Goal: Task Accomplishment & Management: Complete application form

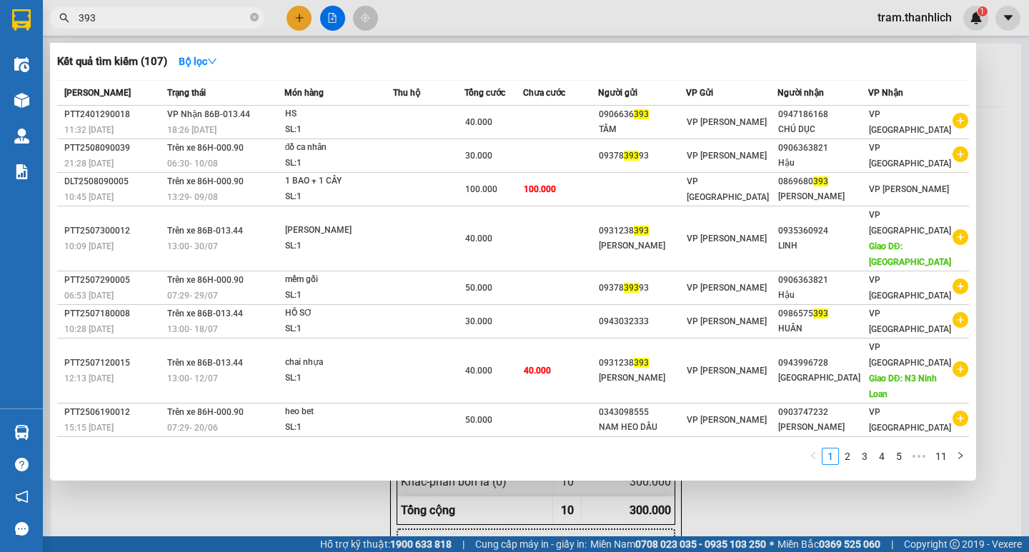
type input "393"
click at [223, 515] on div at bounding box center [514, 276] width 1029 height 552
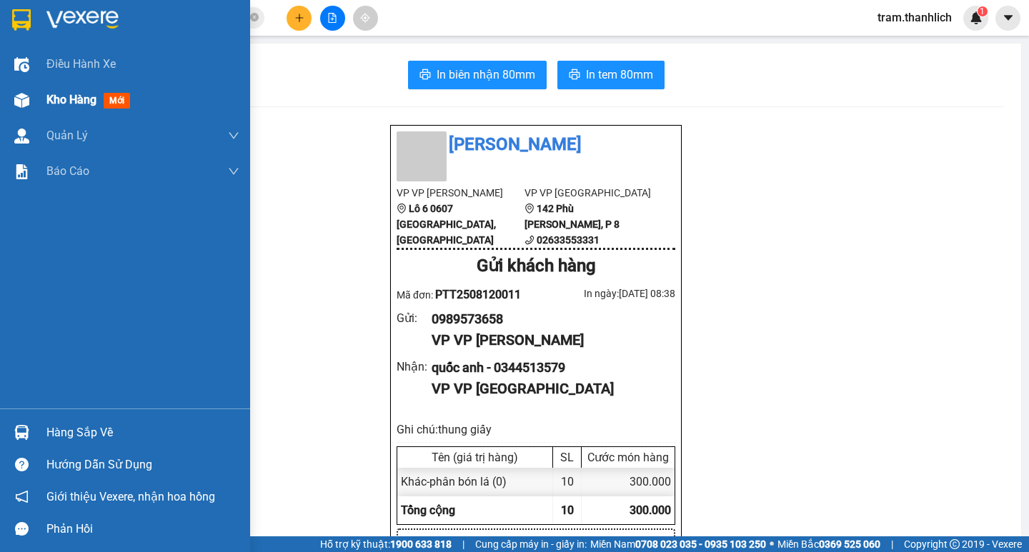
click at [85, 106] on span "Kho hàng" at bounding box center [71, 100] width 50 height 14
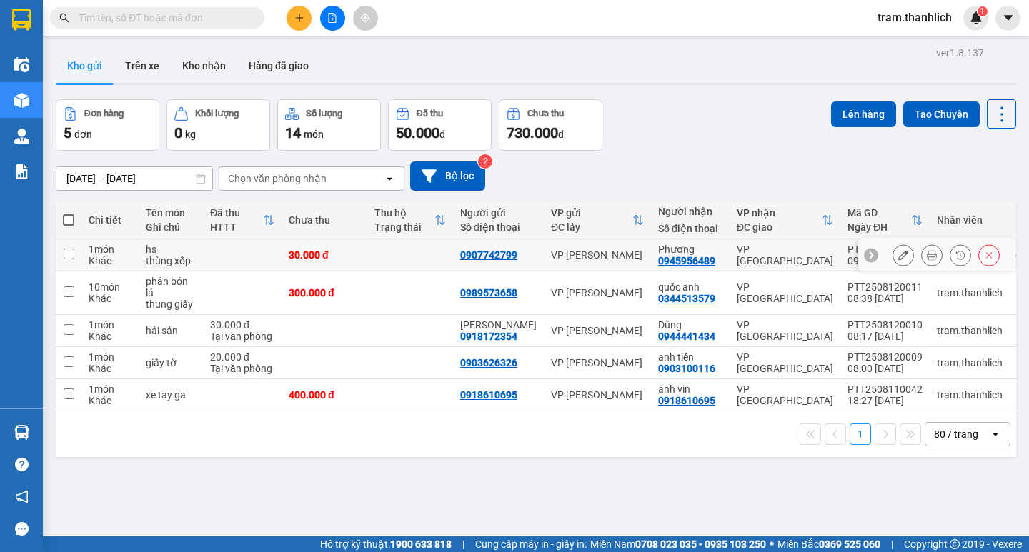
click at [927, 260] on icon at bounding box center [932, 255] width 10 height 10
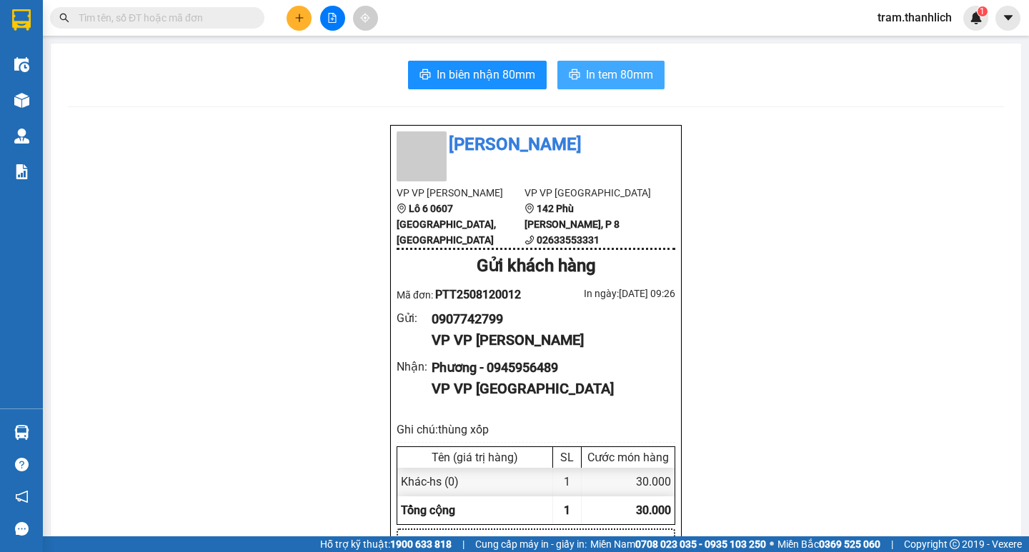
click at [643, 69] on span "In tem 80mm" at bounding box center [619, 75] width 67 height 18
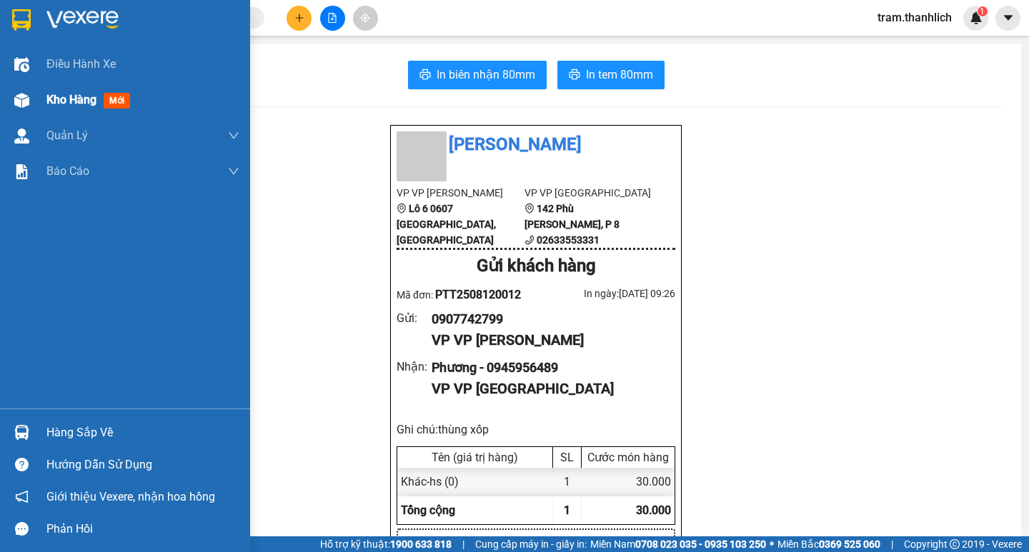
click at [41, 99] on div "Kho hàng mới" at bounding box center [125, 100] width 250 height 36
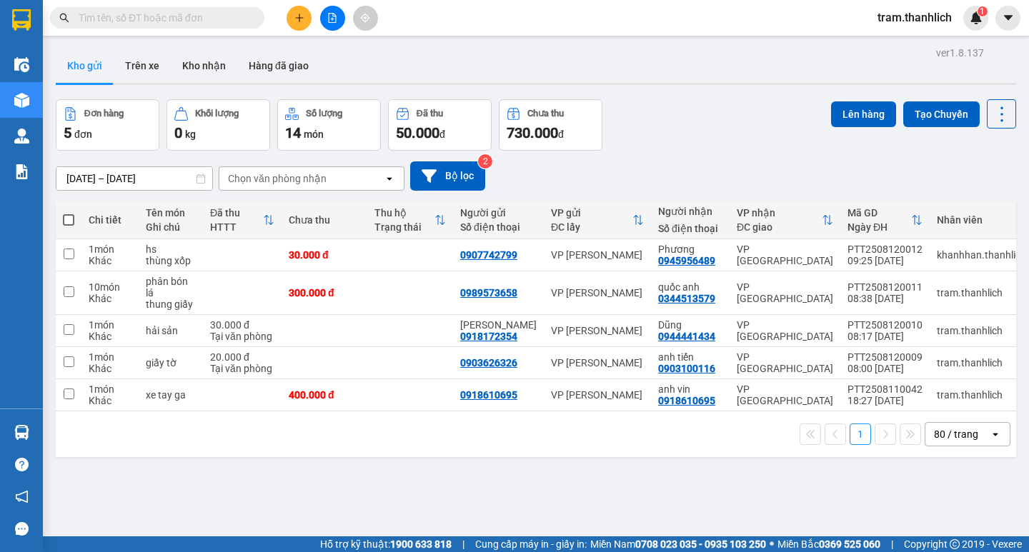
click at [294, 26] on button at bounding box center [299, 18] width 25 height 25
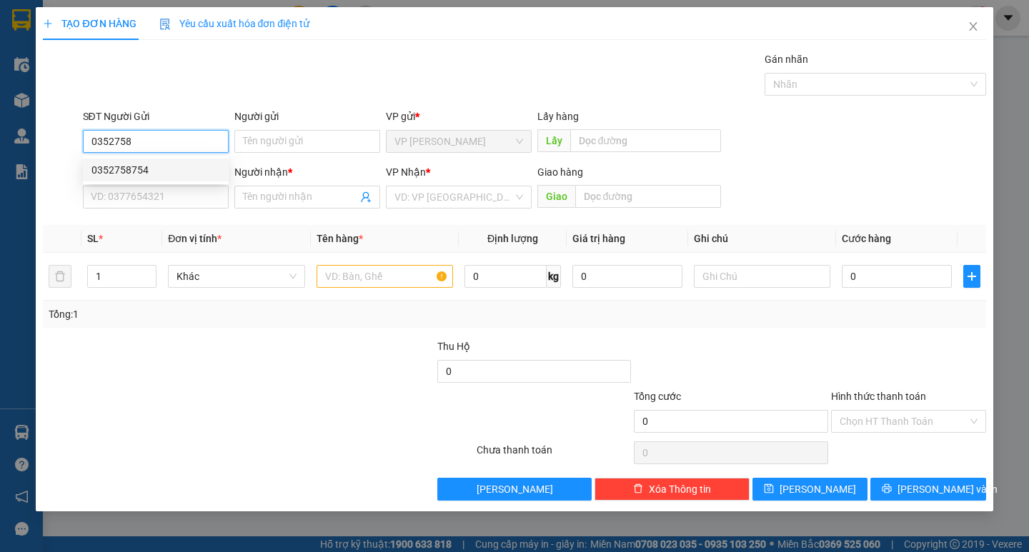
click at [174, 164] on div "0352758754" at bounding box center [155, 170] width 129 height 16
type input "0352758754"
type input "0354554941"
type input "NỞ"
type input "N3 NINH GIA"
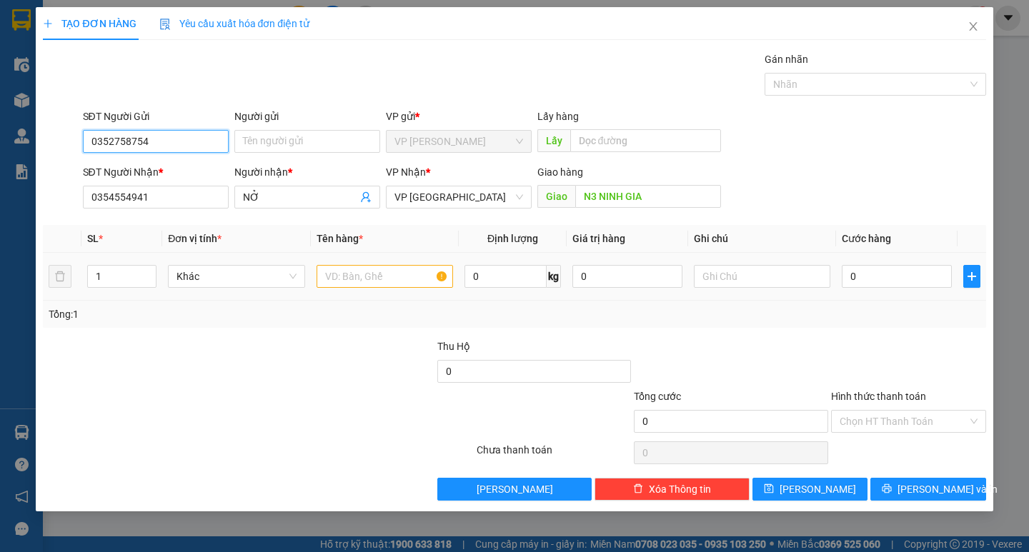
type input "0352758754"
click at [424, 279] on input "text" at bounding box center [385, 276] width 137 height 23
type input "hs"
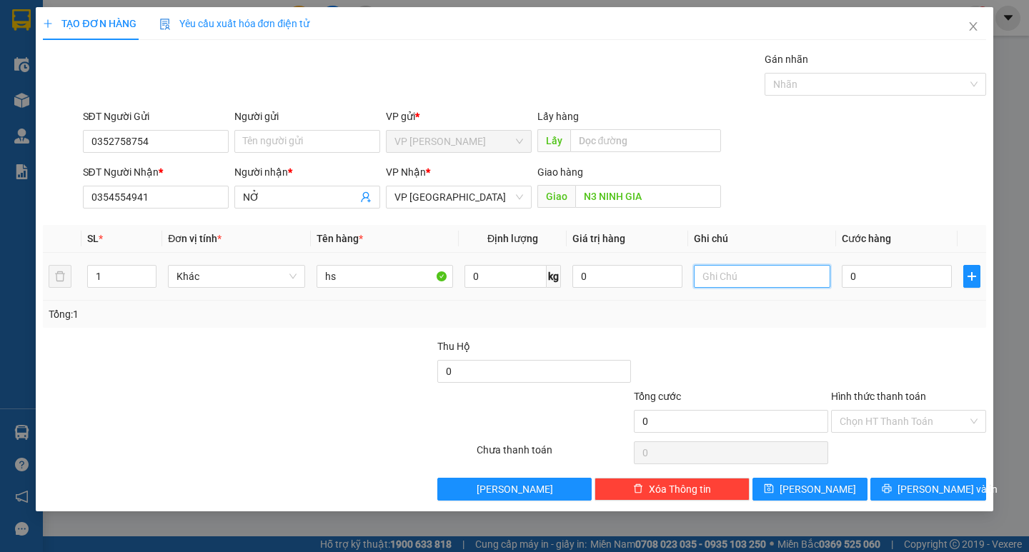
click at [710, 276] on input "text" at bounding box center [762, 276] width 137 height 23
type input "thung xốp"
click at [871, 275] on input "0" at bounding box center [897, 276] width 110 height 23
type input "3"
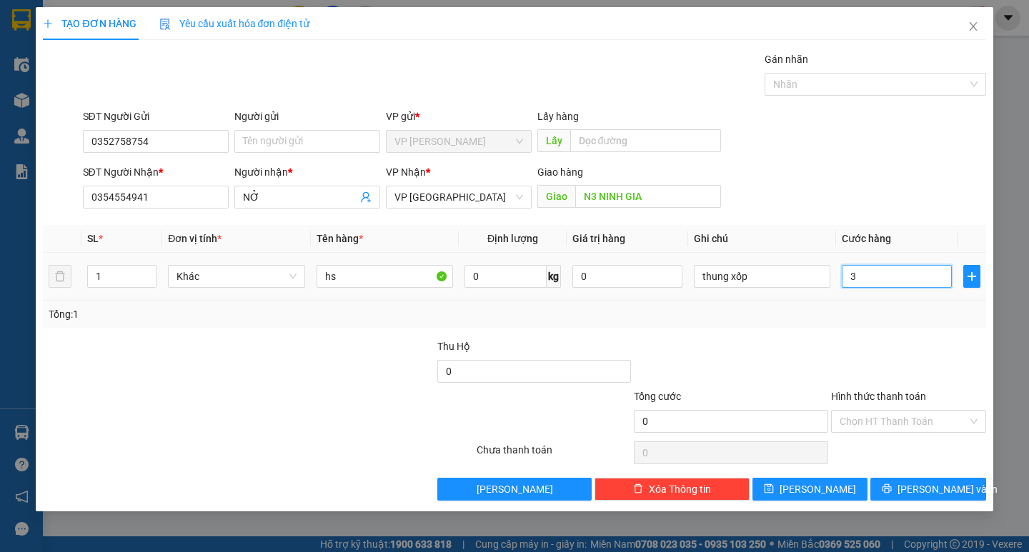
type input "3"
type input "30"
type input "300"
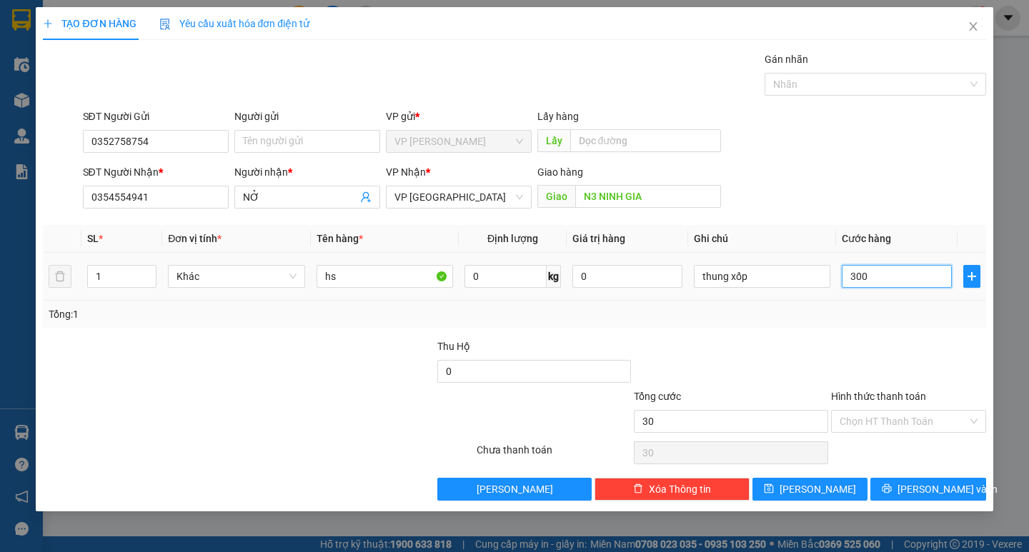
type input "300"
type input "3.000"
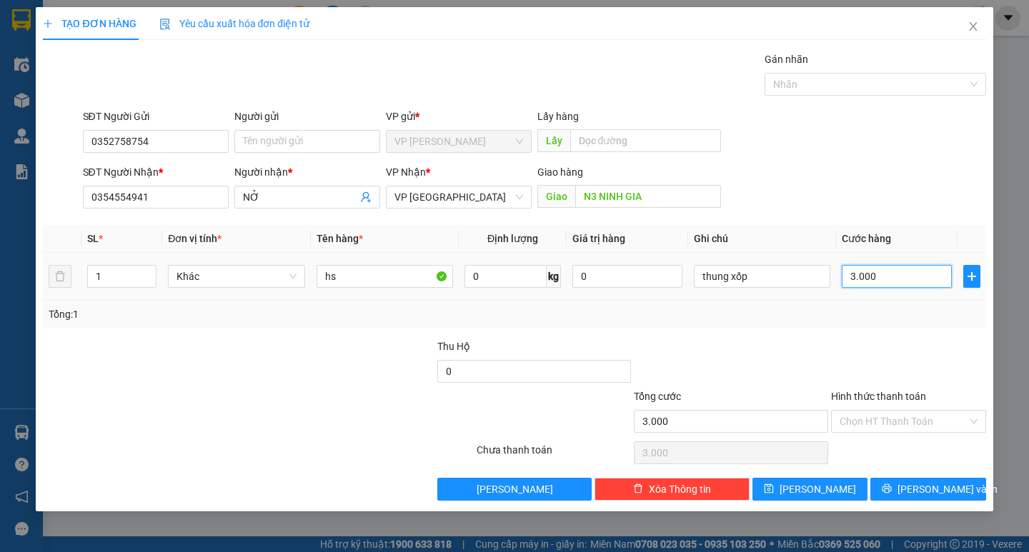
type input "30.000"
click at [921, 493] on span "[PERSON_NAME] và In" at bounding box center [948, 490] width 100 height 16
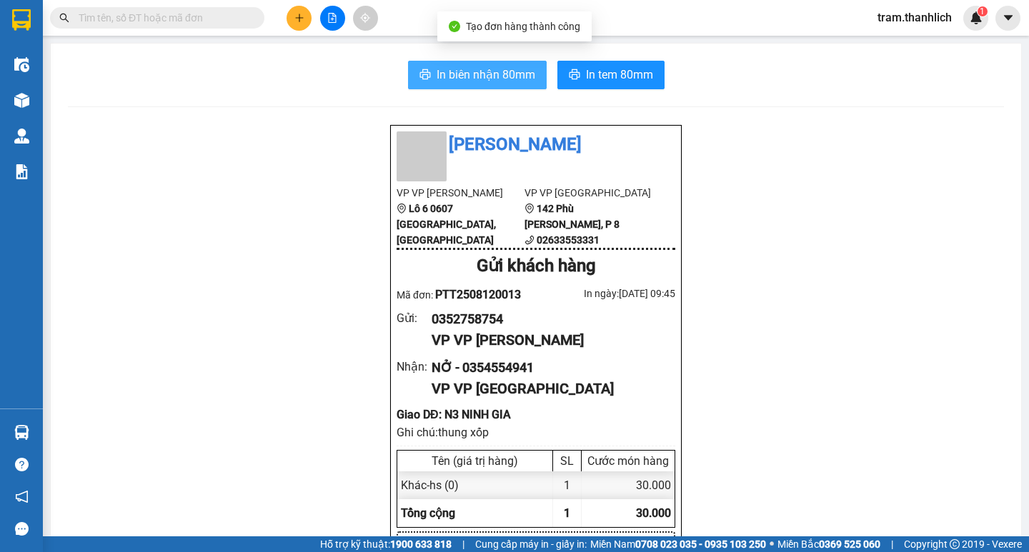
click at [484, 89] on button "In biên nhận 80mm" at bounding box center [477, 75] width 139 height 29
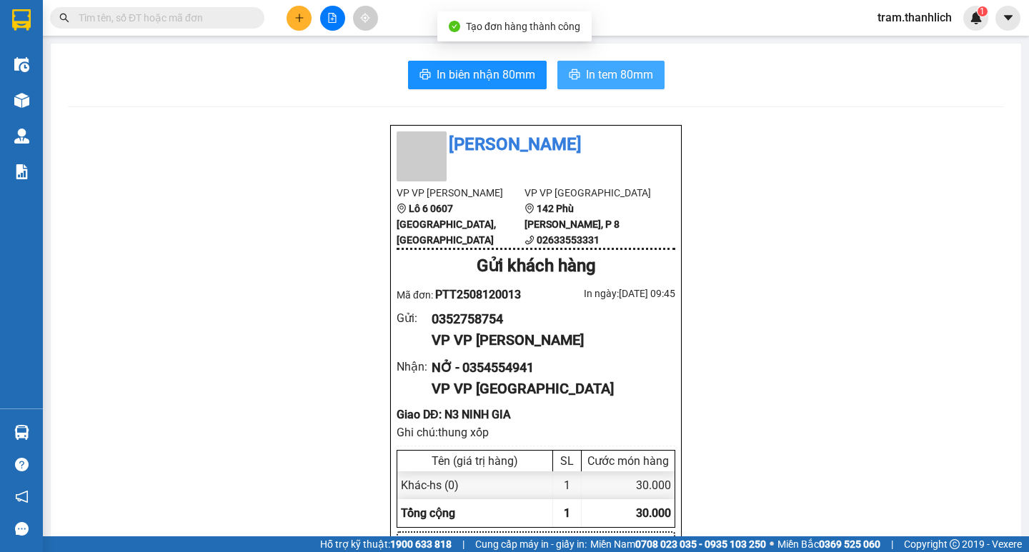
click at [586, 83] on span "In tem 80mm" at bounding box center [619, 75] width 67 height 18
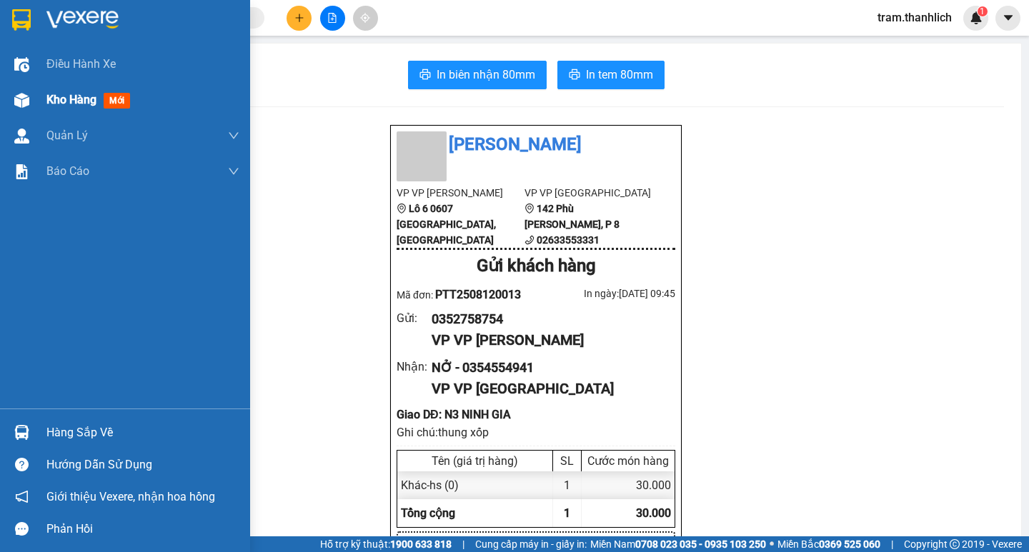
click at [67, 106] on span "Kho hàng" at bounding box center [71, 100] width 50 height 14
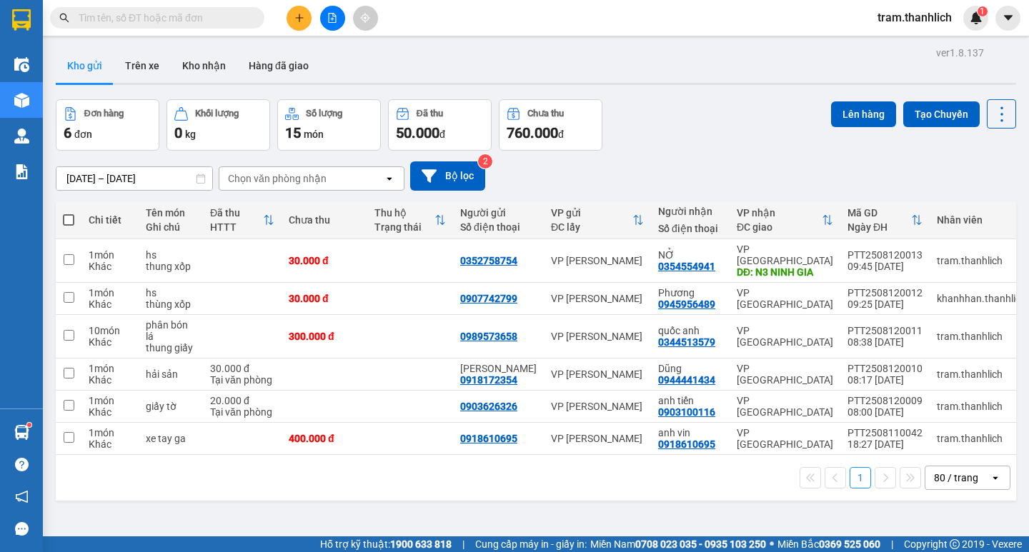
click at [300, 20] on icon "plus" at bounding box center [299, 18] width 10 height 10
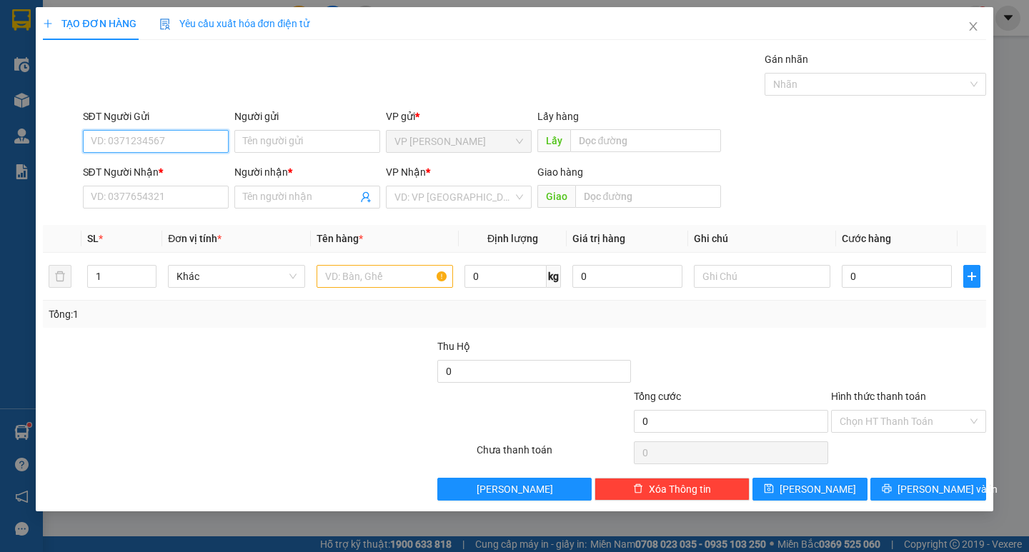
click at [174, 144] on input "SĐT Người Gửi" at bounding box center [156, 141] width 146 height 23
type input "0378027504"
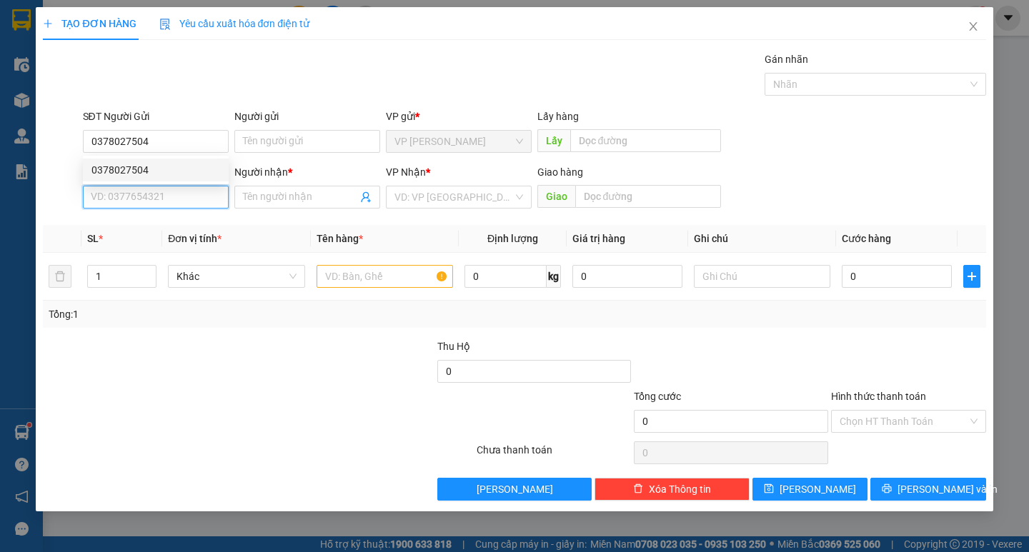
click at [184, 186] on input "SĐT Người Nhận *" at bounding box center [156, 197] width 146 height 23
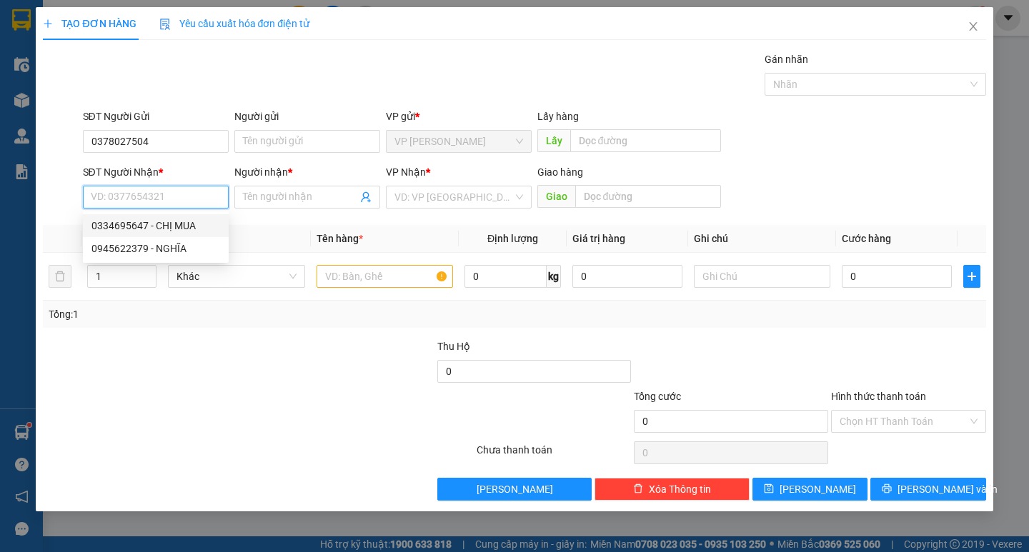
click at [179, 227] on div "0334695647 - CHỊ MUA" at bounding box center [155, 226] width 129 height 16
type input "0334695647"
type input "CHỊ MUA"
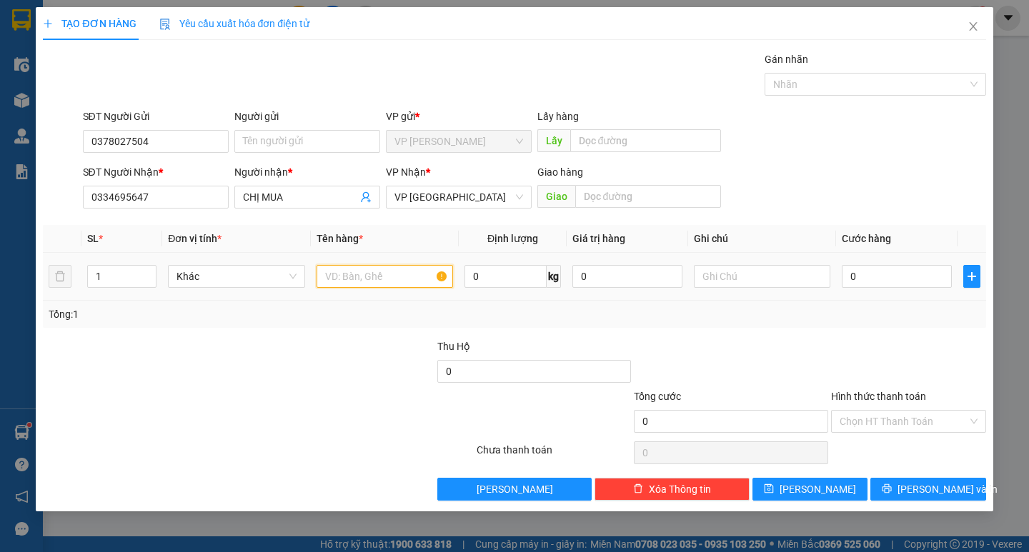
click at [352, 283] on input "text" at bounding box center [385, 276] width 137 height 23
type input "hs"
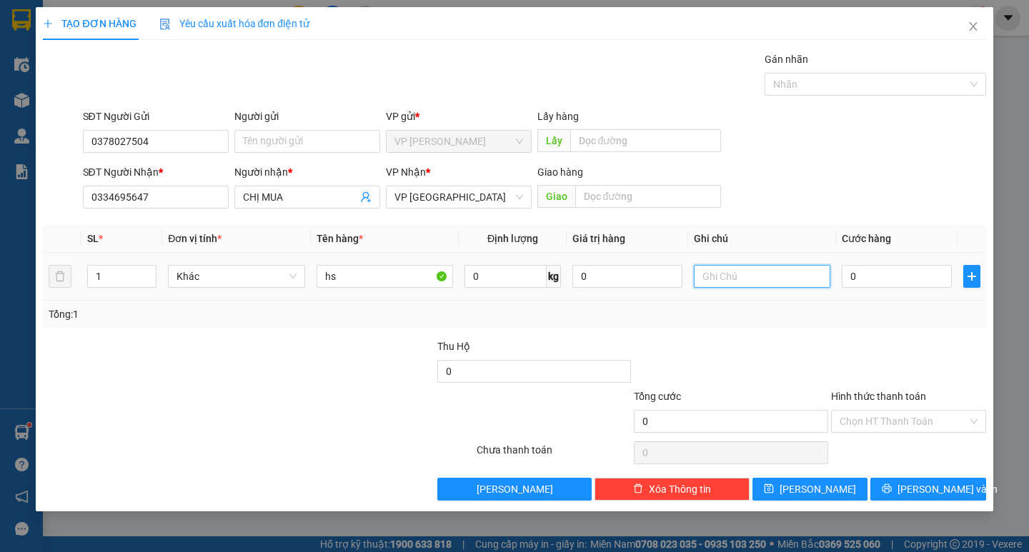
click at [801, 276] on input "text" at bounding box center [762, 276] width 137 height 23
type input "thung xốp"
click at [870, 264] on div "0" at bounding box center [897, 276] width 110 height 29
click at [871, 264] on div "0" at bounding box center [897, 276] width 110 height 29
click at [868, 280] on input "0" at bounding box center [897, 276] width 110 height 23
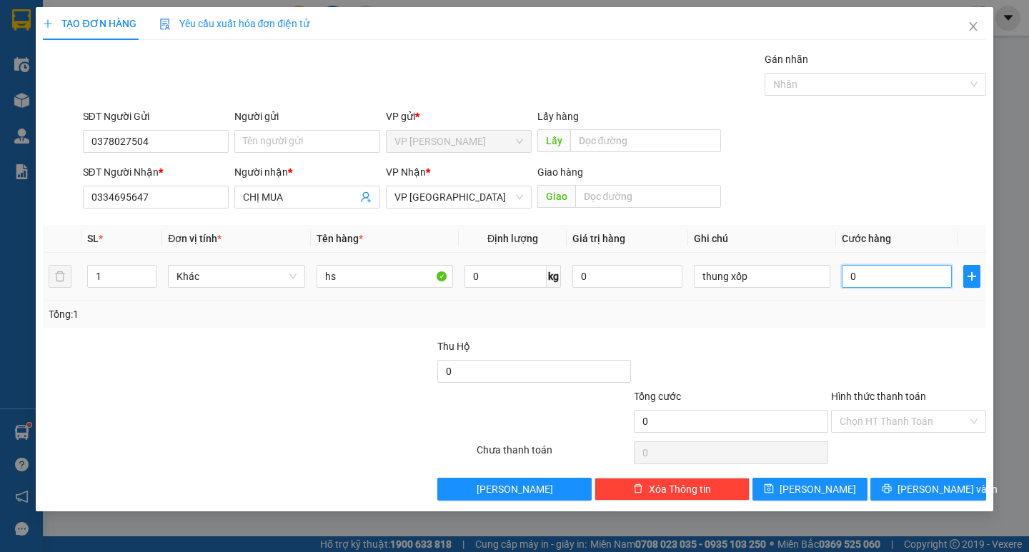
type input "5"
type input "50"
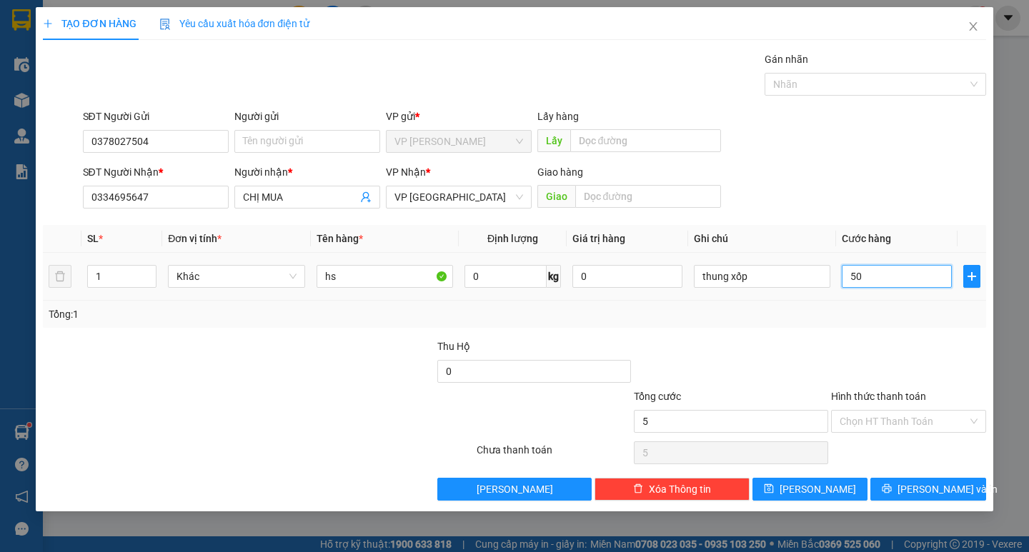
type input "50"
type input "500"
type input "5.000"
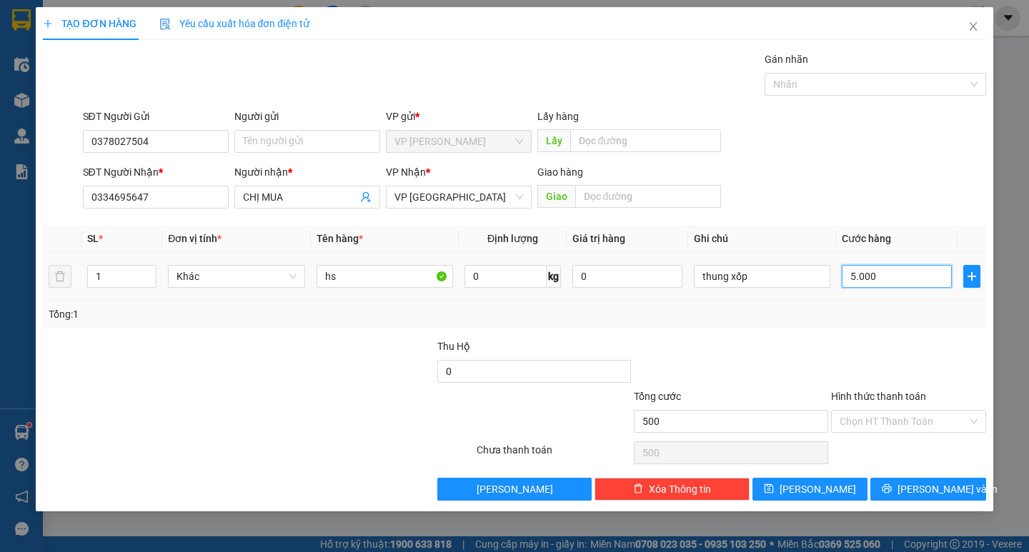
type input "5.000"
type input "50.000"
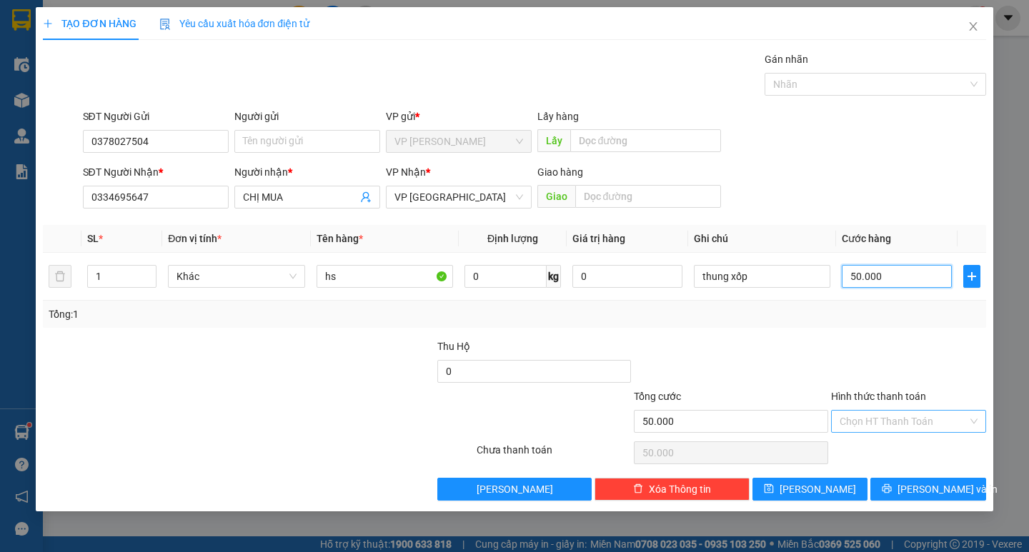
click at [890, 432] on div "Chọn HT Thanh Toán" at bounding box center [908, 421] width 155 height 23
type input "50.000"
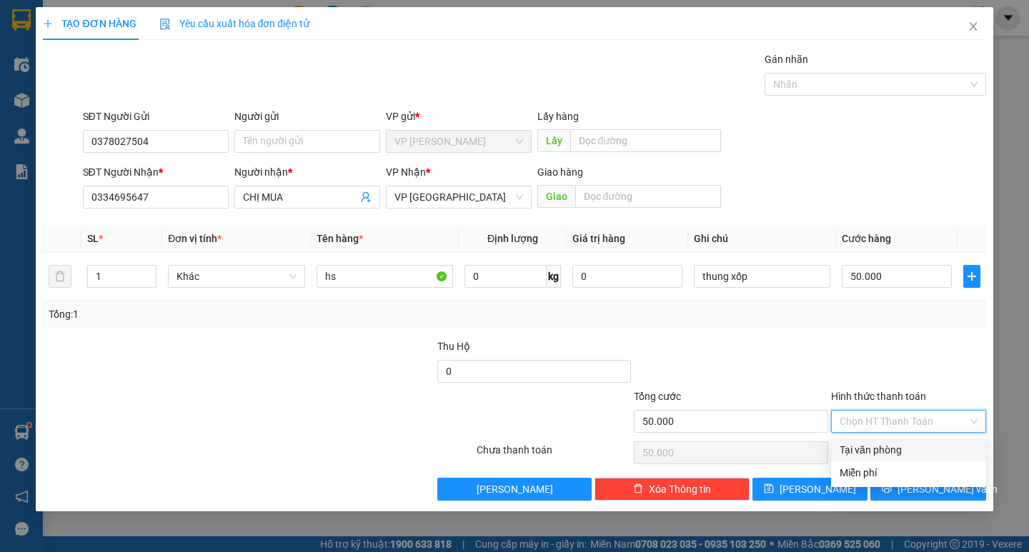
click at [890, 449] on div "Tại văn phòng" at bounding box center [909, 450] width 138 height 16
type input "0"
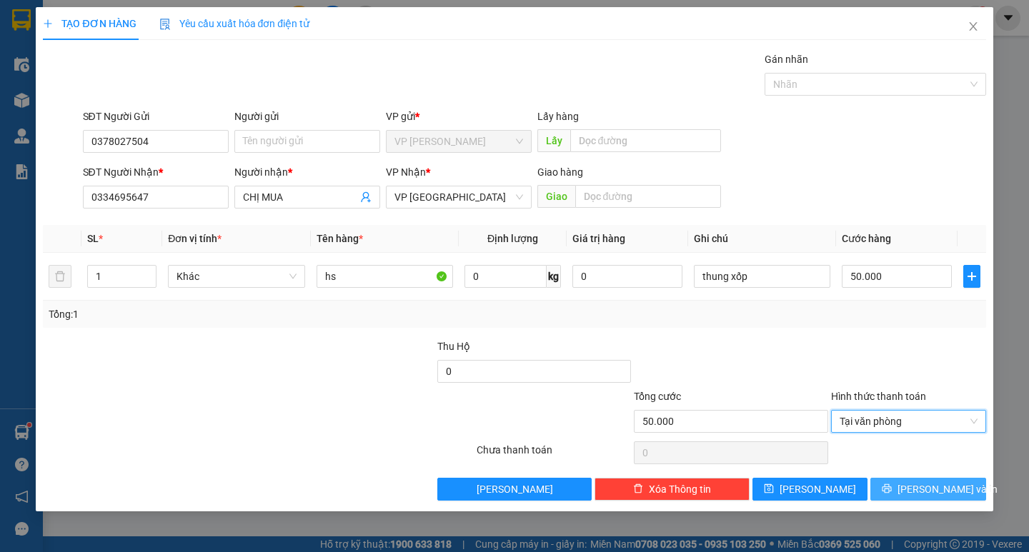
drag, startPoint x: 896, startPoint y: 490, endPoint x: 866, endPoint y: 441, distance: 57.7
click at [894, 485] on button "[PERSON_NAME] và In" at bounding box center [928, 489] width 115 height 23
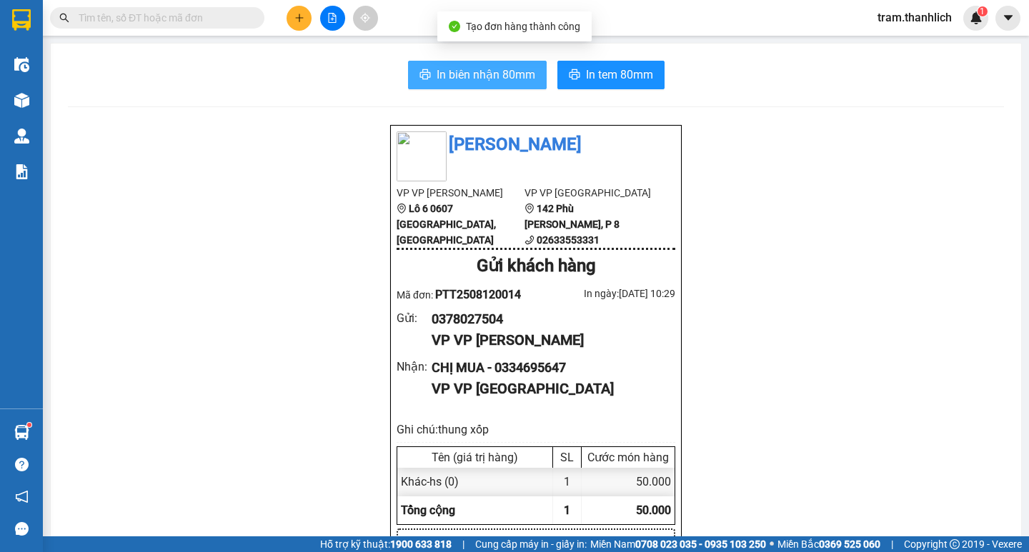
click at [464, 70] on span "In biên nhận 80mm" at bounding box center [486, 75] width 99 height 18
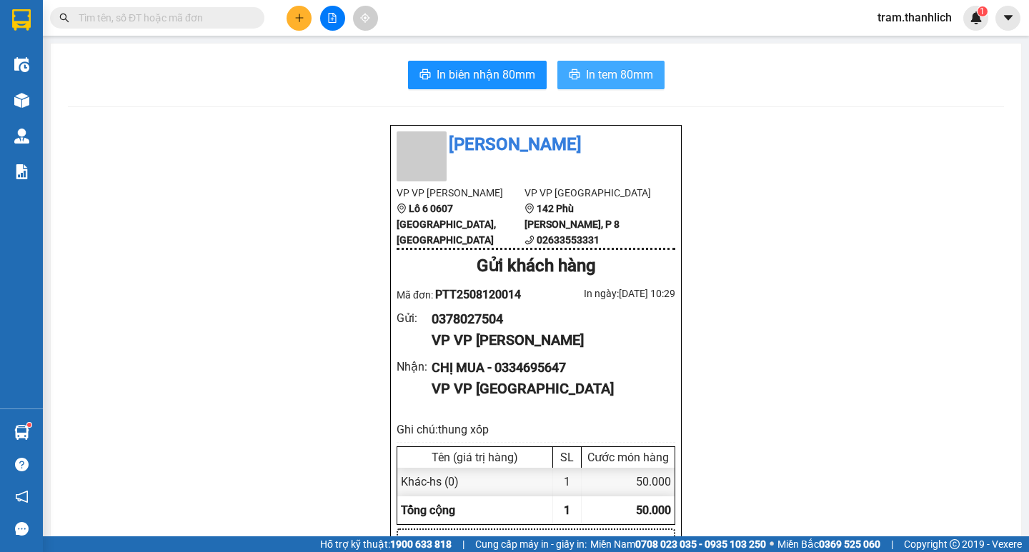
click at [625, 77] on span "In tem 80mm" at bounding box center [619, 75] width 67 height 18
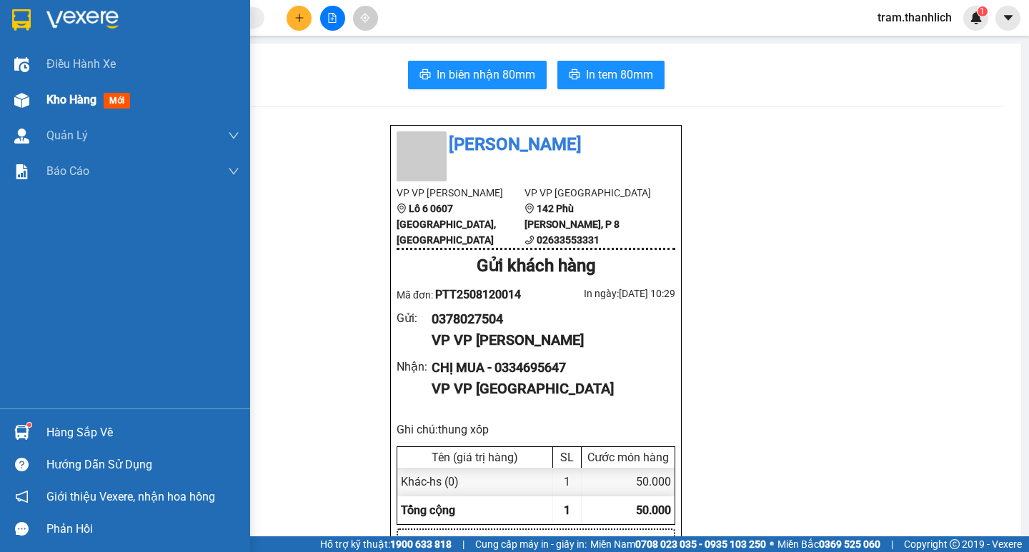
click at [23, 100] on img at bounding box center [21, 100] width 15 height 15
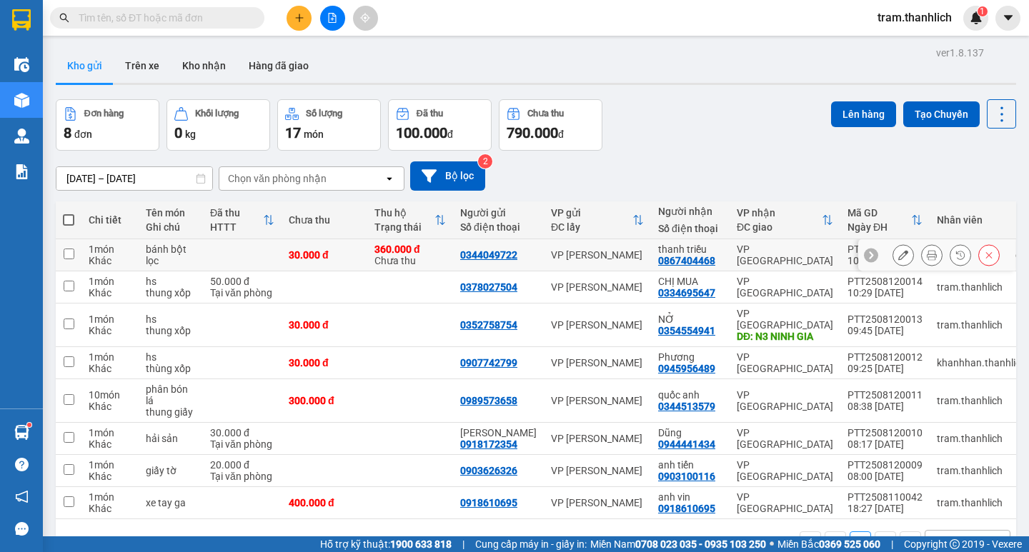
click at [927, 251] on icon at bounding box center [932, 255] width 10 height 10
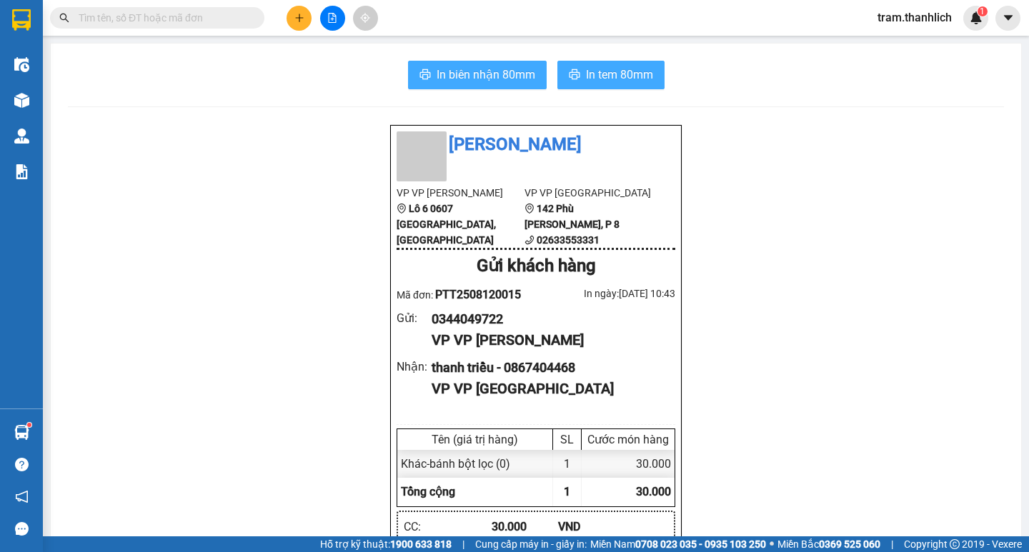
drag, startPoint x: 495, startPoint y: 62, endPoint x: 579, endPoint y: 73, distance: 85.0
click at [495, 62] on button "In biên nhận 80mm" at bounding box center [477, 75] width 139 height 29
click at [606, 71] on span "In tem 80mm" at bounding box center [619, 75] width 67 height 18
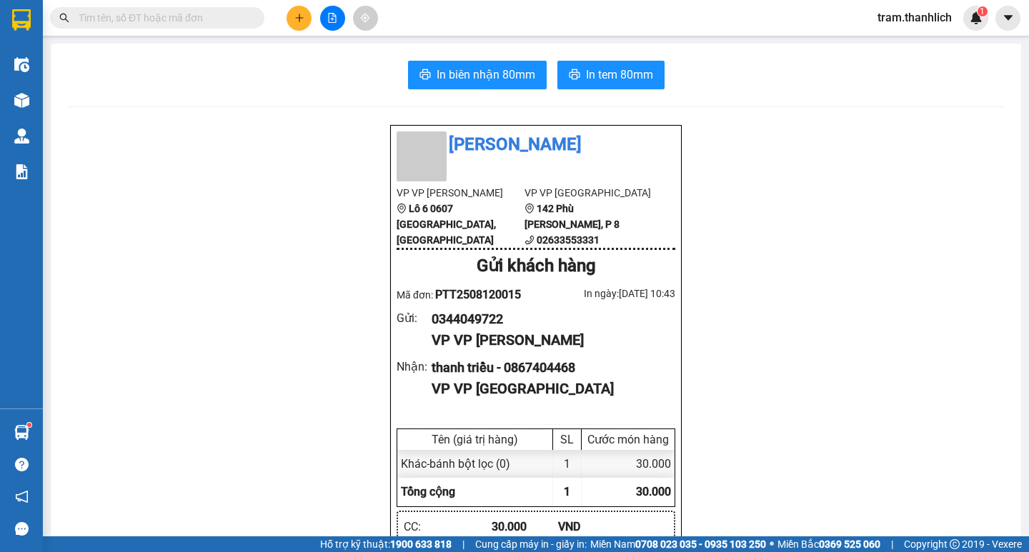
click at [295, 21] on icon "plus" at bounding box center [299, 18] width 10 height 10
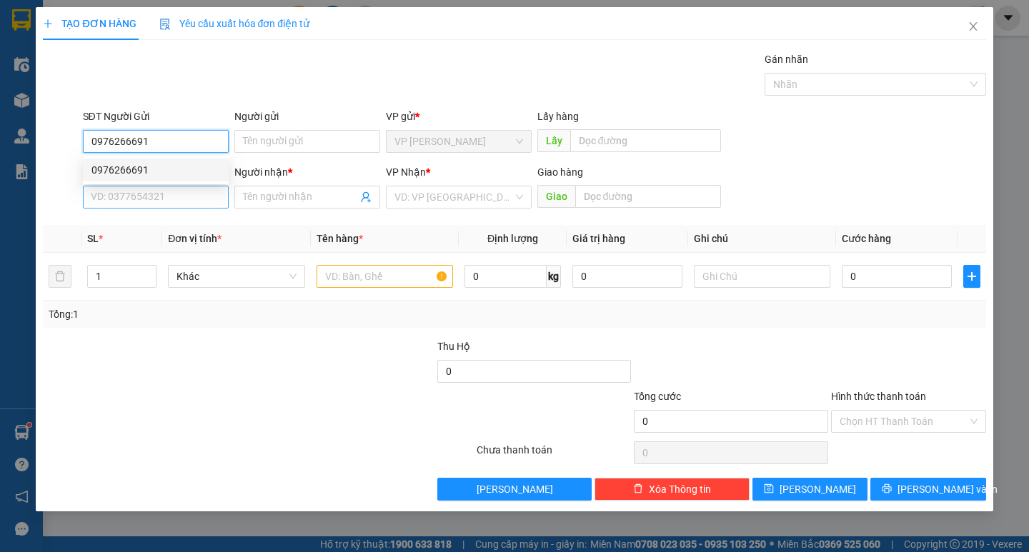
type input "0976266691"
click at [158, 189] on input "SĐT Người Nhận *" at bounding box center [156, 197] width 146 height 23
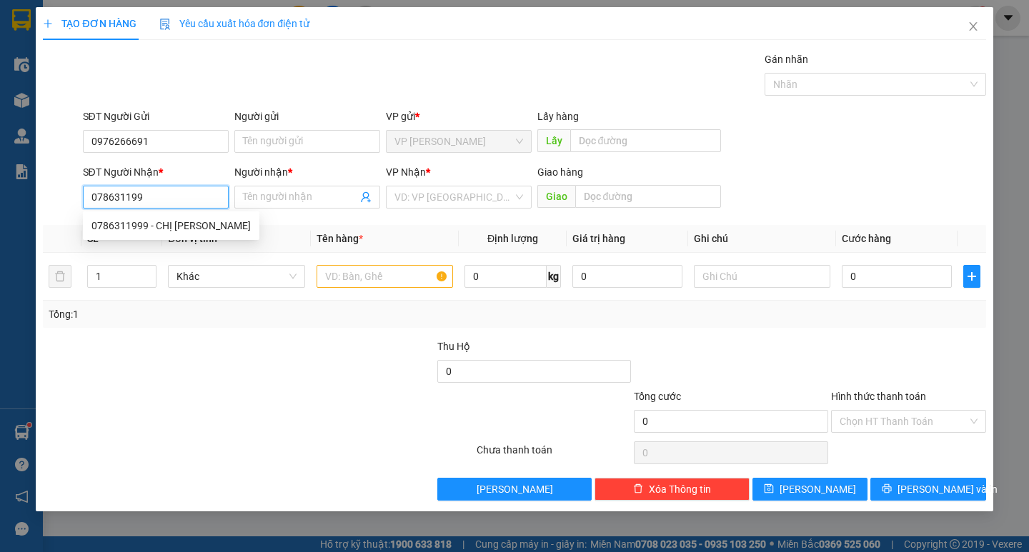
type input "0786311999"
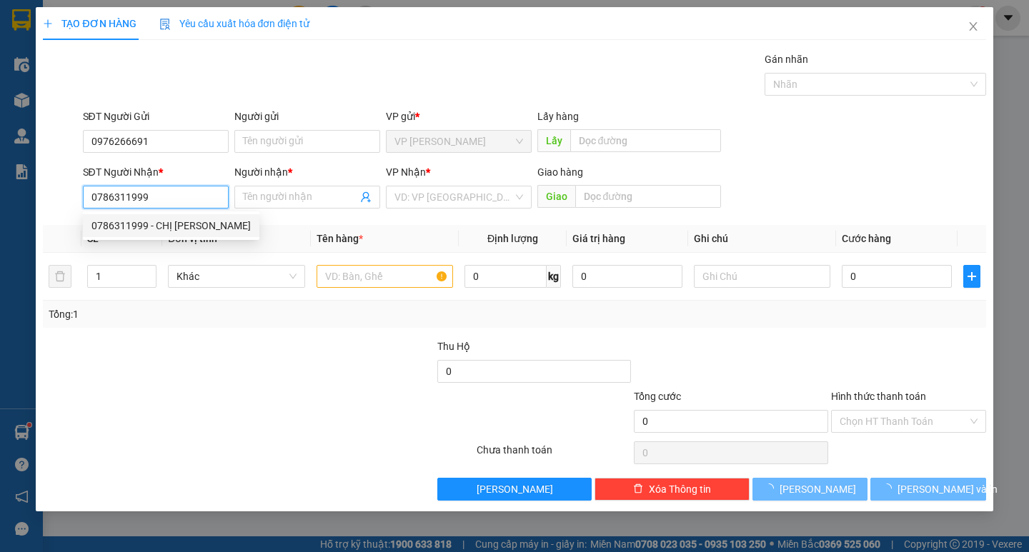
click at [152, 228] on div "0786311999 - CHỊ [PERSON_NAME]" at bounding box center [170, 226] width 159 height 16
type input "CHỊ [PERSON_NAME]"
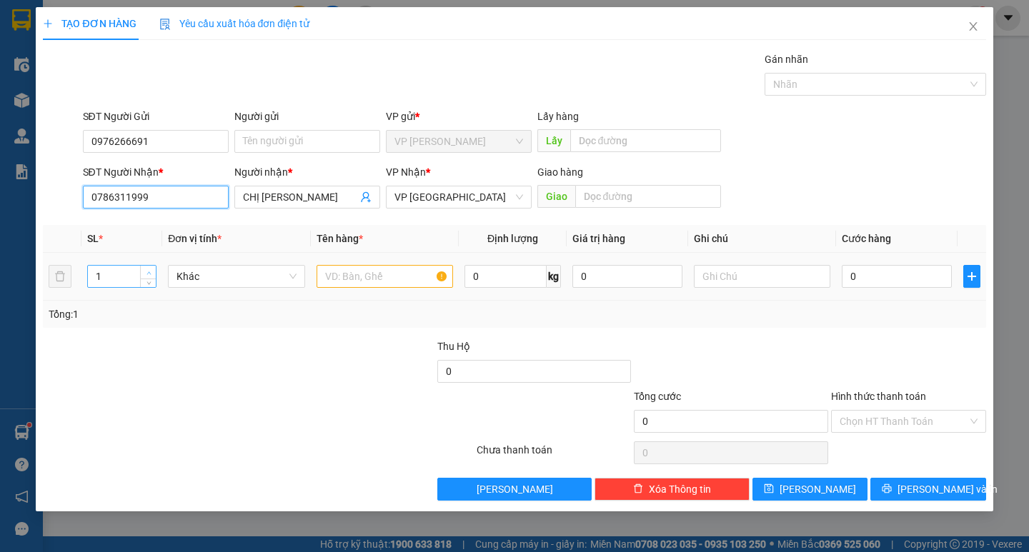
type input "0786311999"
click at [140, 269] on span "Increase Value" at bounding box center [148, 272] width 16 height 13
type input "3"
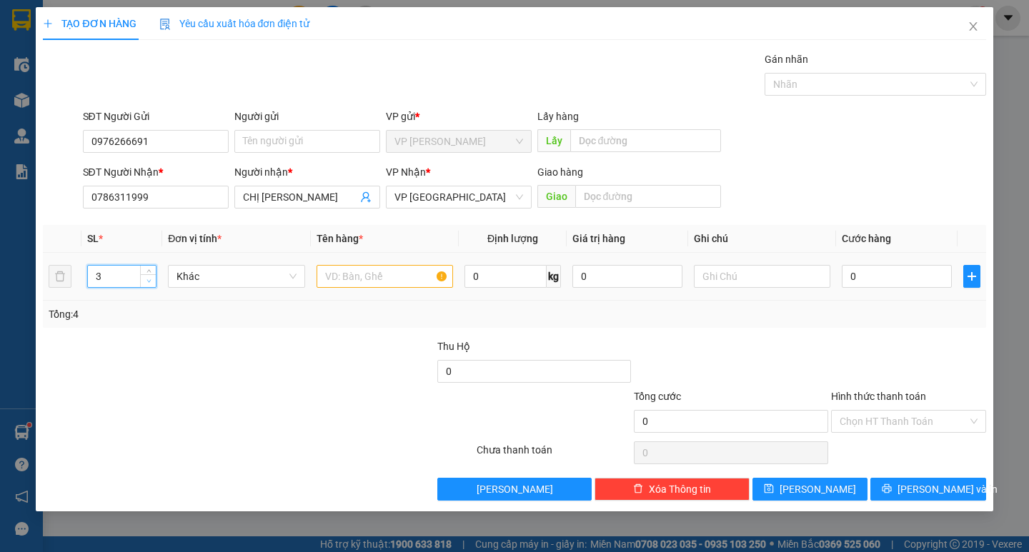
click at [152, 284] on span "down" at bounding box center [148, 281] width 9 height 9
click at [436, 282] on input "text" at bounding box center [385, 276] width 137 height 23
type input "gổ"
click at [761, 277] on input "text" at bounding box center [762, 276] width 137 height 23
type input "kiện"
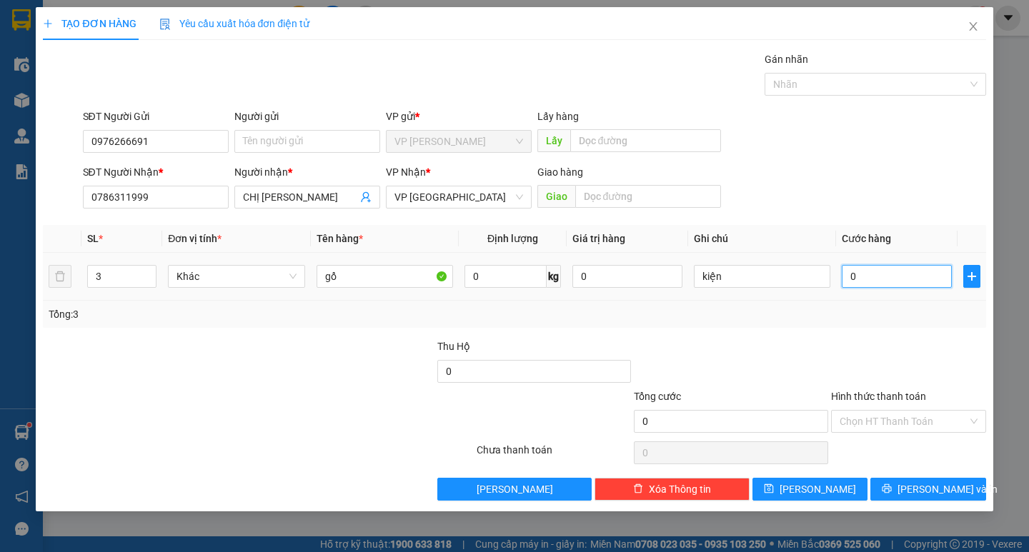
click at [886, 275] on input "0" at bounding box center [897, 276] width 110 height 23
type input "1"
type input "18"
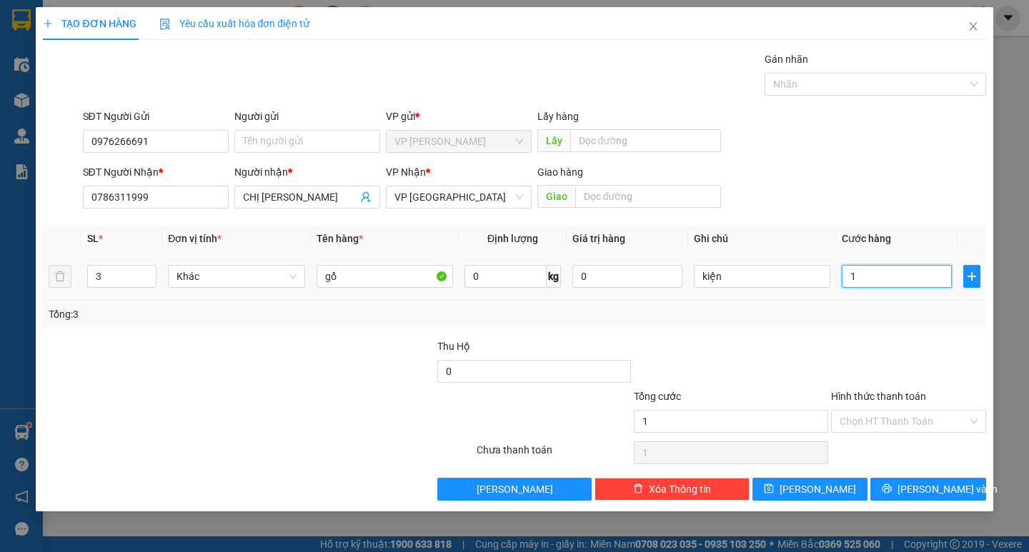
type input "18"
type input "180"
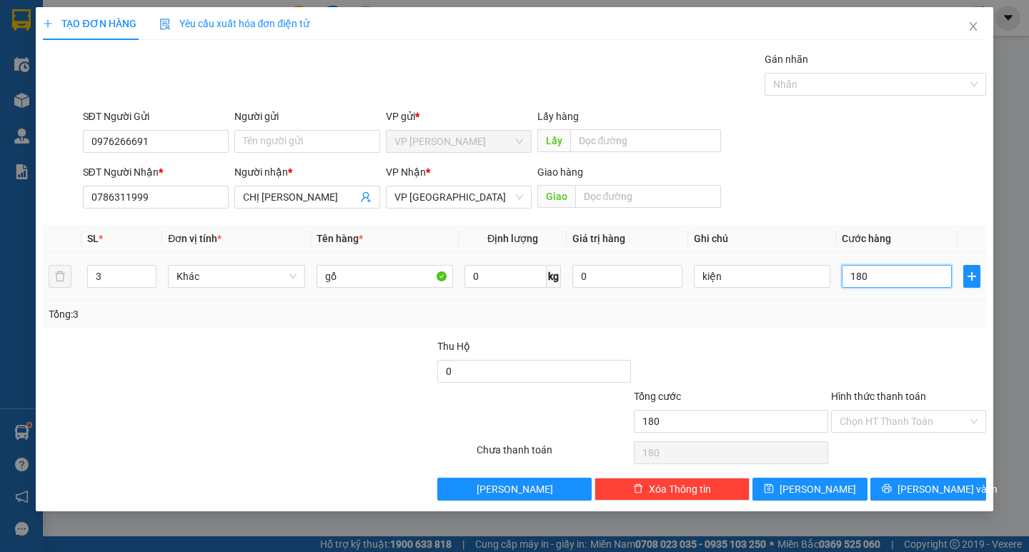
type input "1.800"
type input "18.000"
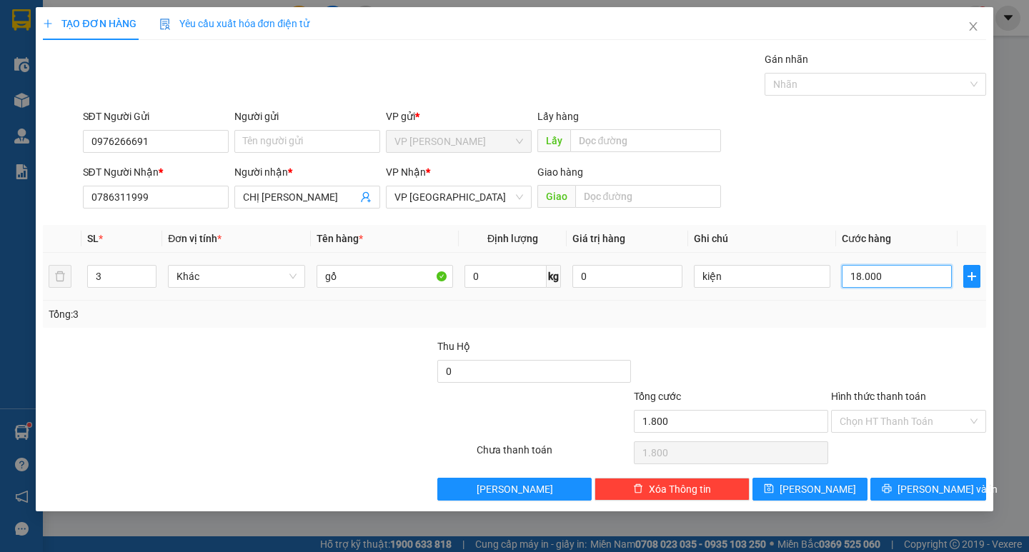
type input "18.000"
type input "180.000"
click at [863, 422] on input "Hình thức thanh toán" at bounding box center [904, 421] width 128 height 21
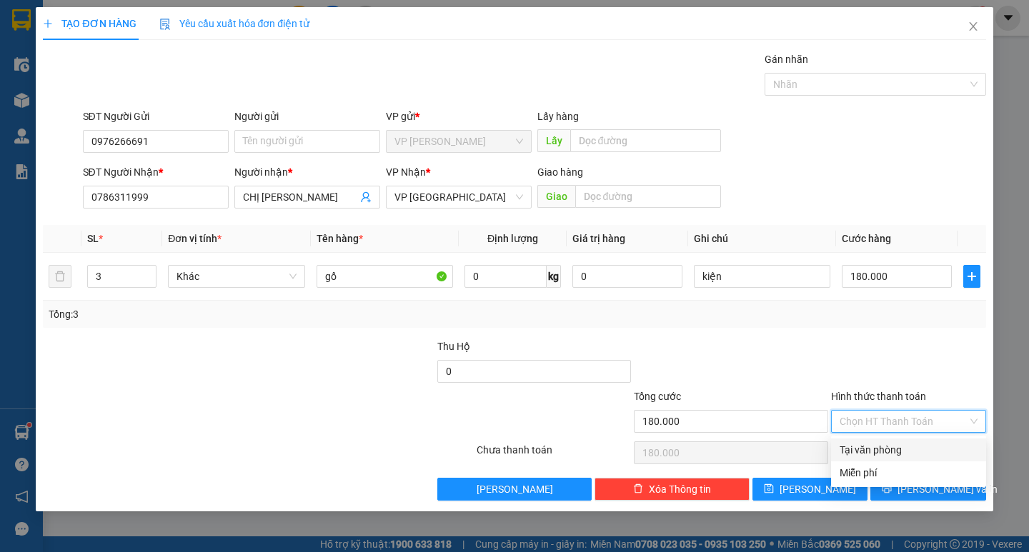
click at [863, 442] on div "Tại văn phòng" at bounding box center [909, 450] width 138 height 16
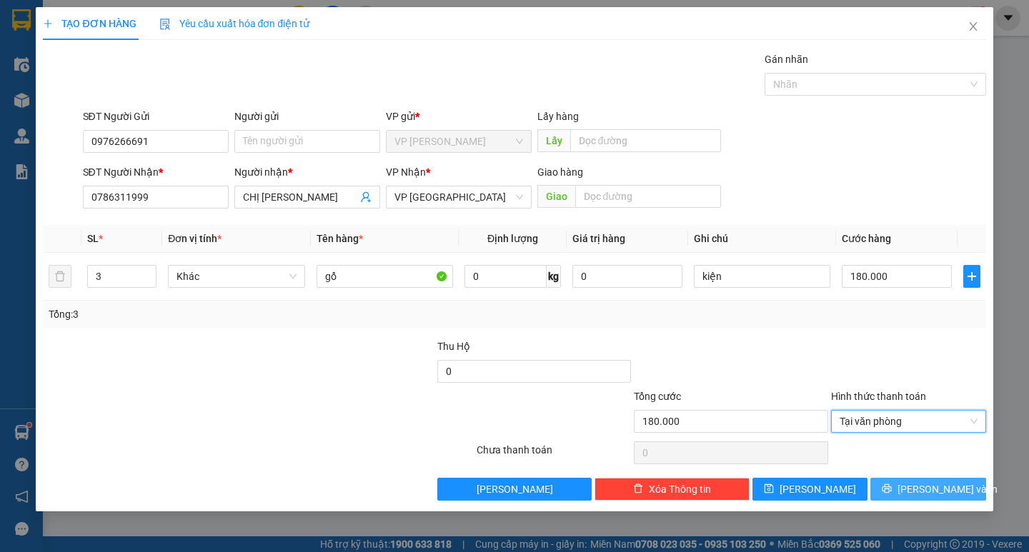
click at [892, 495] on span "printer" at bounding box center [887, 489] width 10 height 11
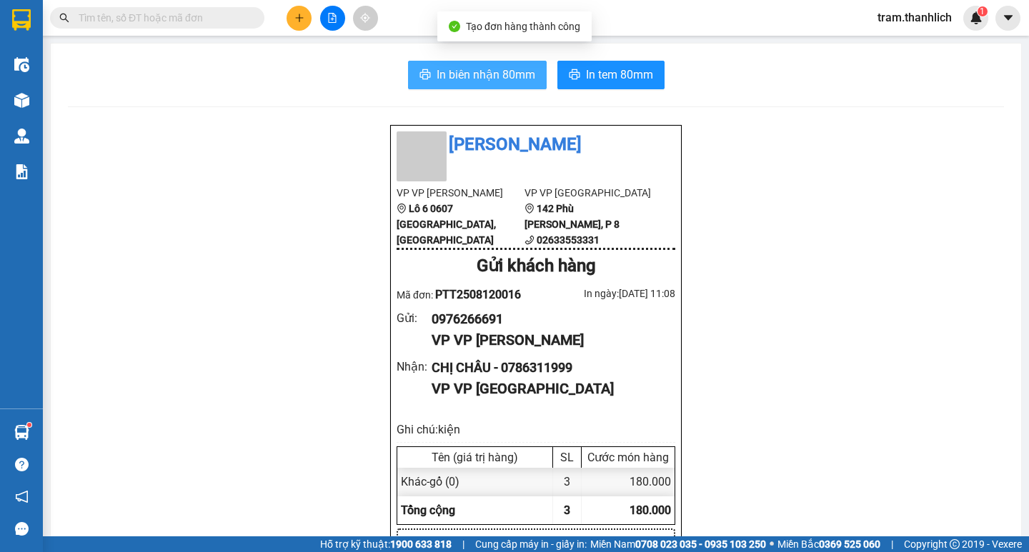
click at [453, 78] on span "In biên nhận 80mm" at bounding box center [486, 75] width 99 height 18
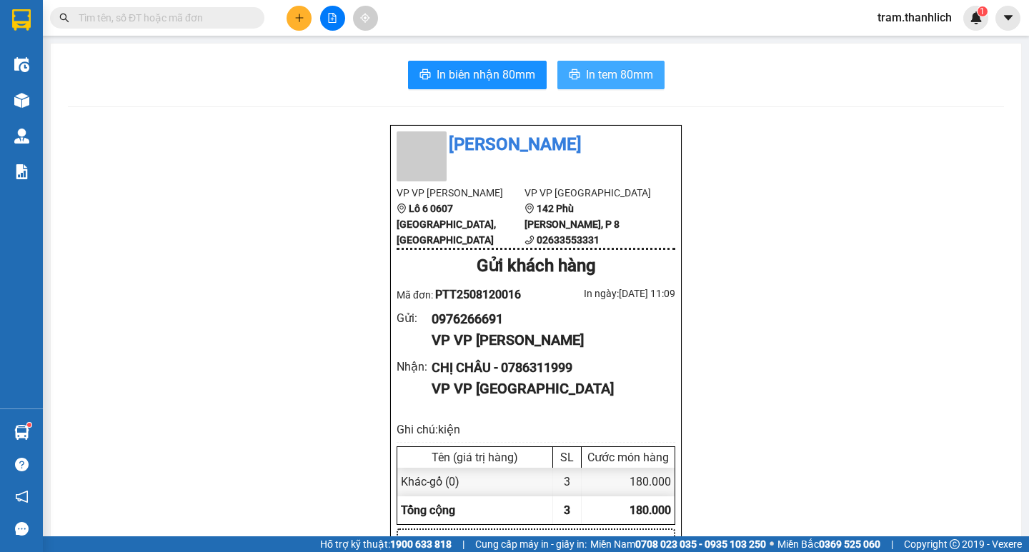
click at [602, 80] on span "In tem 80mm" at bounding box center [619, 75] width 67 height 18
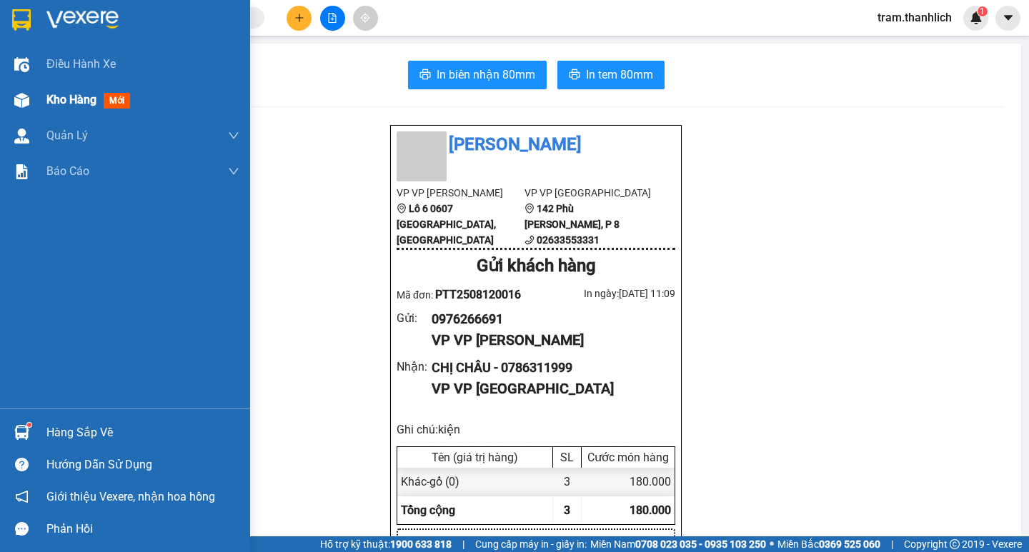
click at [44, 95] on div "Kho hàng mới" at bounding box center [125, 100] width 250 height 36
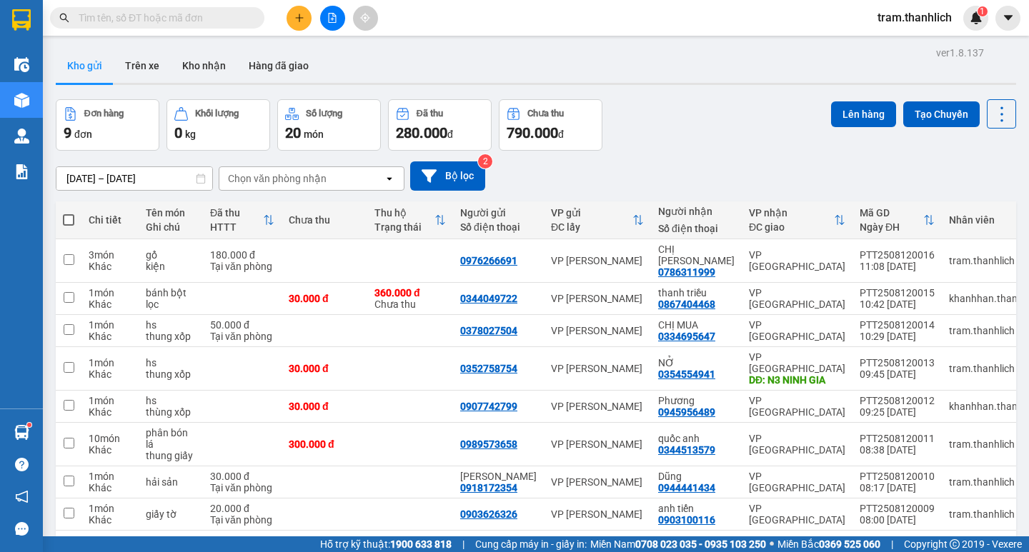
click at [291, 12] on button at bounding box center [299, 18] width 25 height 25
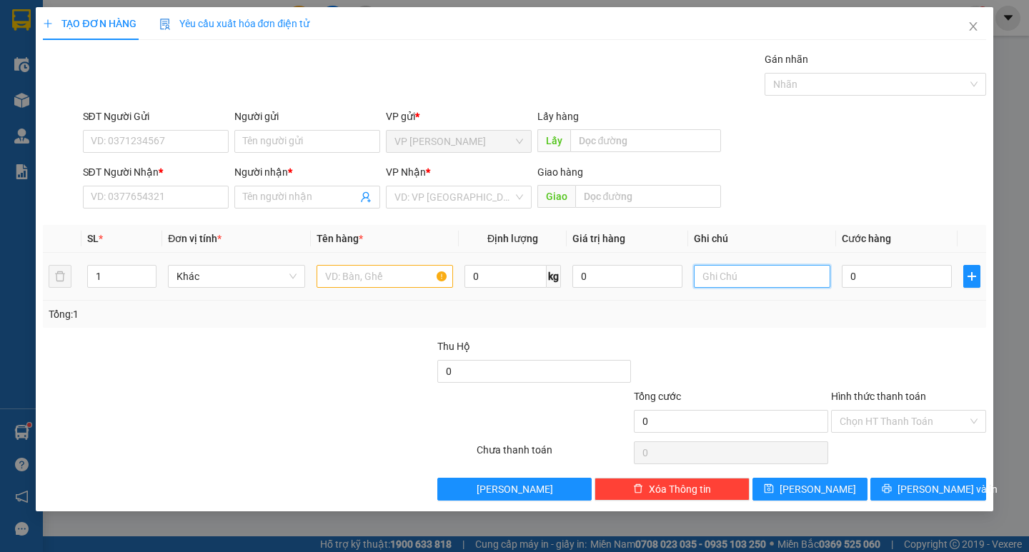
click at [742, 269] on input "text" at bounding box center [762, 276] width 137 height 23
type input "thung xốp"
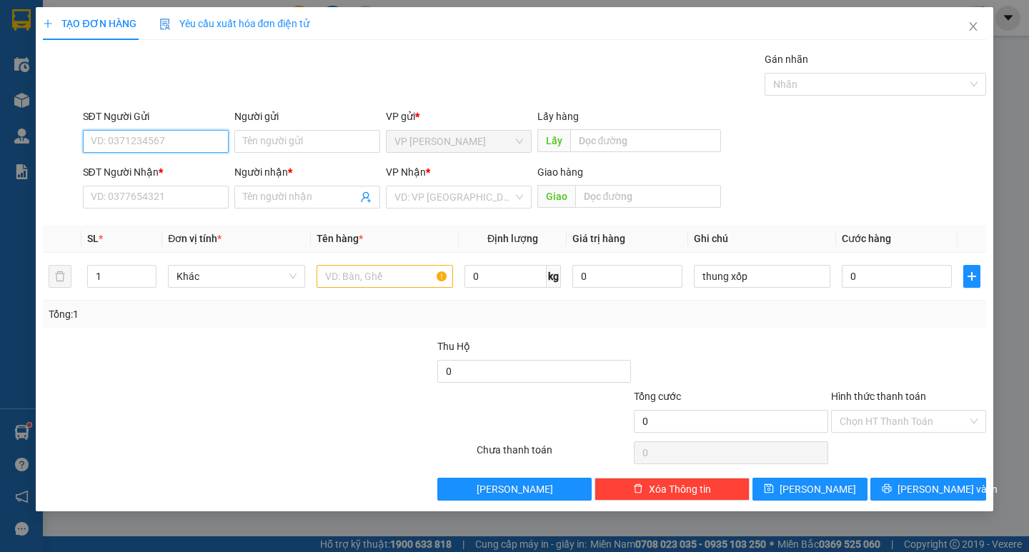
click at [168, 147] on input "SĐT Người Gửi" at bounding box center [156, 141] width 146 height 23
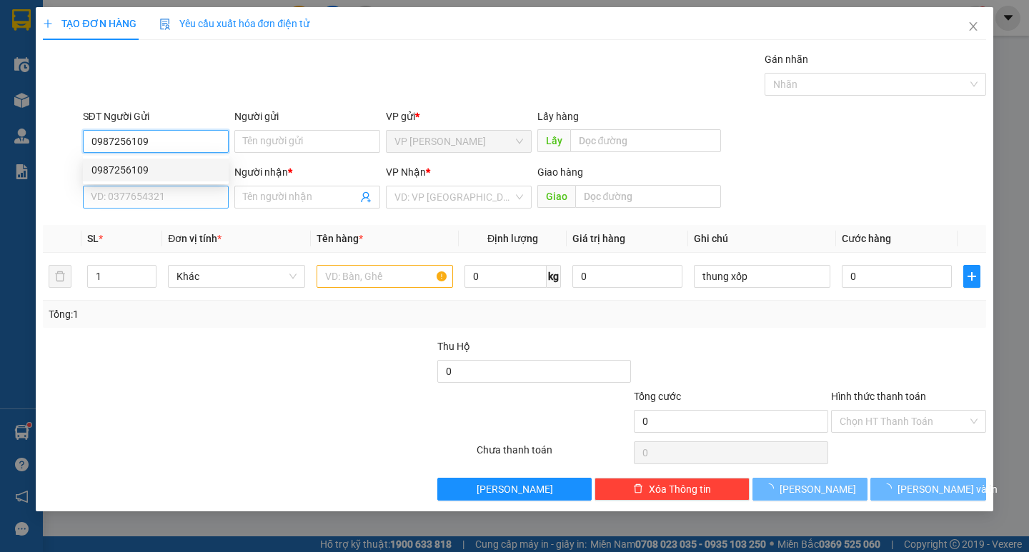
type input "0987256109"
click at [166, 189] on input "SĐT Người Nhận *" at bounding box center [156, 197] width 146 height 23
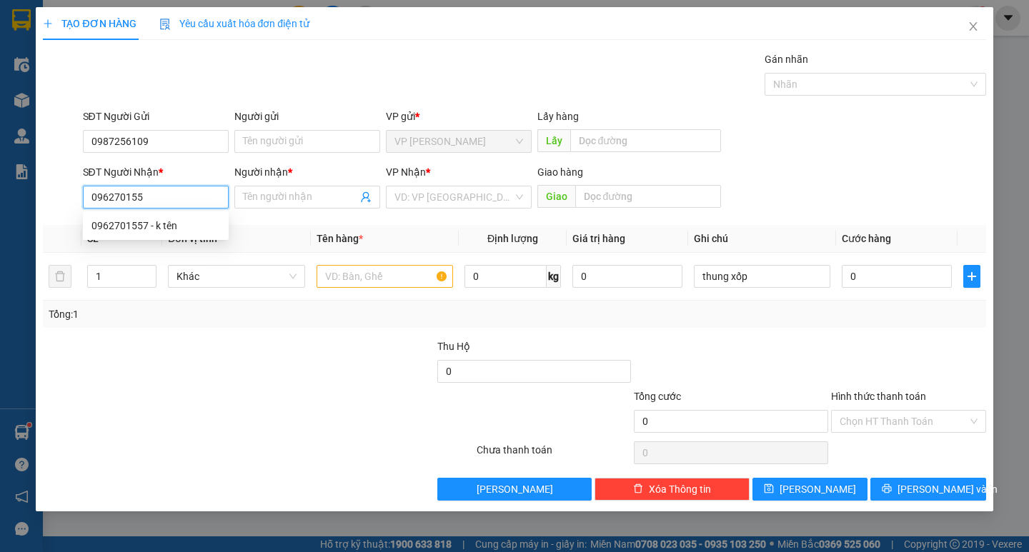
type input "0962701557"
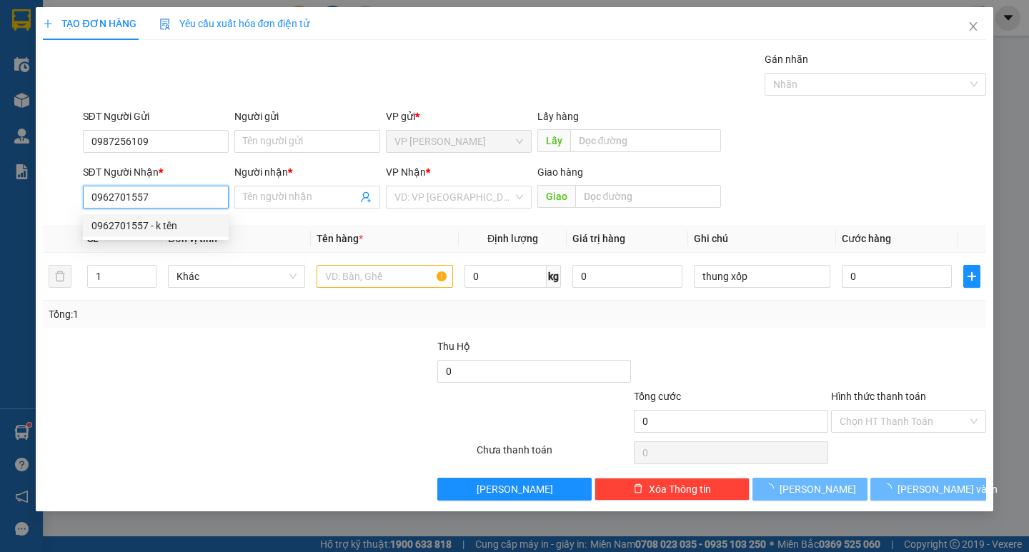
click at [139, 224] on div "0962701557 - k tên" at bounding box center [155, 226] width 129 height 16
type input "k tên"
type input "[PERSON_NAME]"
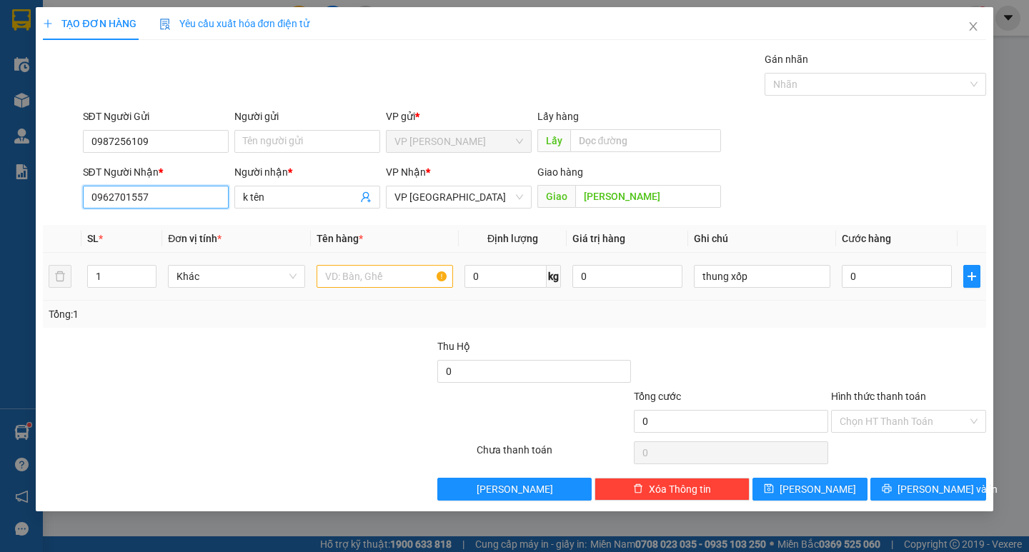
type input "0962701557"
click at [435, 278] on input "text" at bounding box center [385, 276] width 137 height 23
type input "hs"
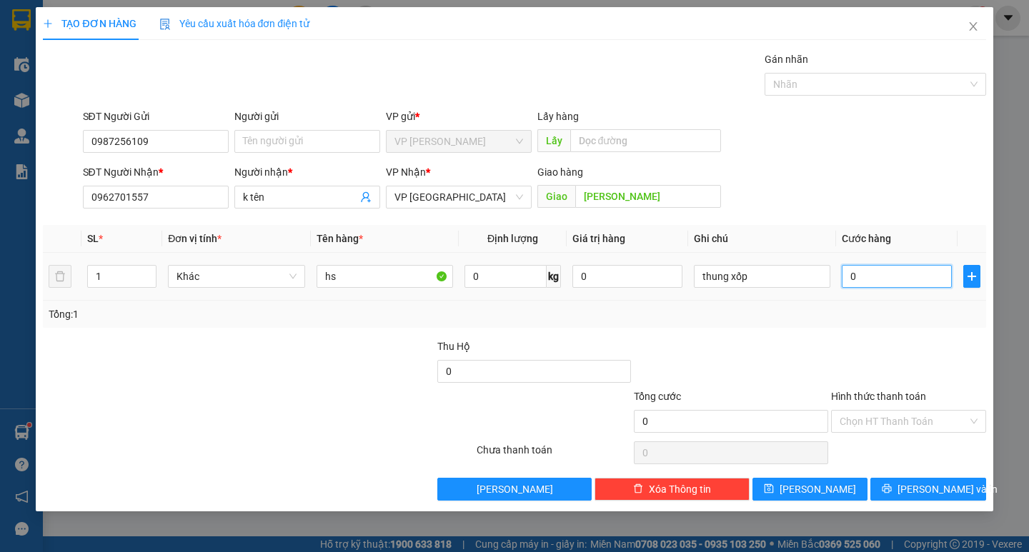
click at [873, 282] on input "0" at bounding box center [897, 276] width 110 height 23
type input "4"
type input "40"
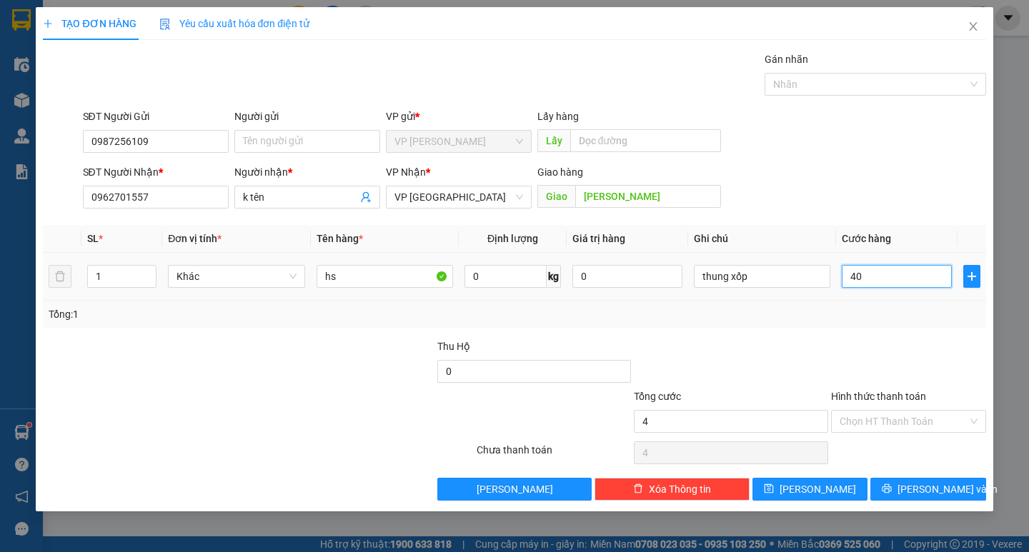
type input "40"
type input "400"
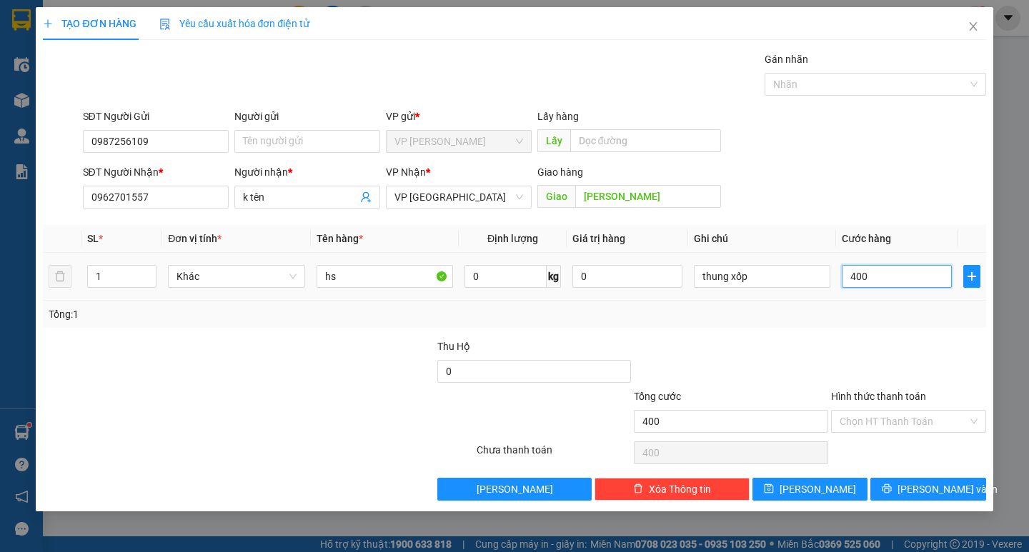
type input "4.000"
type input "40.000"
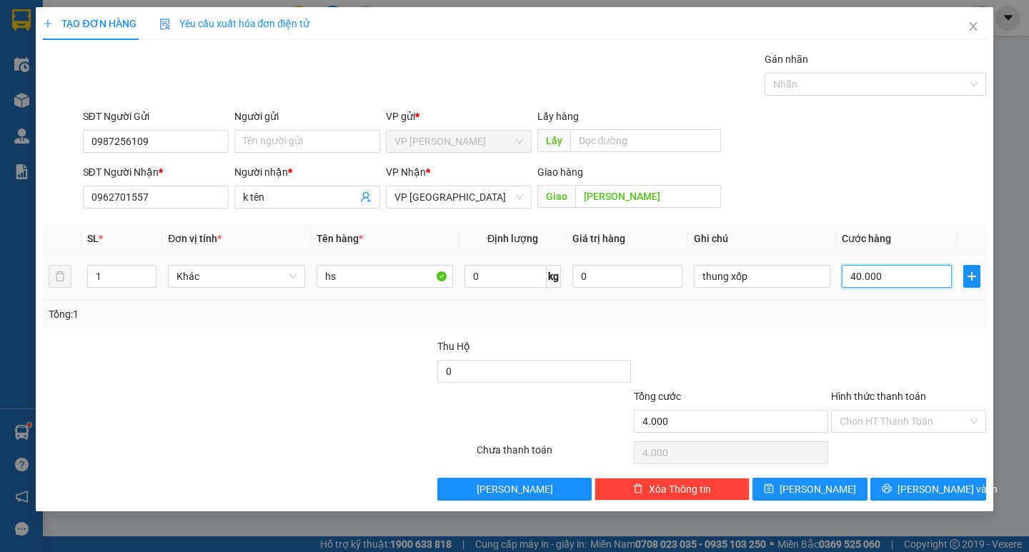
type input "40.000"
click at [891, 493] on button "[PERSON_NAME] và In" at bounding box center [928, 489] width 115 height 23
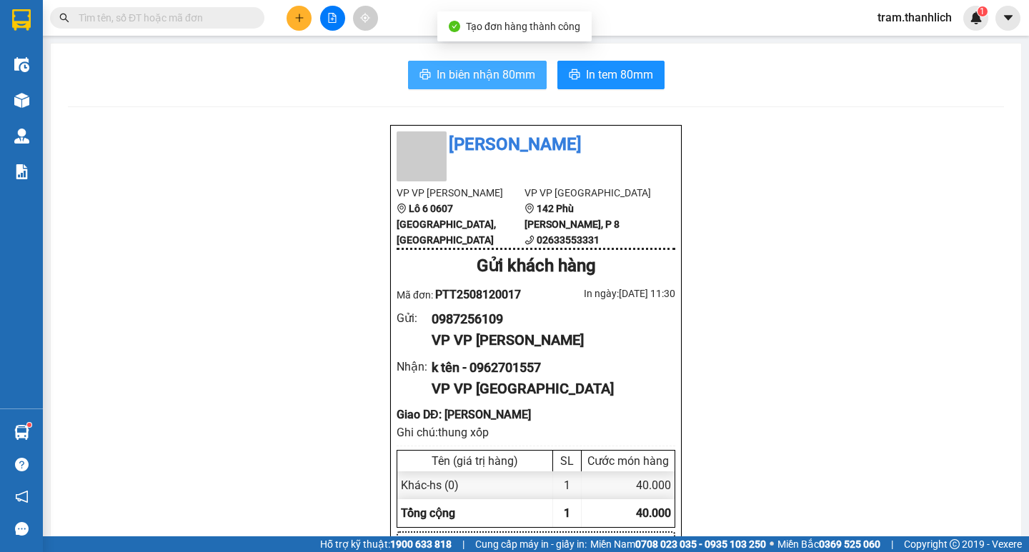
click at [418, 64] on button "In biên nhận 80mm" at bounding box center [477, 75] width 139 height 29
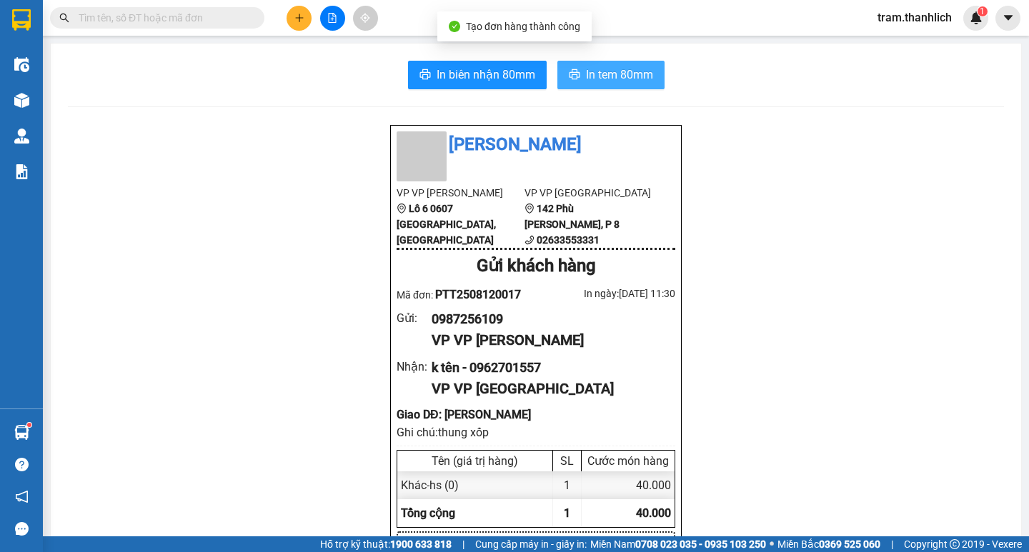
click at [650, 66] on button "In tem 80mm" at bounding box center [611, 75] width 107 height 29
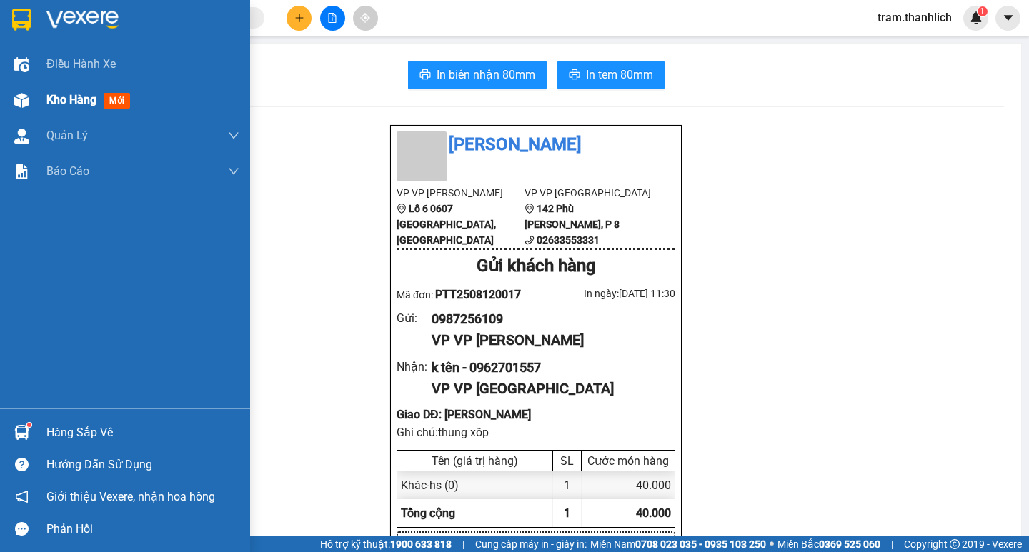
click at [81, 106] on span "Kho hàng" at bounding box center [71, 100] width 50 height 14
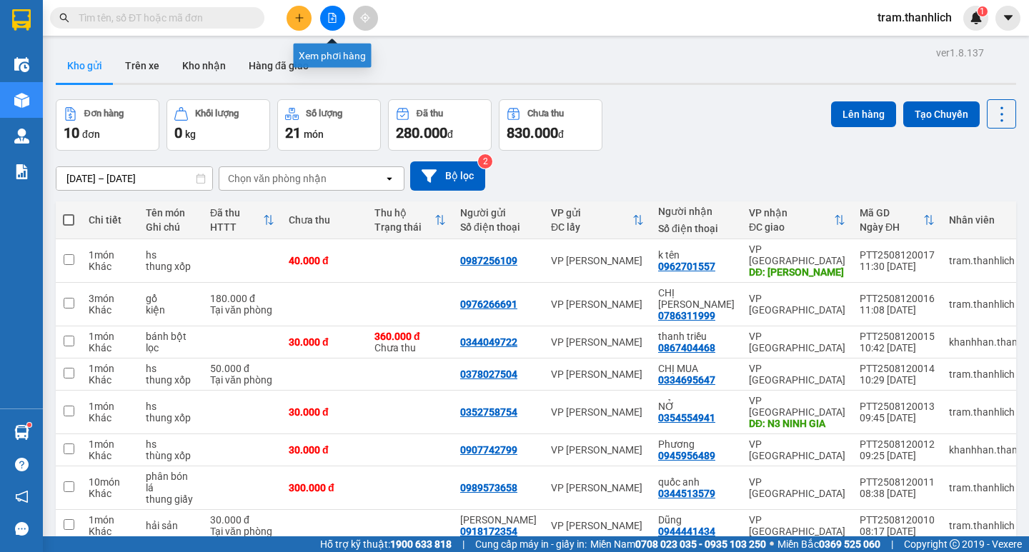
click at [308, 22] on button at bounding box center [299, 18] width 25 height 25
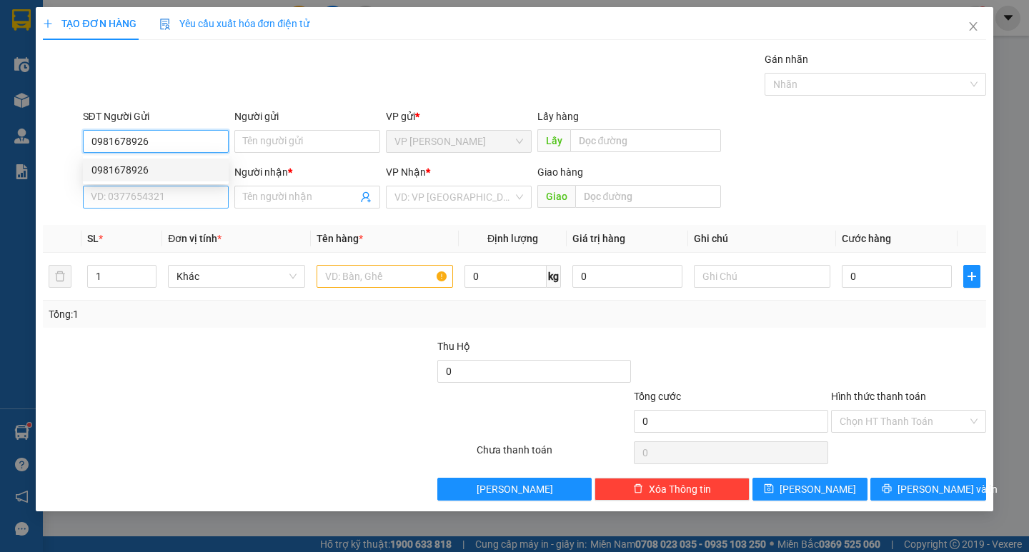
type input "0981678926"
click at [188, 189] on input "SĐT Người Nhận *" at bounding box center [156, 197] width 146 height 23
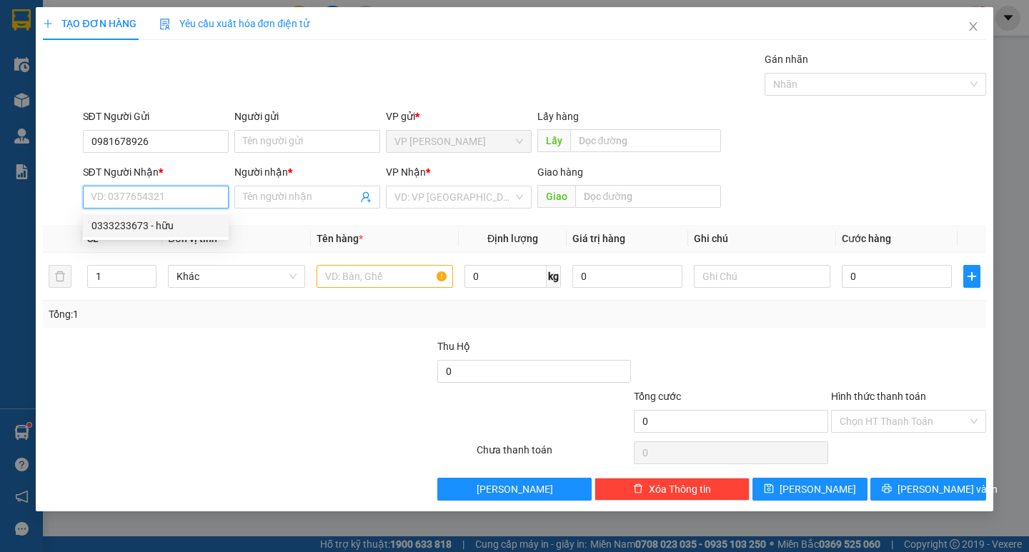
click at [171, 223] on div "0333233673 - hữu" at bounding box center [155, 226] width 129 height 16
type input "0333233673"
type input "hữu"
type input "tdc ba hữu"
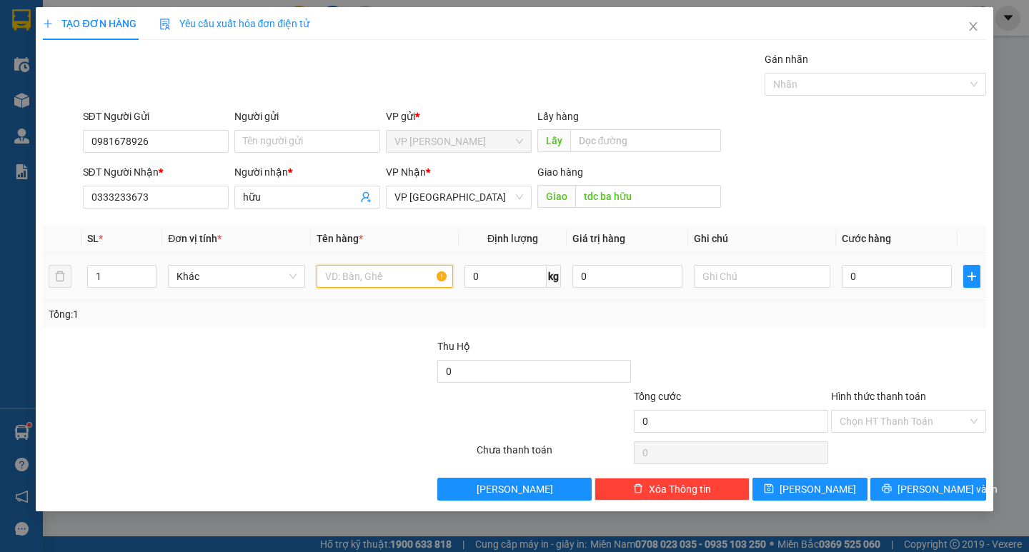
click at [417, 269] on input "text" at bounding box center [385, 276] width 137 height 23
type input "h"
type input "giấy tờ"
click at [842, 272] on input "0" at bounding box center [897, 276] width 110 height 23
type input "3"
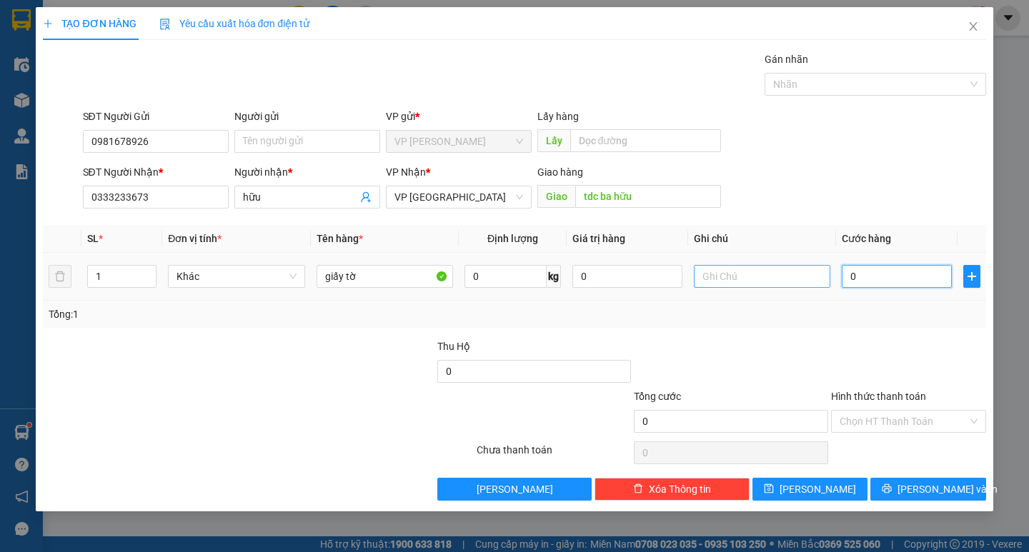
type input "3"
type input "30"
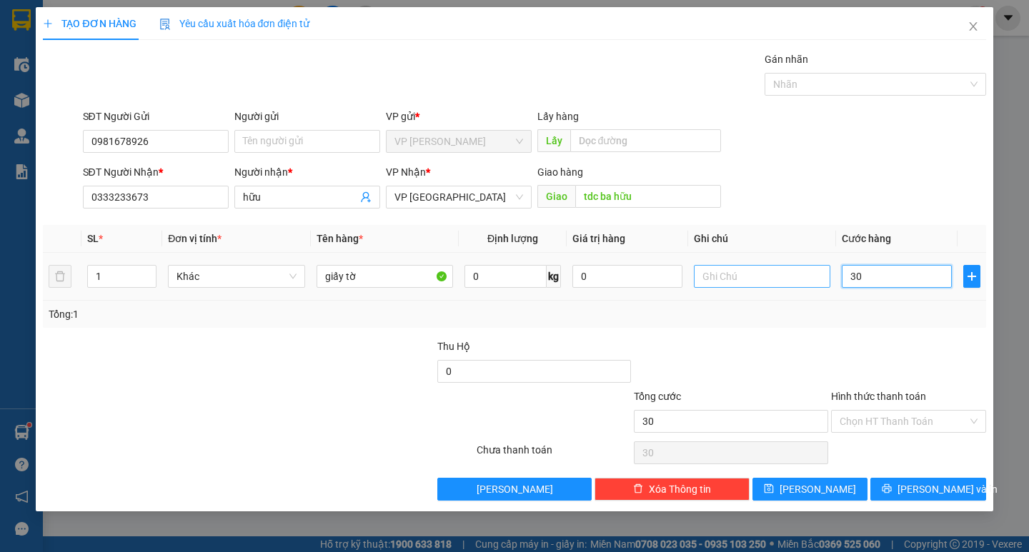
type input "300"
type input "3.000"
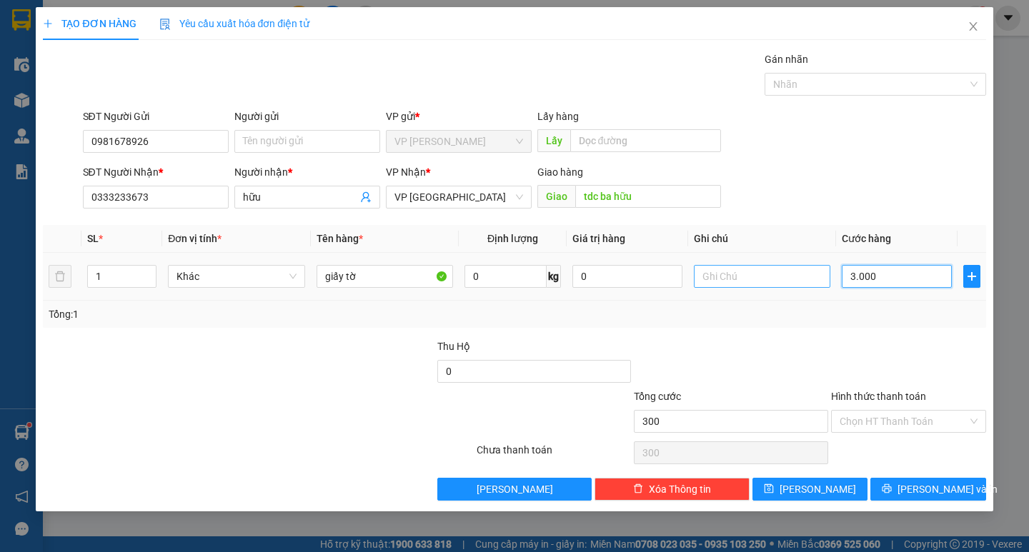
type input "3.000"
type input "30.000"
click at [856, 414] on input "Hình thức thanh toán" at bounding box center [904, 421] width 128 height 21
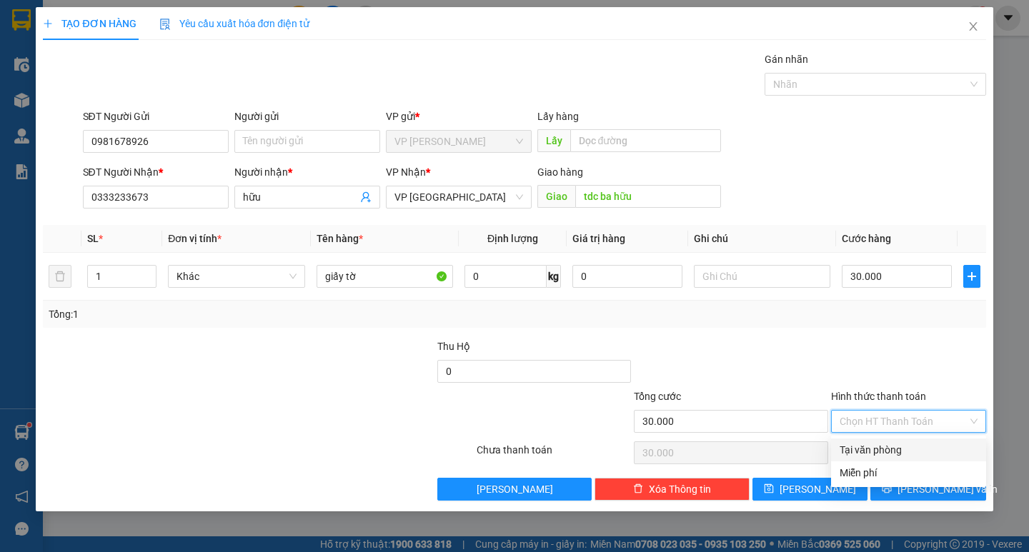
click at [860, 446] on div "Tại văn phòng" at bounding box center [909, 450] width 138 height 16
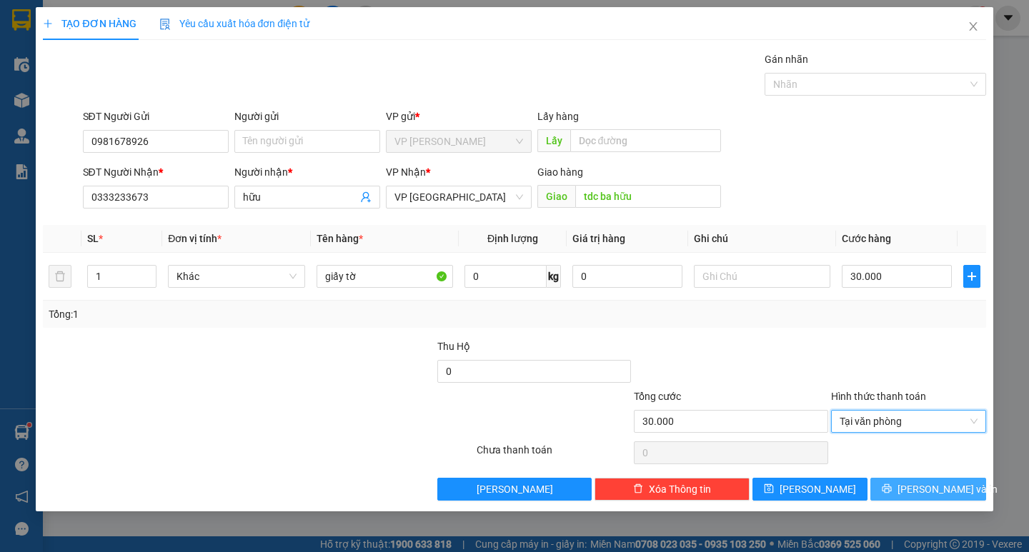
click at [907, 483] on button "[PERSON_NAME] và In" at bounding box center [928, 489] width 115 height 23
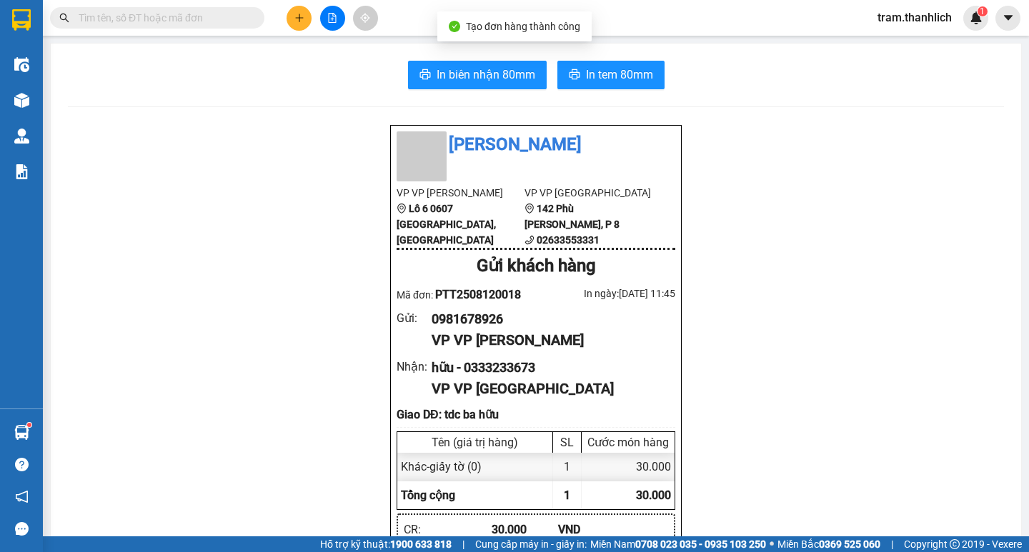
click at [512, 25] on span "Tạo đơn hàng thành công" at bounding box center [523, 26] width 114 height 11
click at [512, 84] on button "In biên nhận 80mm" at bounding box center [477, 75] width 139 height 29
click at [632, 75] on span "In tem 80mm" at bounding box center [619, 75] width 67 height 18
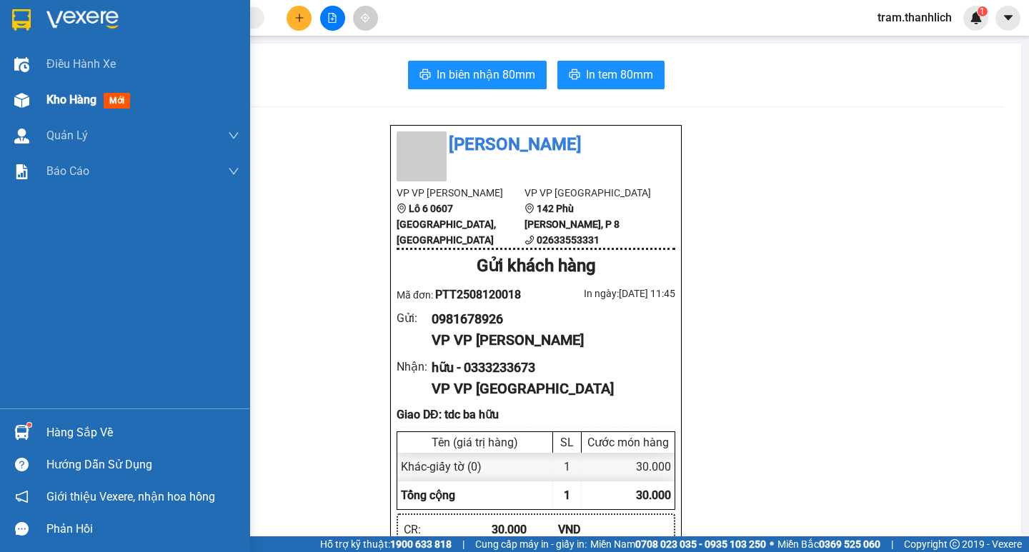
click at [51, 83] on div "Kho hàng mới" at bounding box center [142, 100] width 193 height 36
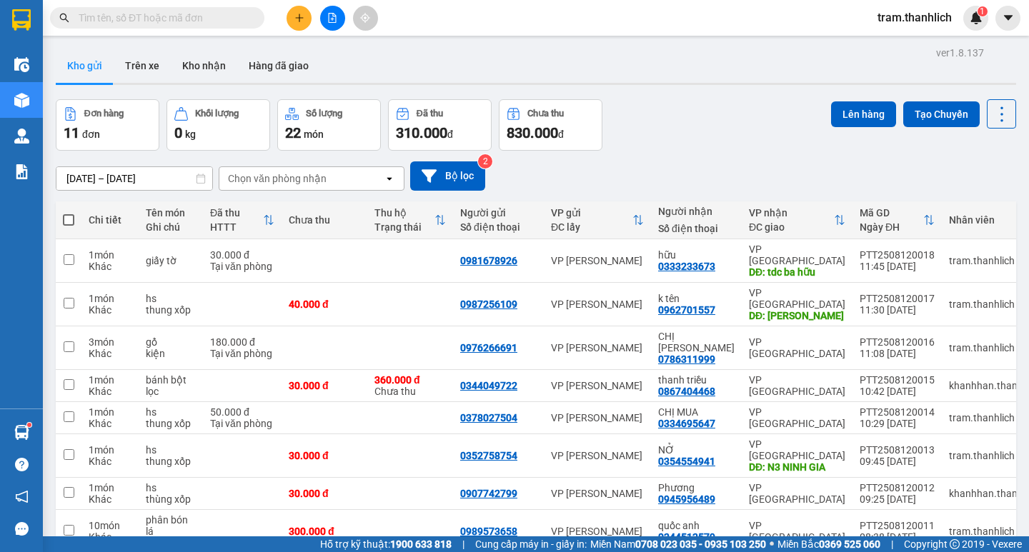
click at [302, 21] on icon "plus" at bounding box center [299, 18] width 10 height 10
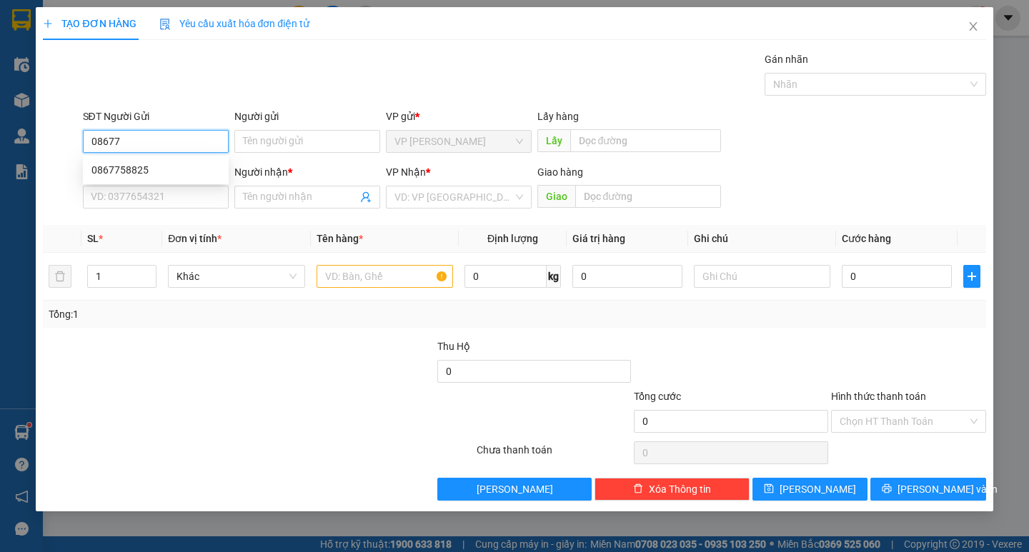
click at [159, 172] on div "0867758825" at bounding box center [155, 170] width 129 height 16
type input "0867758825"
type input "0387615189"
type input "chị liên"
type input "đức trọng"
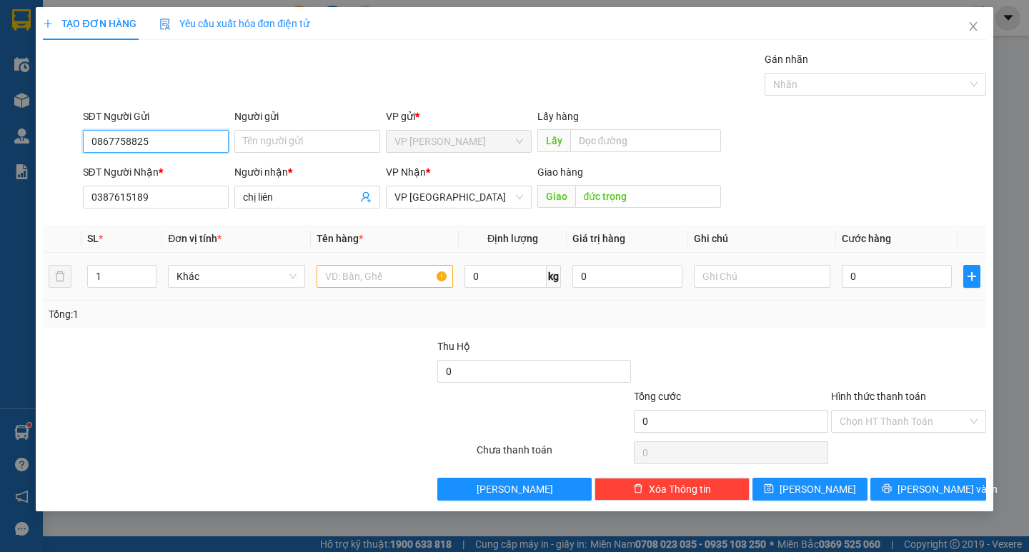
type input "0867758825"
click at [428, 284] on input "text" at bounding box center [385, 276] width 137 height 23
type input "ca"
click at [765, 289] on div at bounding box center [762, 276] width 137 height 29
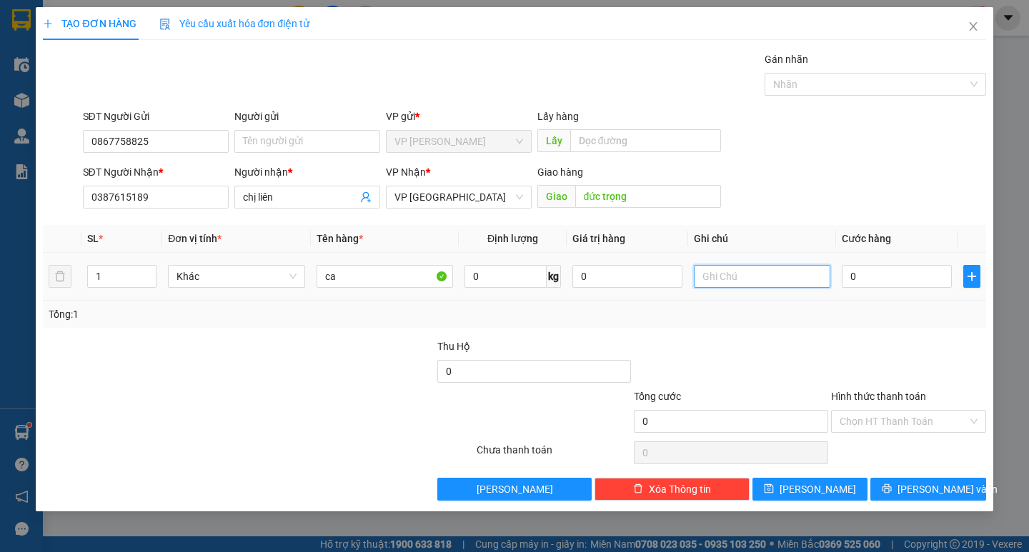
click at [767, 279] on input "text" at bounding box center [762, 276] width 137 height 23
type input "thung xốp"
click at [891, 275] on input "0" at bounding box center [897, 276] width 110 height 23
type input "7"
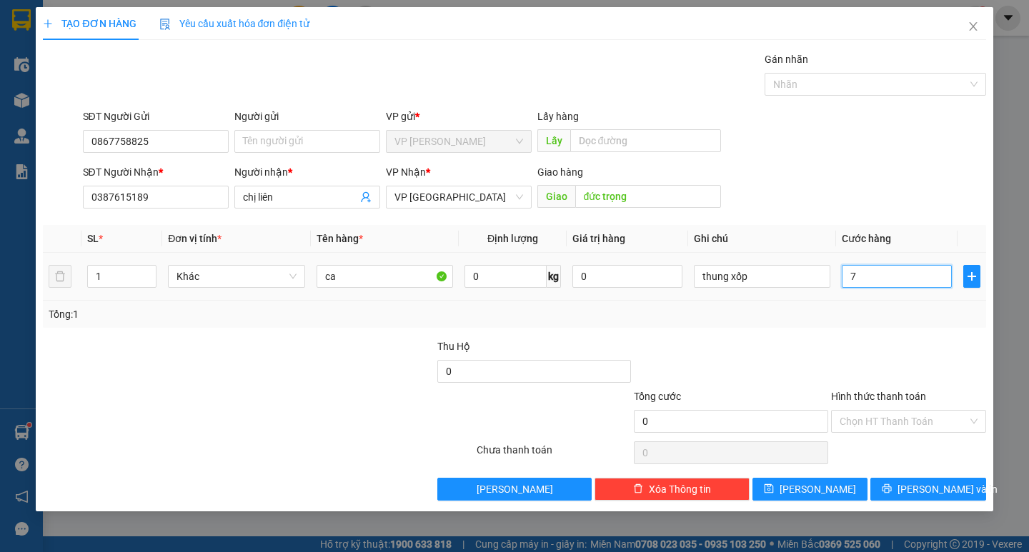
type input "7"
type input "70"
type input "700"
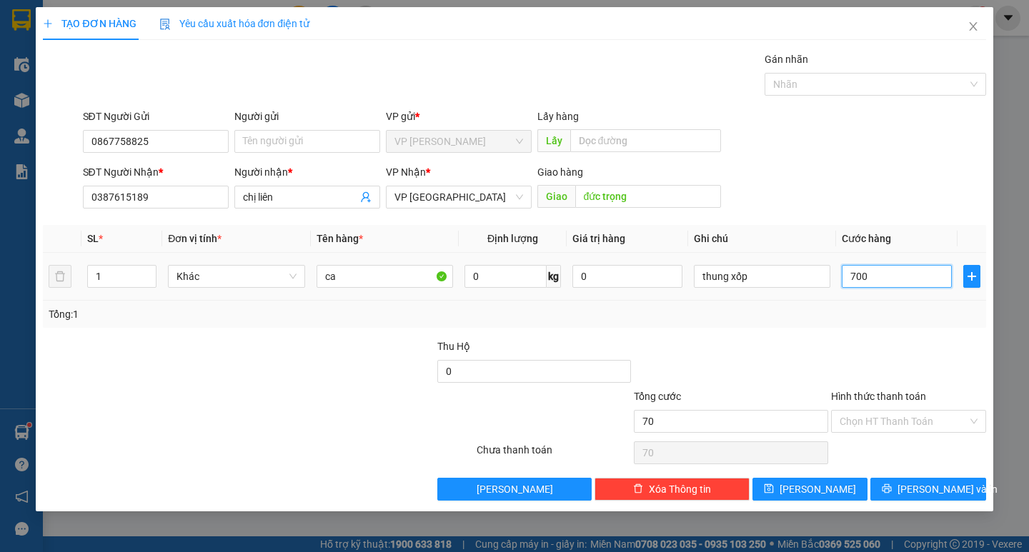
type input "700"
type input "7.000"
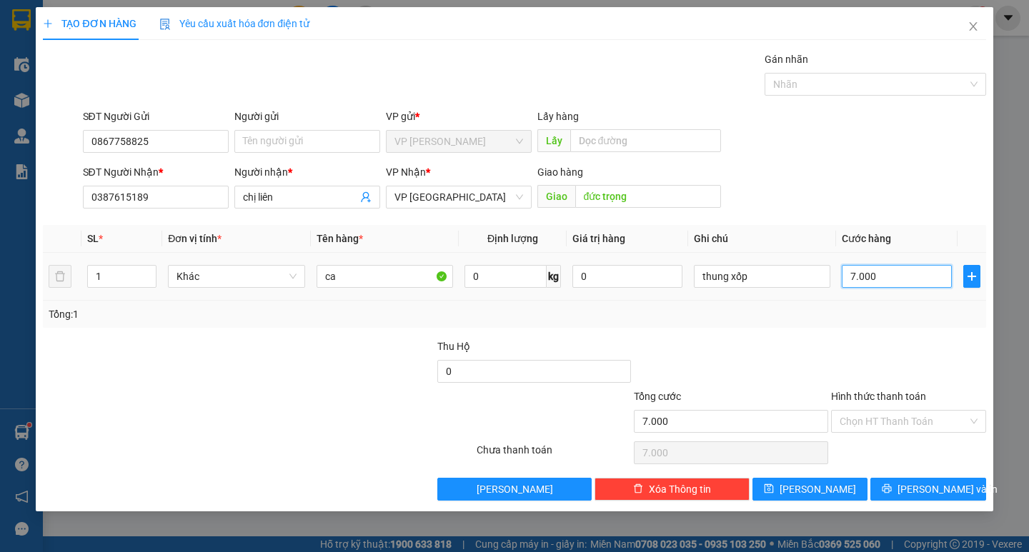
type input "70.000"
click at [948, 495] on span "[PERSON_NAME] và In" at bounding box center [948, 490] width 100 height 16
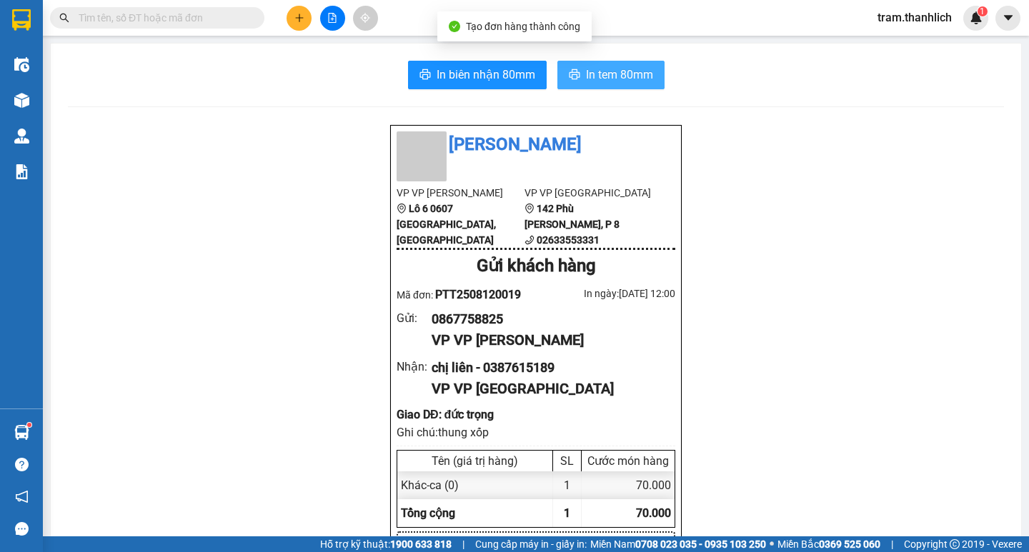
click at [608, 74] on span "In tem 80mm" at bounding box center [619, 75] width 67 height 18
click at [306, 16] on button at bounding box center [299, 18] width 25 height 25
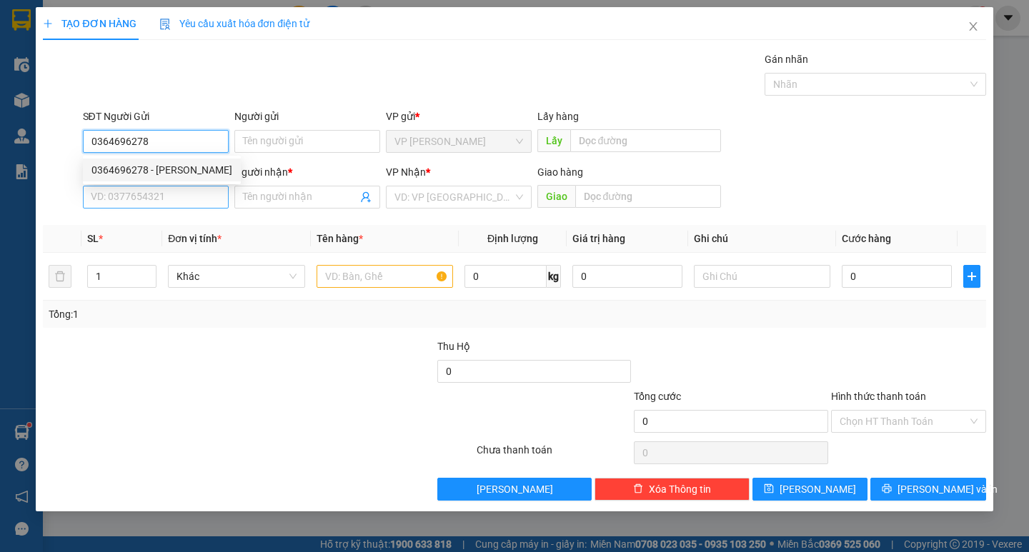
type input "0364696278"
click at [173, 194] on input "SĐT Người Nhận *" at bounding box center [156, 197] width 146 height 23
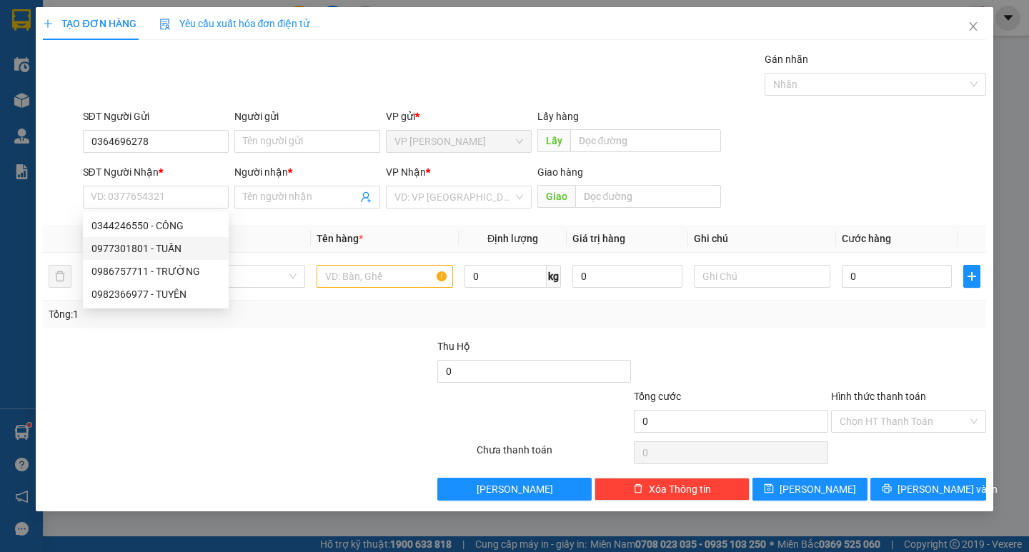
click at [231, 379] on div at bounding box center [139, 364] width 197 height 50
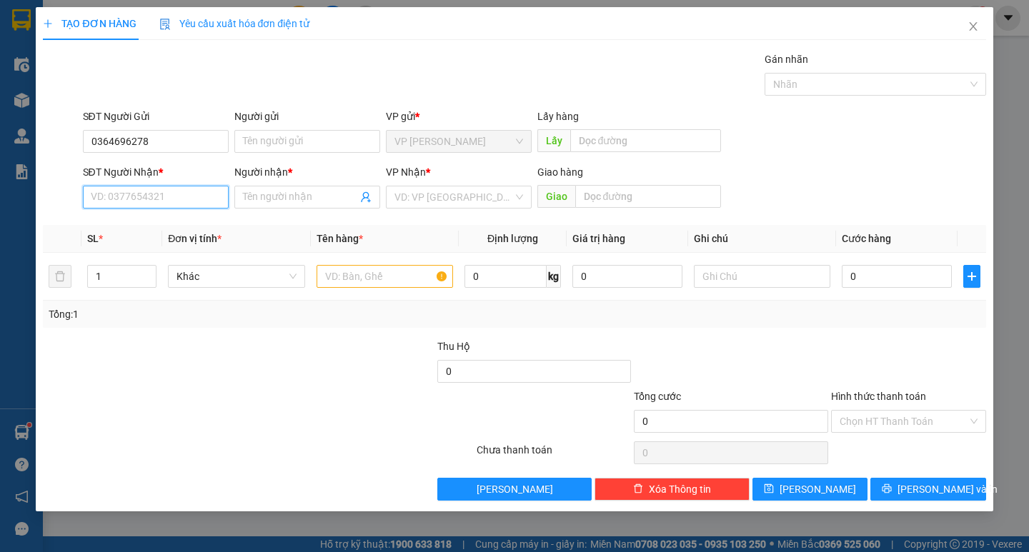
click at [154, 194] on input "SĐT Người Nhận *" at bounding box center [156, 197] width 146 height 23
type input "0986757711"
click at [147, 229] on div "0986757711 - TRƯỜNG" at bounding box center [155, 226] width 129 height 16
type input "TRƯỜNG"
type input "N3 TÀ IN"
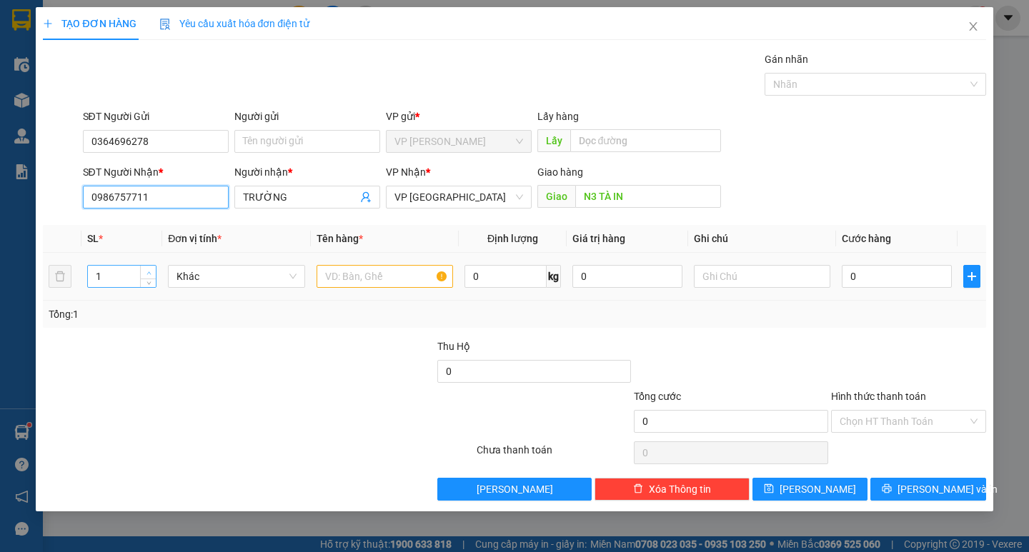
type input "0986757711"
click at [152, 266] on span "Increase Value" at bounding box center [148, 272] width 16 height 13
type input "4"
click at [149, 269] on span "up" at bounding box center [148, 273] width 9 height 9
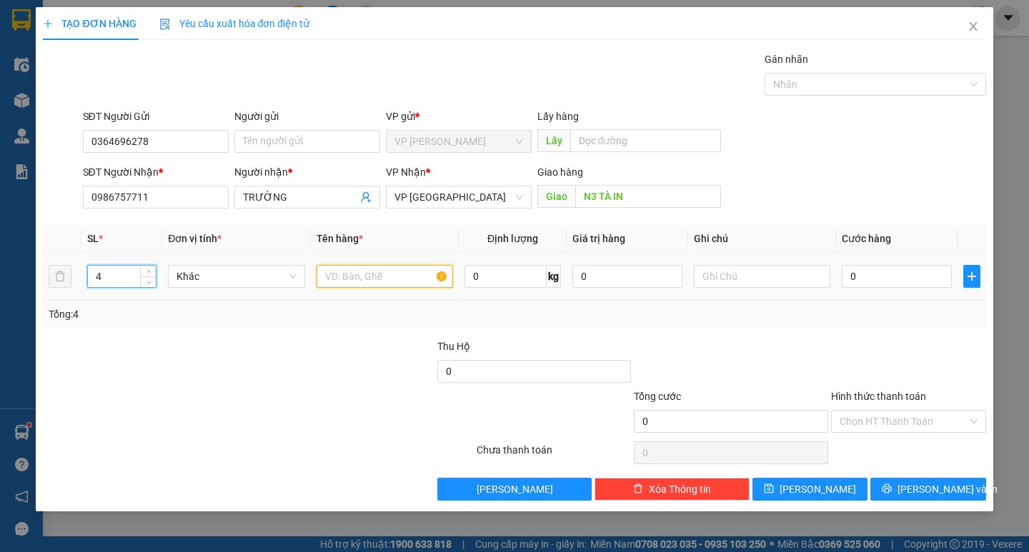
click at [422, 285] on input "text" at bounding box center [385, 276] width 137 height 23
type input "phấn hoa"
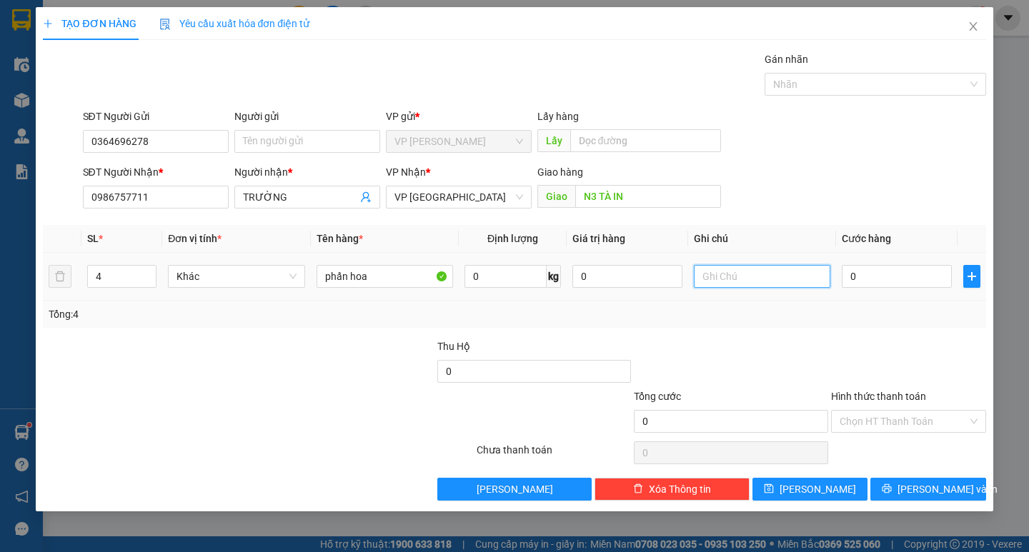
click at [730, 273] on input "text" at bounding box center [762, 276] width 137 height 23
type input "bao"
click at [881, 272] on input "0" at bounding box center [897, 276] width 110 height 23
type input "2"
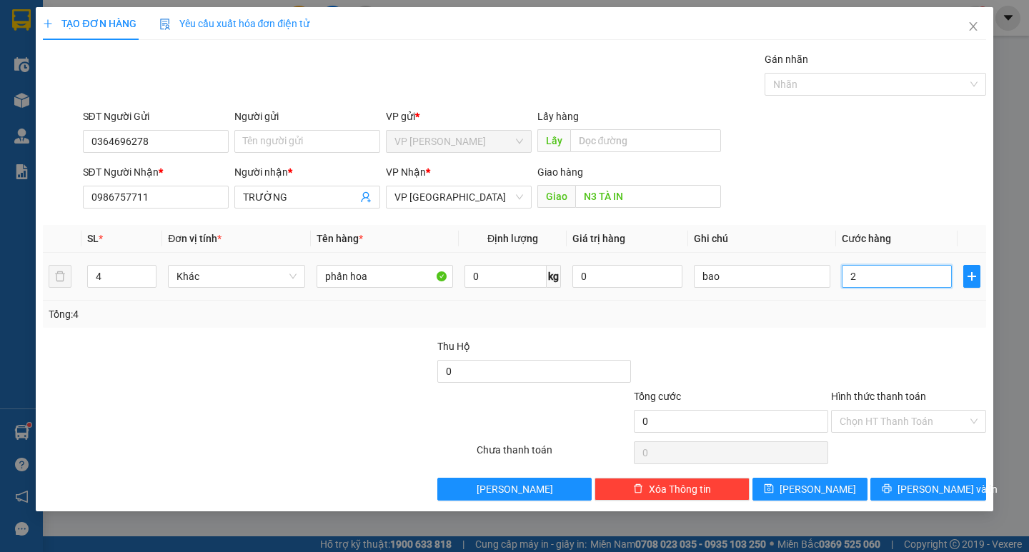
type input "2"
type input "24"
type input "240"
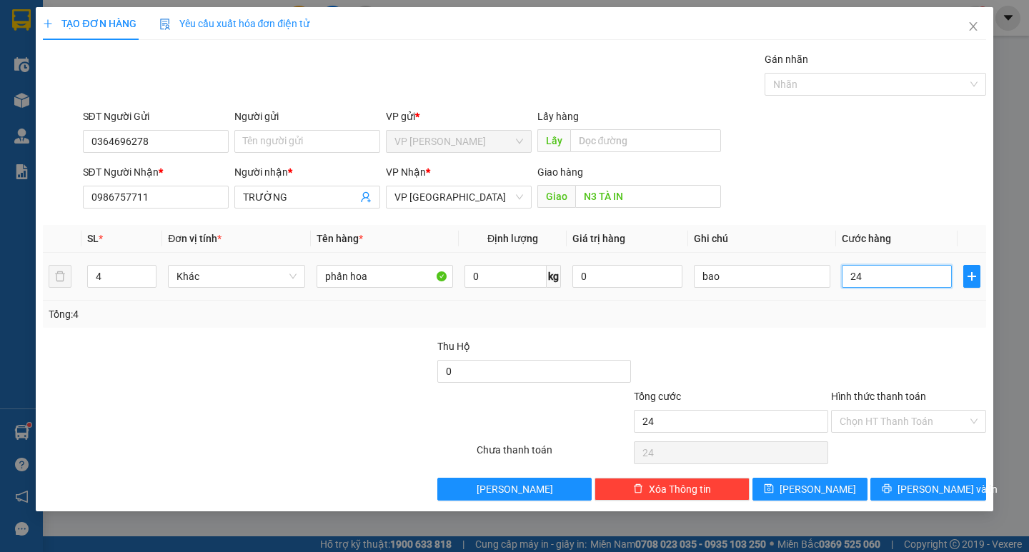
type input "240"
type input "2.400"
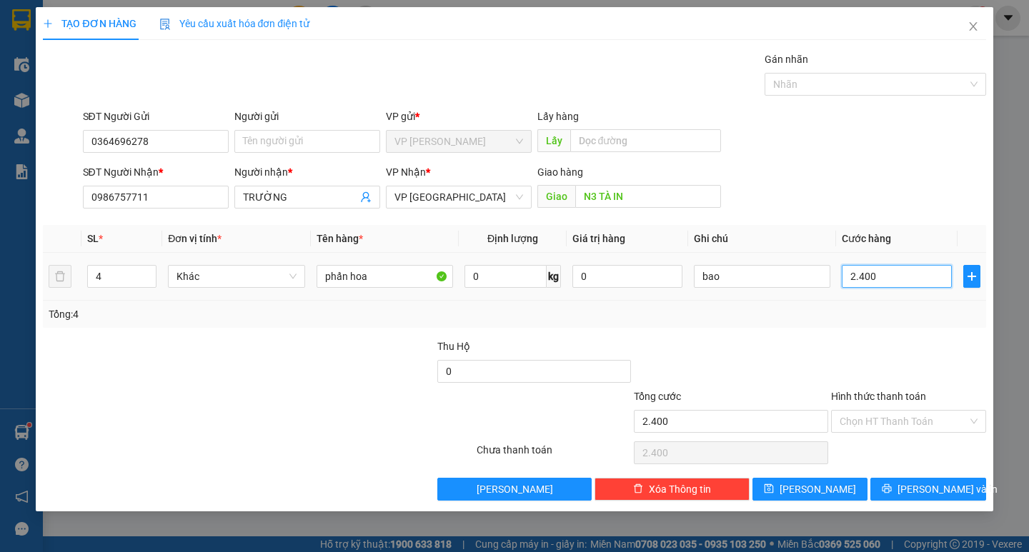
type input "24.000"
type input "240.000"
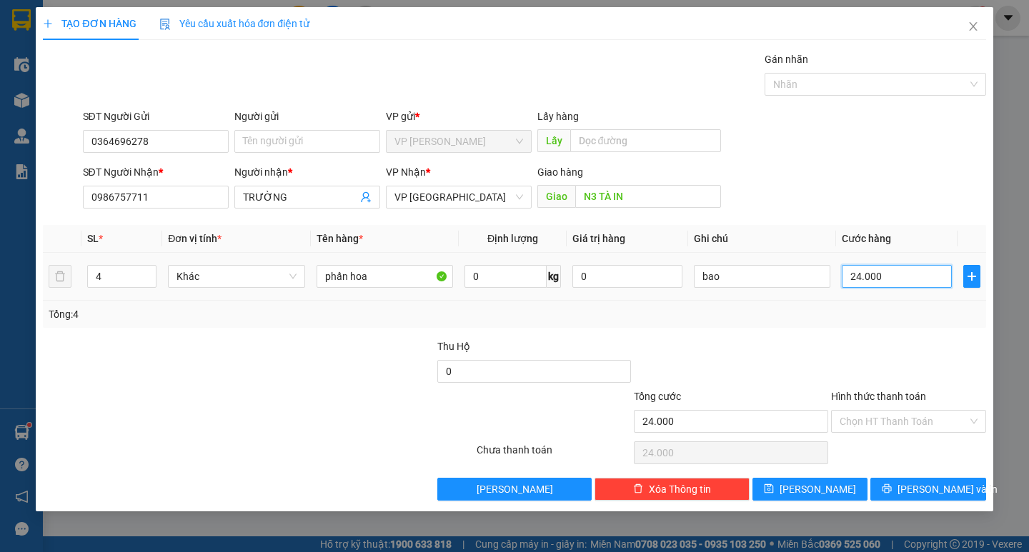
type input "240.000"
click at [891, 430] on input "Hình thức thanh toán" at bounding box center [904, 421] width 128 height 21
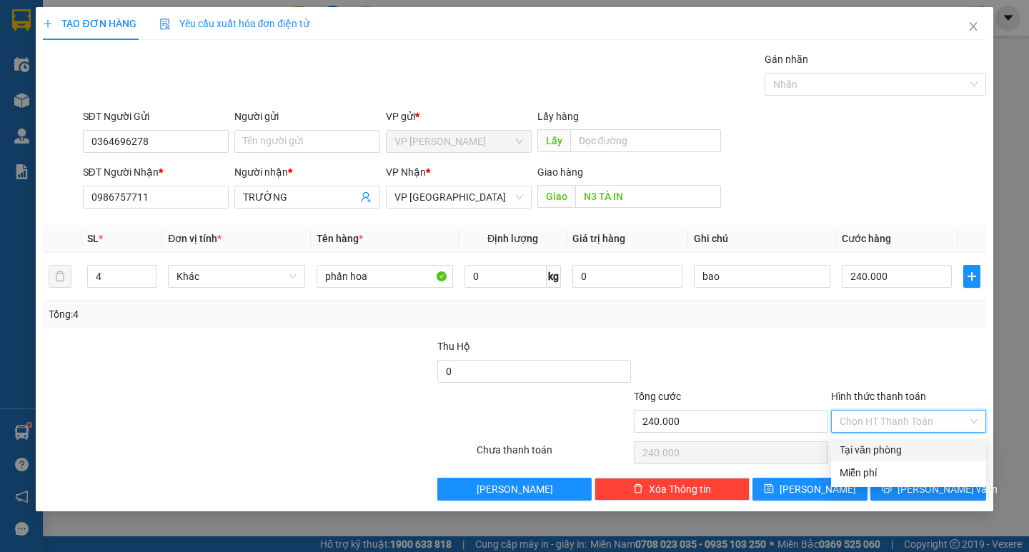
click at [883, 452] on div "Tại văn phòng" at bounding box center [909, 450] width 138 height 16
type input "0"
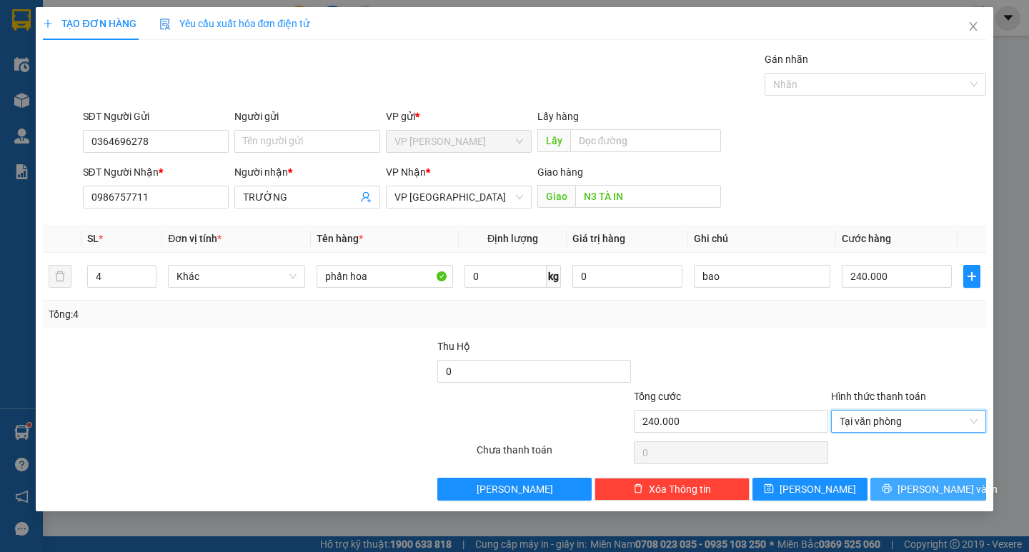
click at [931, 482] on span "[PERSON_NAME] và In" at bounding box center [948, 490] width 100 height 16
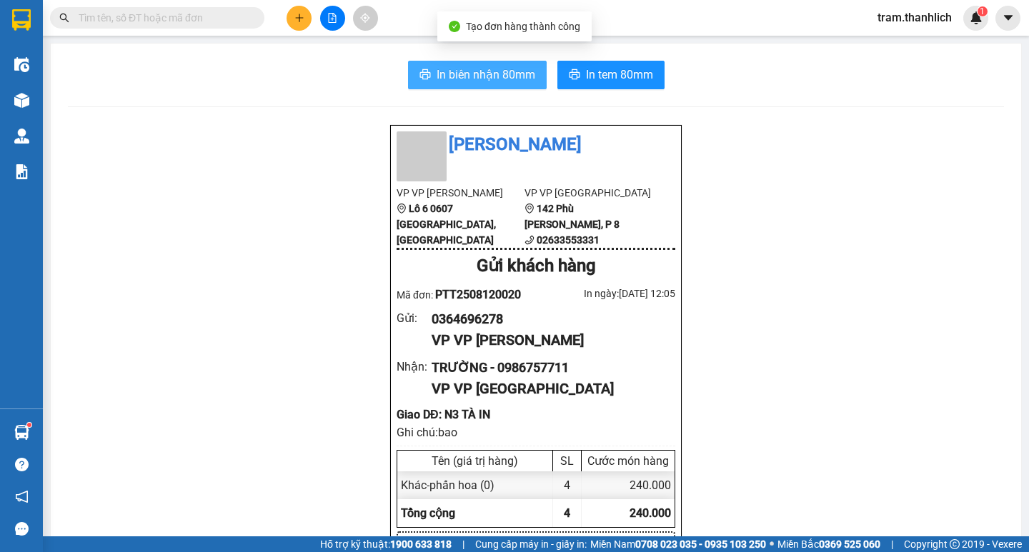
click at [477, 67] on span "In biên nhận 80mm" at bounding box center [486, 75] width 99 height 18
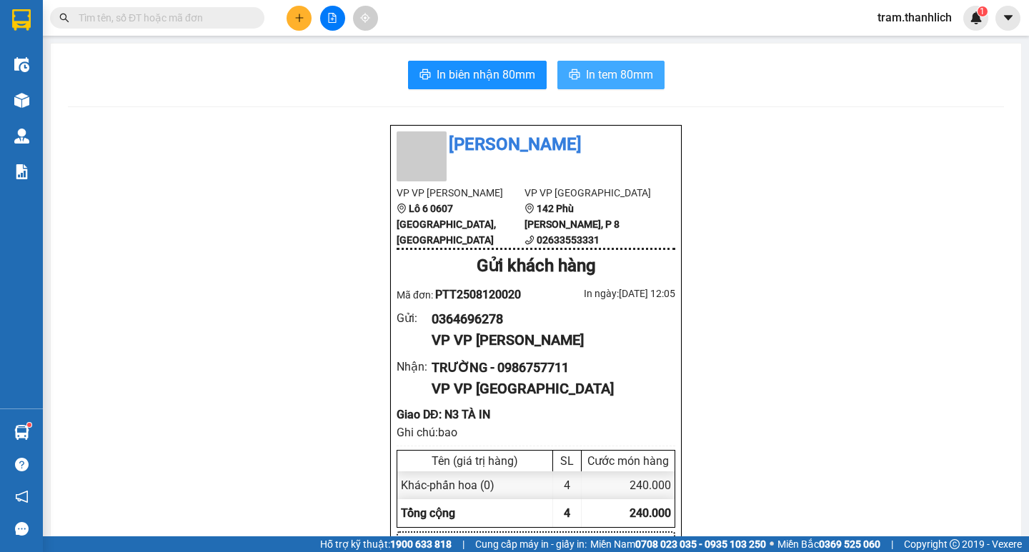
click at [625, 76] on span "In tem 80mm" at bounding box center [619, 75] width 67 height 18
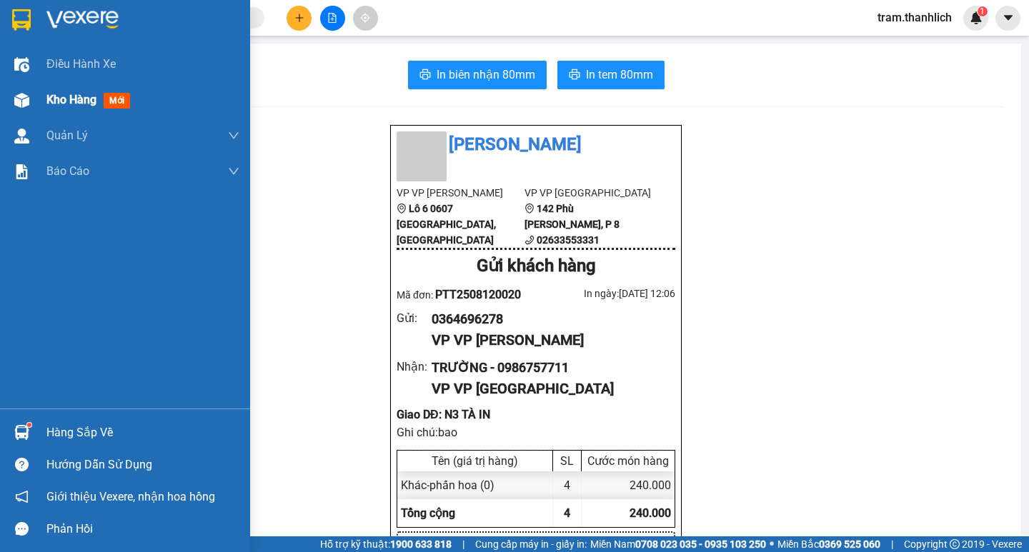
click at [59, 95] on span "Kho hàng" at bounding box center [71, 100] width 50 height 14
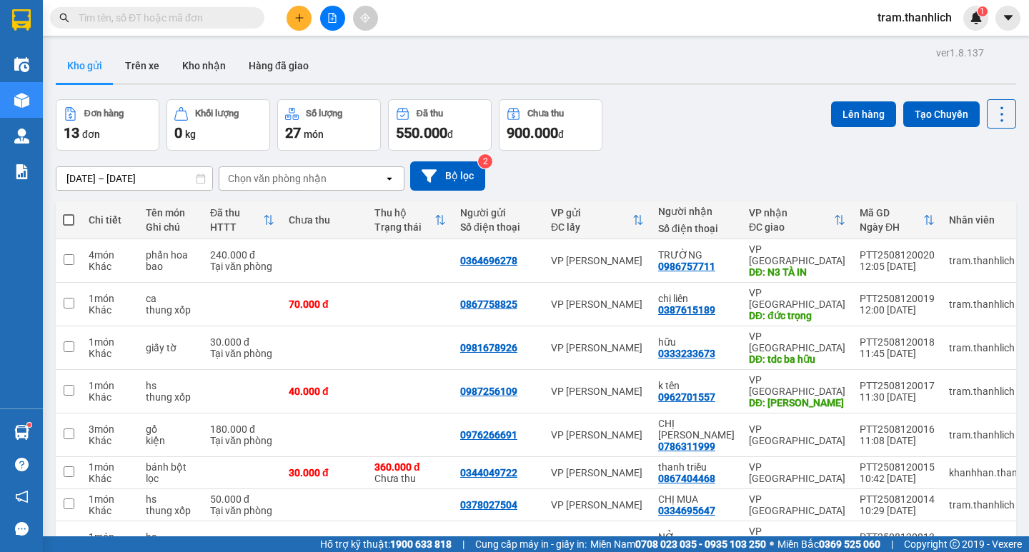
click at [300, 16] on icon "plus" at bounding box center [299, 18] width 10 height 10
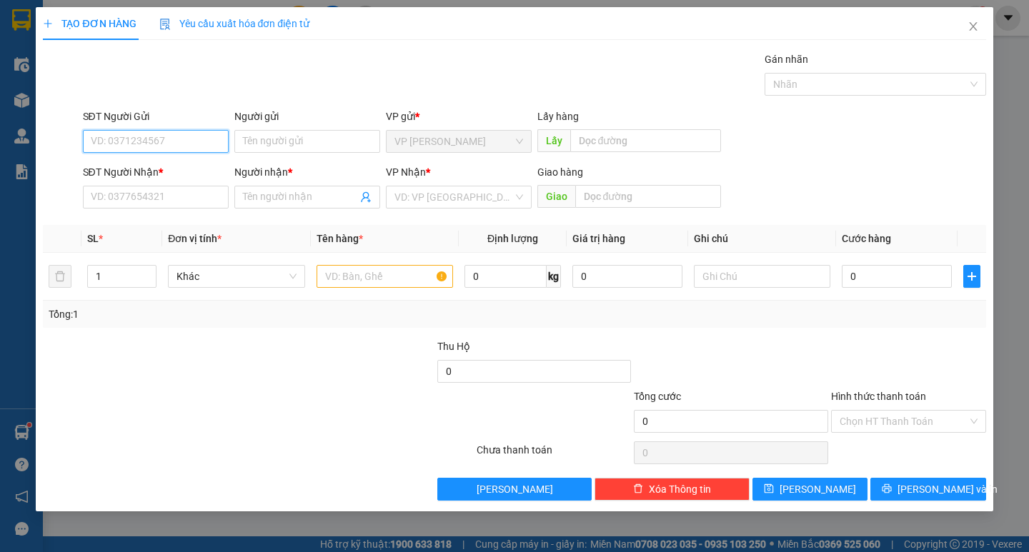
click at [184, 145] on input "SĐT Người Gửi" at bounding box center [156, 141] width 146 height 23
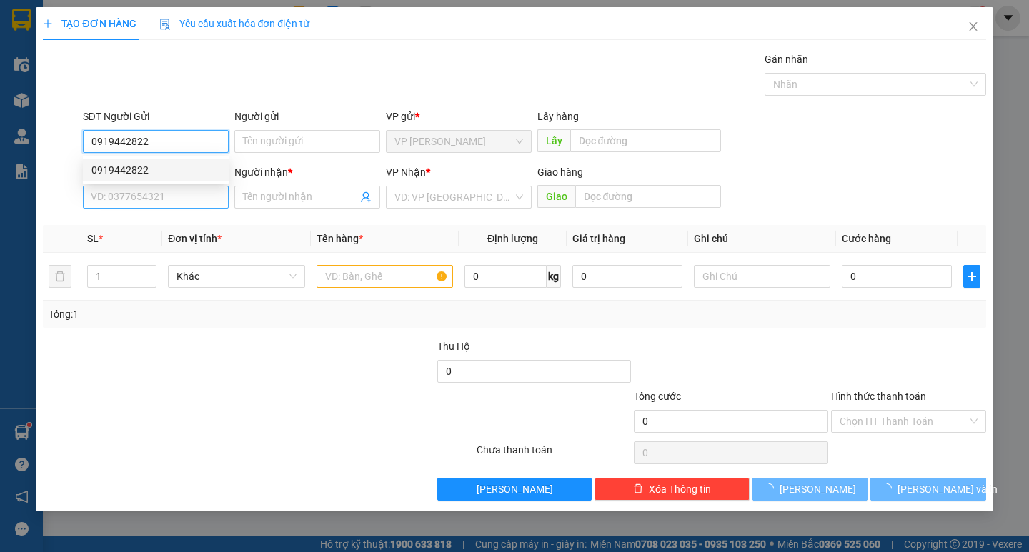
type input "0919442822"
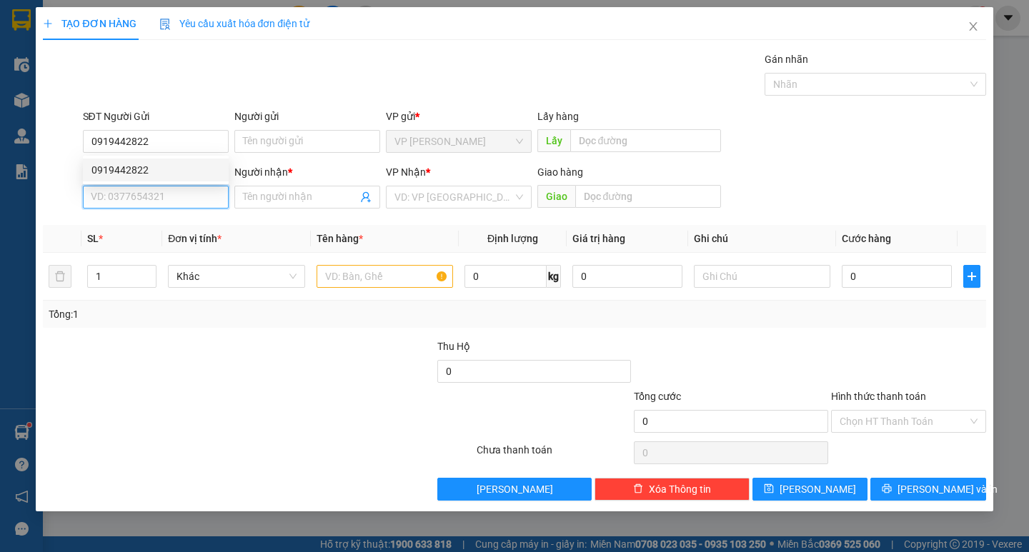
click at [180, 207] on input "SĐT Người Nhận *" at bounding box center [156, 197] width 146 height 23
type input "0935837979"
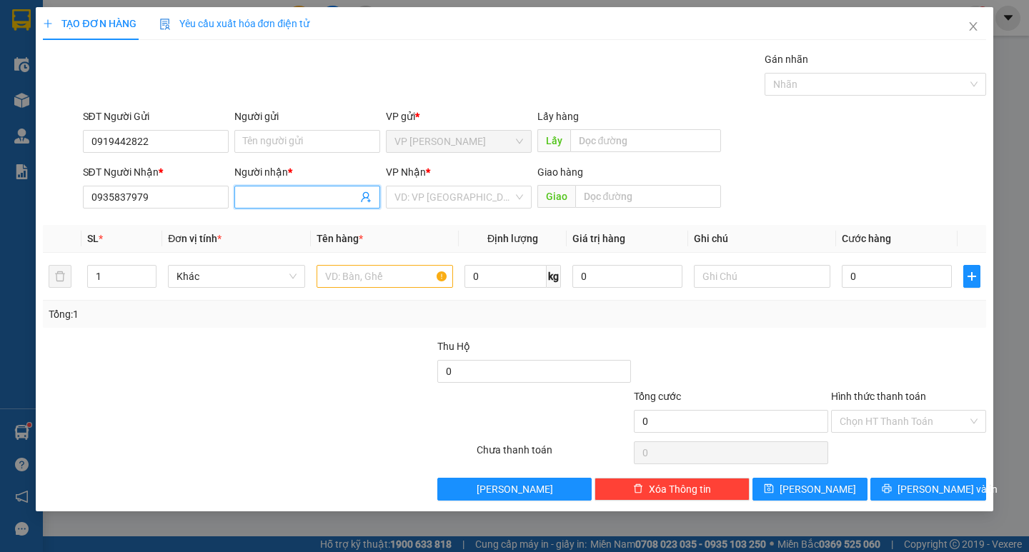
click at [321, 200] on input "Người nhận *" at bounding box center [300, 197] width 114 height 16
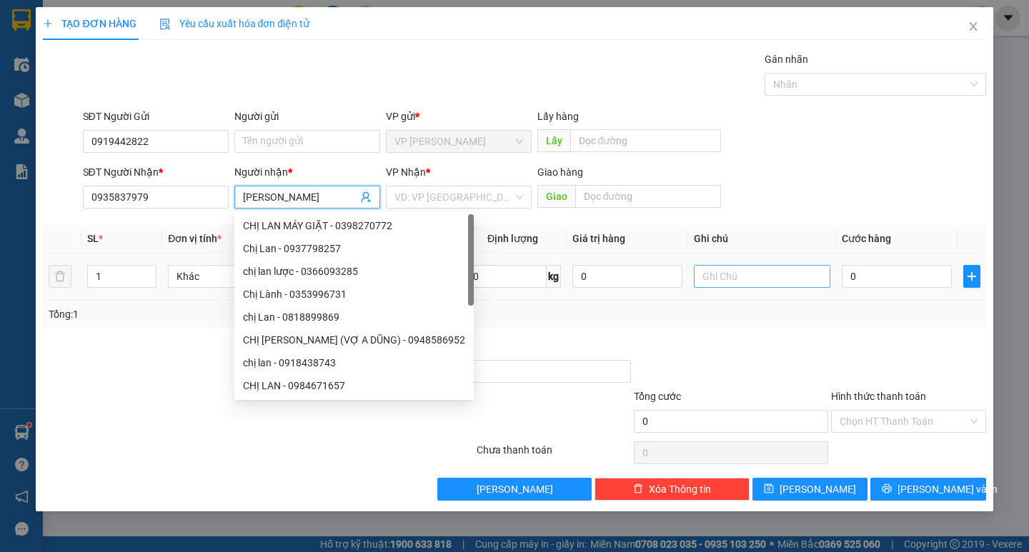
type input "[PERSON_NAME]"
click at [795, 277] on input "text" at bounding box center [762, 276] width 137 height 23
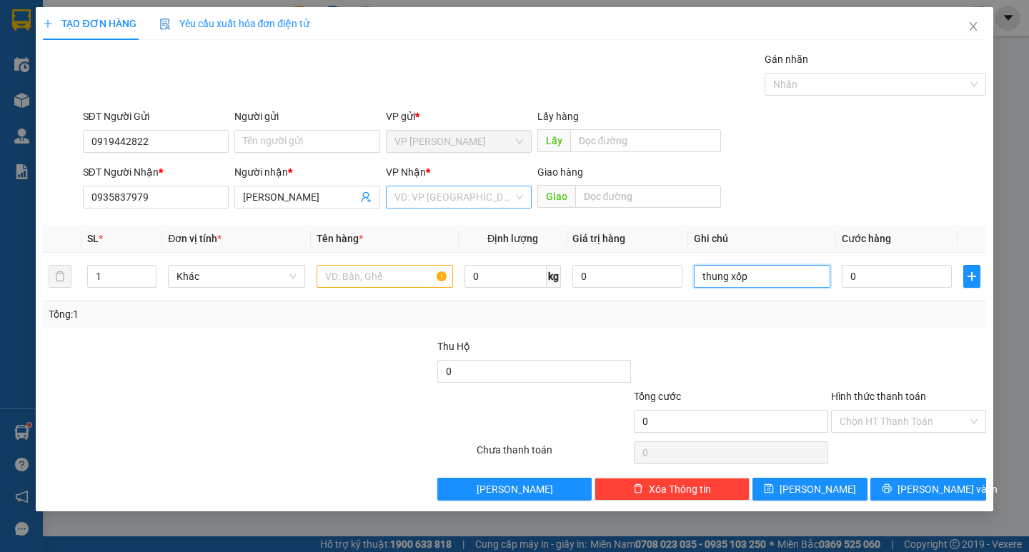
type input "thung xốp"
click at [449, 192] on input "search" at bounding box center [454, 197] width 119 height 21
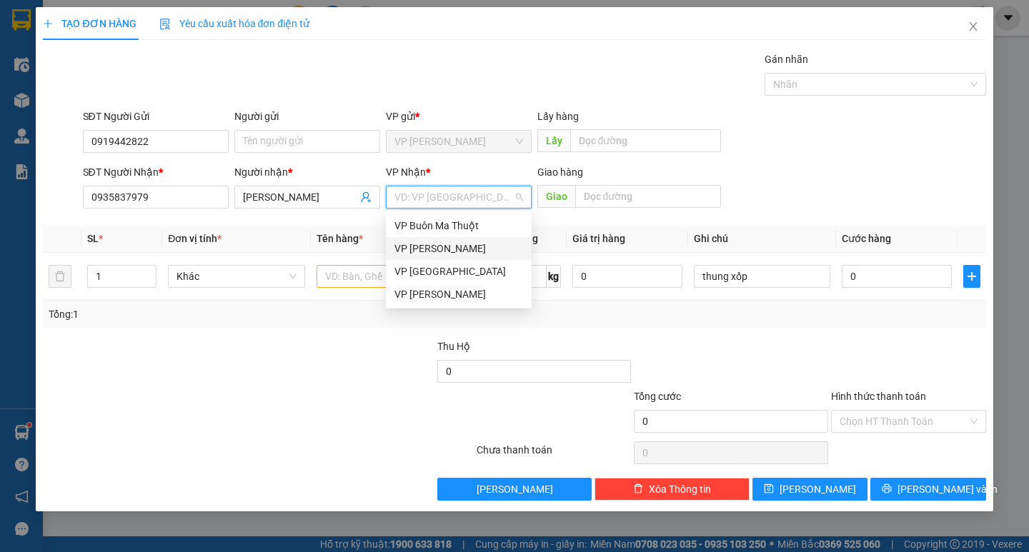
click at [422, 263] on div "VP [GEOGRAPHIC_DATA]" at bounding box center [459, 271] width 146 height 23
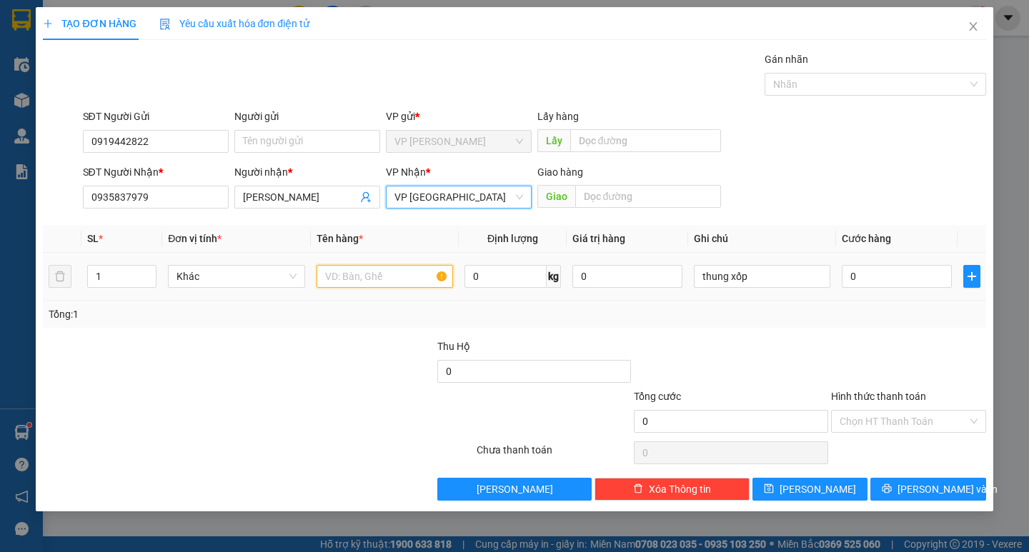
click at [417, 280] on input "text" at bounding box center [385, 276] width 137 height 23
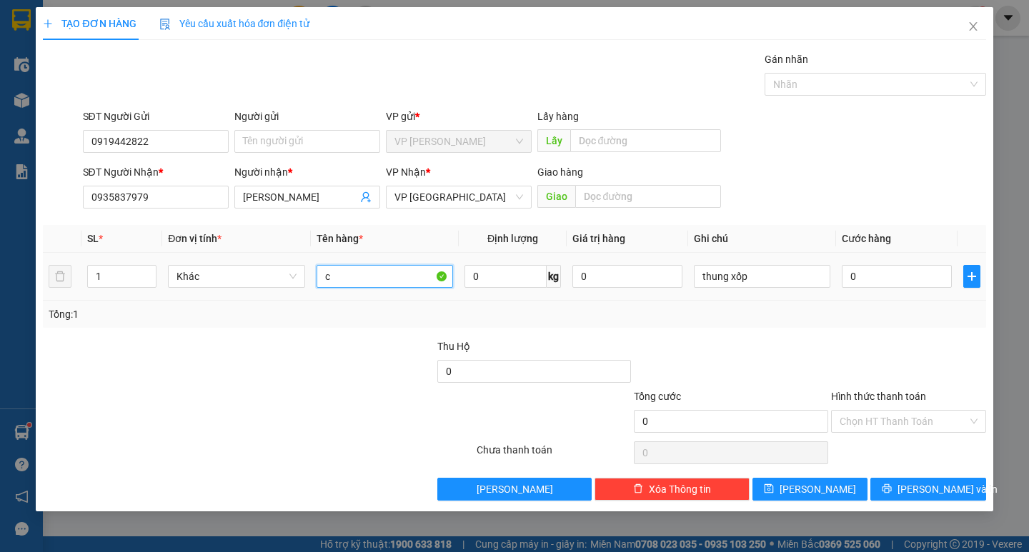
type input "cá"
click at [898, 265] on input "0" at bounding box center [897, 276] width 110 height 23
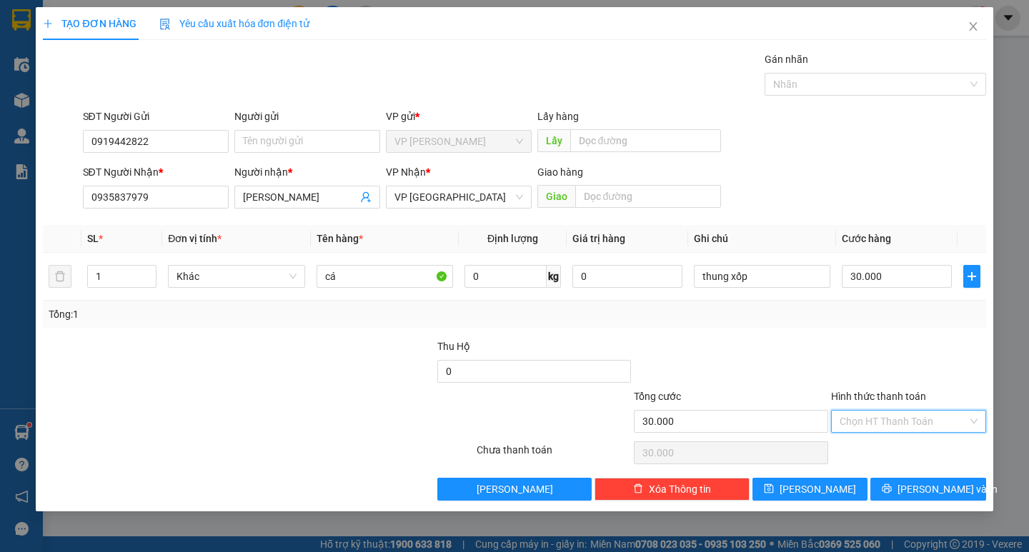
drag, startPoint x: 868, startPoint y: 413, endPoint x: 870, endPoint y: 442, distance: 29.3
click at [868, 416] on input "Hình thức thanh toán" at bounding box center [904, 421] width 128 height 21
drag, startPoint x: 871, startPoint y: 452, endPoint x: 901, endPoint y: 478, distance: 40.0
click at [873, 453] on div "Tại văn phòng" at bounding box center [909, 450] width 138 height 16
click at [892, 485] on icon "printer" at bounding box center [887, 489] width 10 height 10
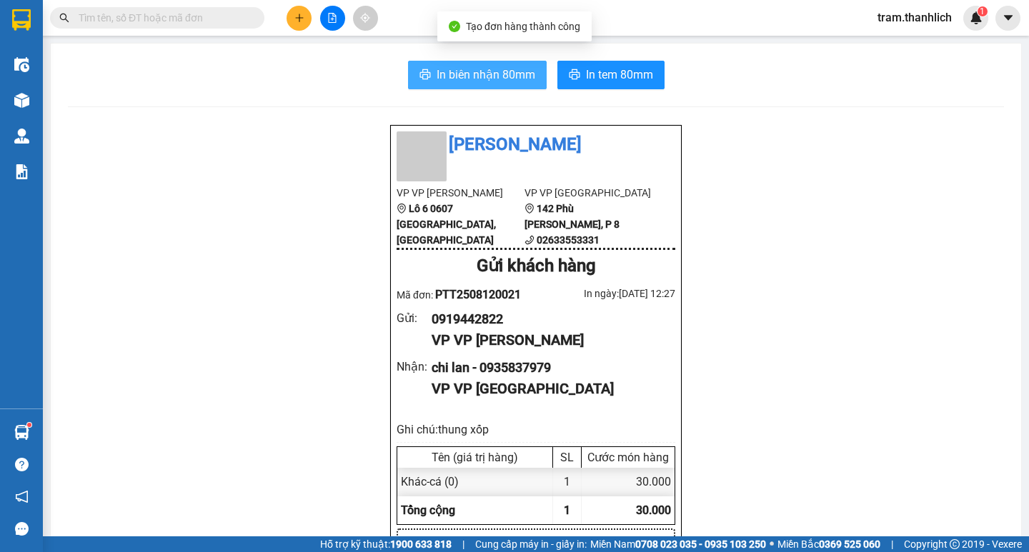
click at [504, 81] on span "In biên nhận 80mm" at bounding box center [486, 75] width 99 height 18
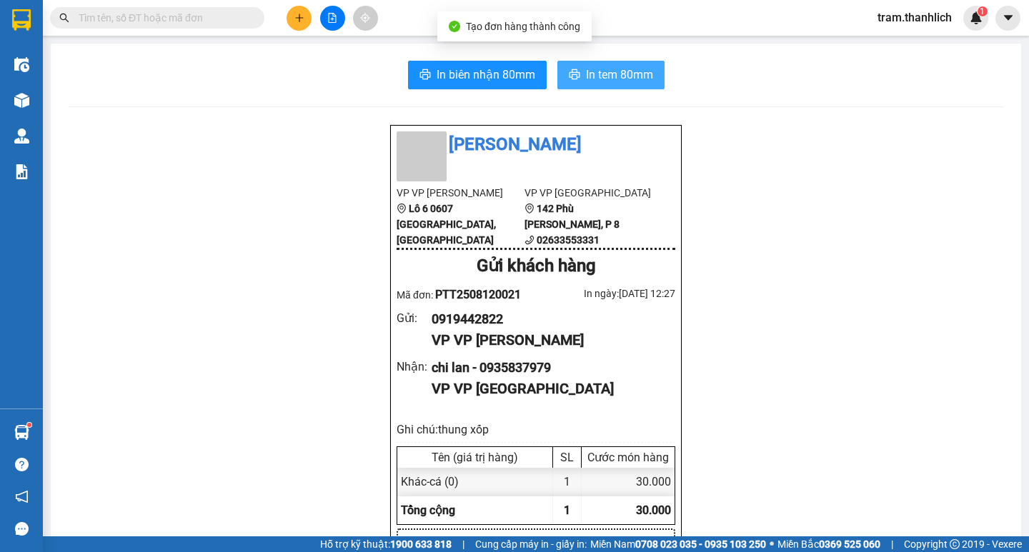
click at [598, 64] on button "In tem 80mm" at bounding box center [611, 75] width 107 height 29
click at [303, 18] on icon "plus" at bounding box center [299, 17] width 8 height 1
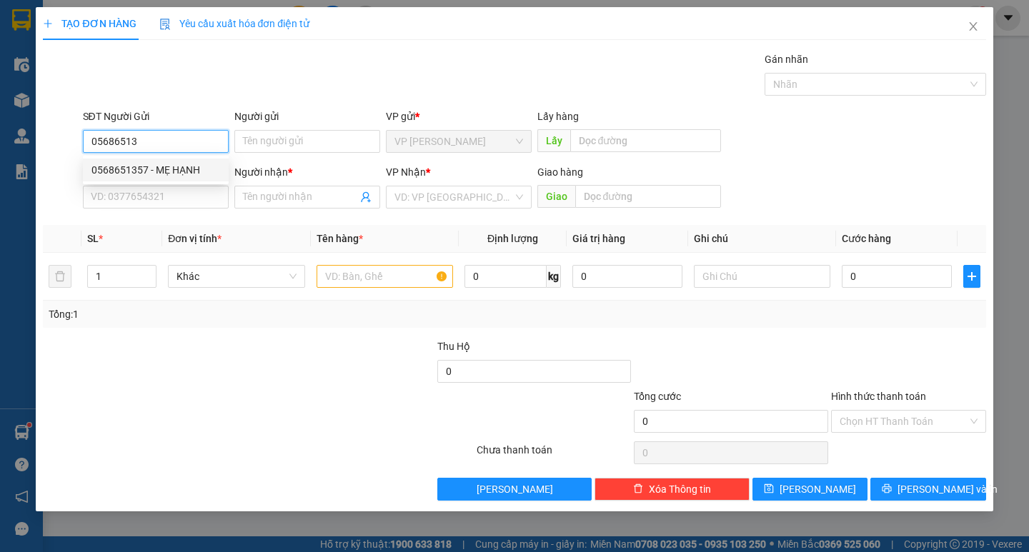
click at [153, 169] on div "0568651357 - MẸ HẠNH" at bounding box center [155, 170] width 129 height 16
type input "0568651357"
type input "MẸ HẠNH"
type input "0944968928"
type input "TÚ TÚ"
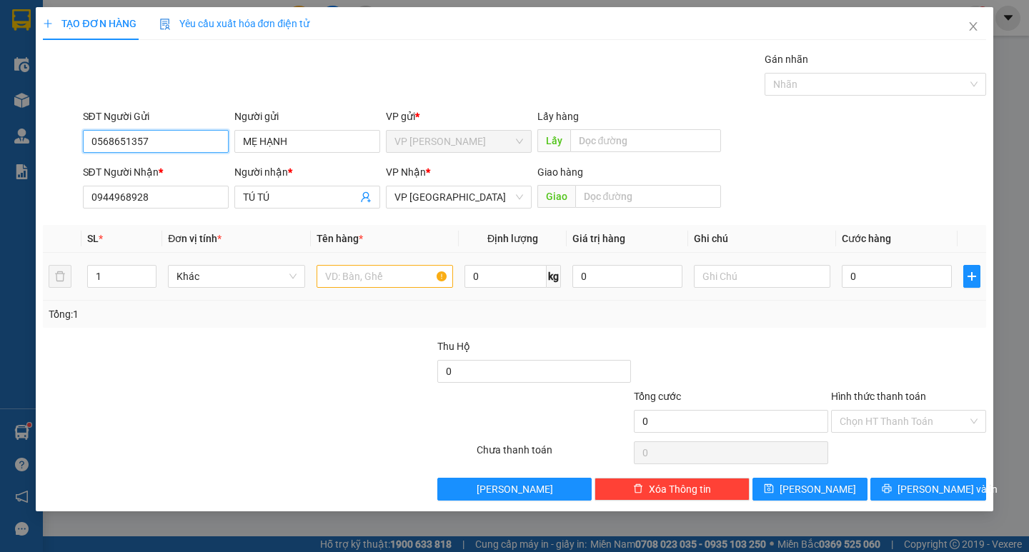
type input "0568651357"
click at [425, 279] on input "text" at bounding box center [385, 276] width 137 height 23
type input "d"
type input "đồ ăn"
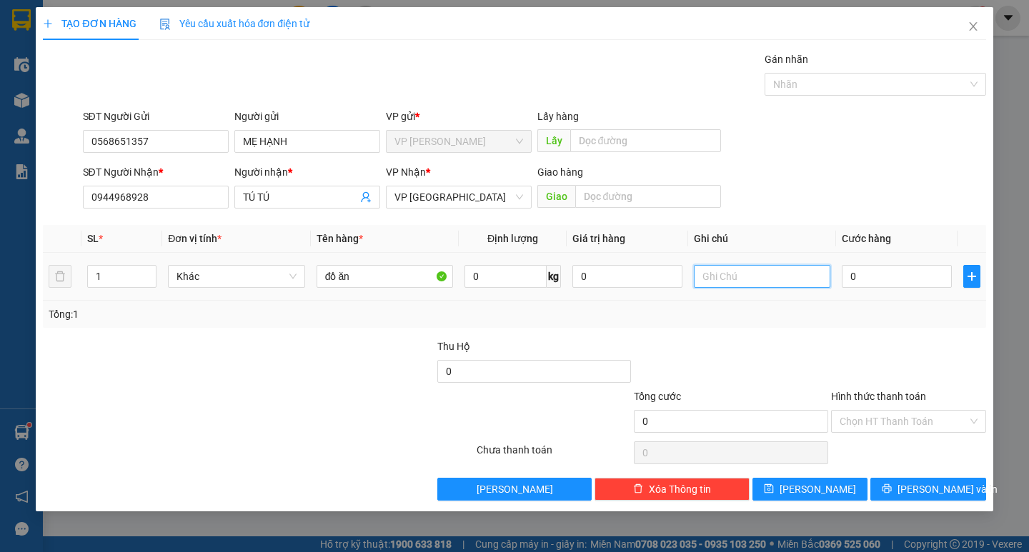
click at [747, 280] on input "text" at bounding box center [762, 276] width 137 height 23
type input "thung xốp"
click at [876, 270] on input "0" at bounding box center [897, 276] width 110 height 23
click at [890, 417] on input "Hình thức thanh toán" at bounding box center [904, 421] width 128 height 21
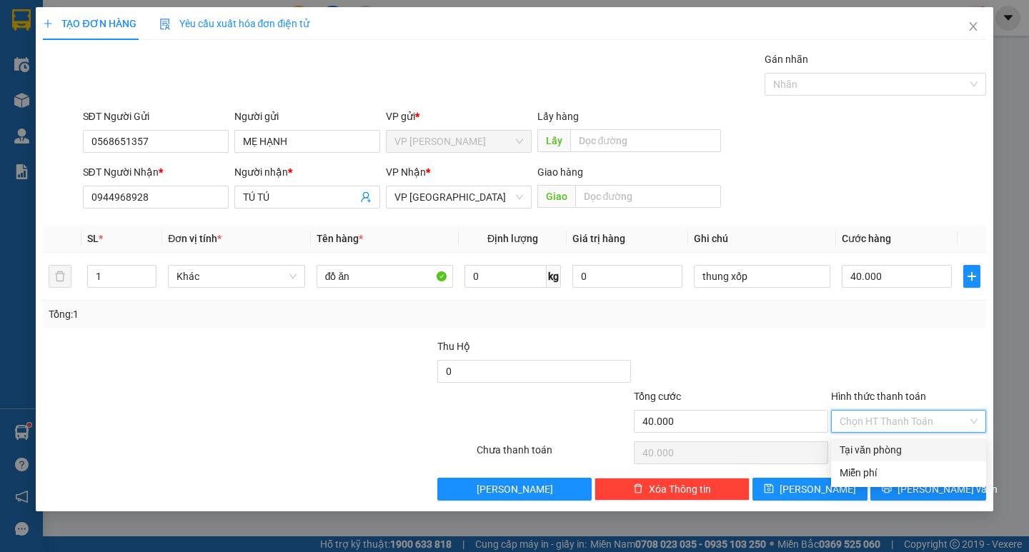
click at [881, 444] on div "Tại văn phòng" at bounding box center [909, 450] width 138 height 16
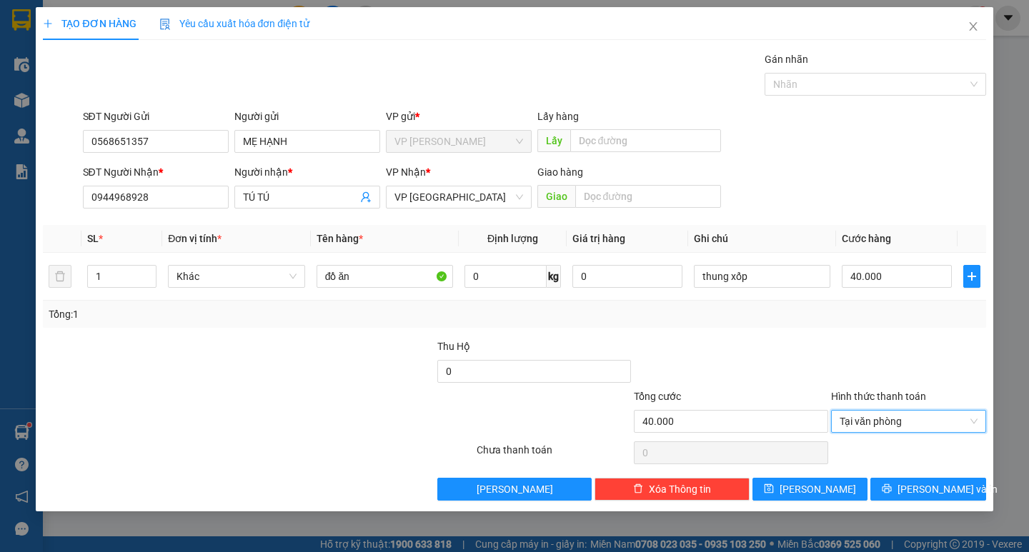
click at [908, 506] on div "TẠO ĐƠN HÀNG Yêu cầu xuất hóa đơn điện tử Transit Pickup Surcharge Ids Transit …" at bounding box center [514, 259] width 957 height 505
click at [892, 487] on icon "printer" at bounding box center [887, 489] width 10 height 10
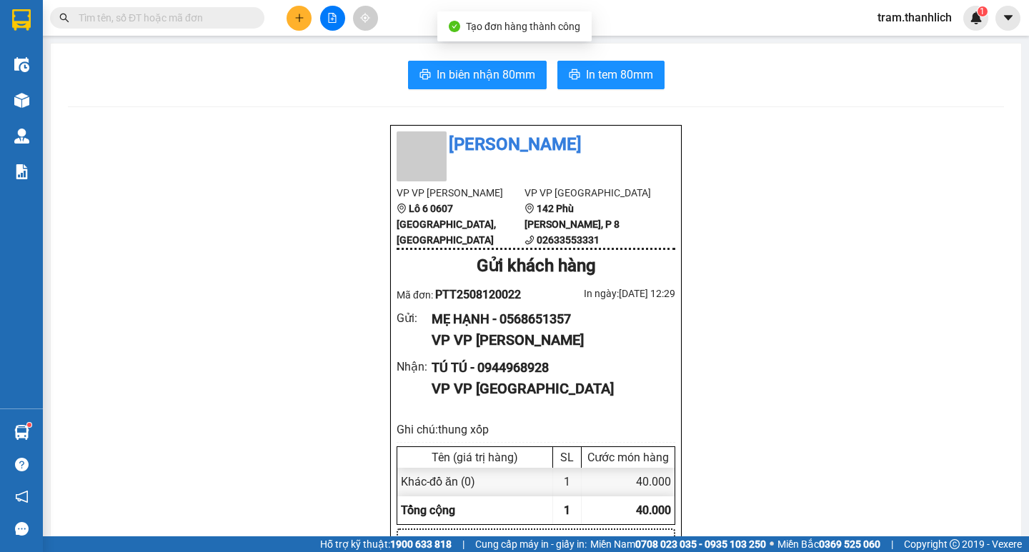
drag, startPoint x: 703, startPoint y: 89, endPoint x: 663, endPoint y: 85, distance: 41.0
click at [663, 85] on div "In biên nhận 80mm In tem 80mm" at bounding box center [536, 75] width 936 height 29
click at [605, 77] on span "In tem 80mm" at bounding box center [619, 75] width 67 height 18
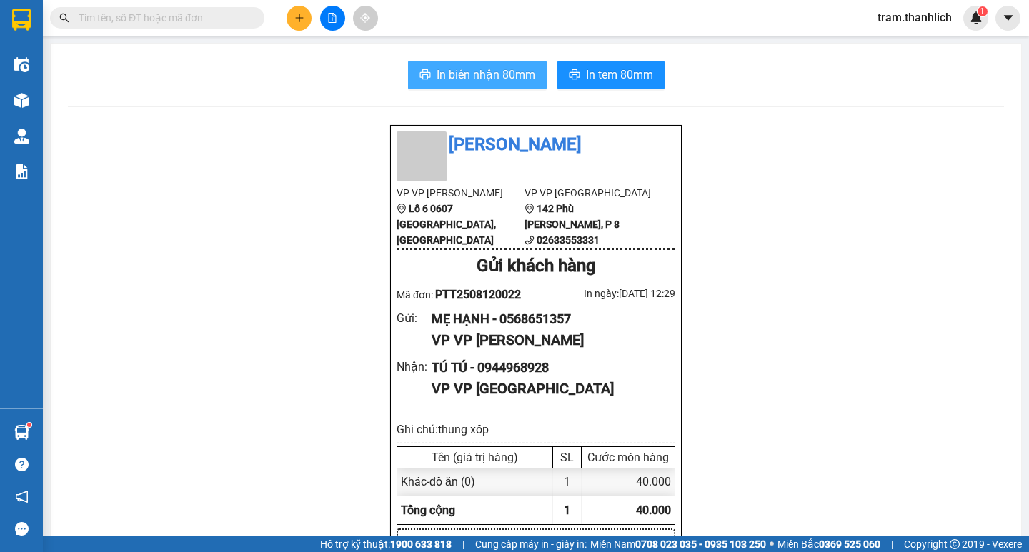
click at [515, 86] on button "In biên nhận 80mm" at bounding box center [477, 75] width 139 height 29
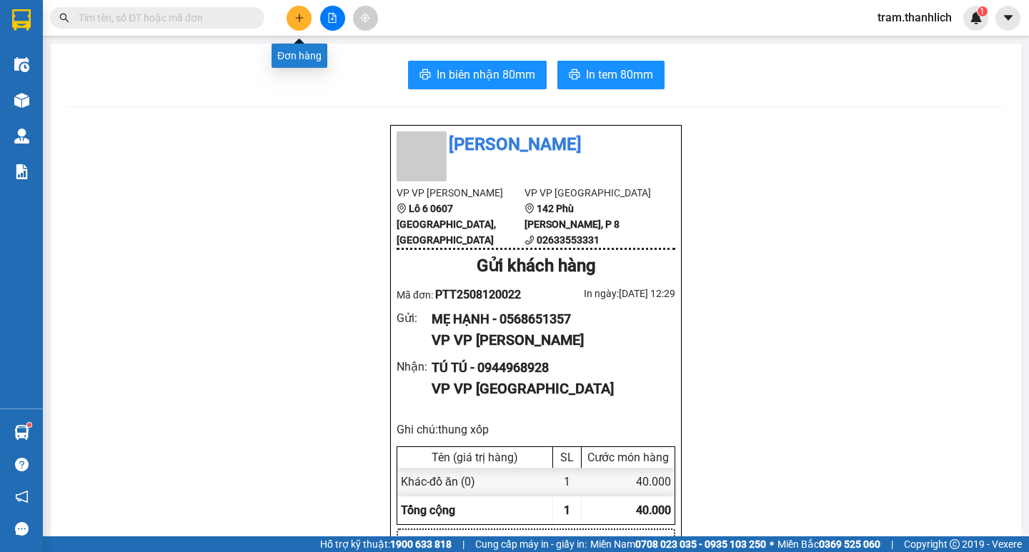
click at [303, 26] on button at bounding box center [299, 18] width 25 height 25
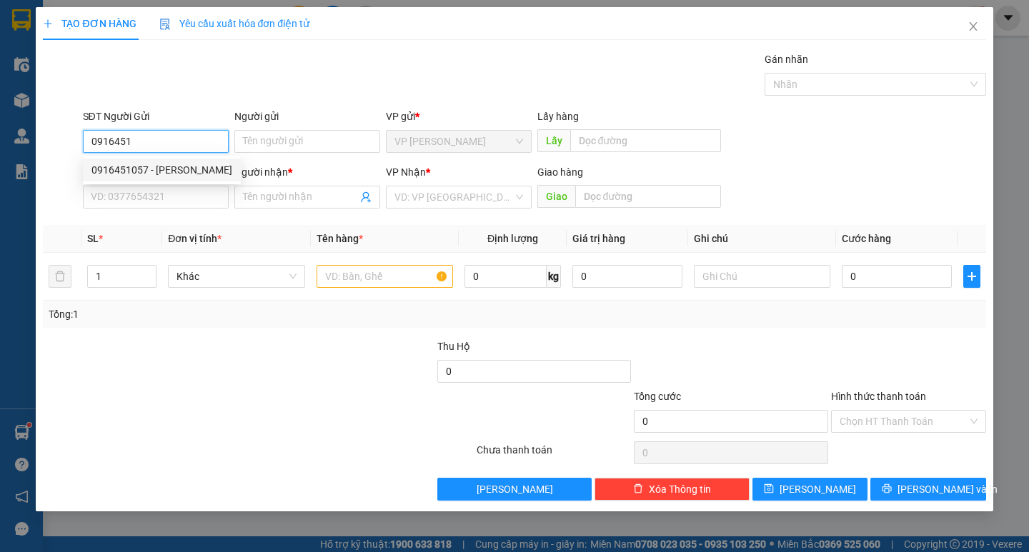
click at [141, 167] on div "0916451057 - [PERSON_NAME]" at bounding box center [161, 170] width 141 height 16
type input "0916451057"
type input "[PERSON_NAME]"
type input "0522943774"
type input "[PERSON_NAME]"
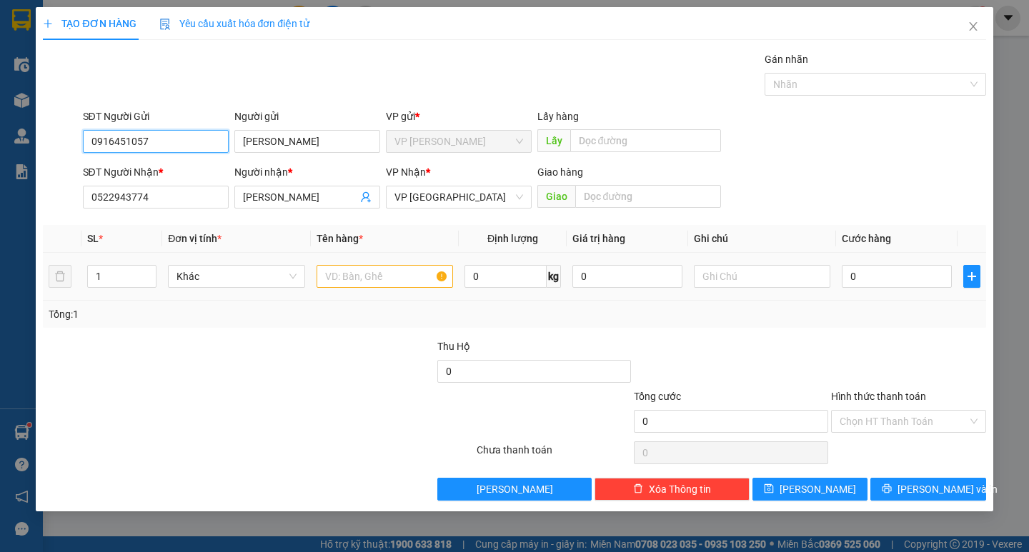
type input "0916451057"
click at [437, 274] on input "text" at bounding box center [385, 276] width 137 height 23
type input "d"
type input "đồ an"
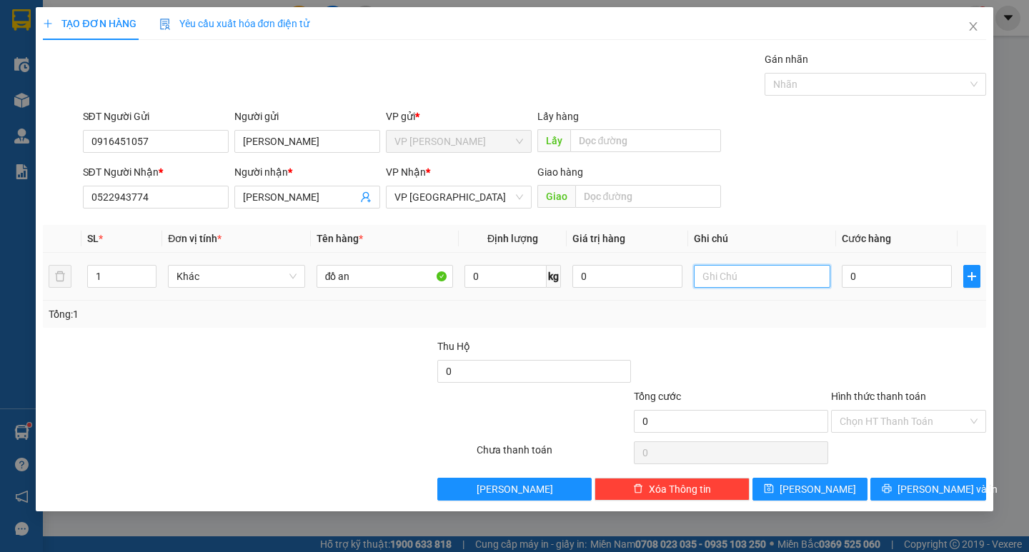
click at [740, 267] on input "text" at bounding box center [762, 276] width 137 height 23
type input "2"
click at [154, 267] on span "Increase Value" at bounding box center [148, 272] width 16 height 13
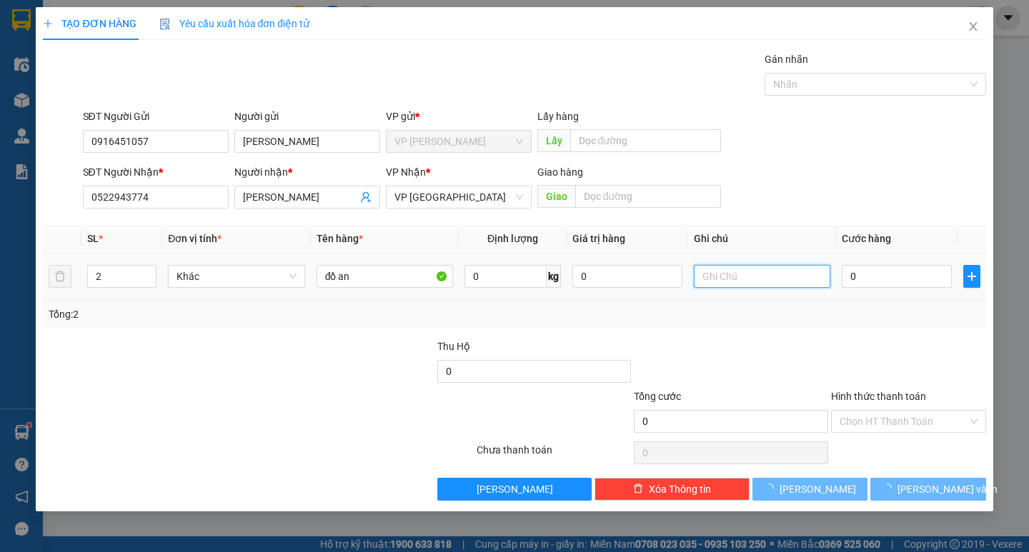
click at [780, 275] on input "text" at bounding box center [762, 276] width 137 height 23
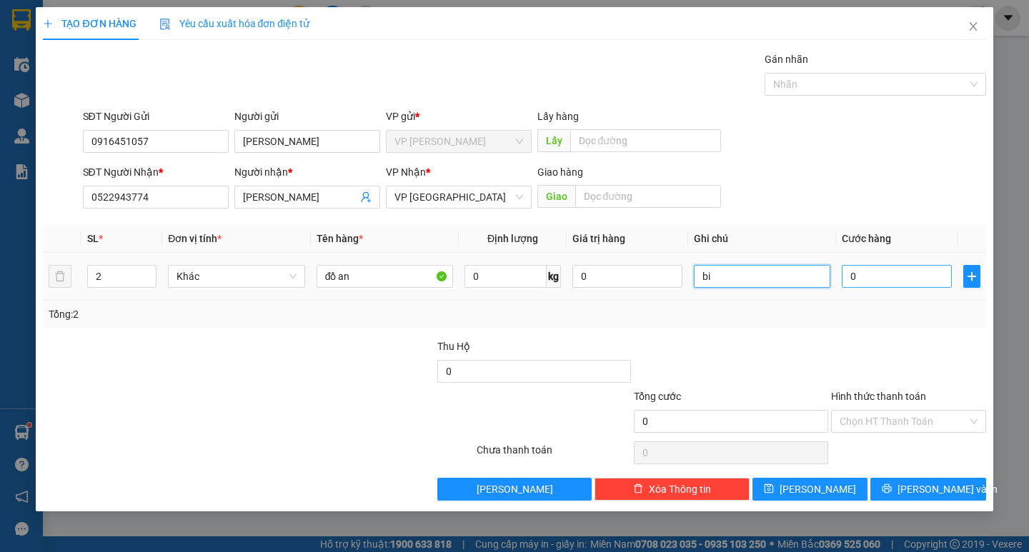
type input "bi"
click at [842, 283] on input "0" at bounding box center [897, 276] width 110 height 23
type input "5"
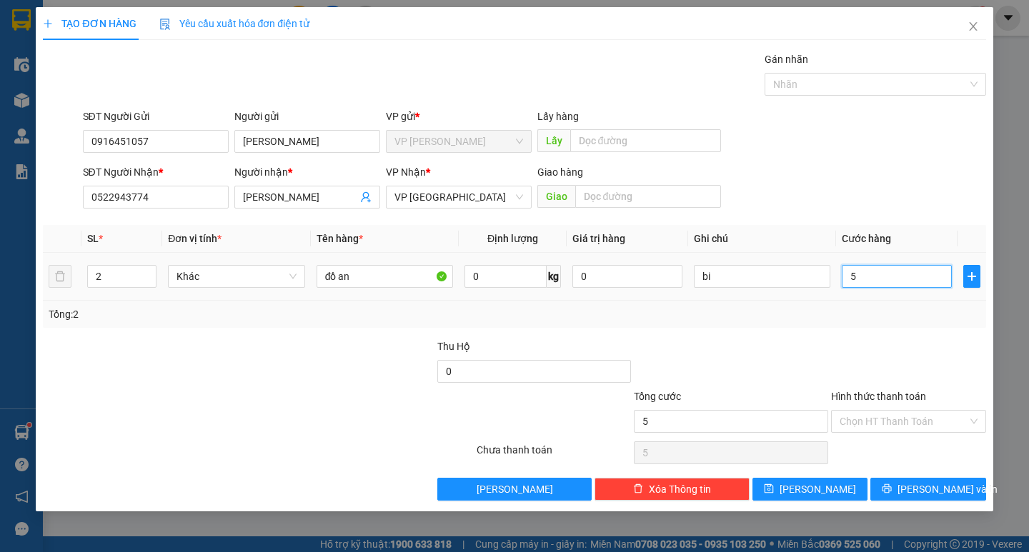
type input "50"
type input "500"
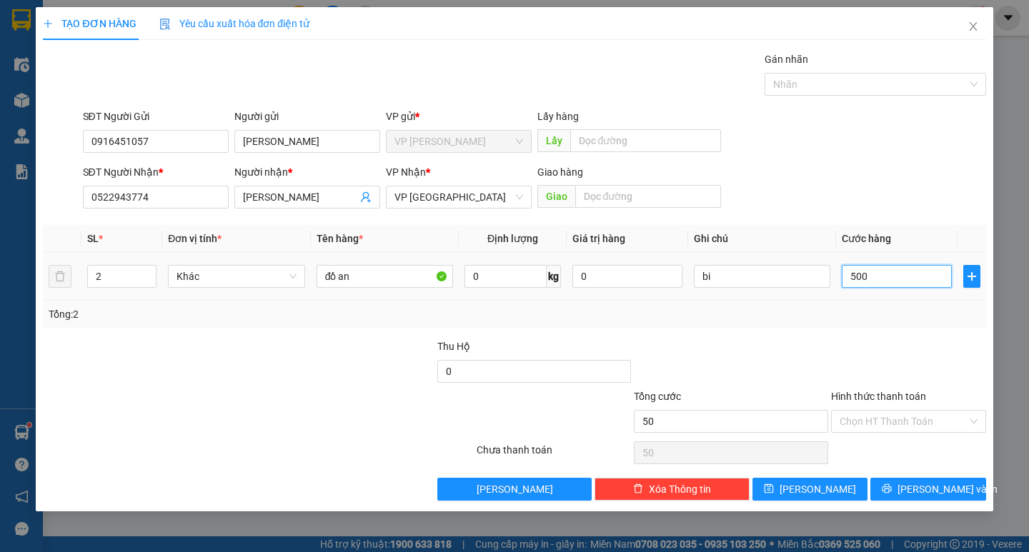
type input "500"
type input "5.000"
type input "50.000"
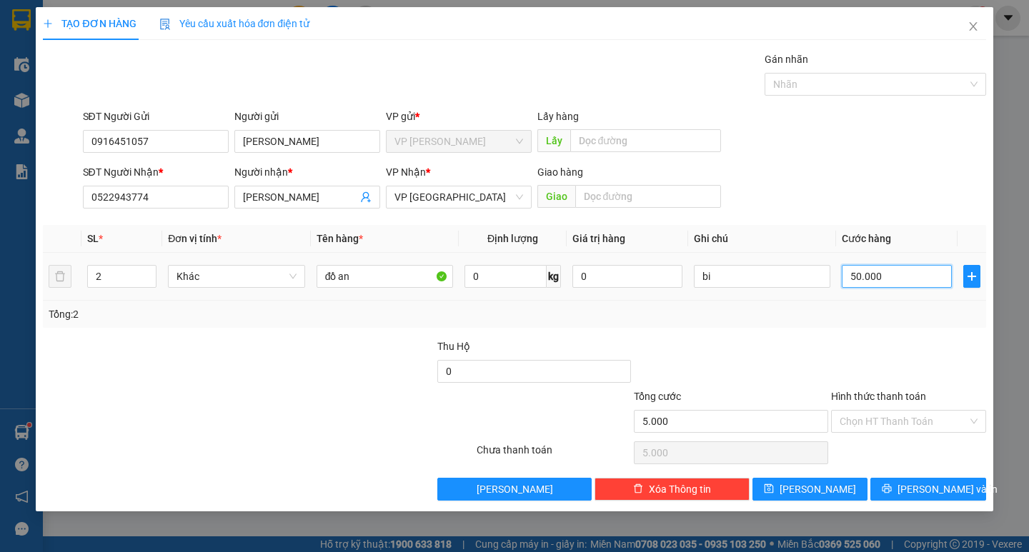
type input "50.000"
click at [152, 284] on span "down" at bounding box center [148, 281] width 9 height 9
click at [152, 282] on span "down" at bounding box center [148, 281] width 9 height 9
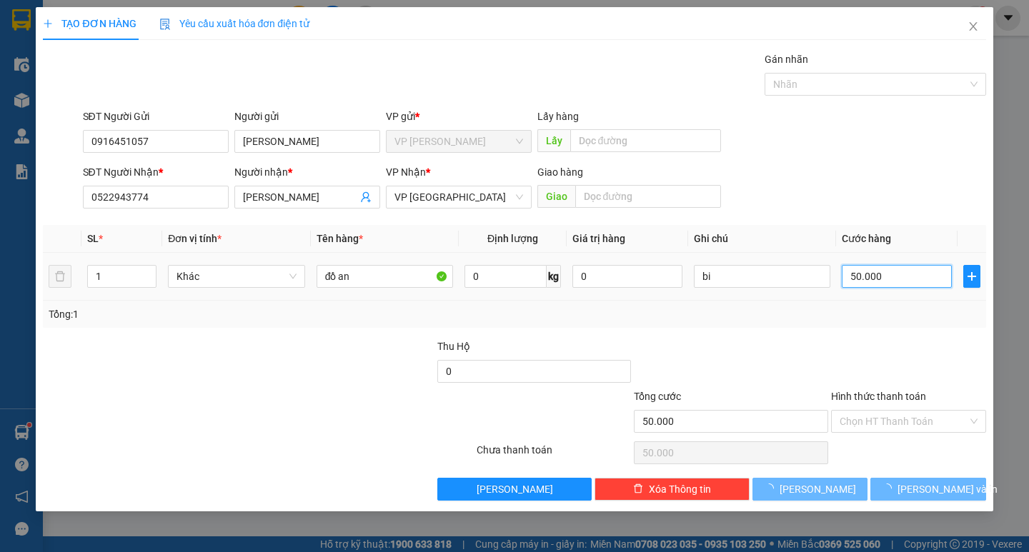
click at [913, 270] on input "50.000" at bounding box center [897, 276] width 110 height 23
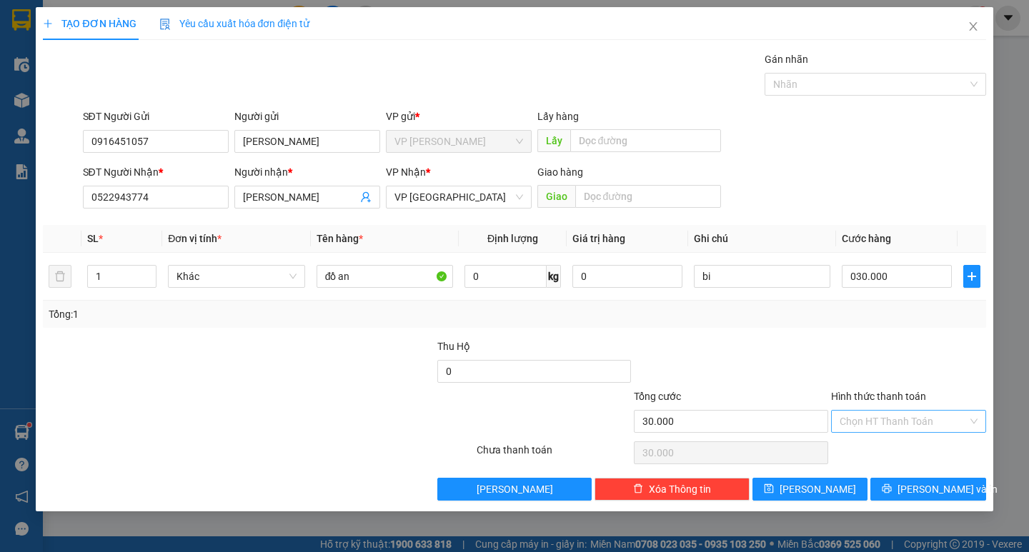
click at [929, 429] on input "Hình thức thanh toán" at bounding box center [904, 421] width 128 height 21
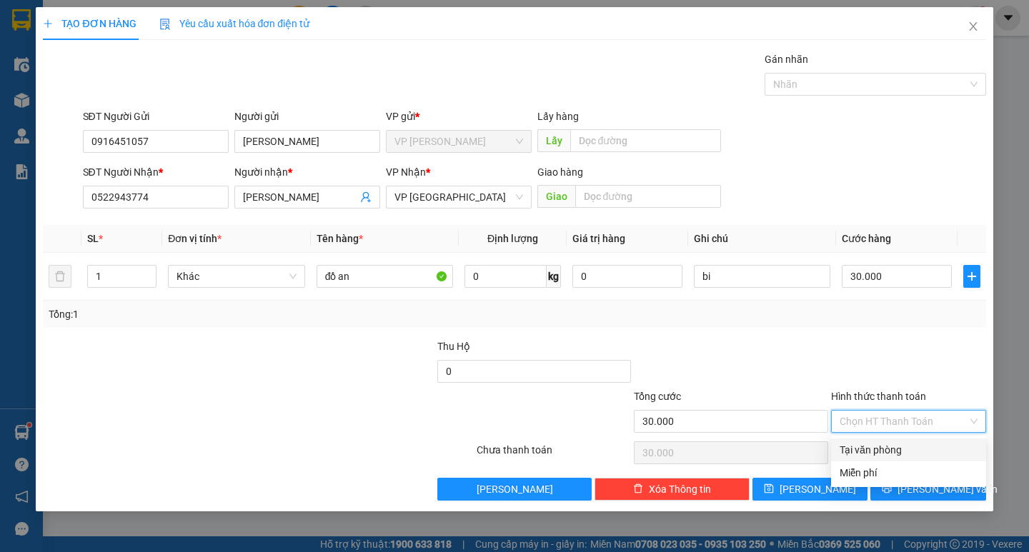
click at [891, 447] on div "Tại văn phòng" at bounding box center [909, 450] width 138 height 16
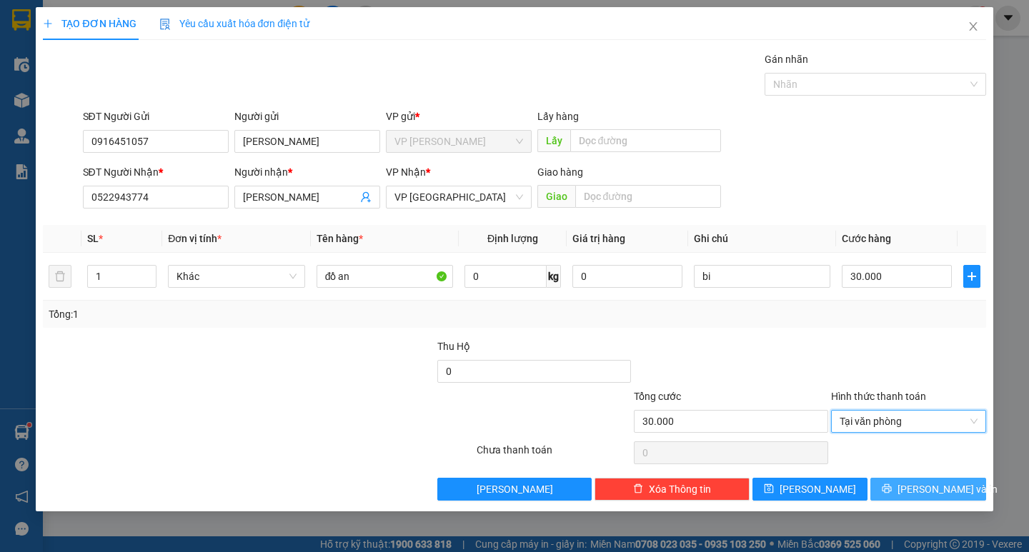
click at [914, 484] on button "[PERSON_NAME] và In" at bounding box center [928, 489] width 115 height 23
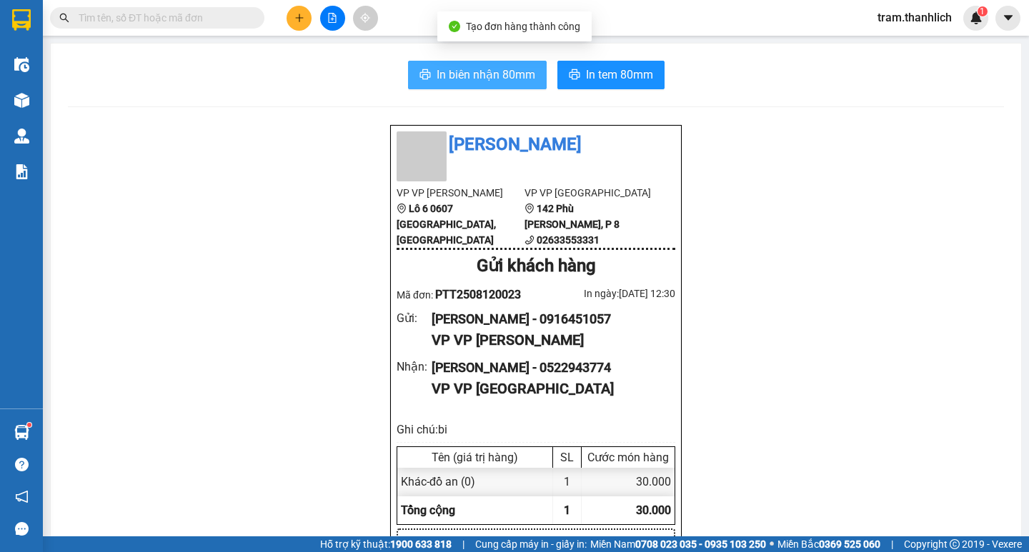
click at [482, 84] on button "In biên nhận 80mm" at bounding box center [477, 75] width 139 height 29
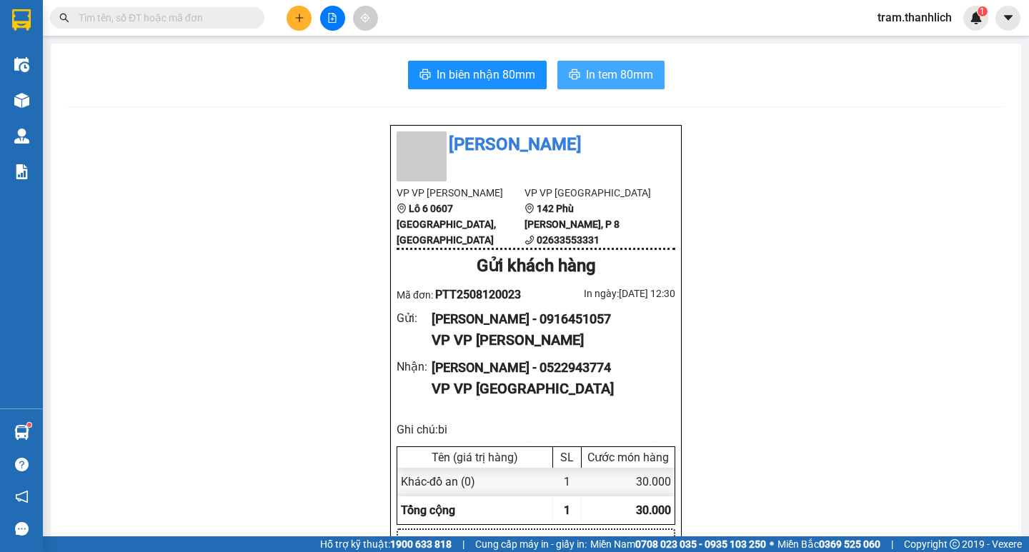
click at [610, 69] on span "In tem 80mm" at bounding box center [619, 75] width 67 height 18
click at [294, 18] on icon "plus" at bounding box center [299, 18] width 10 height 10
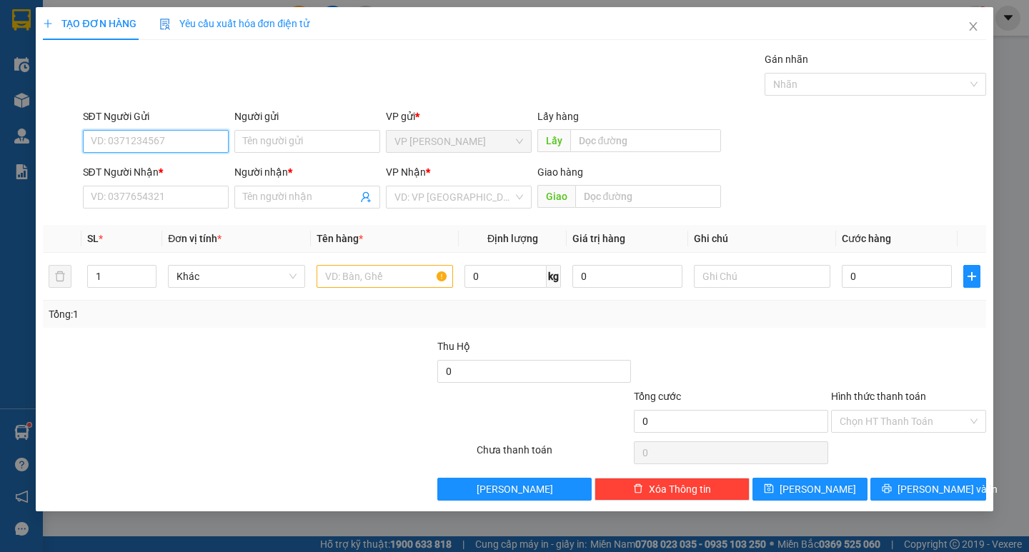
click at [129, 137] on input "SĐT Người Gửi" at bounding box center [156, 141] width 146 height 23
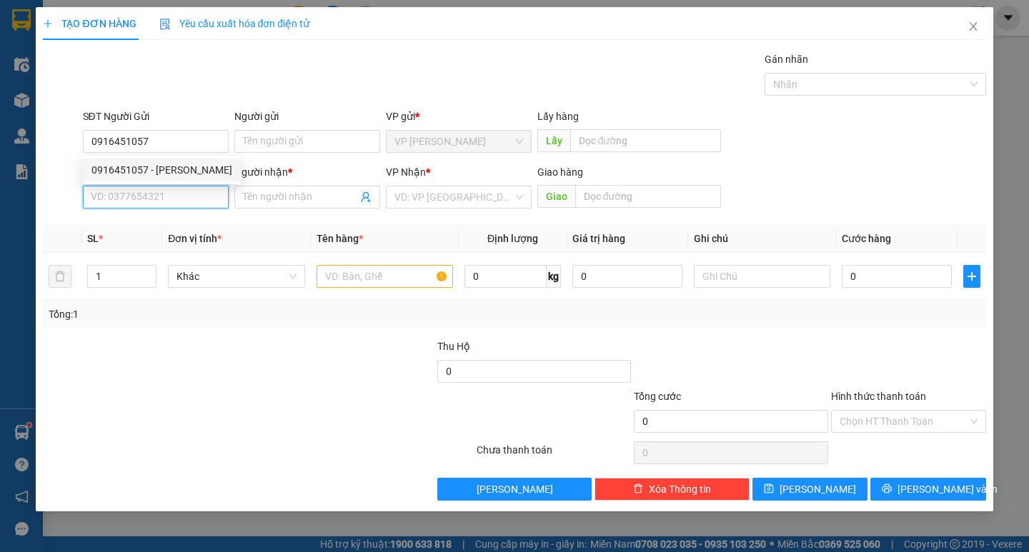
drag, startPoint x: 130, startPoint y: 194, endPoint x: 337, endPoint y: 249, distance: 214.6
click at [132, 194] on input "SĐT Người Nhận *" at bounding box center [156, 197] width 146 height 23
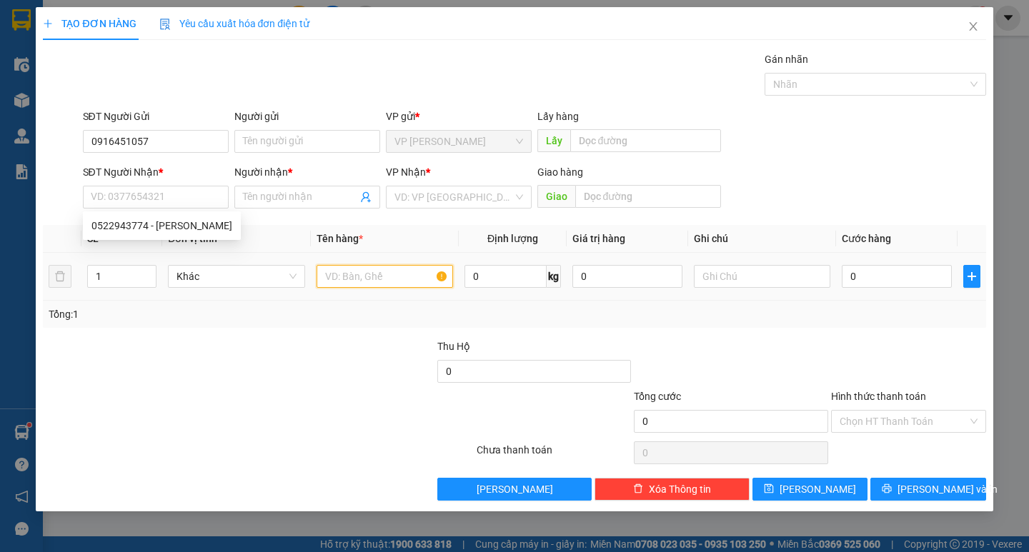
click at [399, 273] on input "text" at bounding box center [385, 276] width 137 height 23
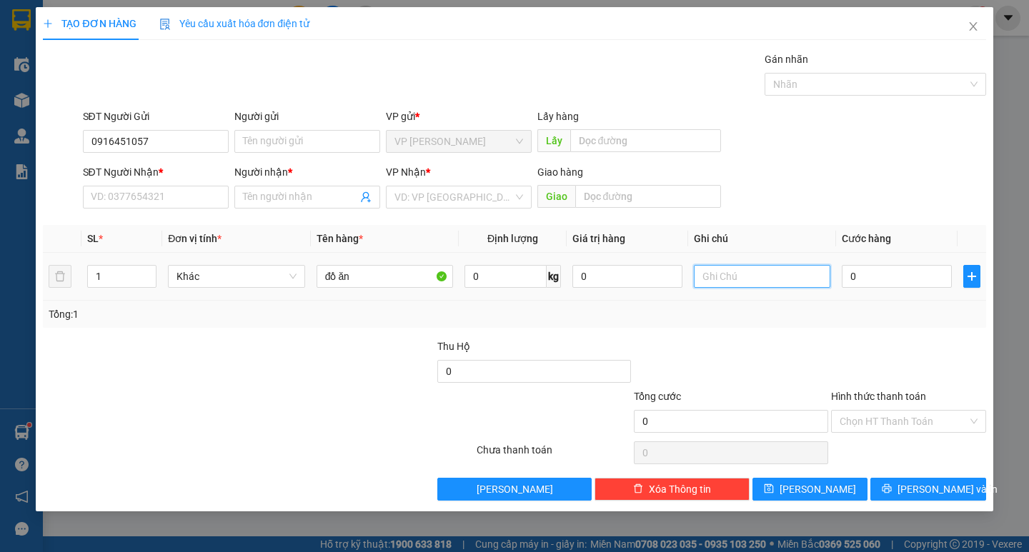
click at [748, 285] on input "text" at bounding box center [762, 276] width 137 height 23
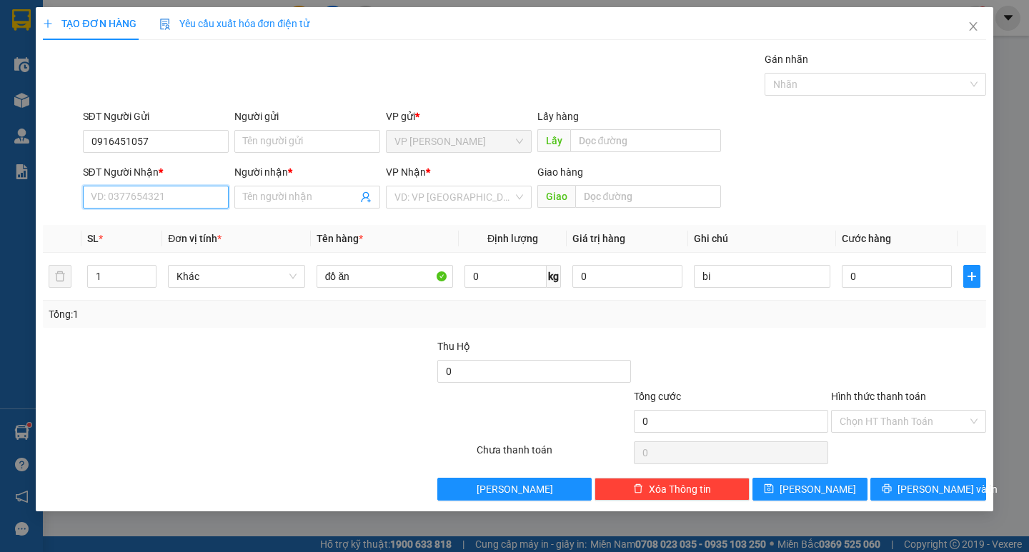
click at [167, 199] on input "SĐT Người Nhận *" at bounding box center [156, 197] width 146 height 23
click at [148, 224] on div "0847994515 - [PERSON_NAME]" at bounding box center [161, 226] width 141 height 16
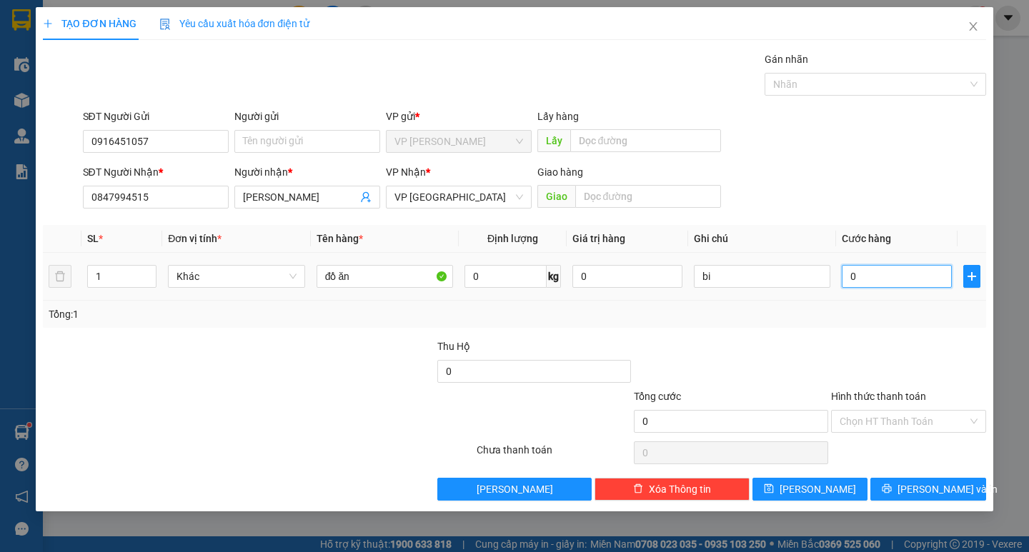
click at [863, 283] on input "0" at bounding box center [897, 276] width 110 height 23
click at [880, 412] on input "Hình thức thanh toán" at bounding box center [904, 421] width 128 height 21
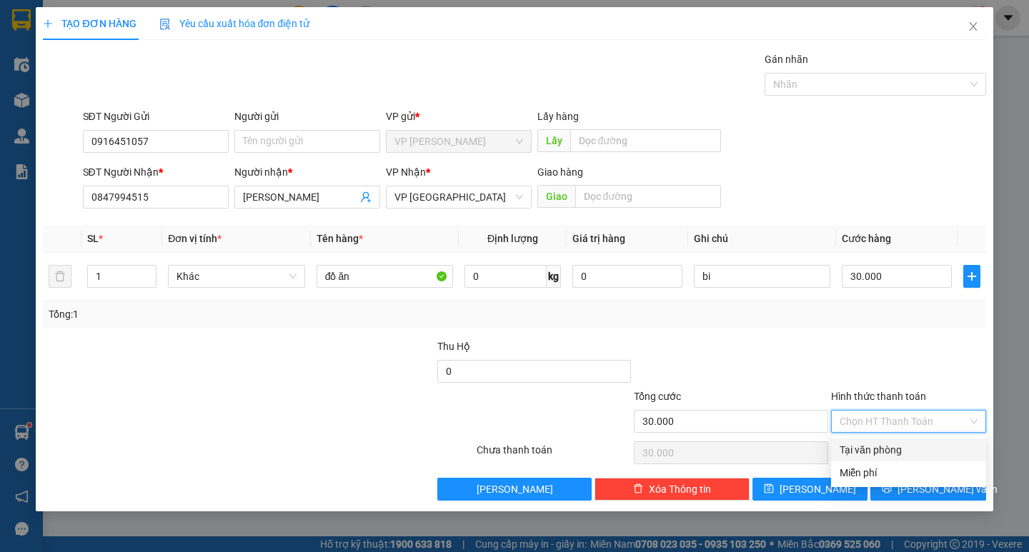
click at [878, 445] on div "Tại văn phòng" at bounding box center [909, 450] width 138 height 16
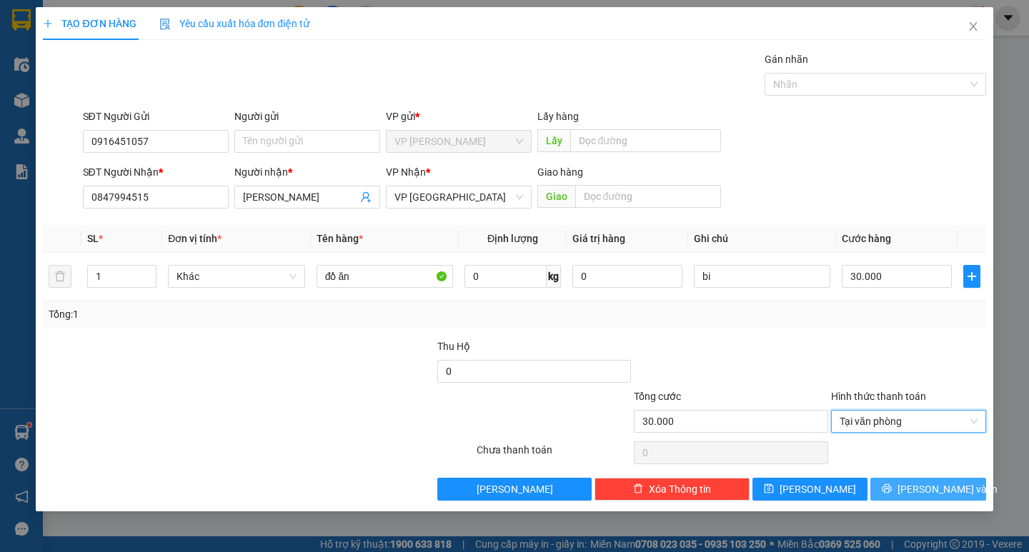
click at [889, 481] on button "[PERSON_NAME] và In" at bounding box center [928, 489] width 115 height 23
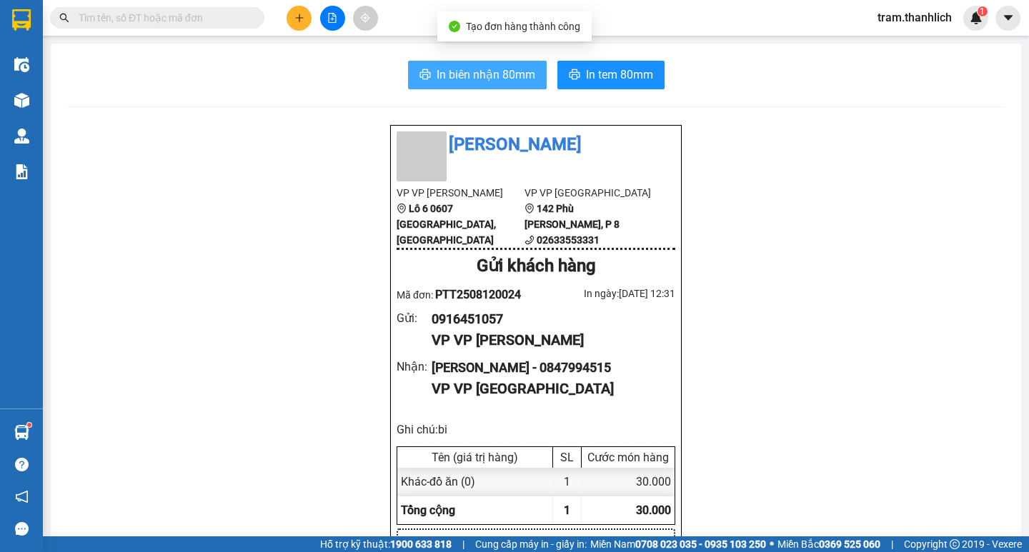
click at [533, 74] on button "In biên nhận 80mm" at bounding box center [477, 75] width 139 height 29
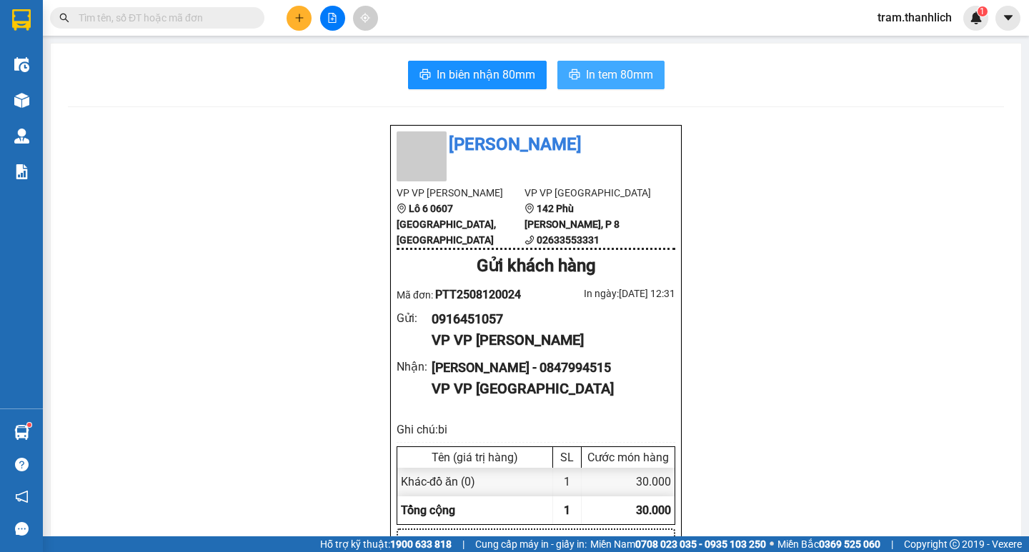
click at [623, 66] on span "In tem 80mm" at bounding box center [619, 75] width 67 height 18
click at [294, 14] on icon "plus" at bounding box center [299, 18] width 10 height 10
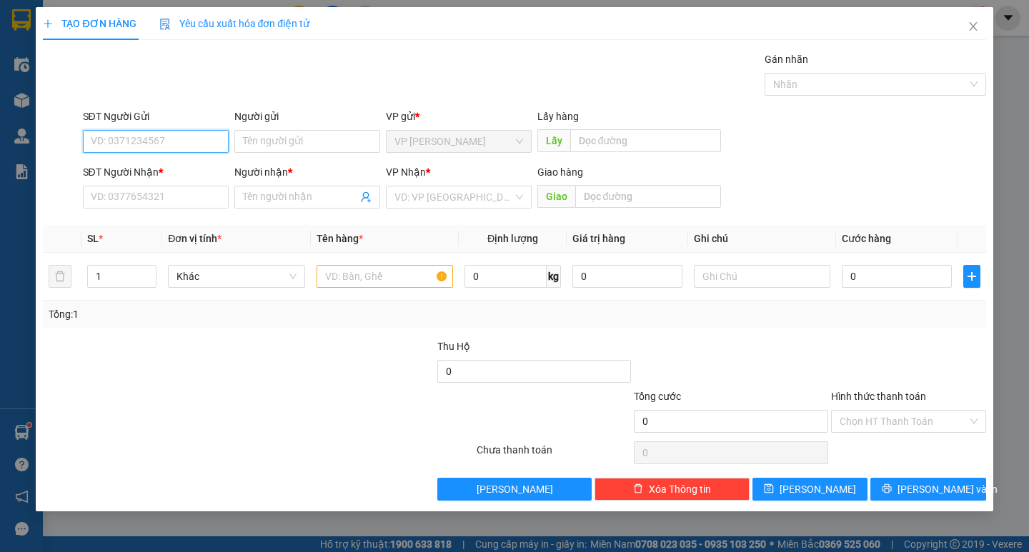
click at [199, 136] on input "SĐT Người Gửi" at bounding box center [156, 141] width 146 height 23
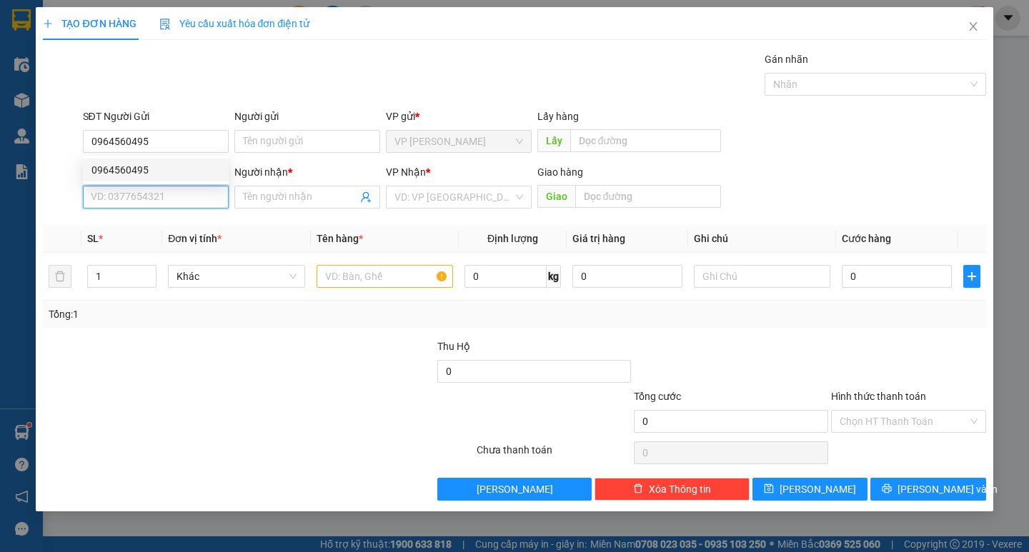
click at [177, 197] on input "SĐT Người Nhận *" at bounding box center [156, 197] width 146 height 23
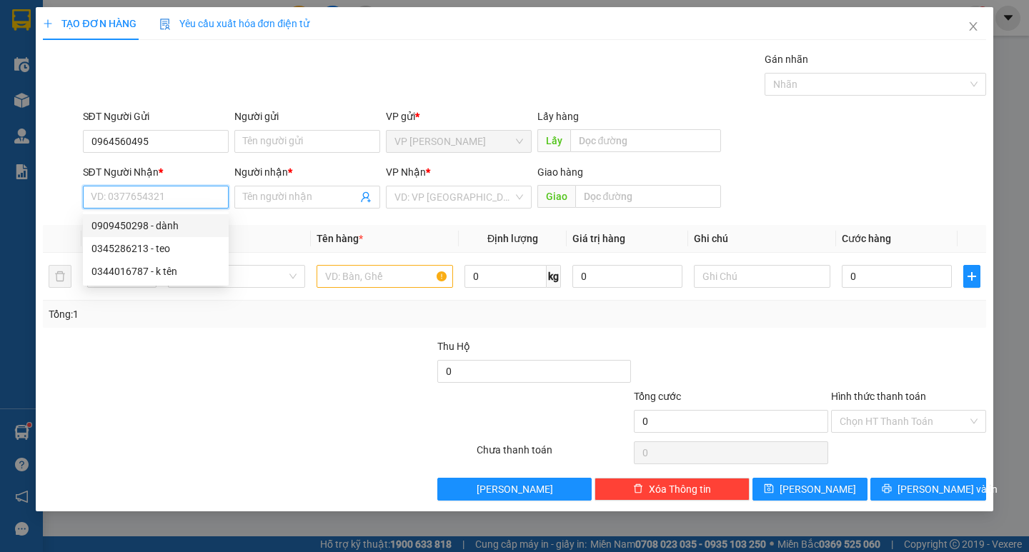
click at [190, 200] on input "SĐT Người Nhận *" at bounding box center [156, 197] width 146 height 23
click at [159, 238] on div "0345286213 - teo" at bounding box center [156, 248] width 146 height 23
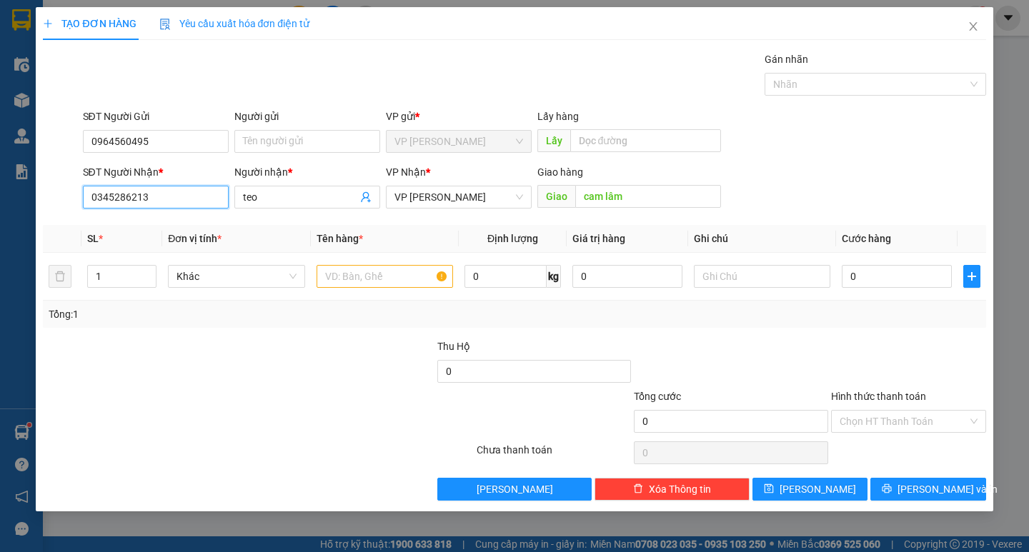
click at [164, 197] on input "0345286213" at bounding box center [156, 197] width 146 height 23
click at [161, 227] on div "0909450298 - dành" at bounding box center [155, 226] width 129 height 16
click at [175, 192] on input "0909450298" at bounding box center [156, 197] width 146 height 23
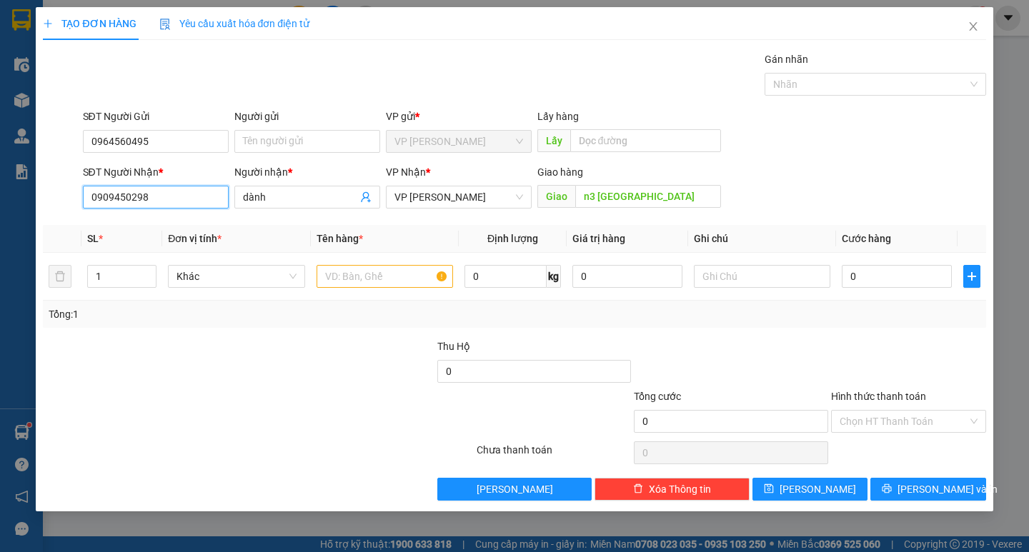
click at [175, 192] on input "0909450298" at bounding box center [156, 197] width 146 height 23
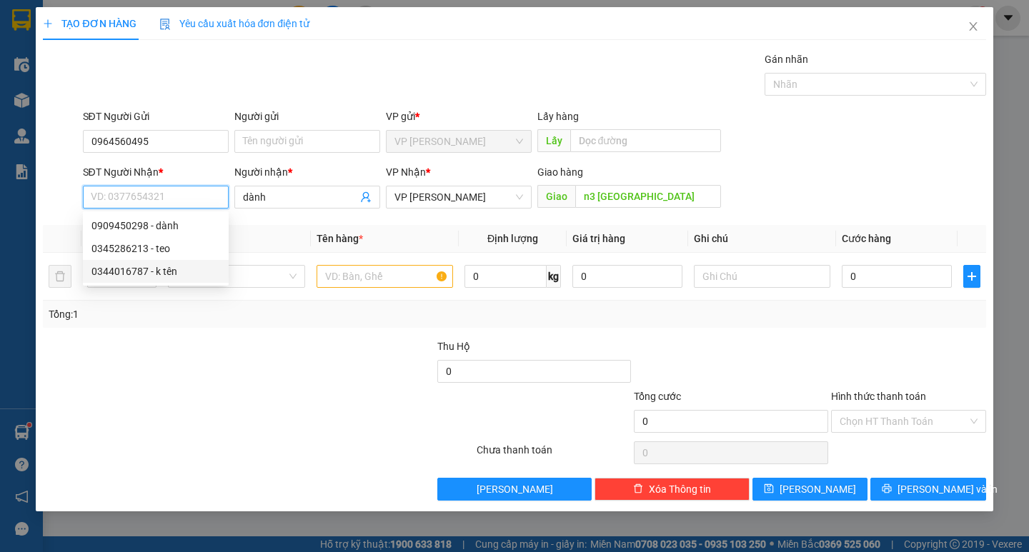
click at [166, 277] on div "0344016787 - k tên" at bounding box center [155, 272] width 129 height 16
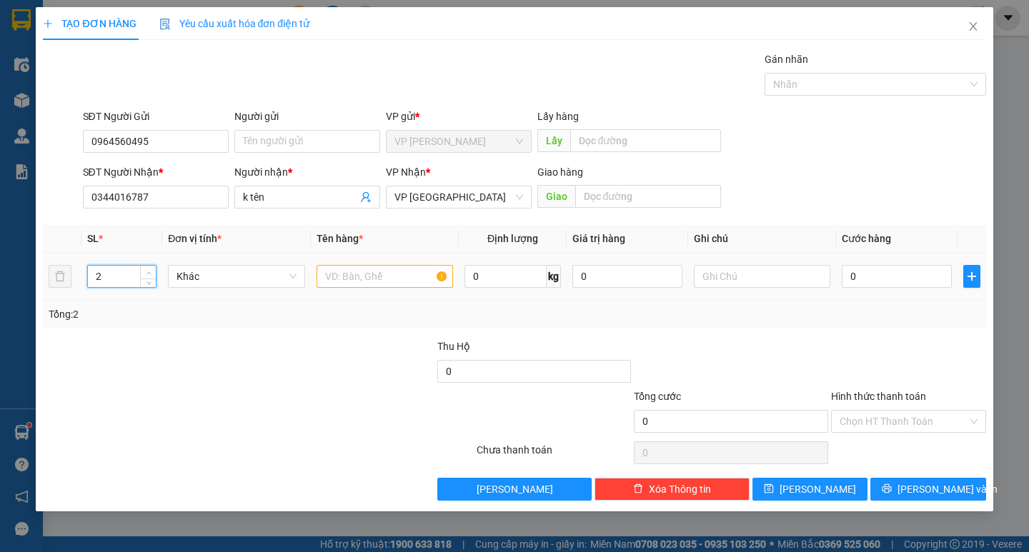
click at [149, 269] on span "up" at bounding box center [148, 273] width 9 height 9
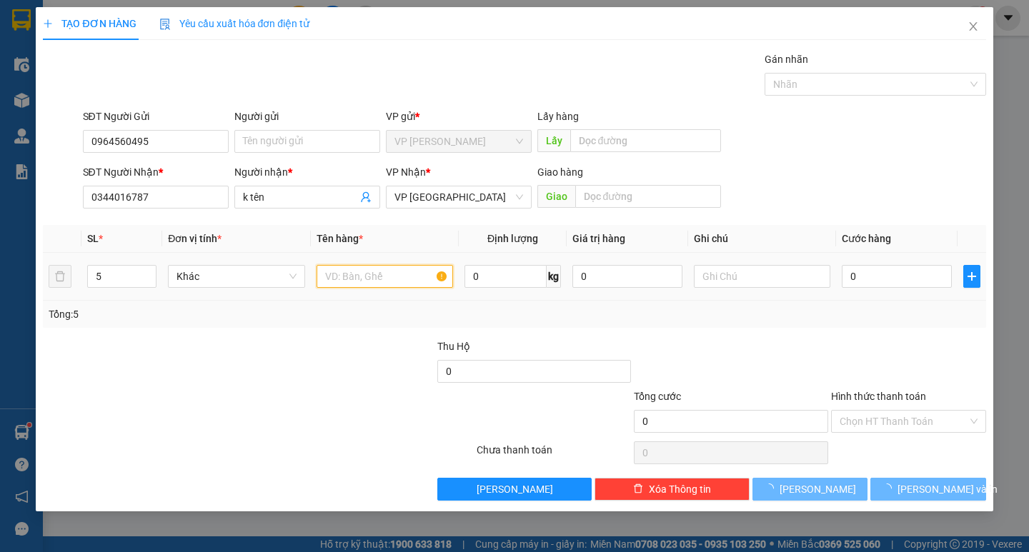
click at [416, 274] on input "text" at bounding box center [385, 276] width 137 height 23
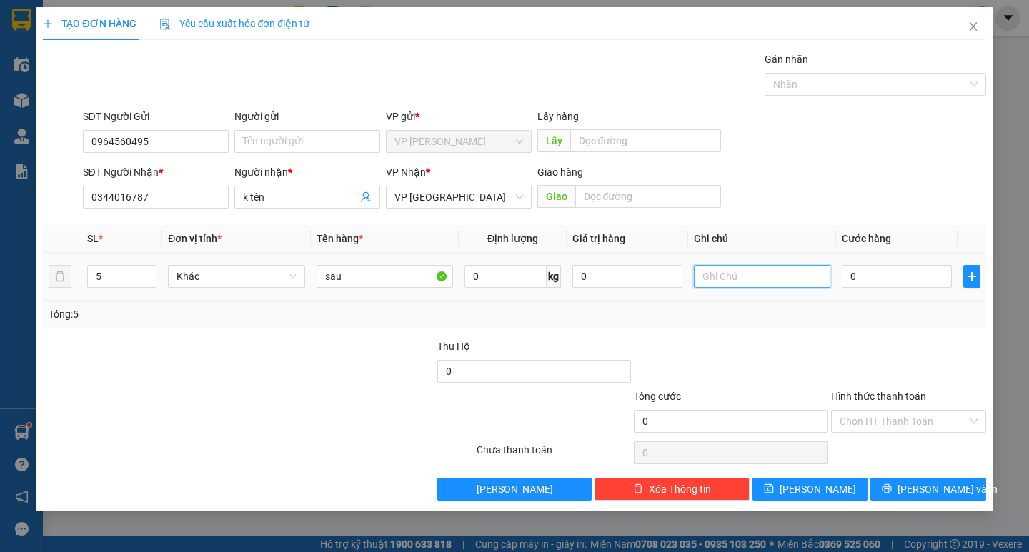
click at [789, 276] on input "text" at bounding box center [762, 276] width 137 height 23
click at [872, 273] on input "0" at bounding box center [897, 276] width 110 height 23
click at [918, 425] on input "Hình thức thanh toán" at bounding box center [904, 421] width 128 height 21
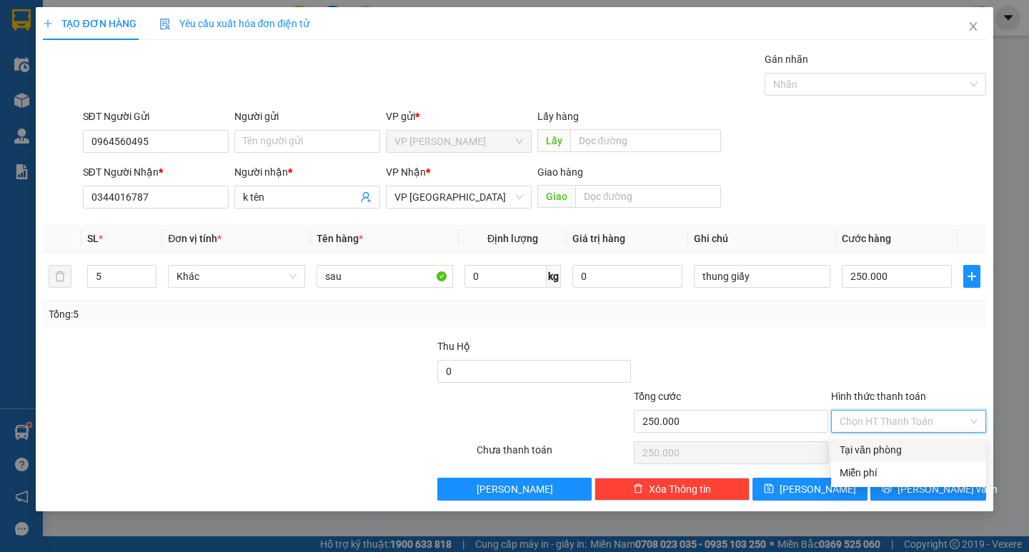
click at [906, 450] on div "Tại văn phòng" at bounding box center [909, 450] width 138 height 16
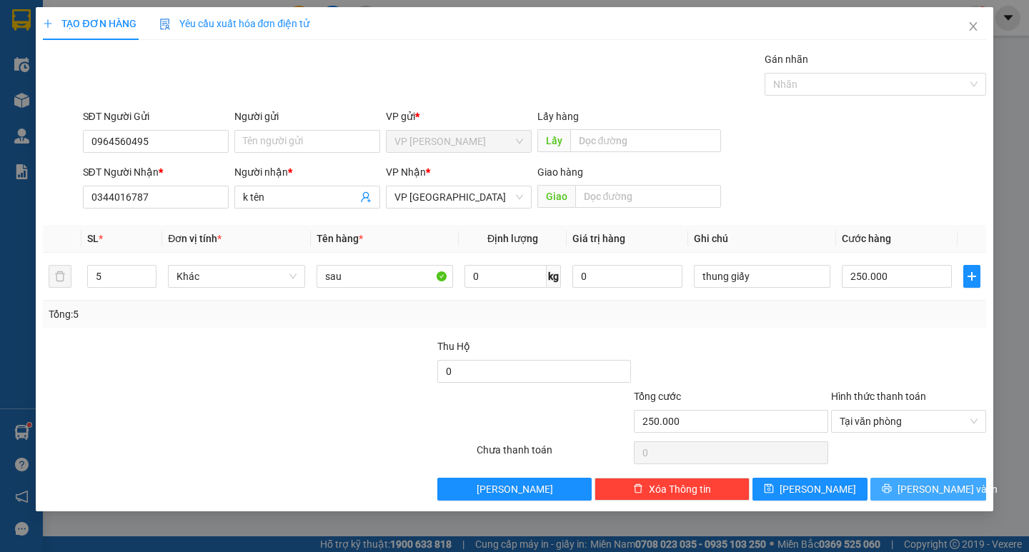
click at [892, 484] on icon "printer" at bounding box center [887, 489] width 10 height 10
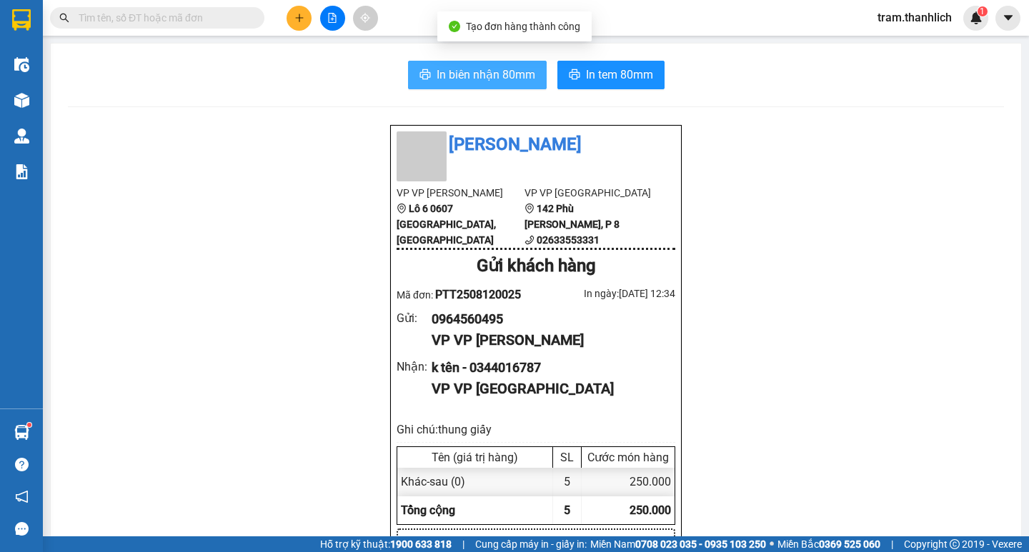
click at [450, 77] on span "In biên nhận 80mm" at bounding box center [486, 75] width 99 height 18
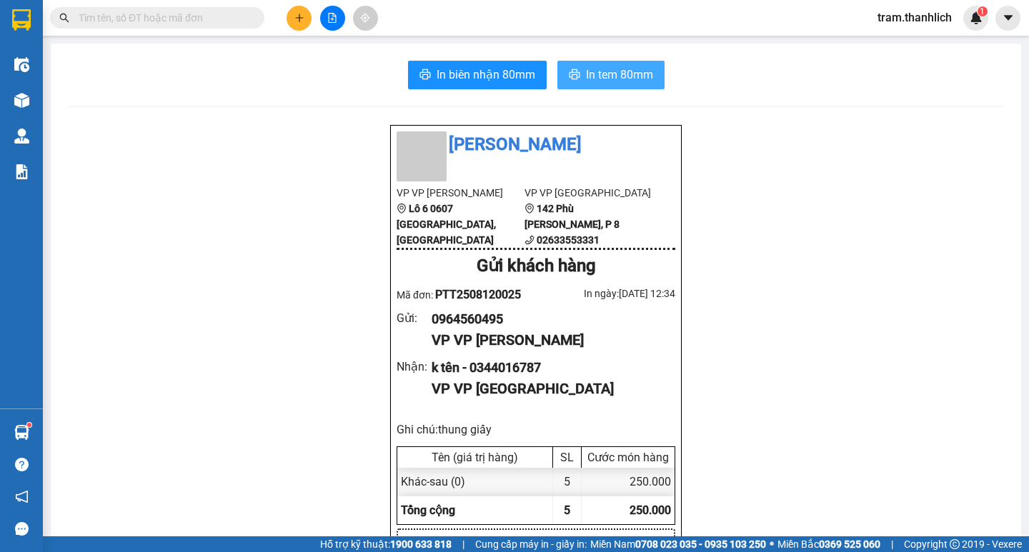
click at [652, 81] on button "In tem 80mm" at bounding box center [611, 75] width 107 height 29
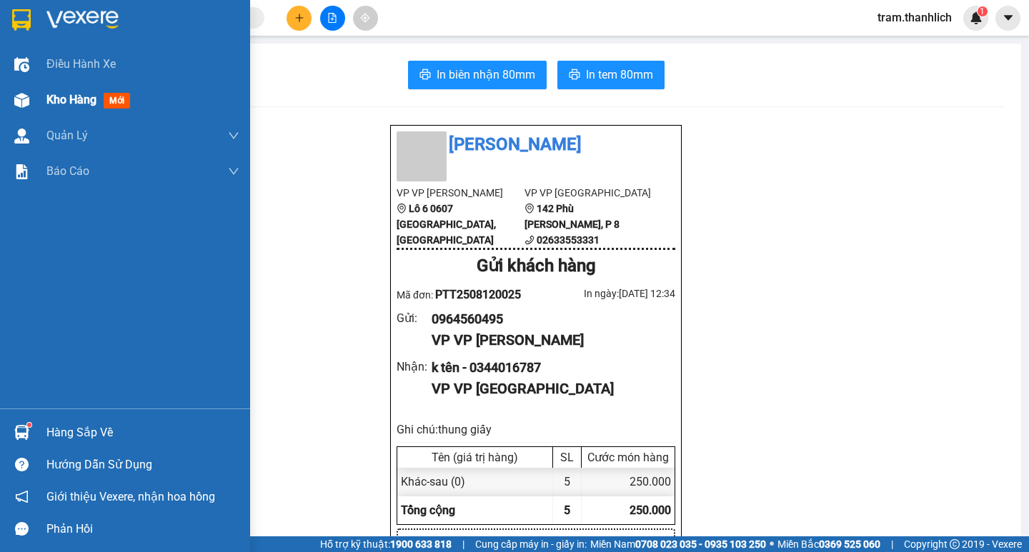
click at [31, 96] on div at bounding box center [21, 100] width 25 height 25
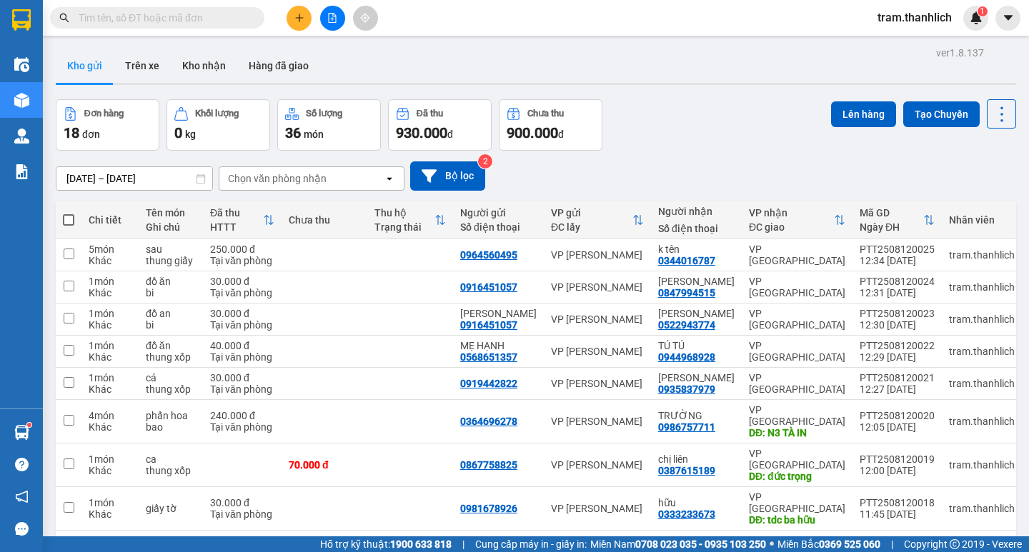
click at [312, 25] on div at bounding box center [332, 18] width 107 height 25
click at [302, 26] on button at bounding box center [299, 18] width 25 height 25
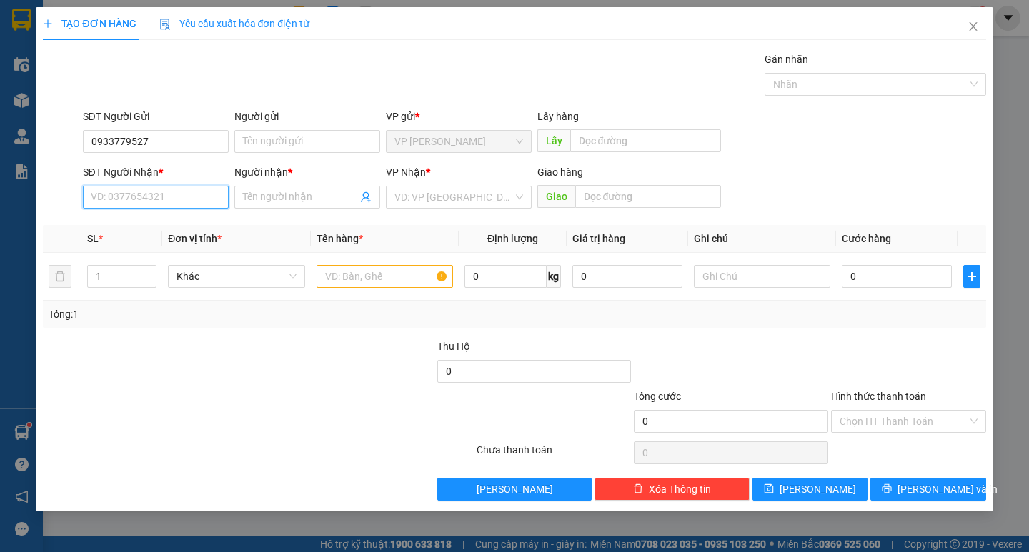
click at [222, 197] on input "SĐT Người Nhận *" at bounding box center [156, 197] width 146 height 23
click at [294, 194] on input "Người nhận *" at bounding box center [300, 197] width 114 height 16
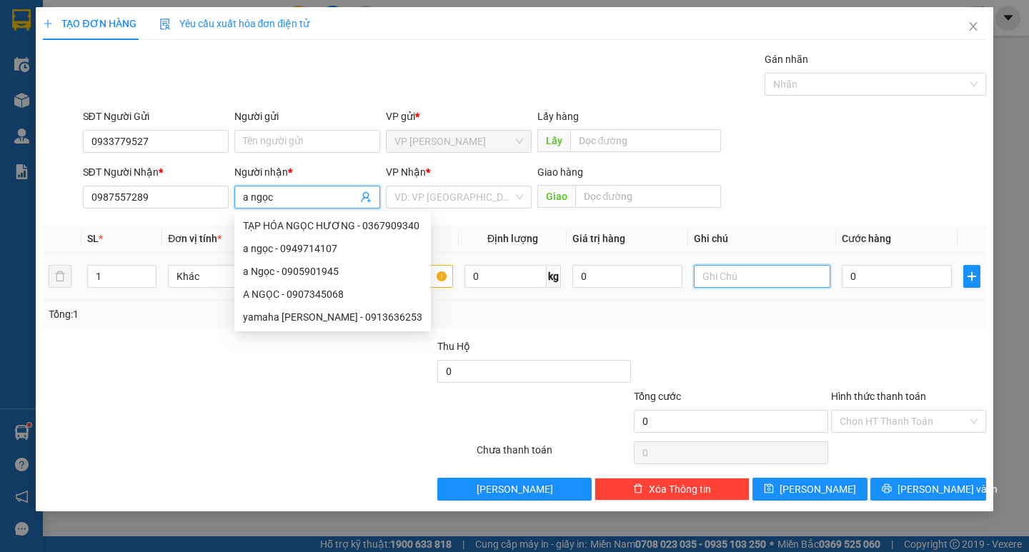
click at [758, 278] on input "text" at bounding box center [762, 276] width 137 height 23
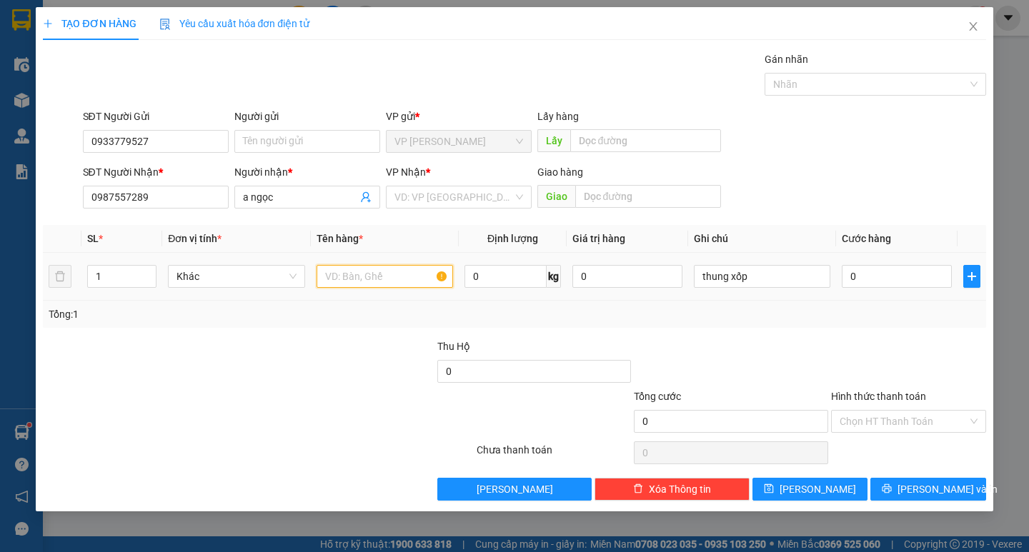
click at [362, 282] on input "text" at bounding box center [385, 276] width 137 height 23
click at [872, 277] on input "0" at bounding box center [897, 276] width 110 height 23
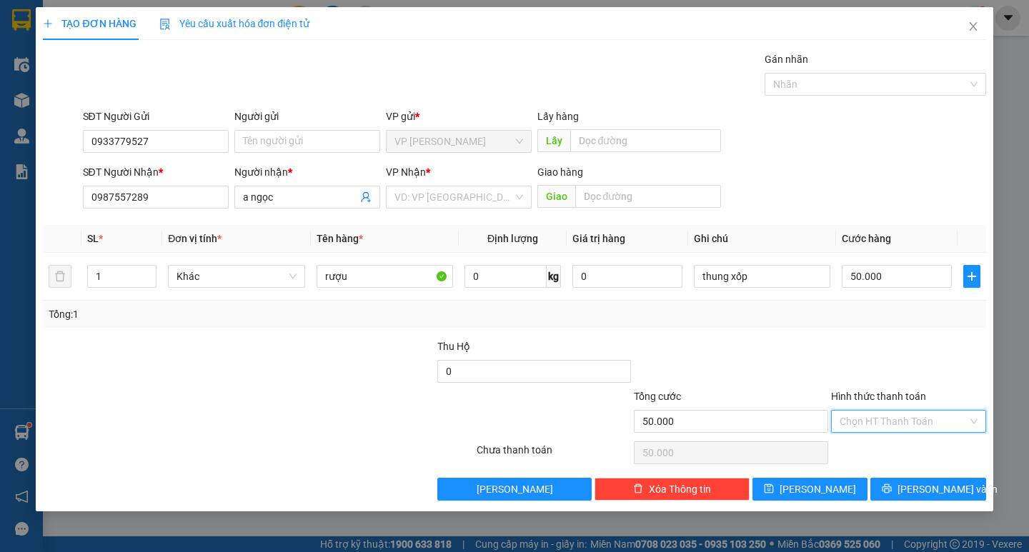
click at [890, 422] on input "Hình thức thanh toán" at bounding box center [904, 421] width 128 height 21
click at [890, 445] on div "Tại văn phòng" at bounding box center [909, 450] width 138 height 16
click at [916, 486] on span "[PERSON_NAME] và In" at bounding box center [948, 490] width 100 height 16
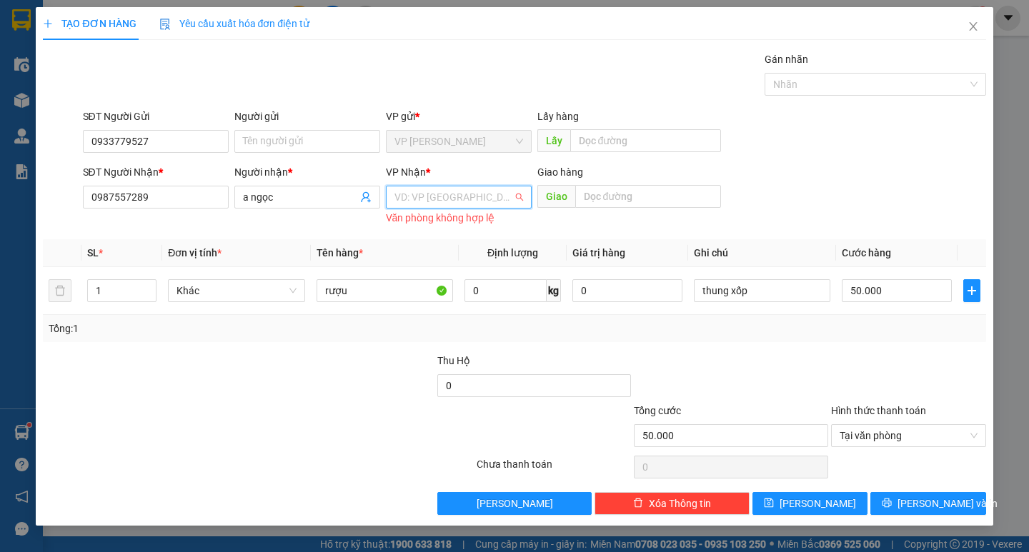
click at [450, 202] on input "search" at bounding box center [454, 197] width 119 height 21
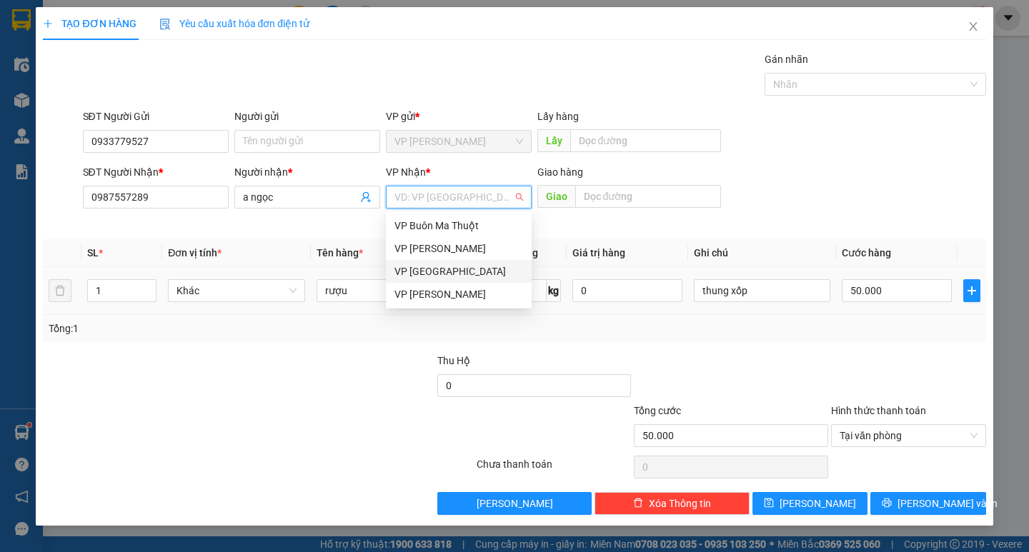
drag, startPoint x: 441, startPoint y: 272, endPoint x: 496, endPoint y: 274, distance: 55.1
click at [441, 271] on div "VP [GEOGRAPHIC_DATA]" at bounding box center [459, 272] width 129 height 16
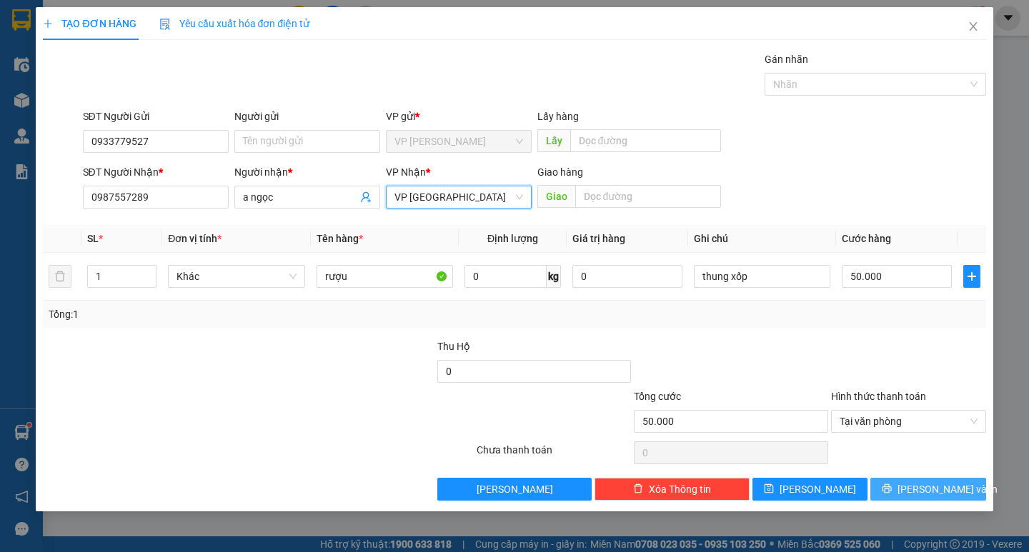
click at [894, 484] on button "[PERSON_NAME] và In" at bounding box center [928, 489] width 115 height 23
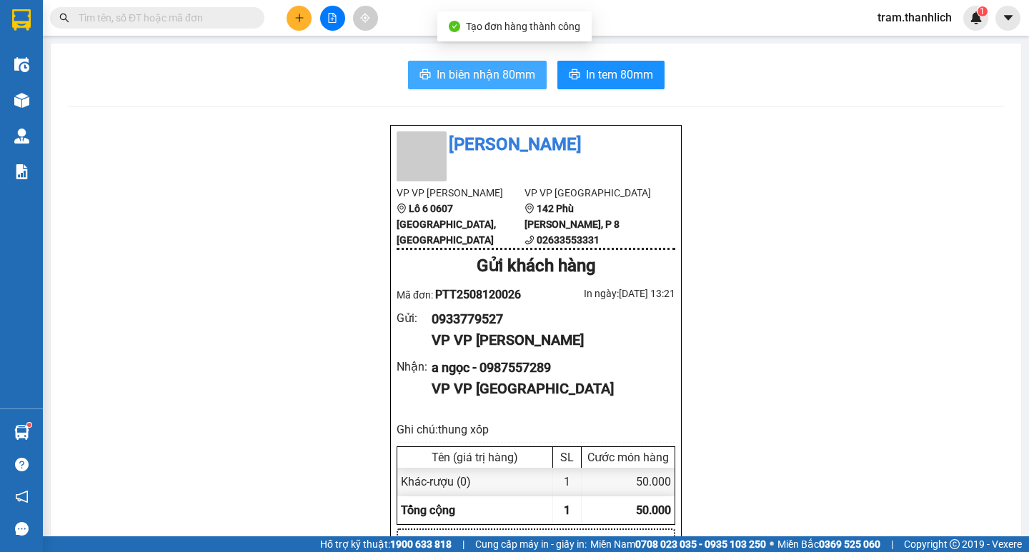
click at [477, 83] on span "In biên nhận 80mm" at bounding box center [486, 75] width 99 height 18
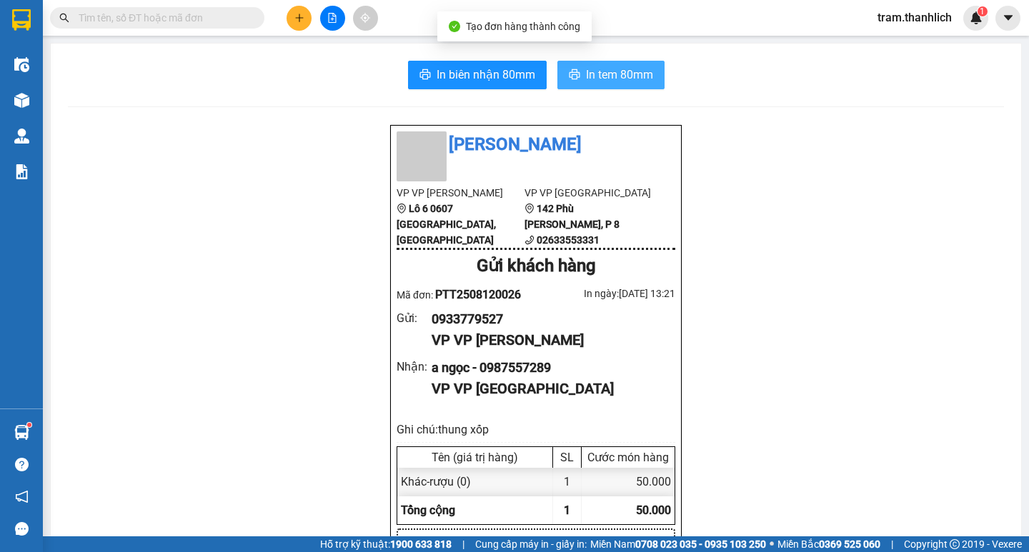
click at [635, 70] on span "In tem 80mm" at bounding box center [619, 75] width 67 height 18
click at [288, 14] on button at bounding box center [299, 18] width 25 height 25
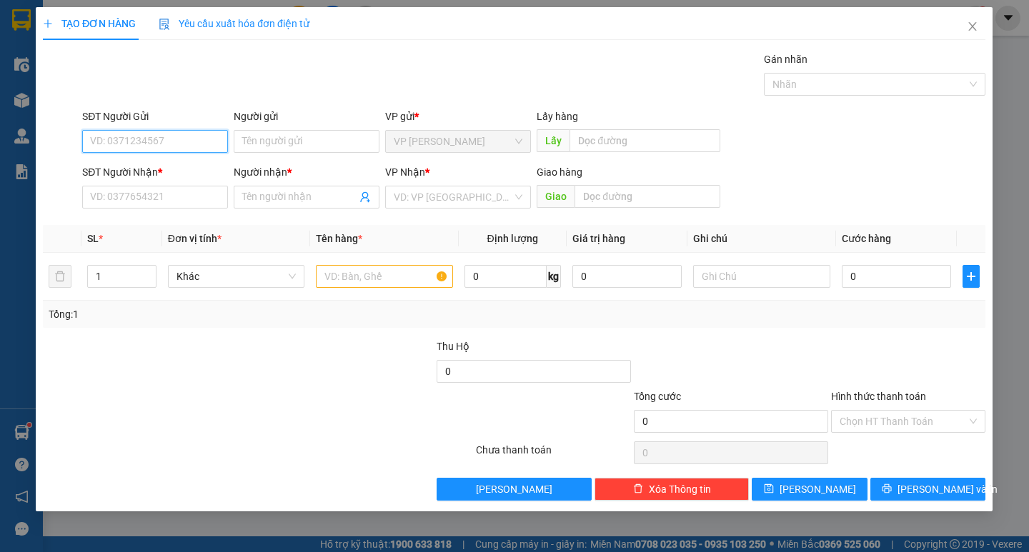
click at [166, 130] on input "SĐT Người Gửi" at bounding box center [156, 141] width 146 height 23
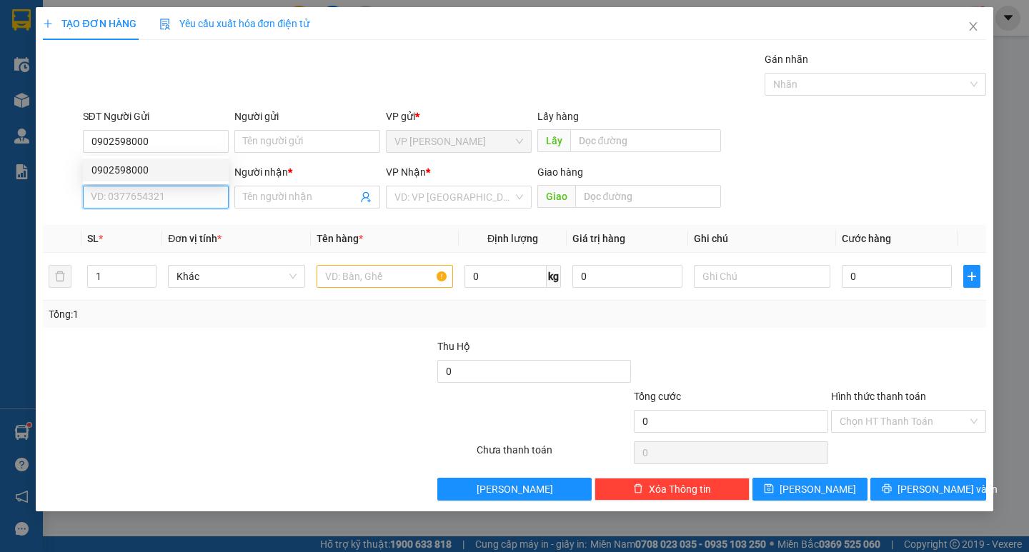
click at [162, 207] on input "SĐT Người Nhận *" at bounding box center [156, 197] width 146 height 23
click at [170, 193] on input "SĐT Người Nhận *" at bounding box center [156, 197] width 146 height 23
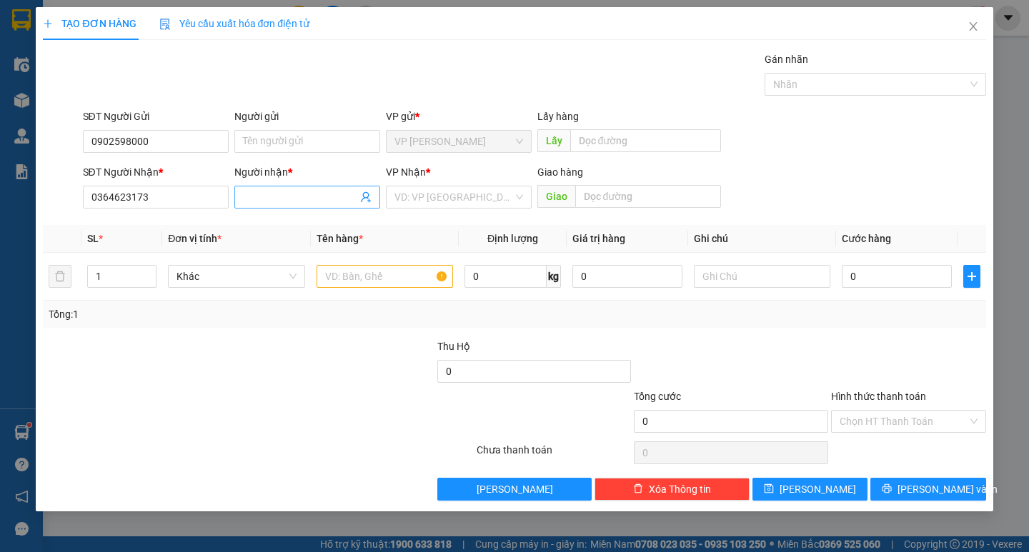
click at [257, 202] on input "Người nhận *" at bounding box center [300, 197] width 114 height 16
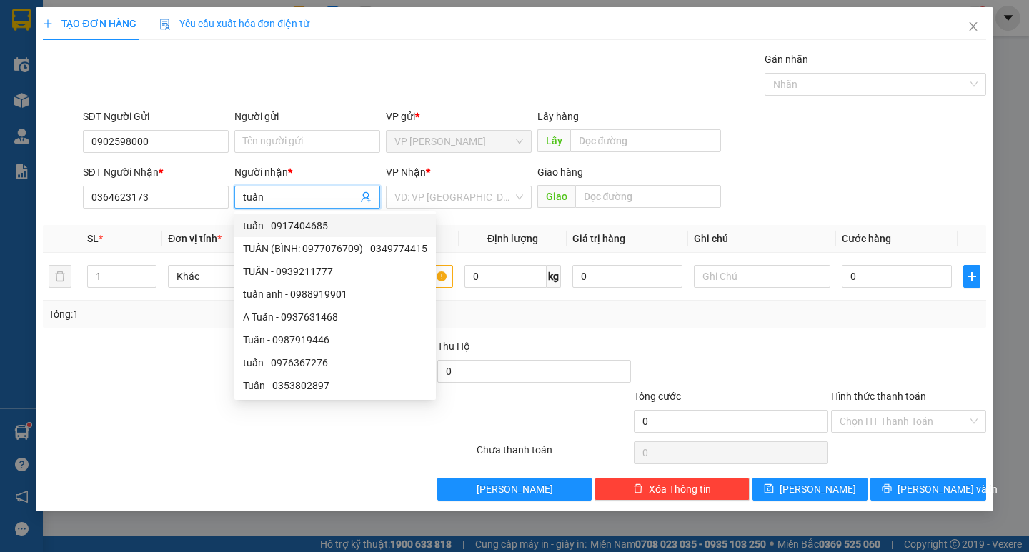
click at [469, 185] on div "VP Nhận *" at bounding box center [459, 174] width 146 height 21
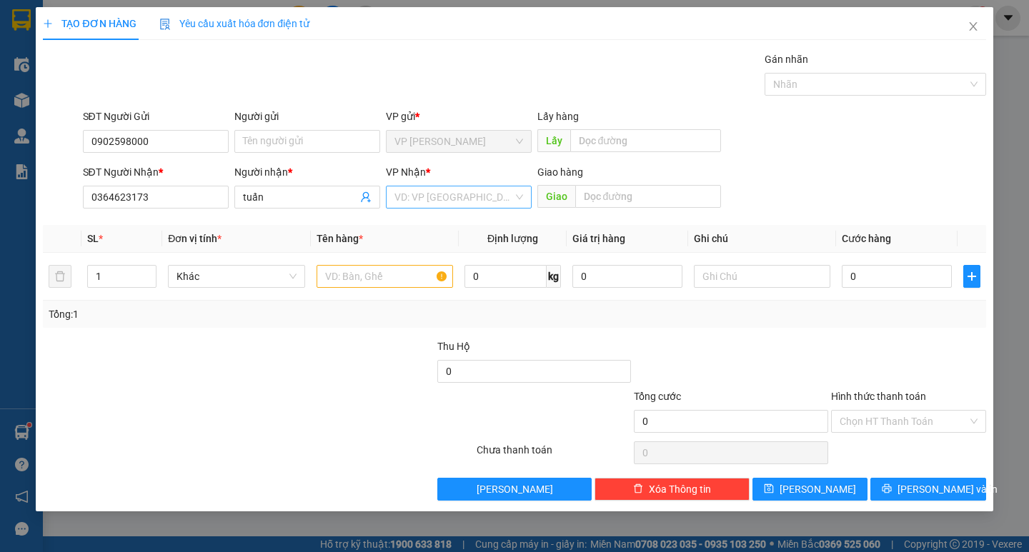
click at [464, 202] on input "search" at bounding box center [454, 197] width 119 height 21
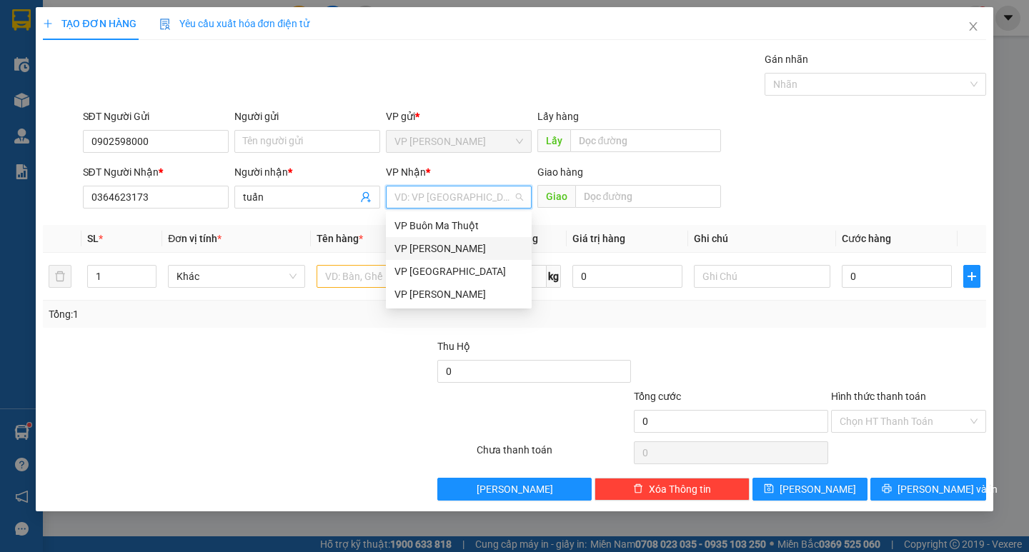
click at [434, 247] on div "VP [PERSON_NAME]" at bounding box center [459, 249] width 129 height 16
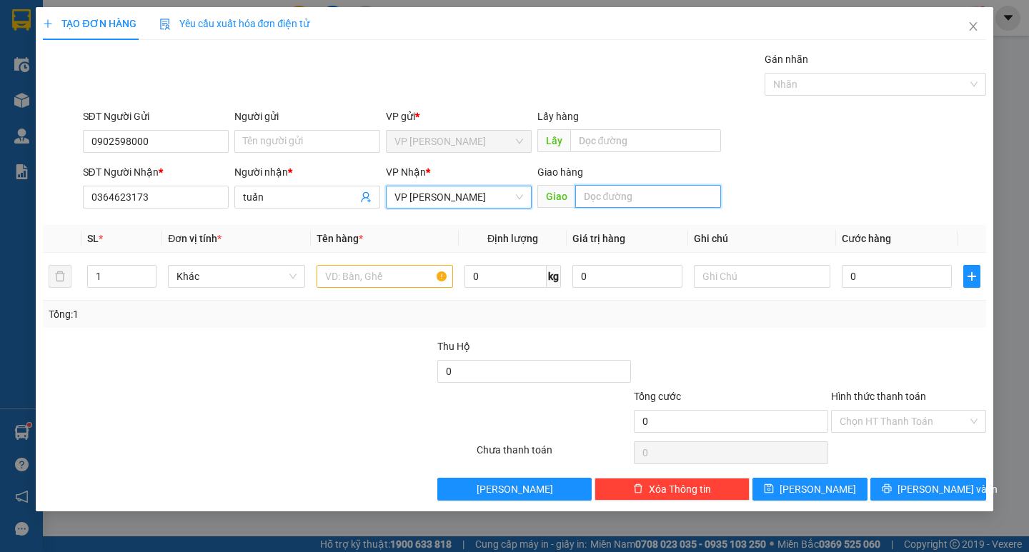
click at [645, 198] on input "text" at bounding box center [648, 196] width 146 height 23
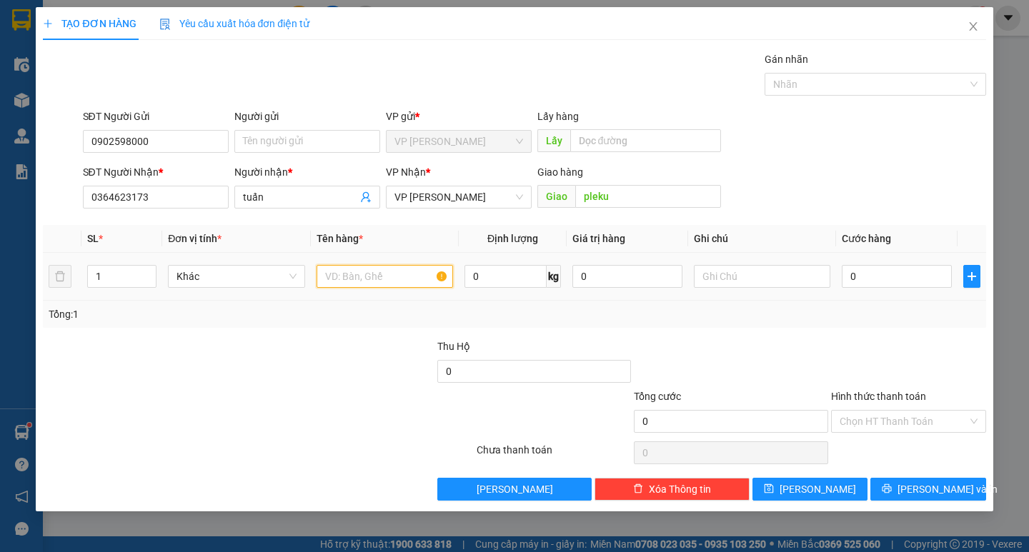
click at [442, 277] on input "text" at bounding box center [385, 276] width 137 height 23
click at [888, 285] on input "0" at bounding box center [897, 276] width 110 height 23
click at [896, 419] on input "Hình thức thanh toán" at bounding box center [904, 421] width 128 height 21
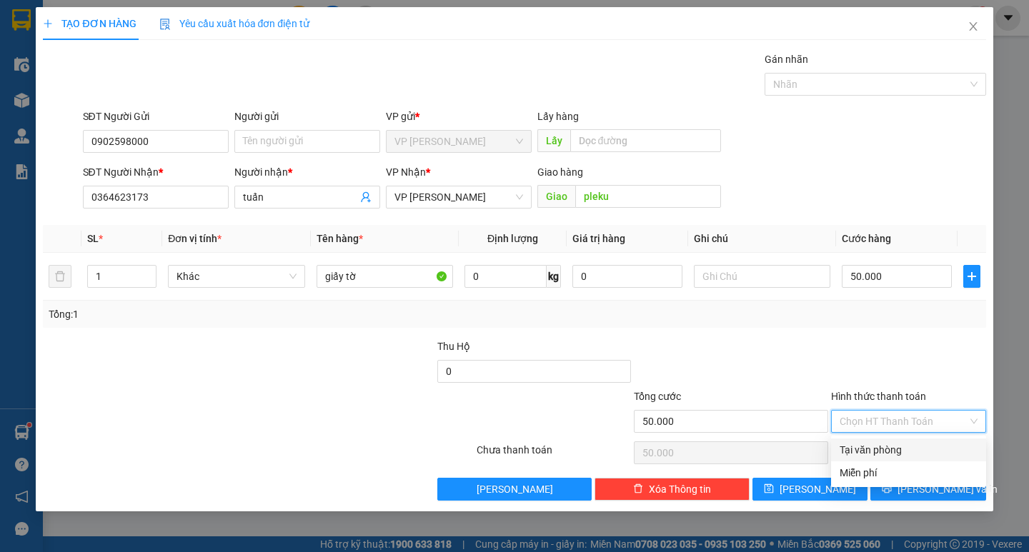
click at [889, 447] on div "Tại văn phòng" at bounding box center [909, 450] width 138 height 16
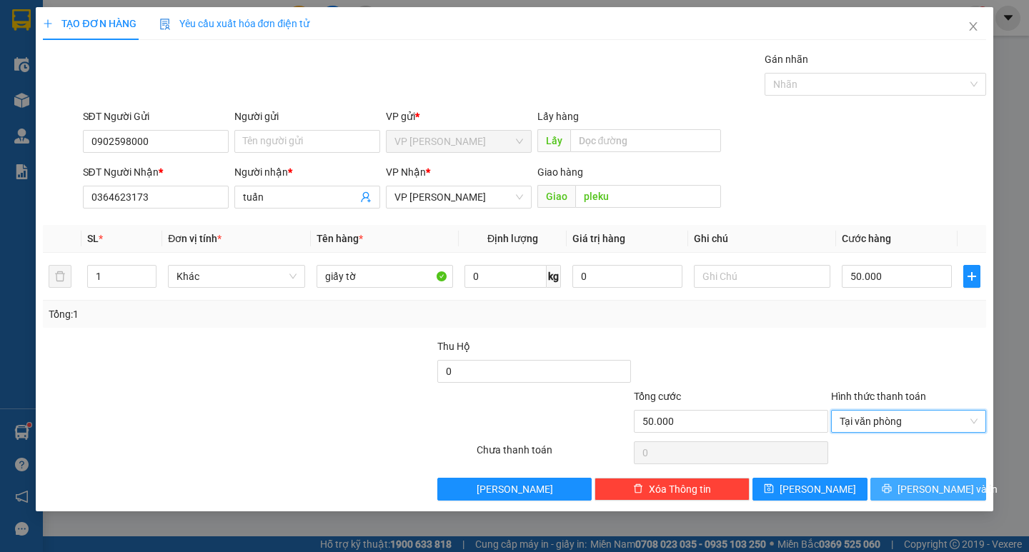
drag, startPoint x: 918, startPoint y: 490, endPoint x: 812, endPoint y: 409, distance: 133.1
click at [917, 486] on span "[PERSON_NAME] và In" at bounding box center [948, 490] width 100 height 16
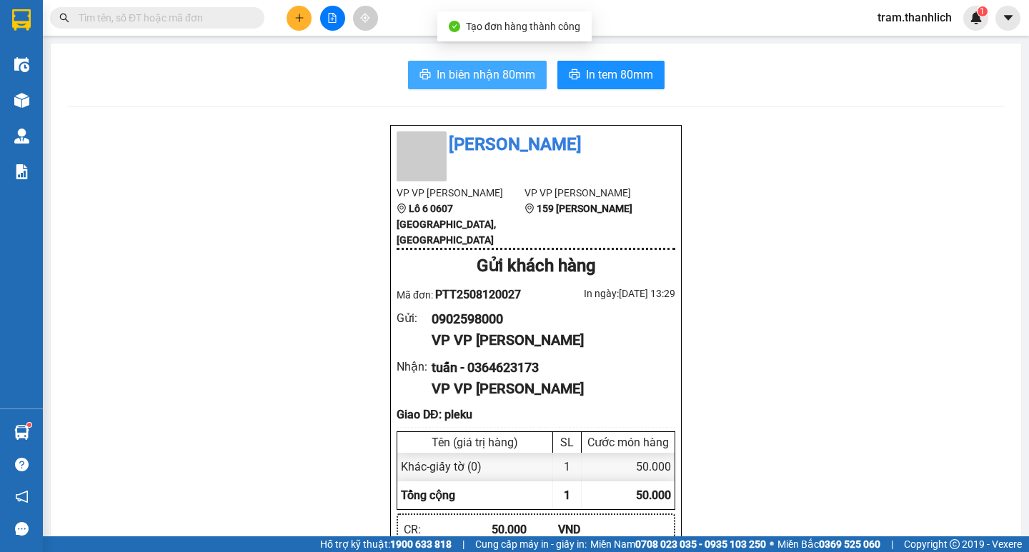
click at [475, 77] on span "In biên nhận 80mm" at bounding box center [486, 75] width 99 height 18
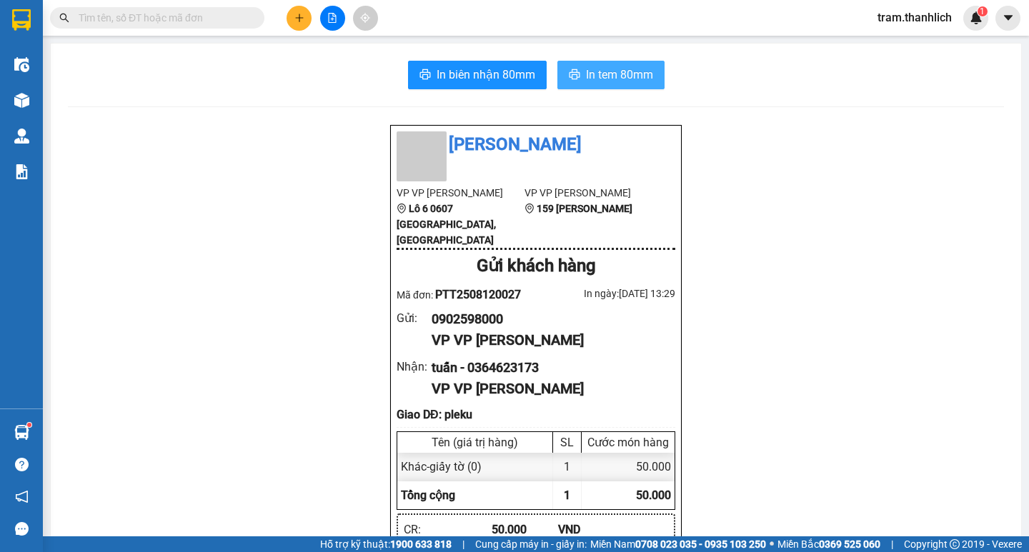
click at [615, 78] on span "In tem 80mm" at bounding box center [619, 75] width 67 height 18
click at [299, 18] on icon "plus" at bounding box center [299, 17] width 8 height 1
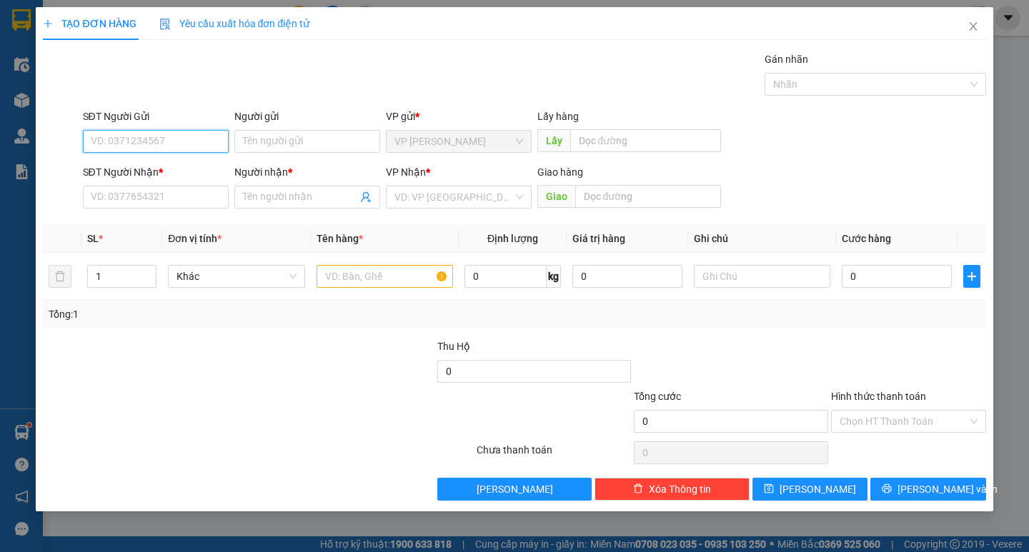
click at [111, 137] on input "SĐT Người Gửi" at bounding box center [156, 141] width 146 height 23
click at [128, 192] on input "SĐT Người Nhận *" at bounding box center [156, 197] width 146 height 23
click at [139, 192] on input "SĐT Người Nhận *" at bounding box center [156, 197] width 146 height 23
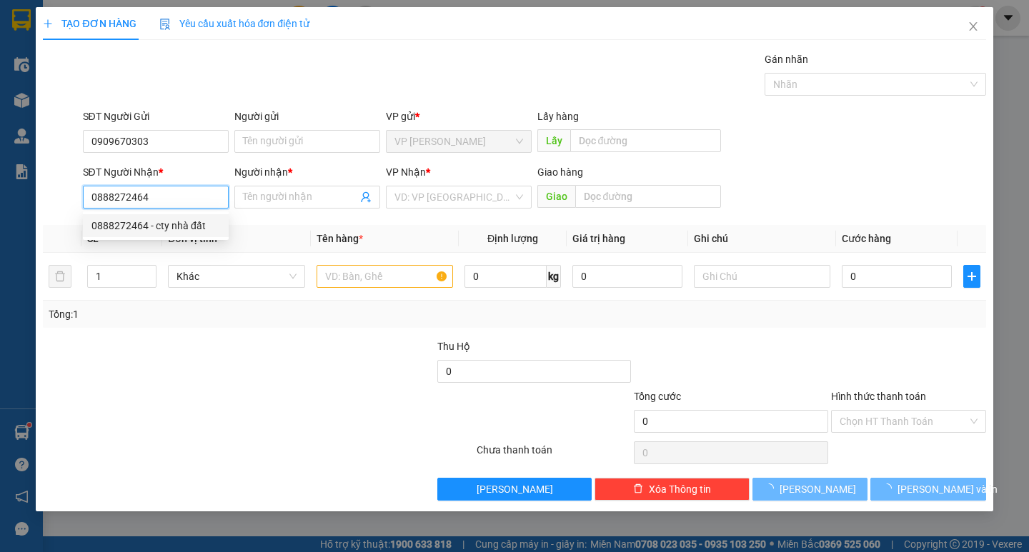
click at [141, 226] on div "0888272464 - cty nhà đất" at bounding box center [155, 226] width 129 height 16
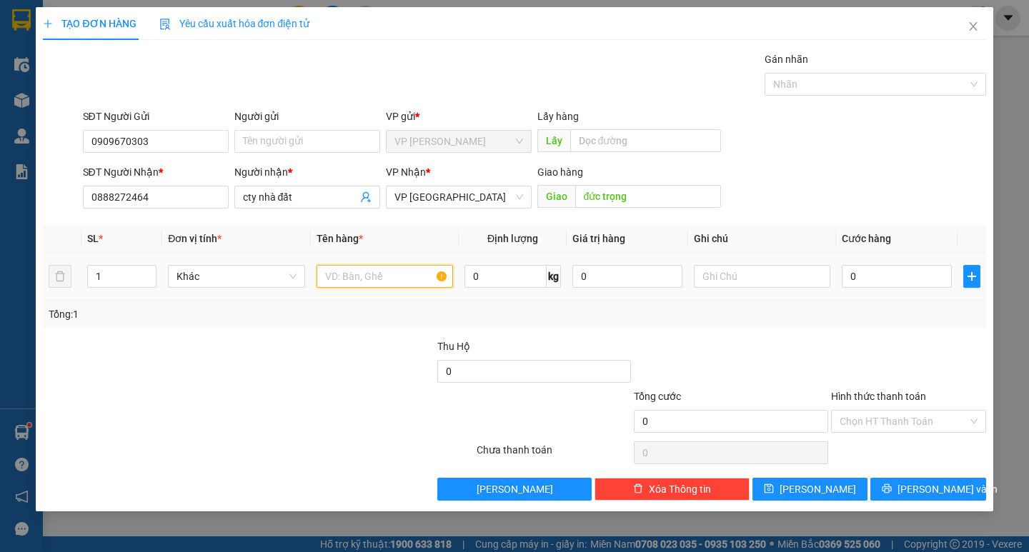
click at [426, 266] on input "text" at bounding box center [385, 276] width 137 height 23
click at [735, 277] on input "text" at bounding box center [762, 276] width 137 height 23
click at [387, 279] on input "text" at bounding box center [385, 276] width 137 height 23
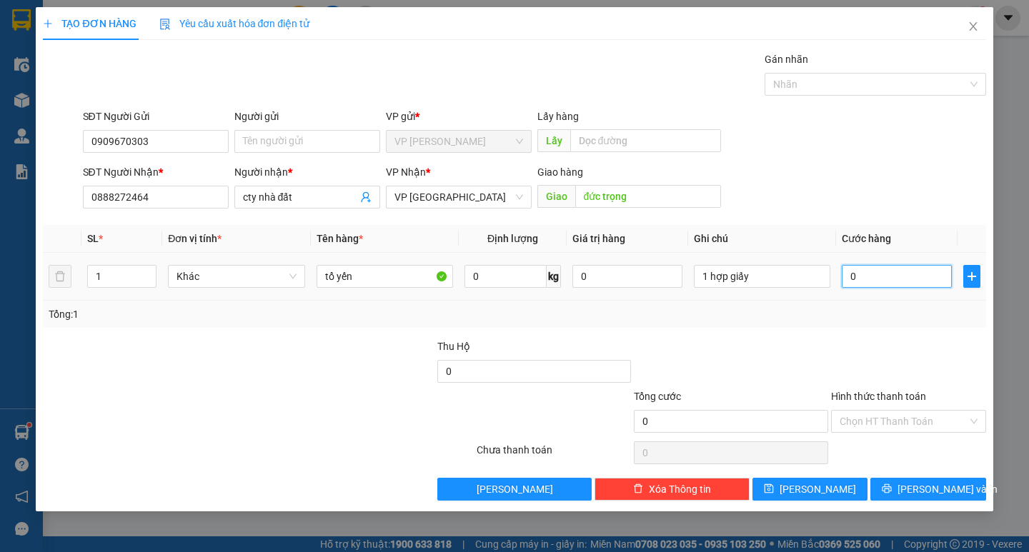
click at [885, 278] on input "0" at bounding box center [897, 276] width 110 height 23
click at [901, 420] on input "Hình thức thanh toán" at bounding box center [904, 421] width 128 height 21
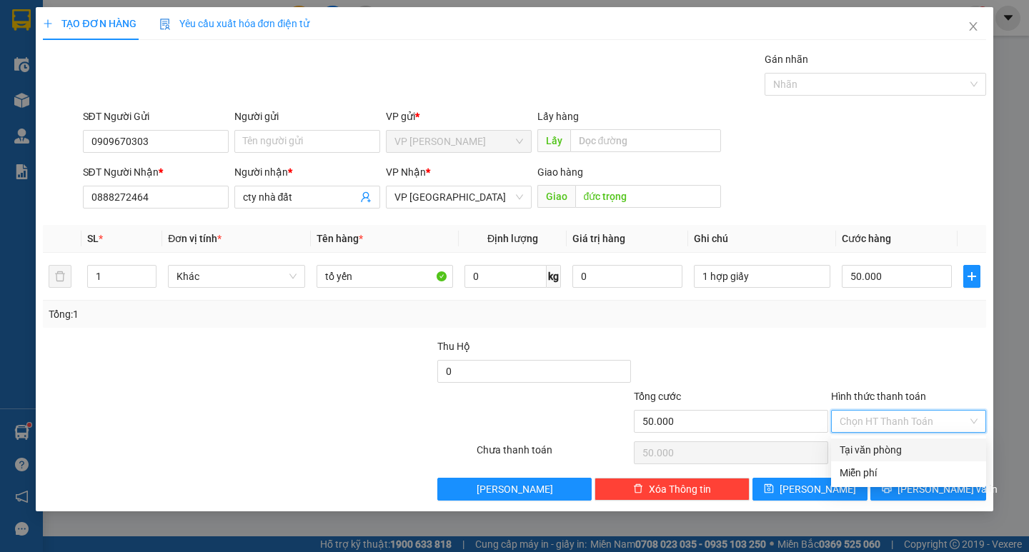
click at [891, 439] on div "Tại văn phòng" at bounding box center [908, 450] width 155 height 23
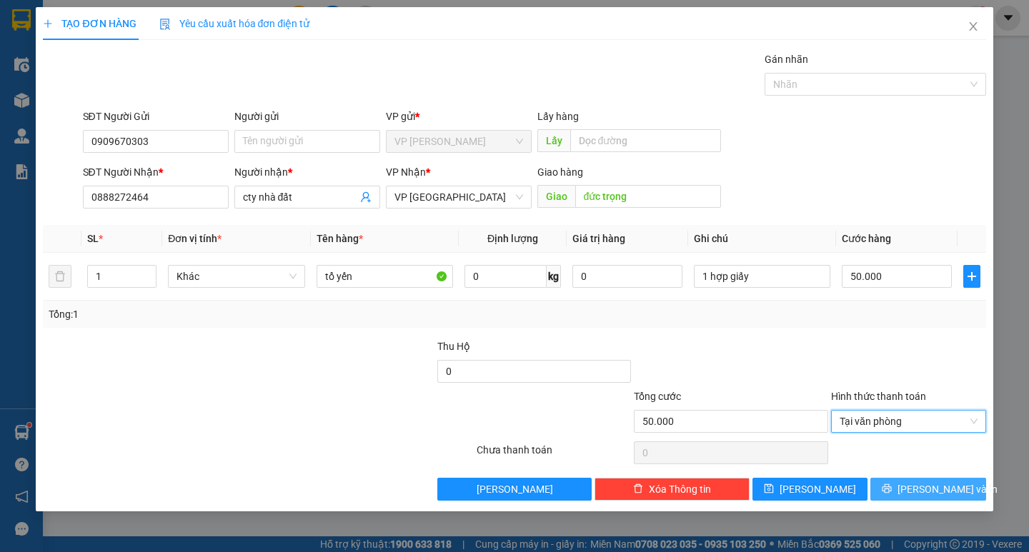
click at [897, 482] on button "[PERSON_NAME] và In" at bounding box center [928, 489] width 115 height 23
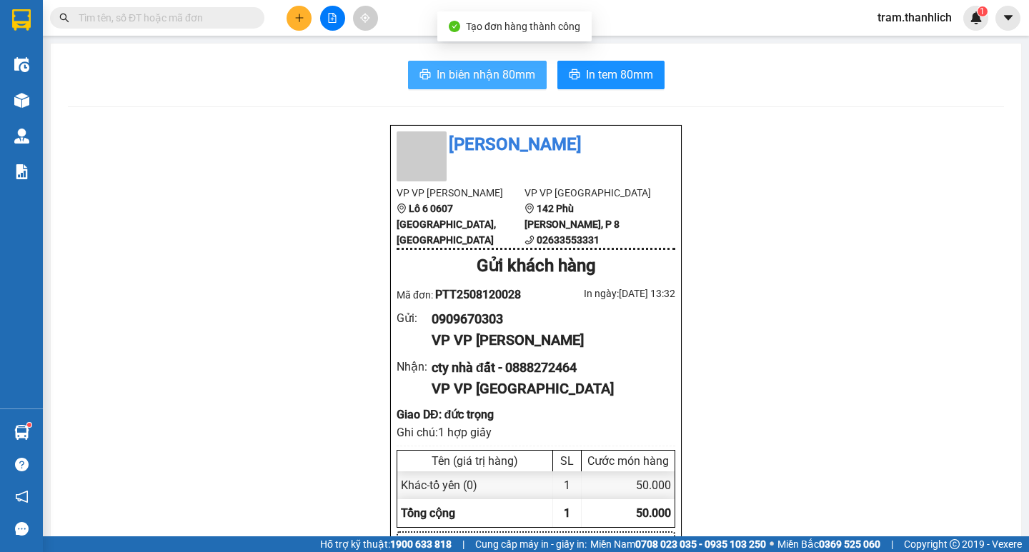
click at [457, 74] on span "In biên nhận 80mm" at bounding box center [486, 75] width 99 height 18
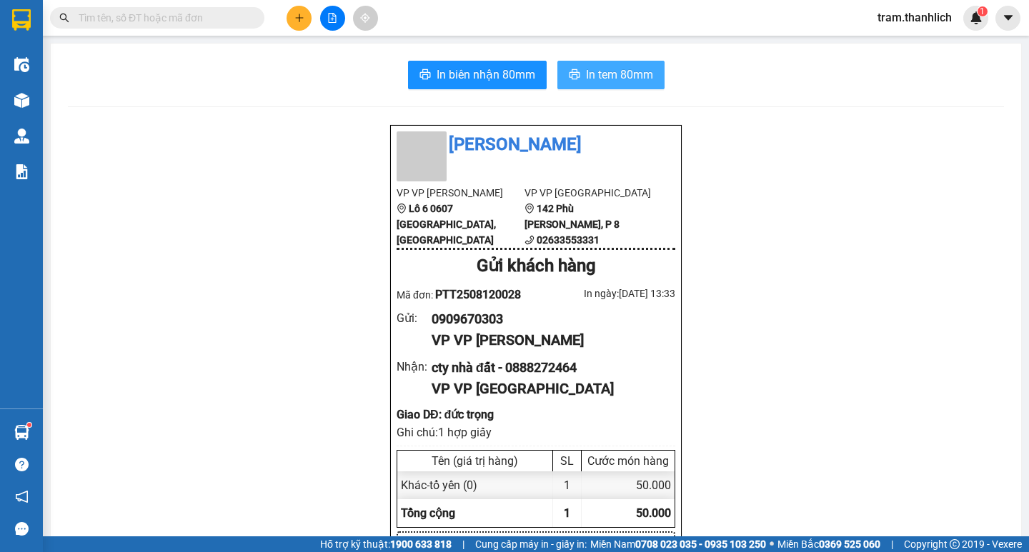
click at [612, 67] on span "In tem 80mm" at bounding box center [619, 75] width 67 height 18
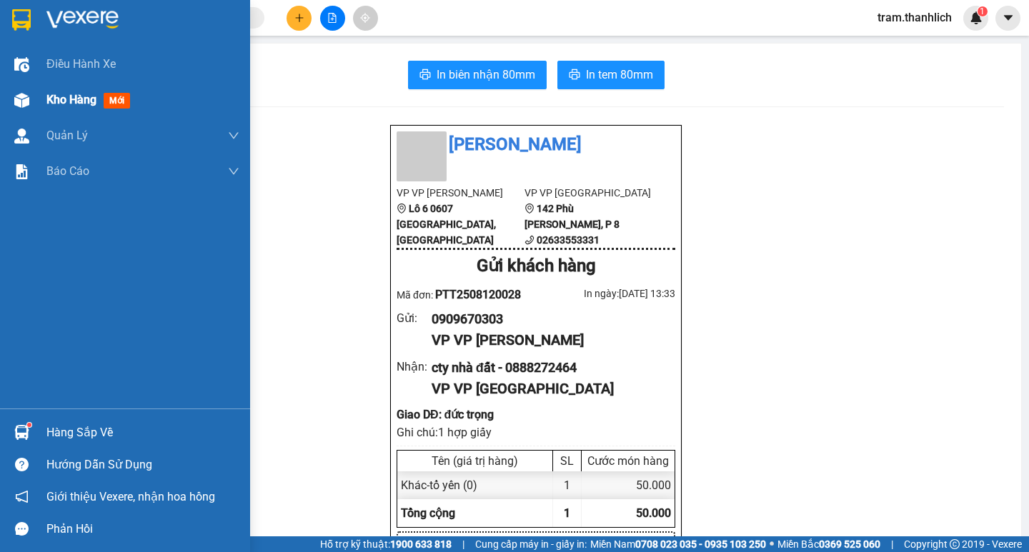
click at [62, 103] on span "Kho hàng" at bounding box center [71, 100] width 50 height 14
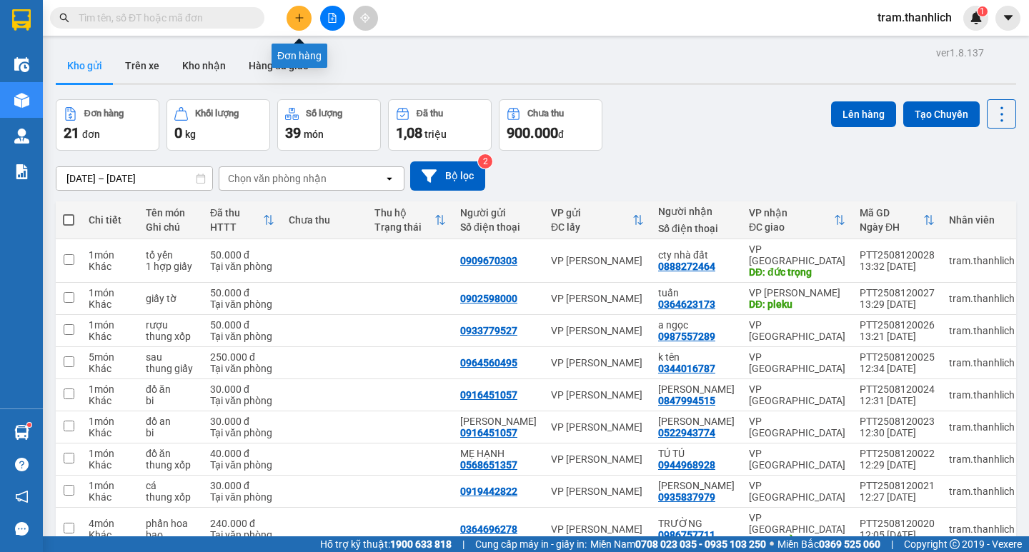
click at [297, 14] on icon "plus" at bounding box center [299, 18] width 10 height 10
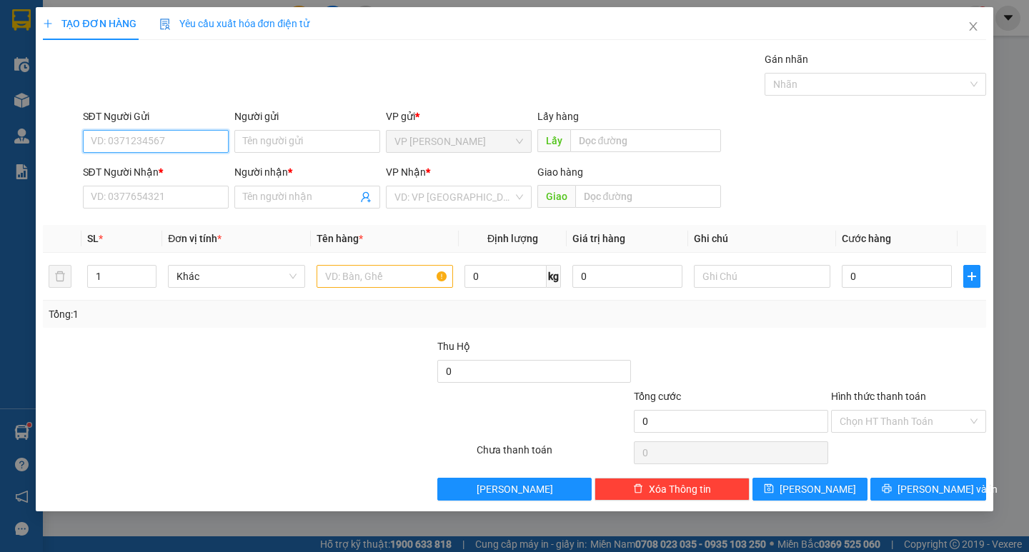
click at [138, 146] on input "SĐT Người Gửi" at bounding box center [156, 141] width 146 height 23
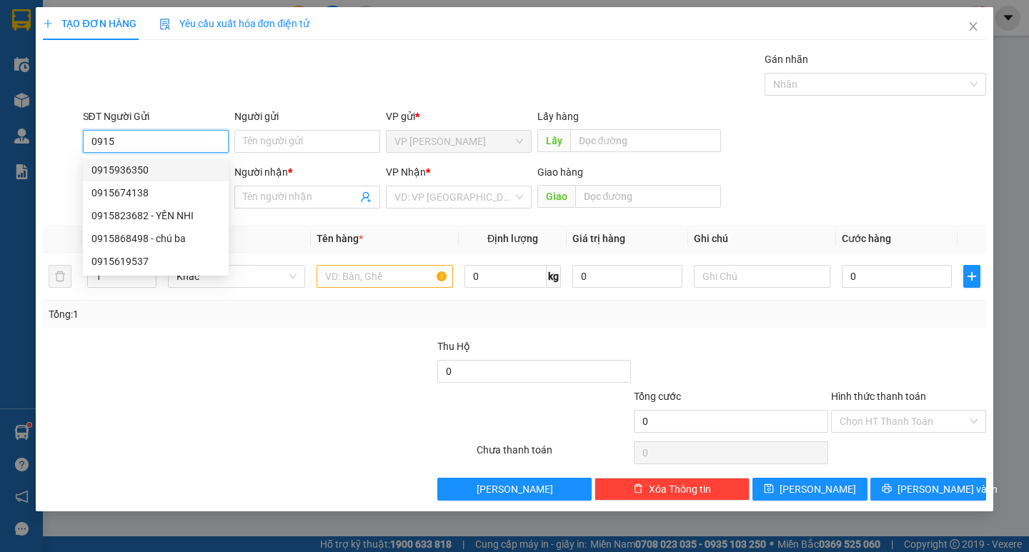
click at [139, 171] on div "0915936350" at bounding box center [155, 170] width 129 height 16
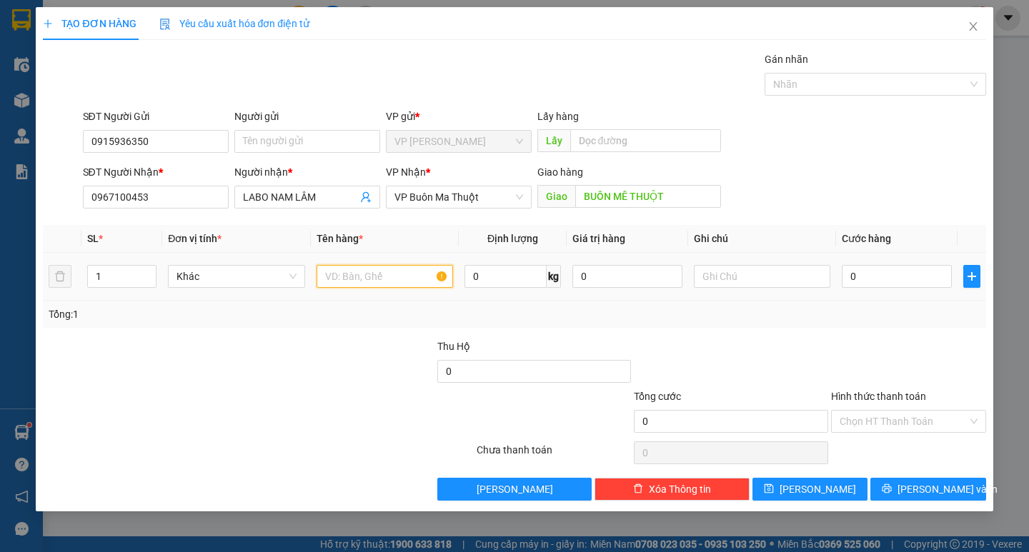
click at [431, 286] on input "text" at bounding box center [385, 276] width 137 height 23
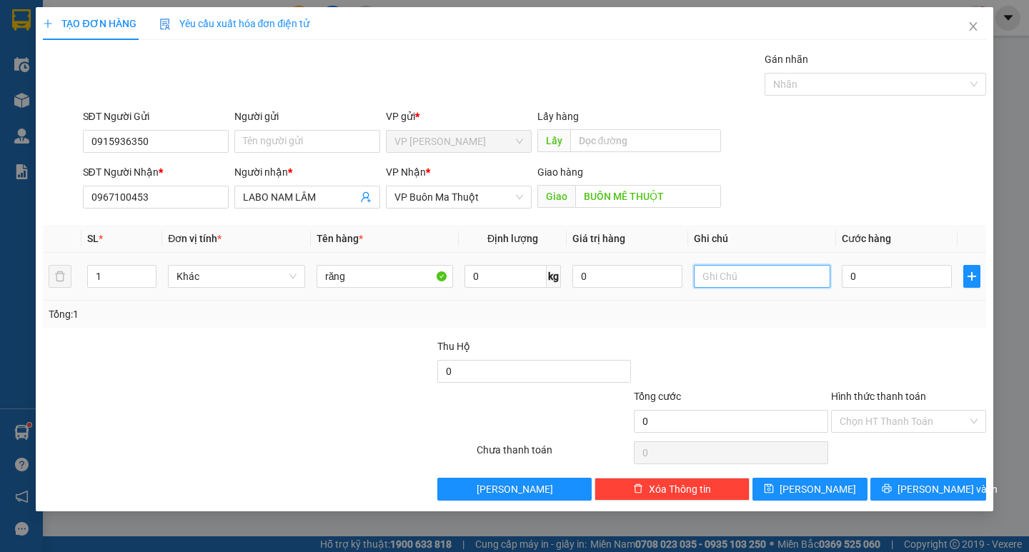
click at [817, 282] on input "text" at bounding box center [762, 276] width 137 height 23
click at [890, 277] on input "0" at bounding box center [897, 276] width 110 height 23
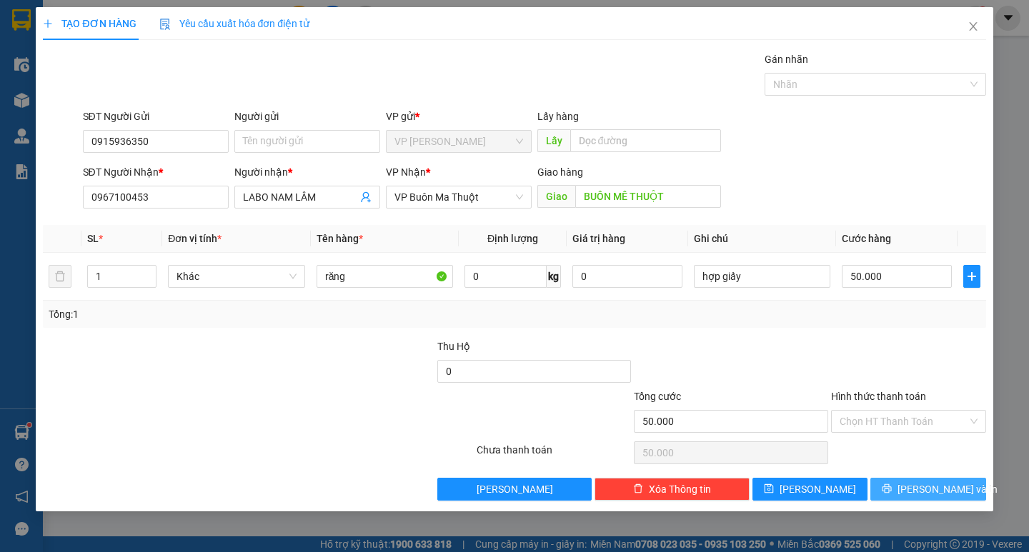
click at [891, 487] on button "[PERSON_NAME] và In" at bounding box center [928, 489] width 115 height 23
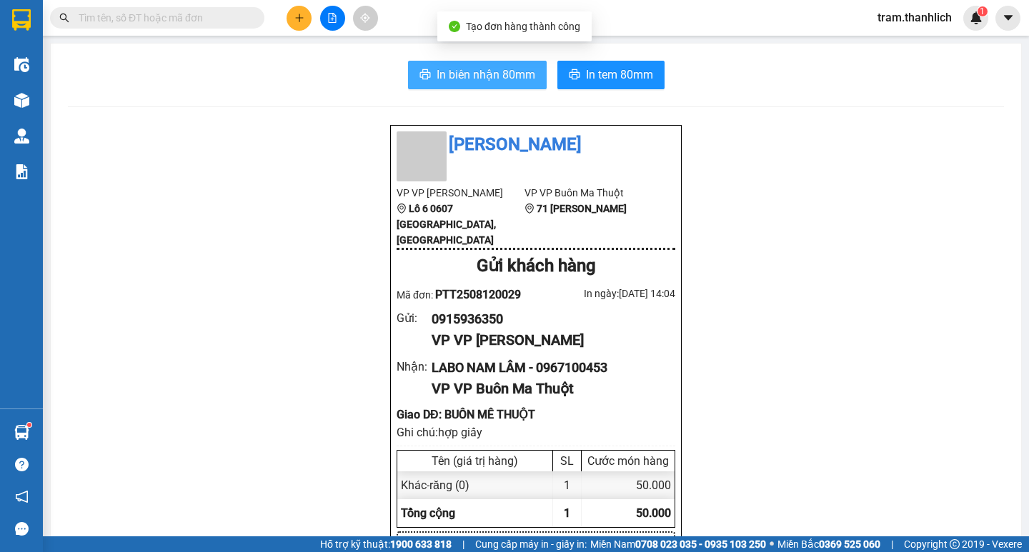
click at [463, 76] on span "In biên nhận 80mm" at bounding box center [486, 75] width 99 height 18
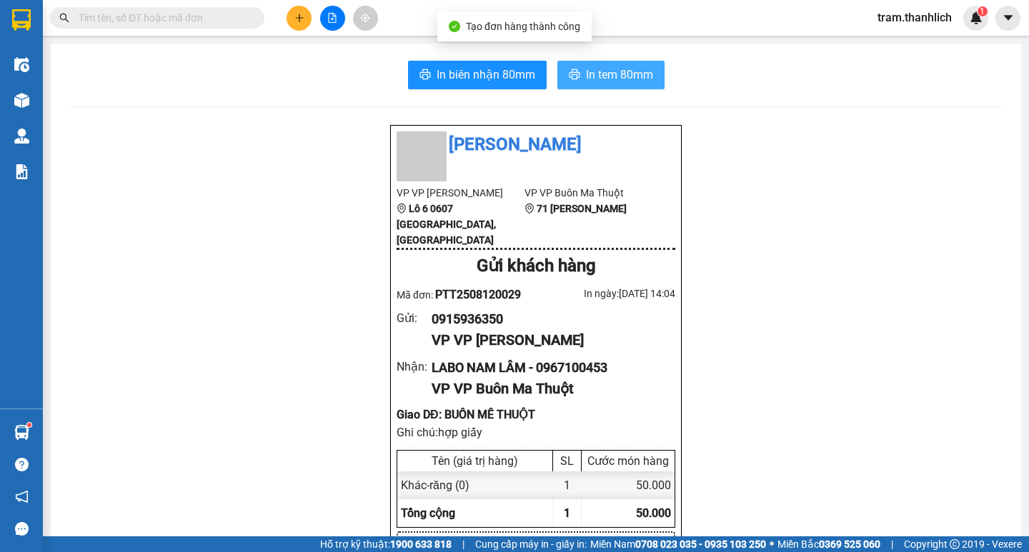
click at [576, 69] on button "In tem 80mm" at bounding box center [611, 75] width 107 height 29
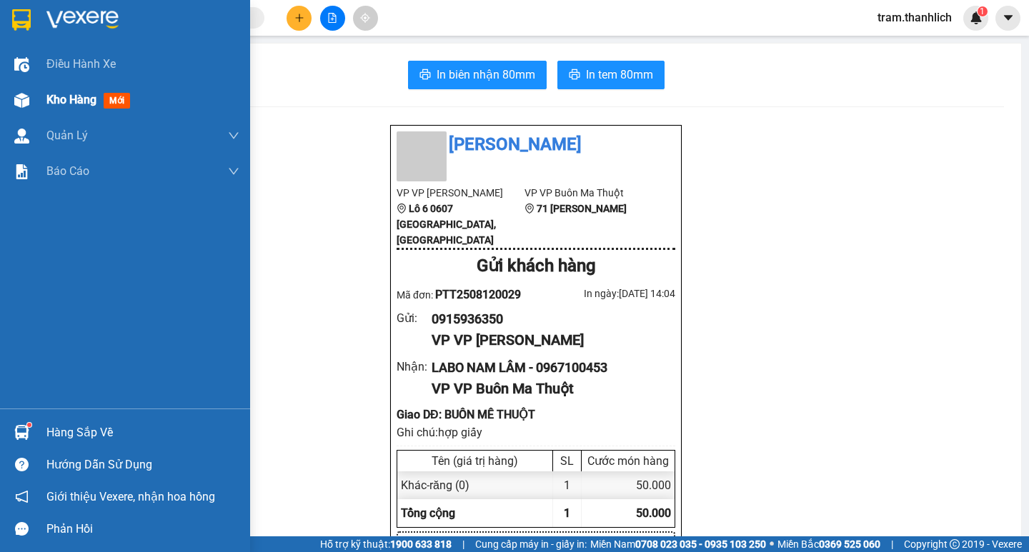
click at [59, 106] on span "Kho hàng" at bounding box center [71, 100] width 50 height 14
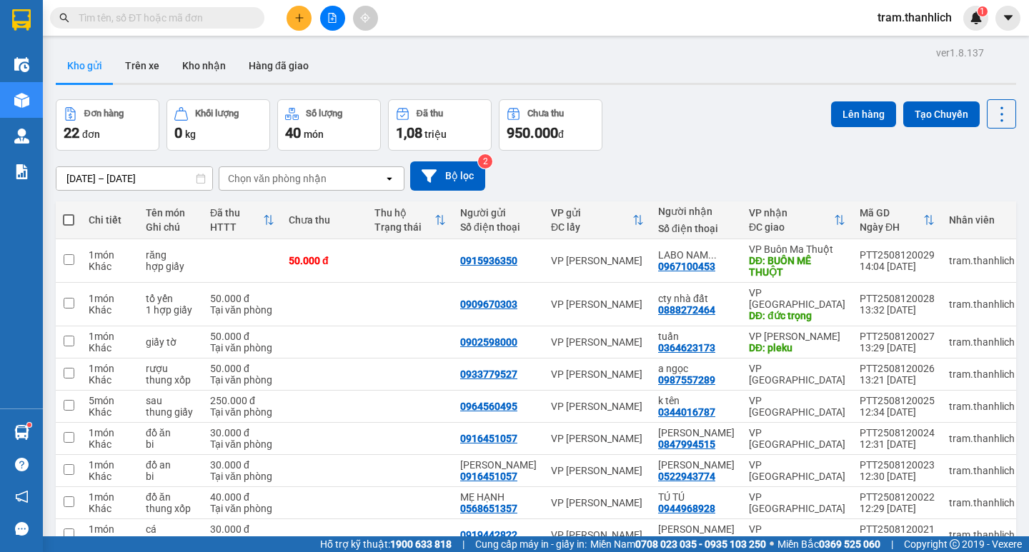
click at [67, 223] on span at bounding box center [68, 219] width 11 height 11
click at [69, 213] on input "checkbox" at bounding box center [69, 213] width 0 height 0
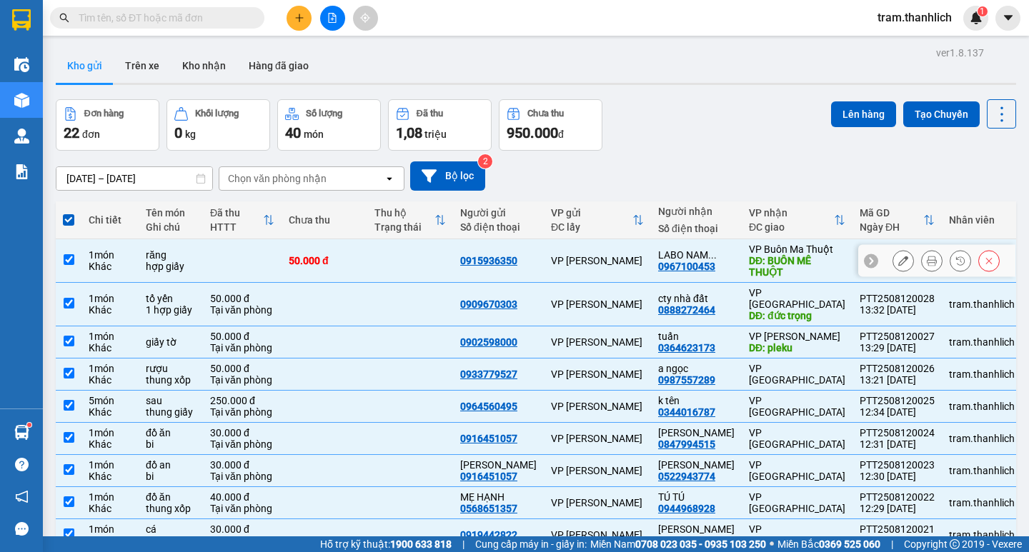
click at [71, 258] on input "checkbox" at bounding box center [69, 259] width 11 height 11
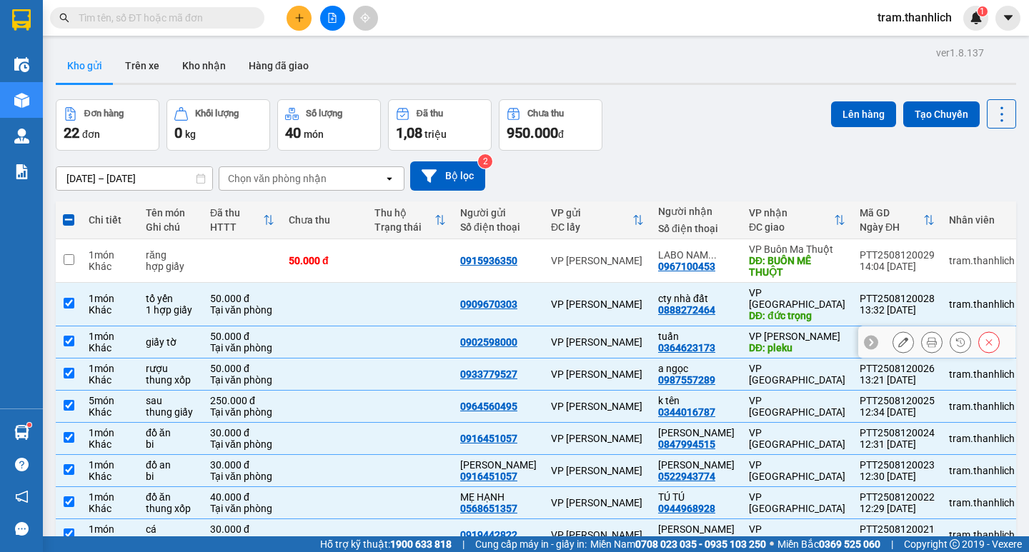
click at [73, 336] on input "checkbox" at bounding box center [69, 341] width 11 height 11
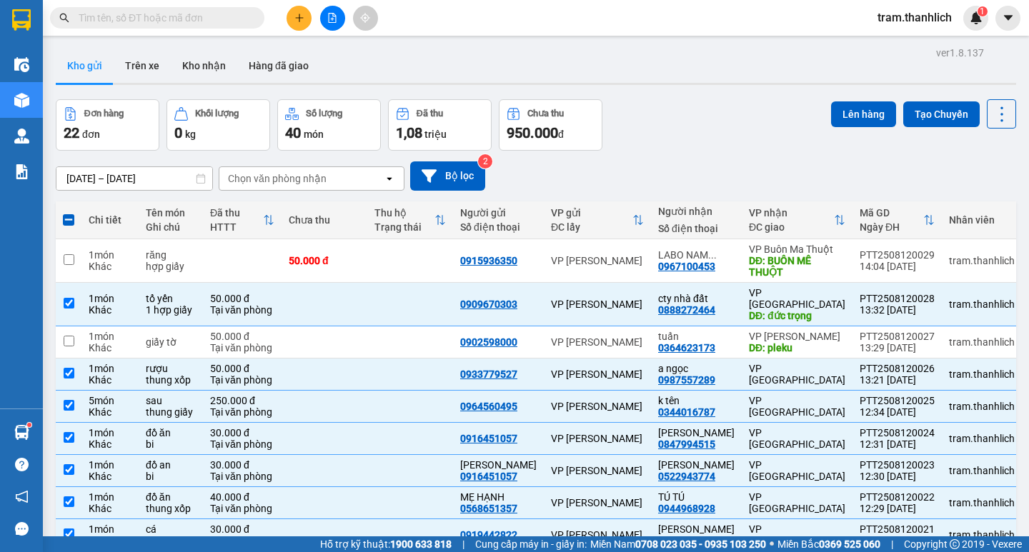
click at [841, 112] on button "Lên hàng" at bounding box center [863, 114] width 65 height 26
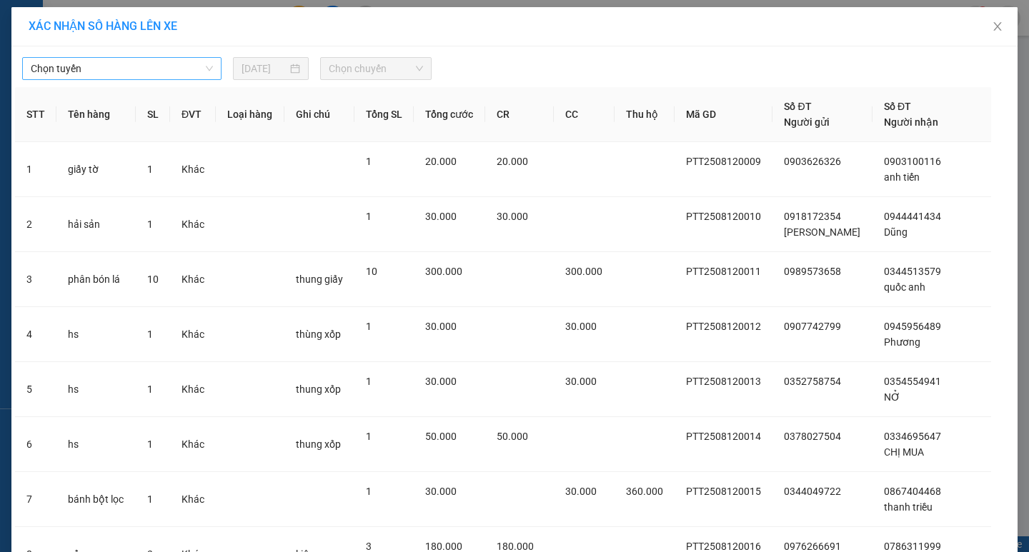
click at [179, 74] on span "Chọn tuyến" at bounding box center [122, 68] width 182 height 21
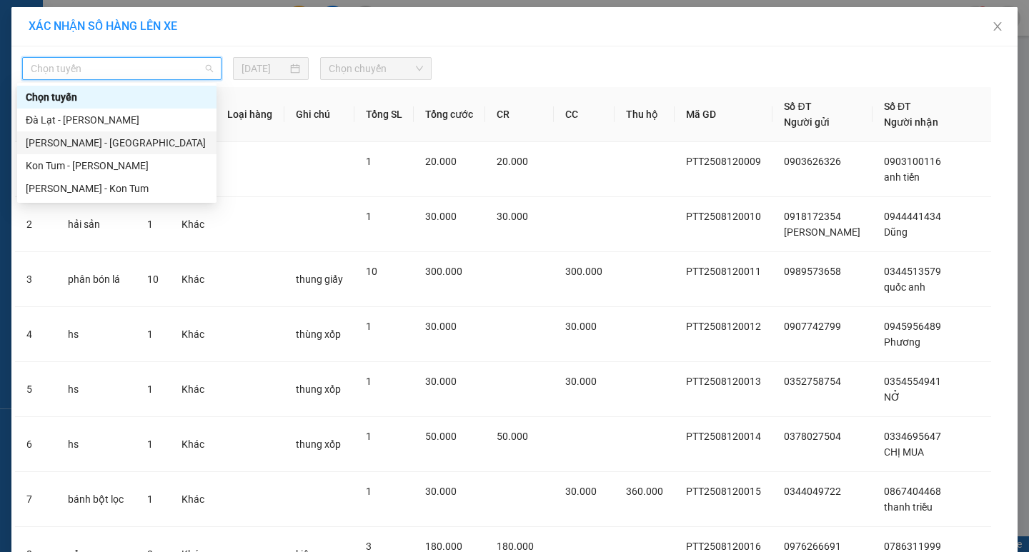
click at [63, 142] on div "[PERSON_NAME] - [GEOGRAPHIC_DATA]" at bounding box center [117, 143] width 182 height 16
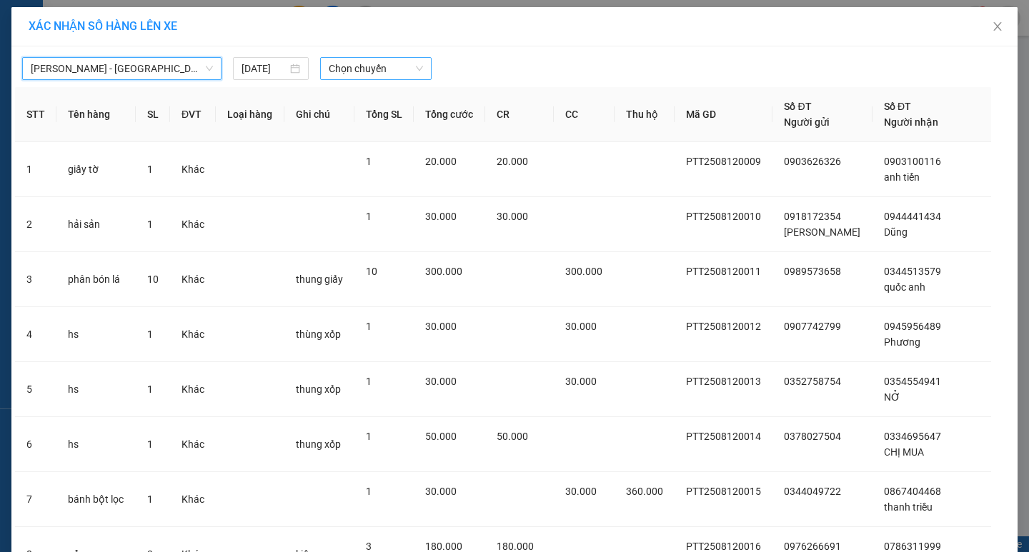
click at [350, 76] on span "Chọn chuyến" at bounding box center [376, 68] width 94 height 21
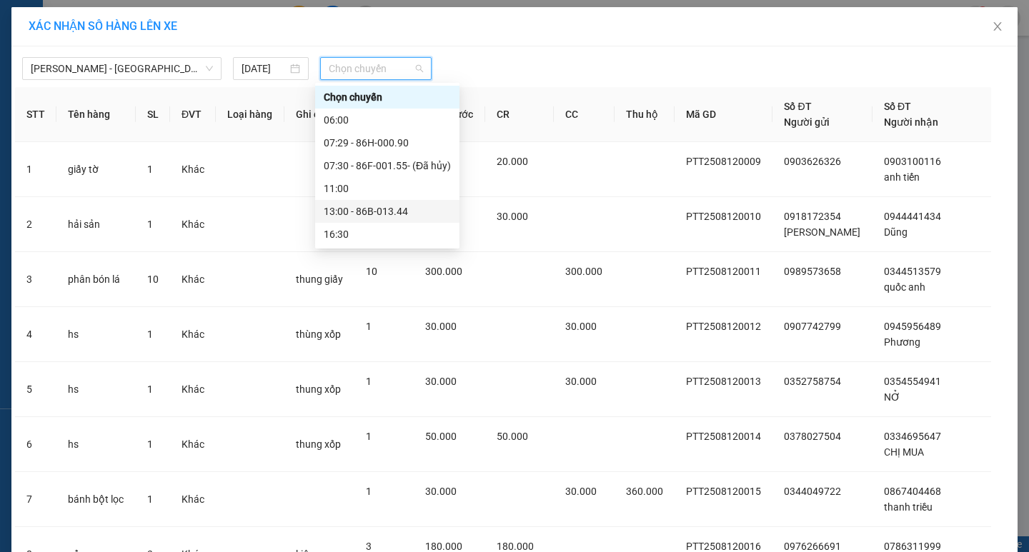
click at [375, 207] on div "13:00 - 86B-013.44" at bounding box center [387, 212] width 127 height 16
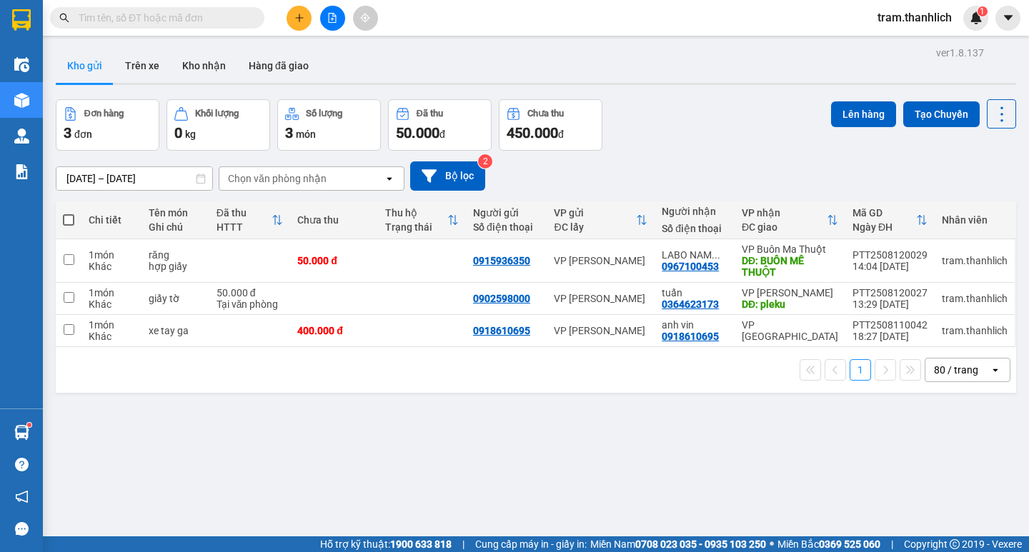
click at [300, 23] on button at bounding box center [299, 18] width 25 height 25
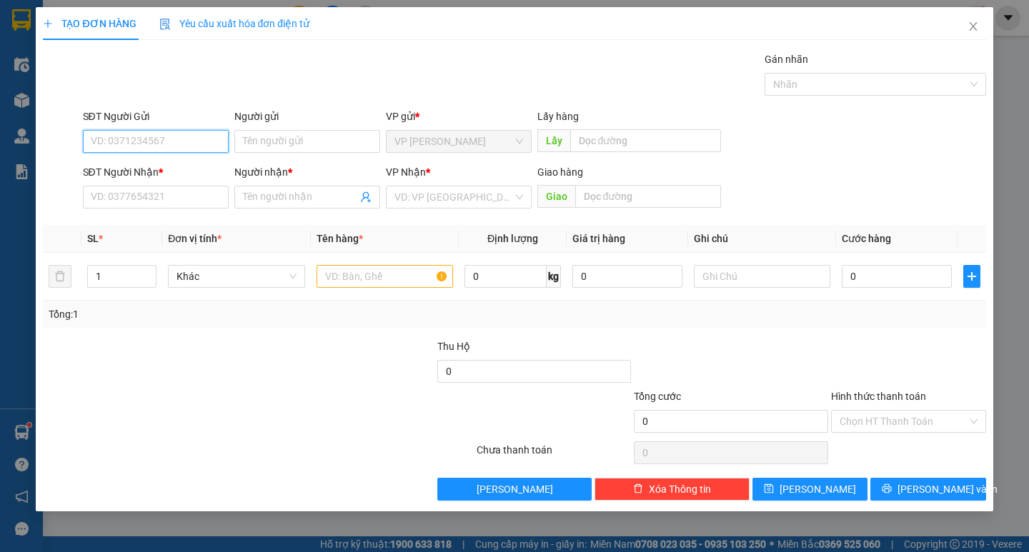
click at [176, 139] on input "SĐT Người Gửi" at bounding box center [156, 141] width 146 height 23
click at [199, 140] on input "SĐT Người Gửi" at bounding box center [156, 141] width 146 height 23
click at [196, 189] on input "SĐT Người Nhận *" at bounding box center [156, 197] width 146 height 23
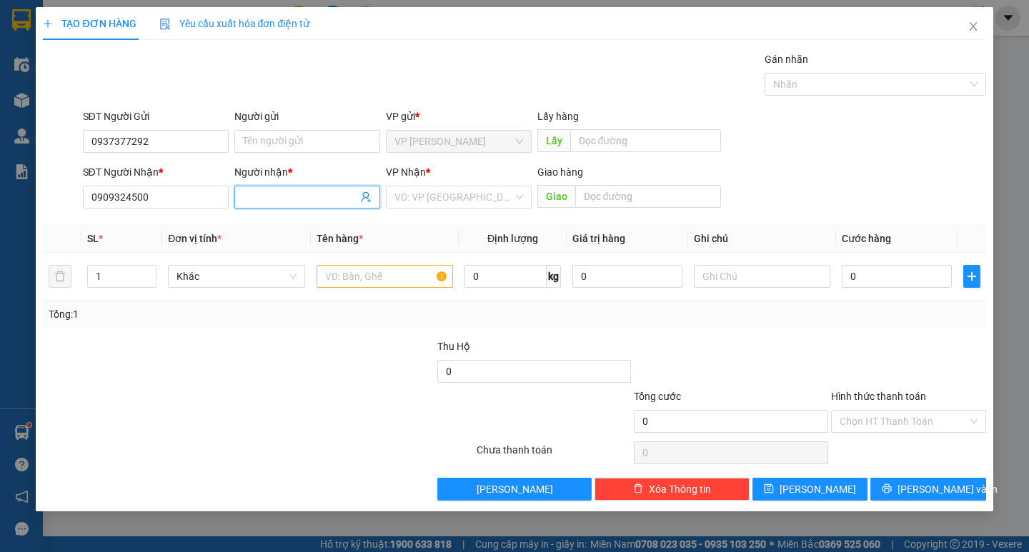
click at [275, 197] on input "Người nhận *" at bounding box center [300, 197] width 114 height 16
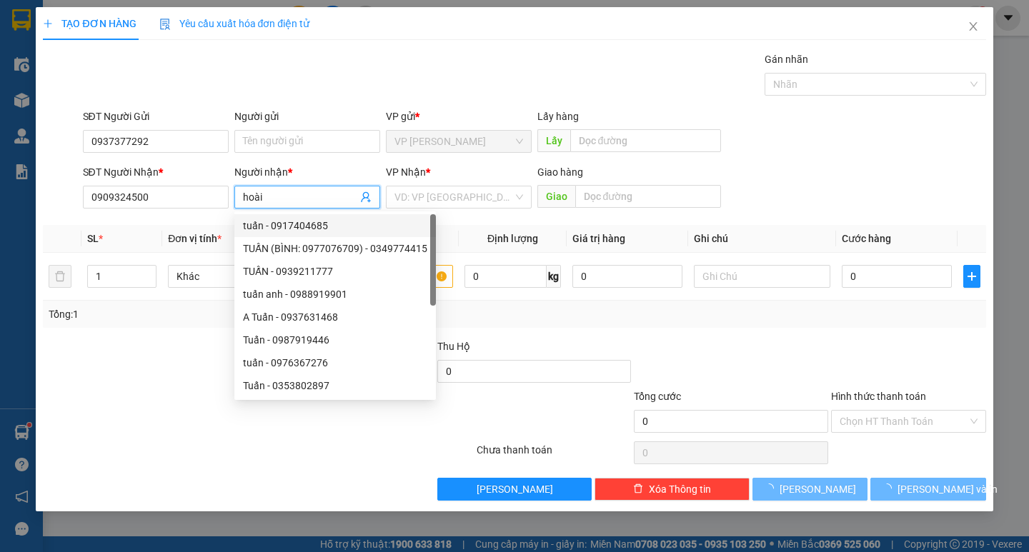
click at [89, 428] on div at bounding box center [179, 414] width 276 height 50
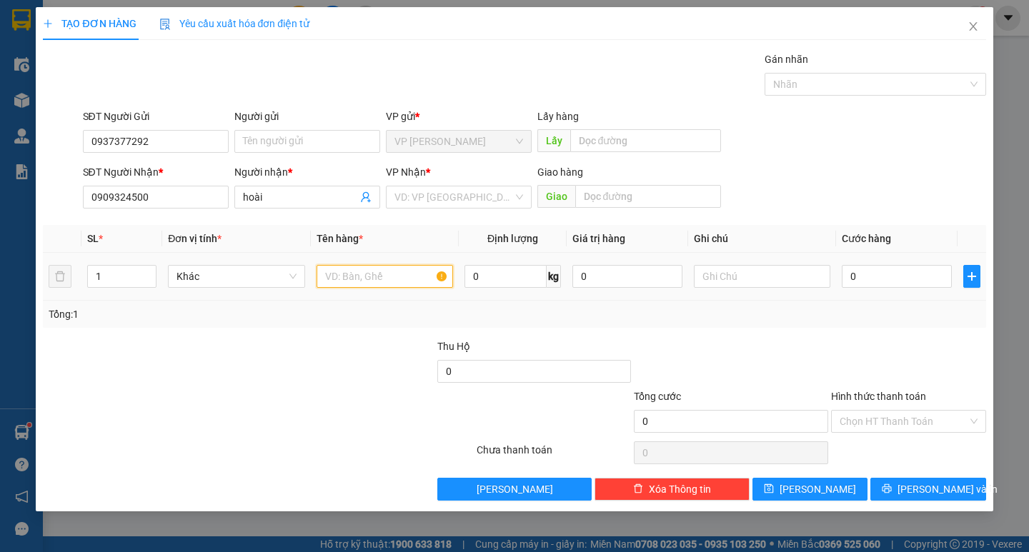
click at [425, 282] on input "text" at bounding box center [385, 276] width 137 height 23
click at [879, 280] on input "0" at bounding box center [897, 276] width 110 height 23
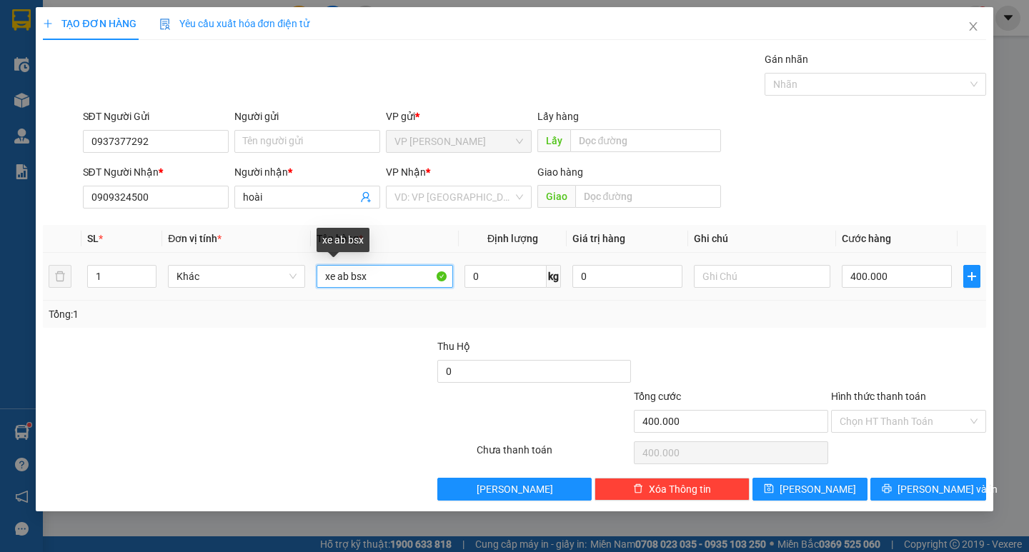
click at [415, 276] on input "xe ab bsx" at bounding box center [385, 276] width 137 height 23
click at [835, 356] on div at bounding box center [909, 364] width 158 height 50
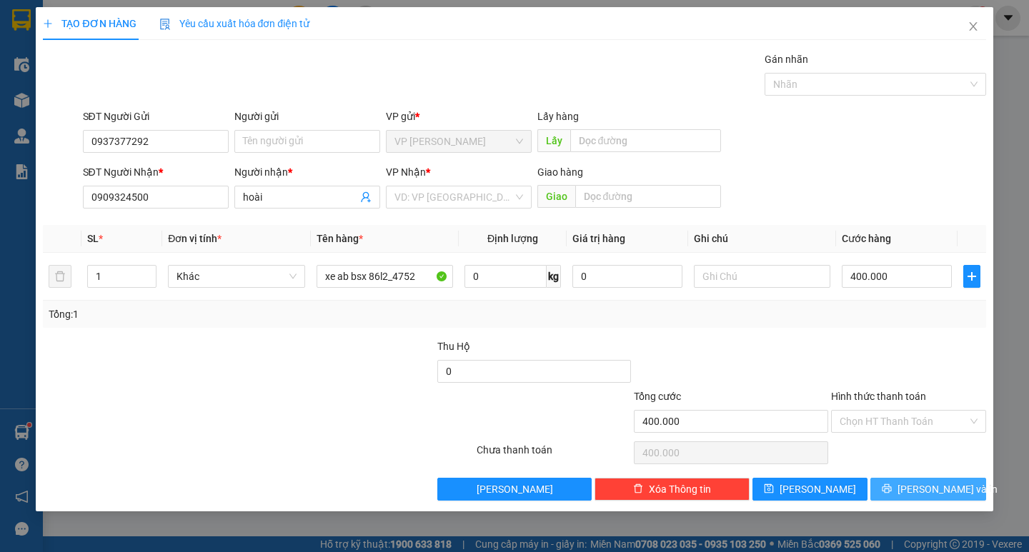
click at [915, 488] on button "[PERSON_NAME] và In" at bounding box center [928, 489] width 115 height 23
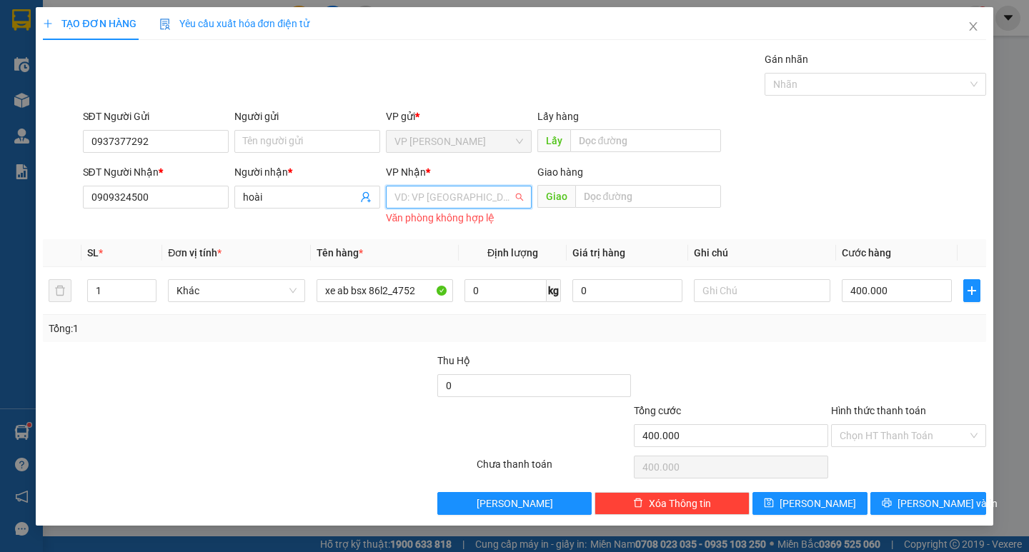
drag, startPoint x: 462, startPoint y: 188, endPoint x: 452, endPoint y: 205, distance: 19.5
click at [460, 192] on input "search" at bounding box center [454, 197] width 119 height 21
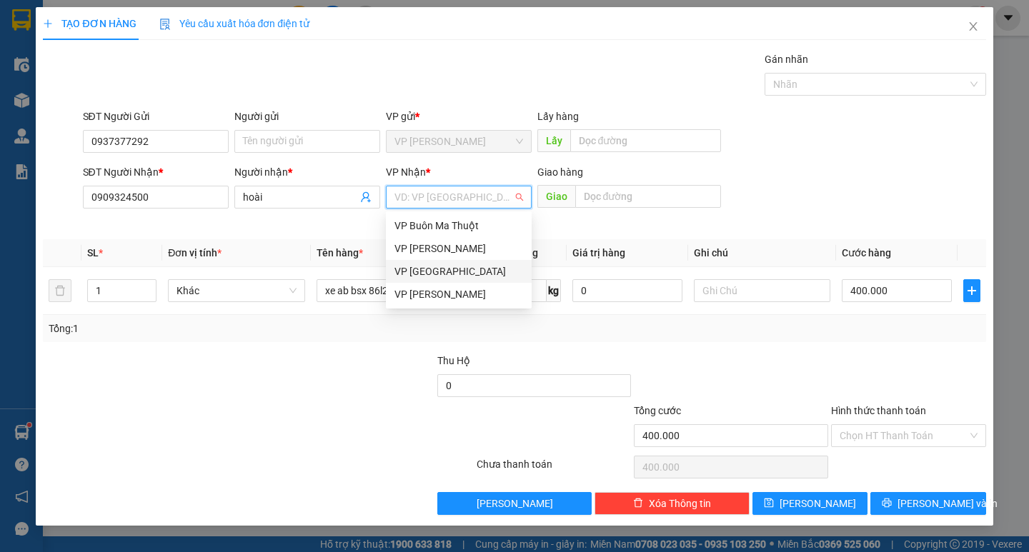
click at [440, 267] on div "VP [GEOGRAPHIC_DATA]" at bounding box center [459, 272] width 129 height 16
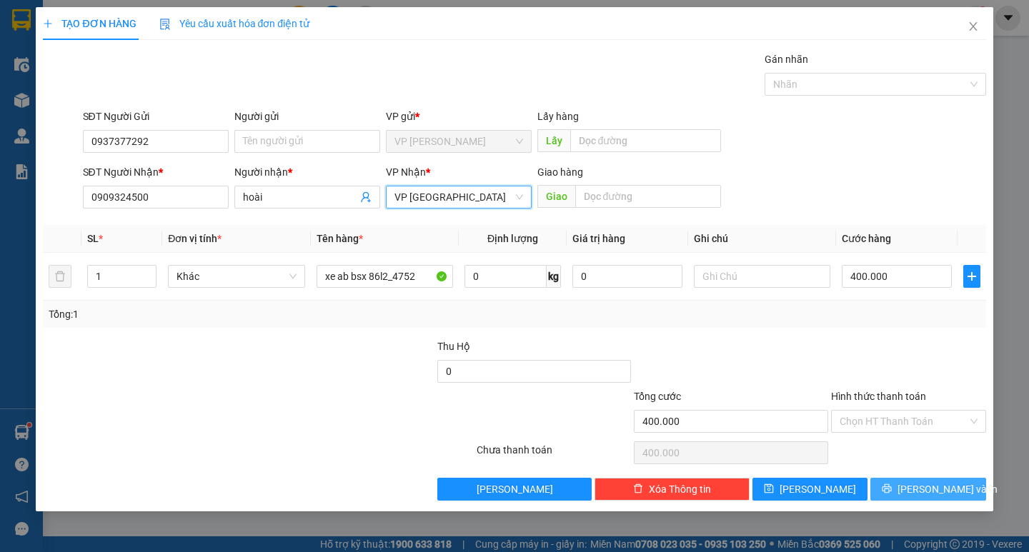
click at [912, 487] on button "[PERSON_NAME] và In" at bounding box center [928, 489] width 115 height 23
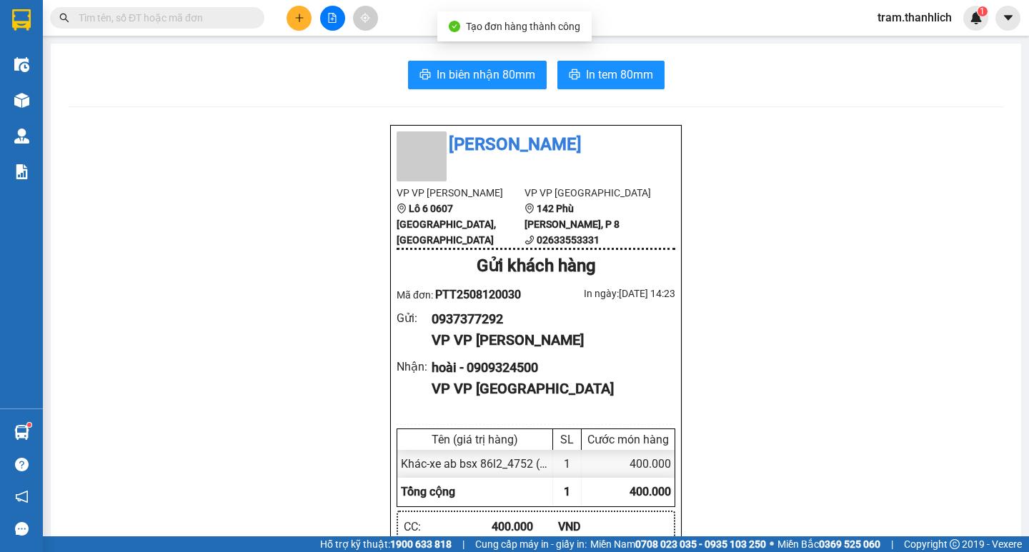
click at [463, 73] on span "In biên nhận 80mm" at bounding box center [486, 75] width 99 height 18
click at [626, 85] on button "In tem 80mm" at bounding box center [611, 75] width 107 height 29
click at [292, 21] on button at bounding box center [299, 18] width 25 height 25
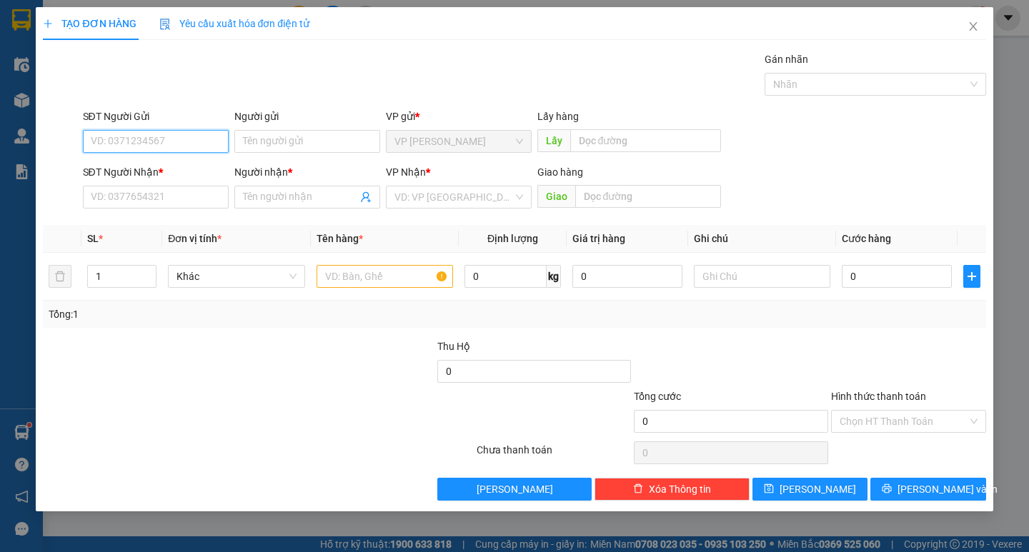
click at [178, 150] on input "SĐT Người Gửi" at bounding box center [156, 141] width 146 height 23
click at [179, 145] on input "SĐT Người Gửi" at bounding box center [156, 141] width 146 height 23
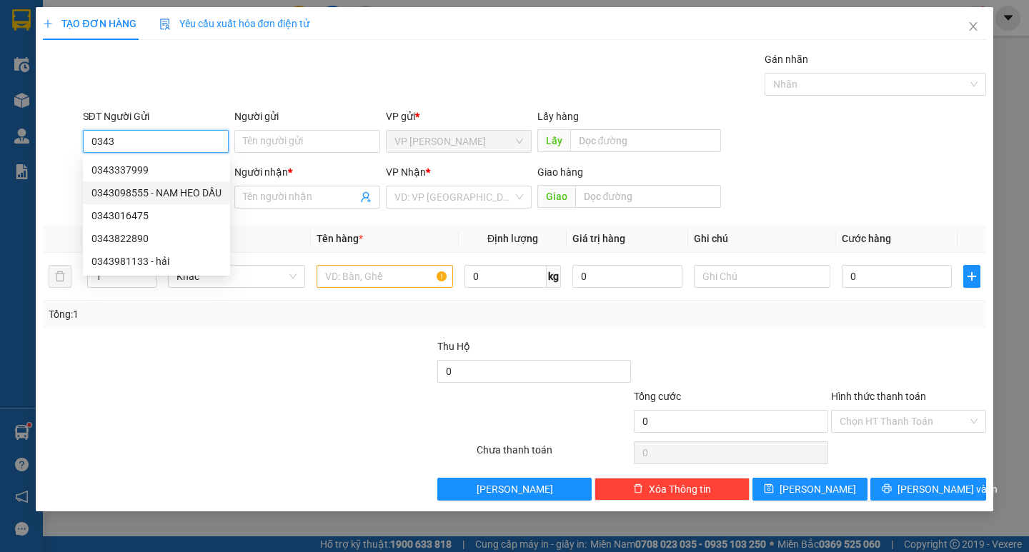
click at [135, 191] on div "0343098555 - NAM HEO DẦU" at bounding box center [156, 193] width 130 height 16
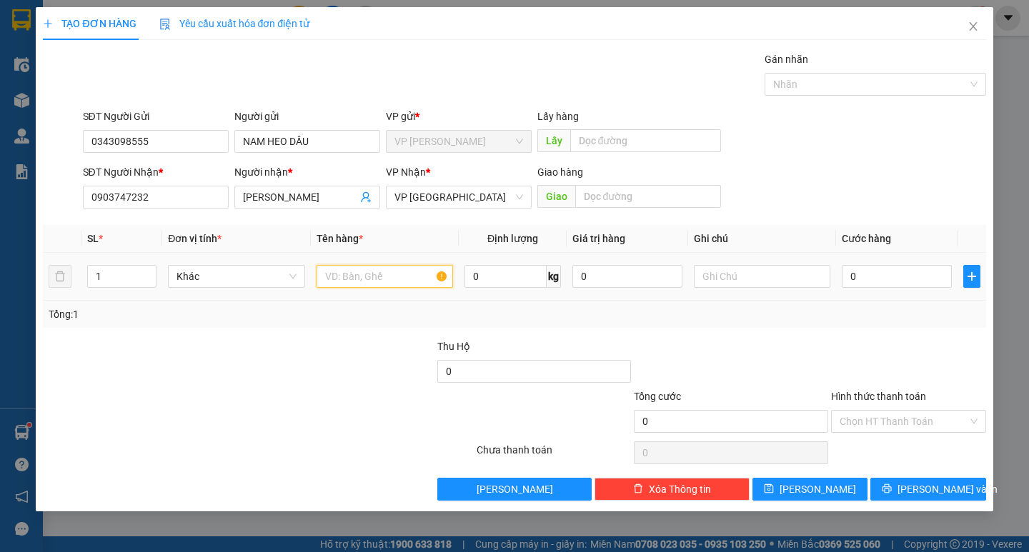
click at [431, 287] on input "text" at bounding box center [385, 276] width 137 height 23
click at [713, 273] on input "text" at bounding box center [762, 276] width 137 height 23
click at [866, 264] on div "0" at bounding box center [897, 276] width 110 height 29
click at [864, 272] on input "0" at bounding box center [897, 276] width 110 height 23
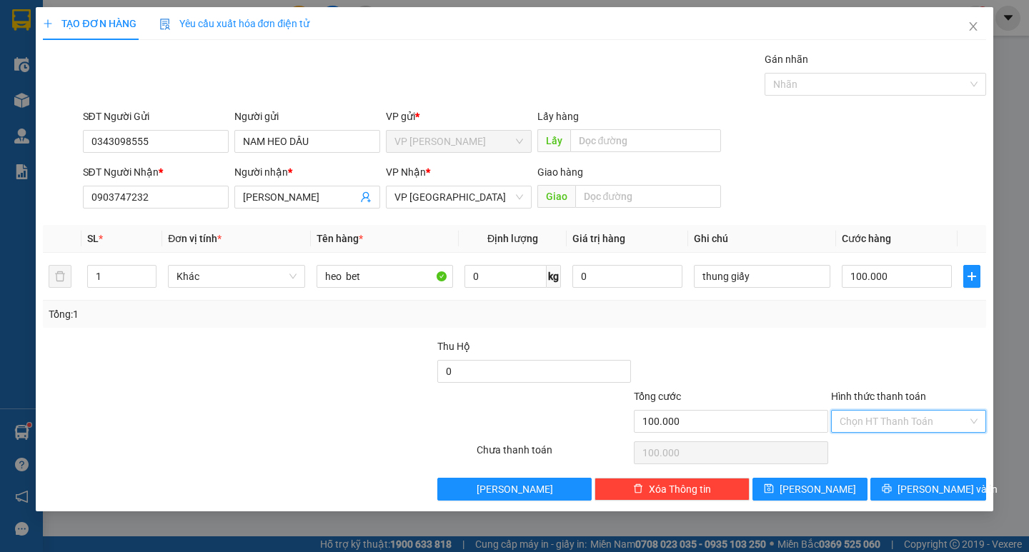
drag, startPoint x: 896, startPoint y: 419, endPoint x: 893, endPoint y: 441, distance: 22.3
click at [896, 420] on input "Hình thức thanh toán" at bounding box center [904, 421] width 128 height 21
click at [893, 448] on div "Tại văn phòng" at bounding box center [909, 450] width 138 height 16
click at [892, 490] on icon "printer" at bounding box center [887, 489] width 10 height 10
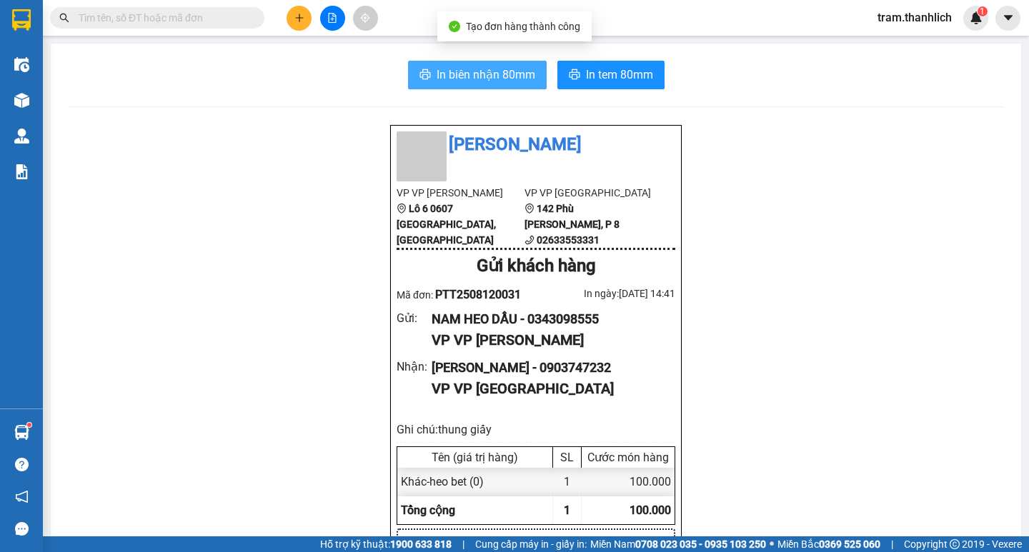
click at [470, 73] on span "In biên nhận 80mm" at bounding box center [486, 75] width 99 height 18
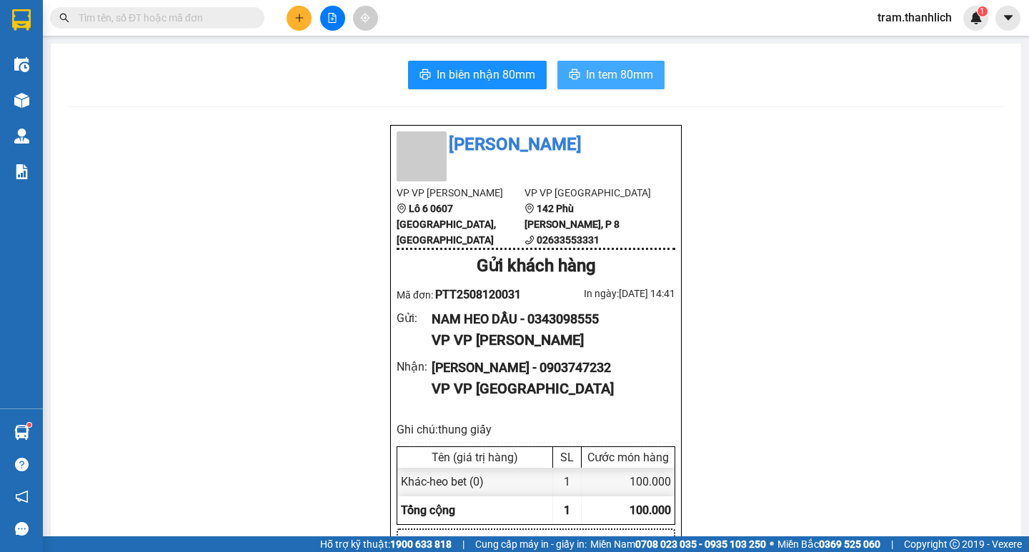
click at [622, 84] on button "In tem 80mm" at bounding box center [611, 75] width 107 height 29
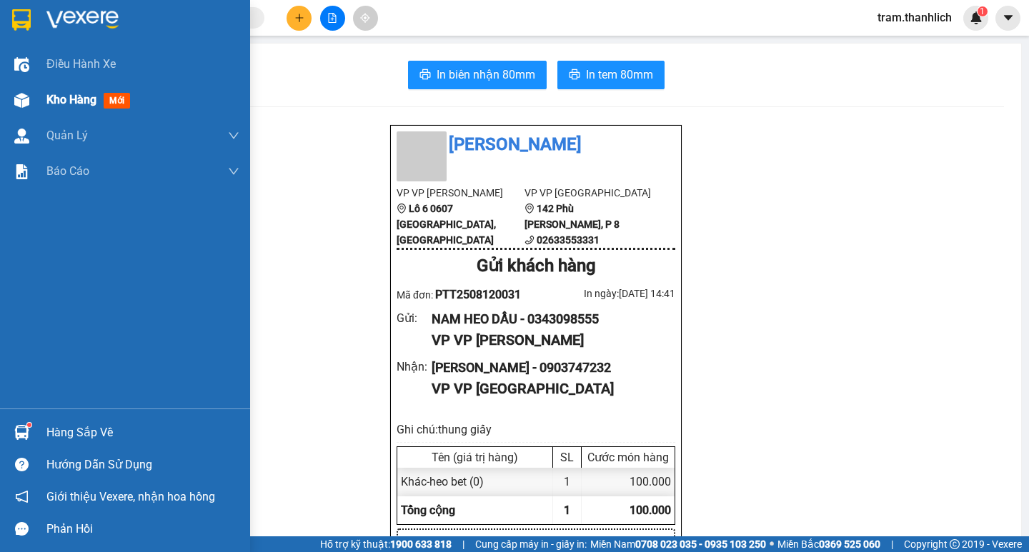
click at [89, 106] on span "Kho hàng" at bounding box center [71, 100] width 50 height 14
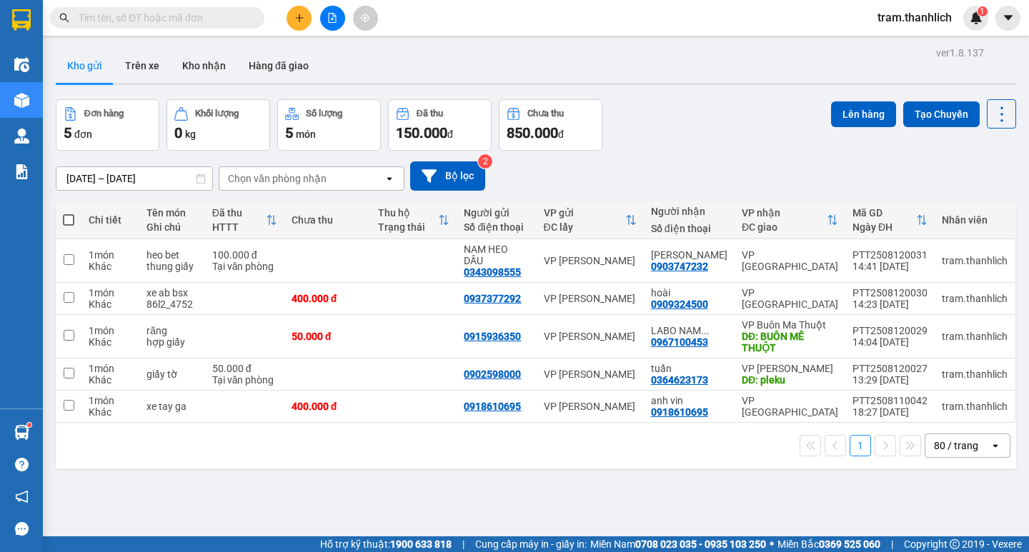
click at [298, 15] on icon "plus" at bounding box center [299, 18] width 10 height 10
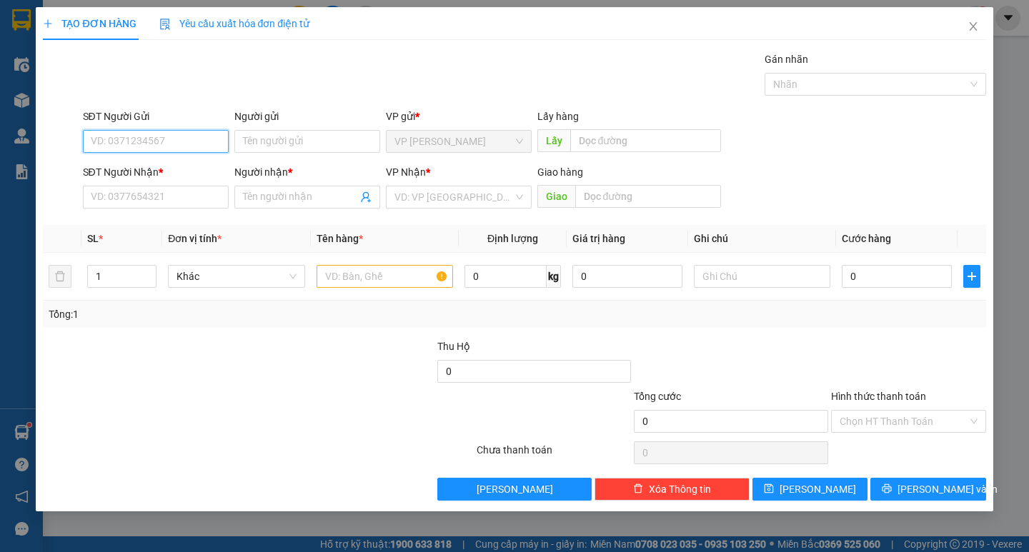
click at [186, 136] on input "SĐT Người Gửi" at bounding box center [156, 141] width 146 height 23
click at [179, 169] on div "0908859049" at bounding box center [155, 170] width 129 height 16
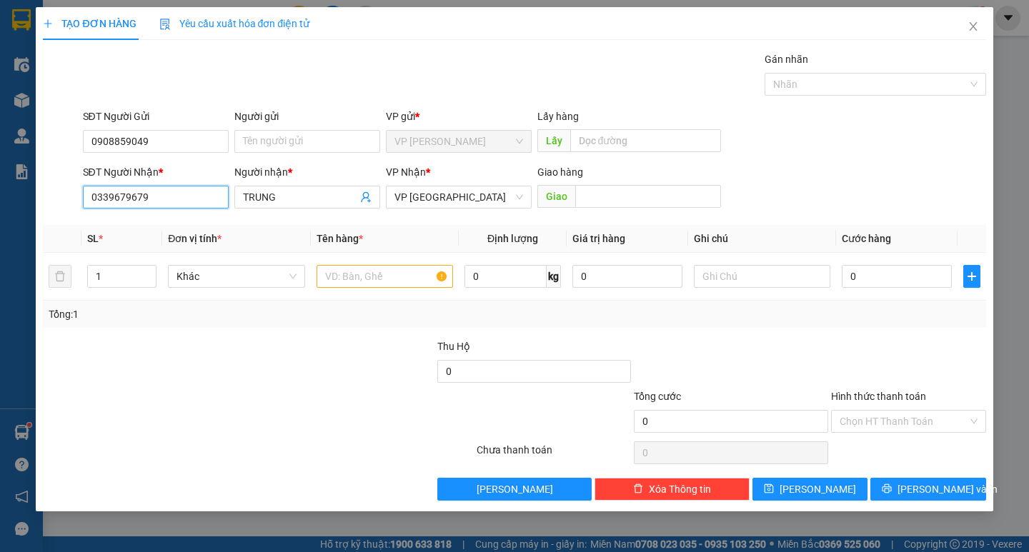
click at [176, 193] on input "0339679679" at bounding box center [156, 197] width 146 height 23
click at [174, 194] on input "0339679679" at bounding box center [156, 197] width 146 height 23
click at [292, 202] on input "TRUNG" at bounding box center [300, 197] width 114 height 16
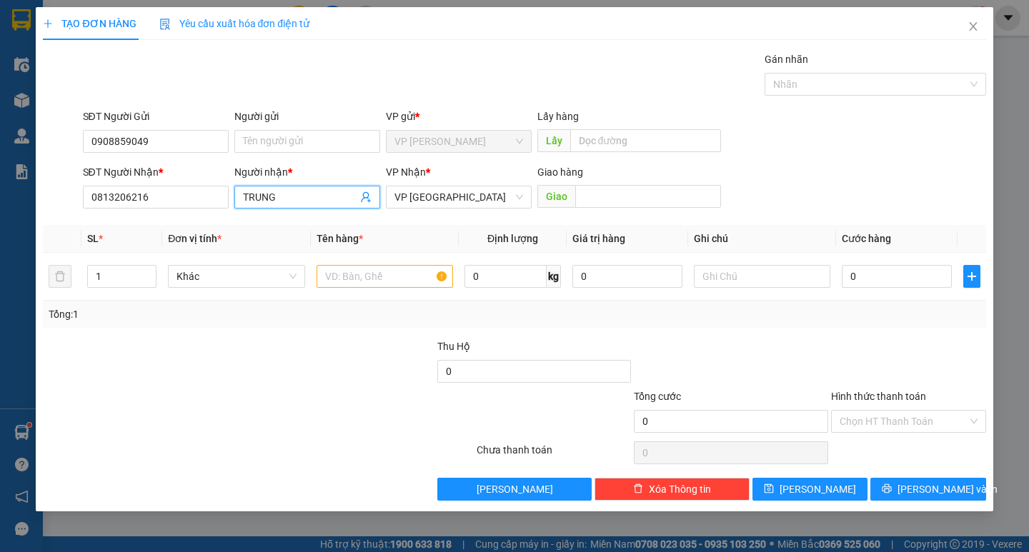
click at [292, 202] on input "TRUNG" at bounding box center [300, 197] width 114 height 16
click at [438, 273] on input "text" at bounding box center [385, 276] width 137 height 23
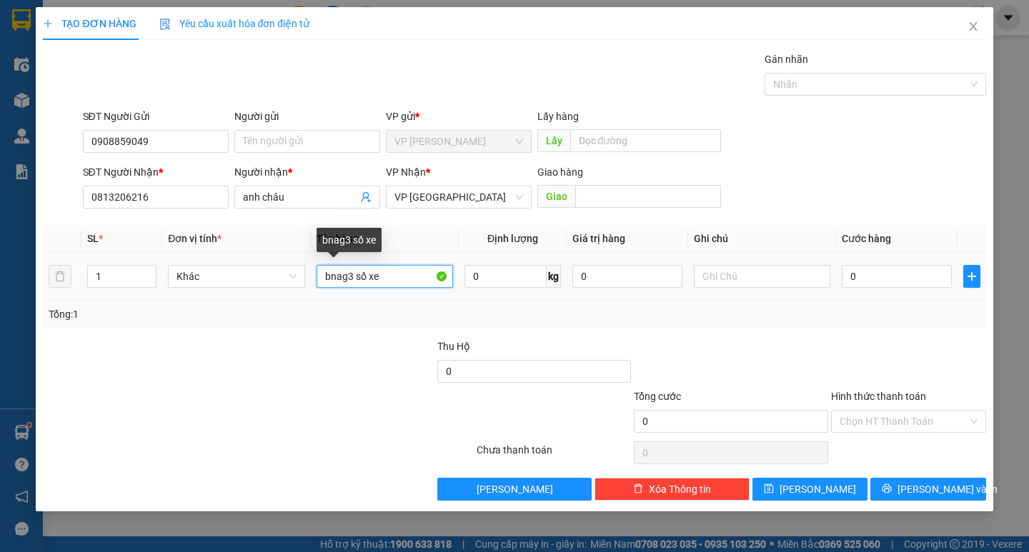
click at [354, 278] on input "bnag3 số xe" at bounding box center [385, 276] width 137 height 23
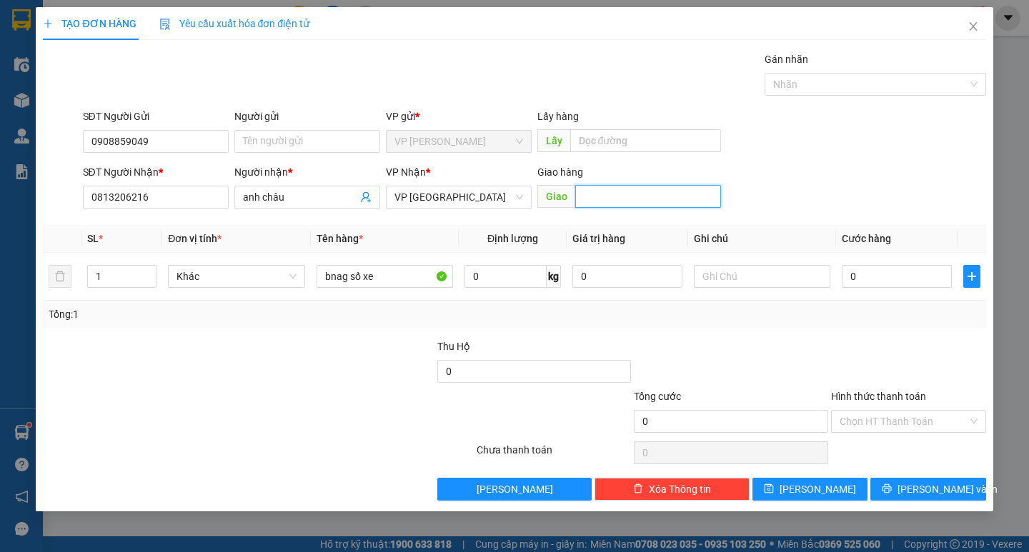
click at [598, 186] on input "text" at bounding box center [648, 196] width 146 height 23
click at [198, 394] on div at bounding box center [179, 414] width 276 height 50
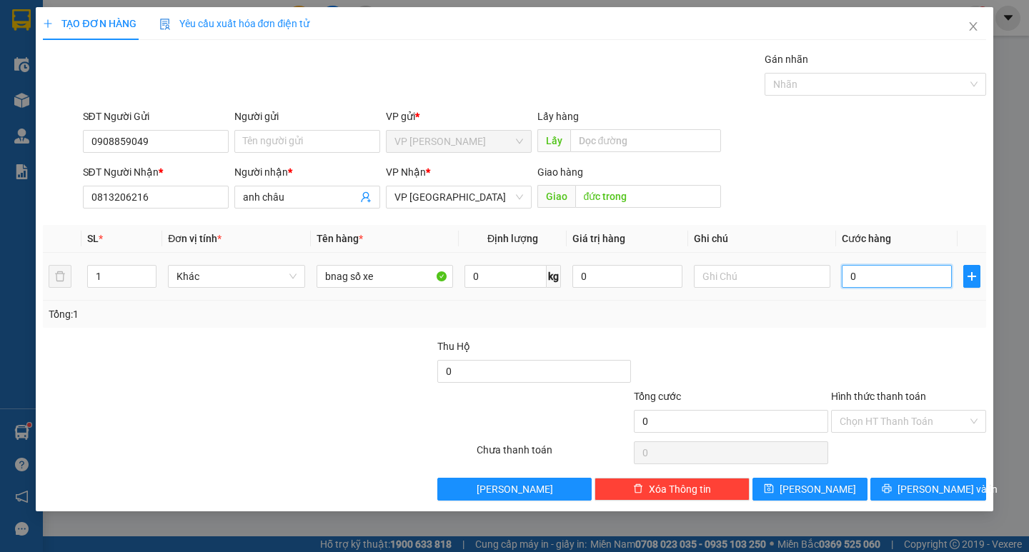
click at [886, 279] on input "0" at bounding box center [897, 276] width 110 height 23
click at [886, 423] on input "Hình thức thanh toán" at bounding box center [904, 421] width 128 height 21
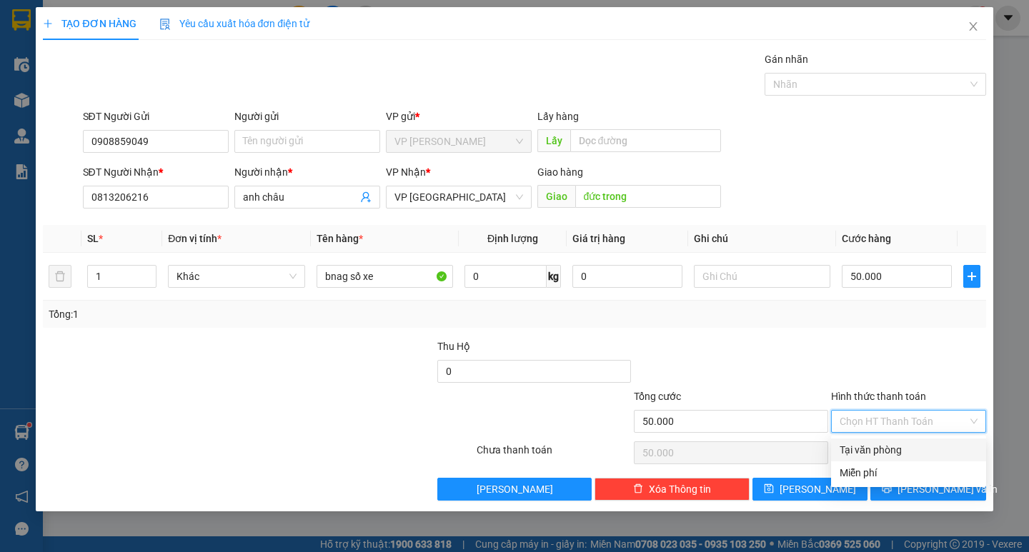
drag, startPoint x: 882, startPoint y: 441, endPoint x: 892, endPoint y: 462, distance: 23.7
click at [882, 442] on div "Tại văn phòng" at bounding box center [908, 450] width 155 height 23
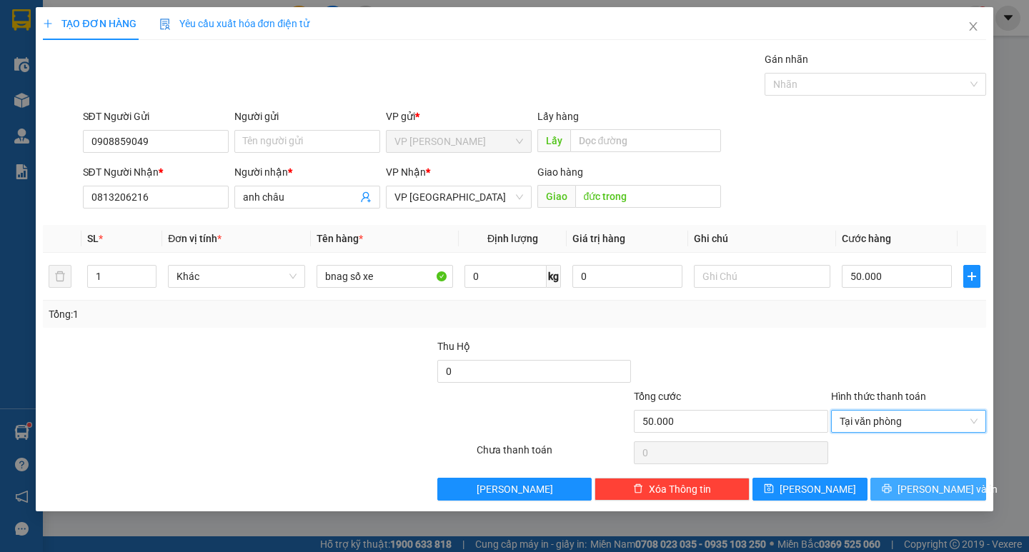
click at [898, 479] on button "[PERSON_NAME] và In" at bounding box center [928, 489] width 115 height 23
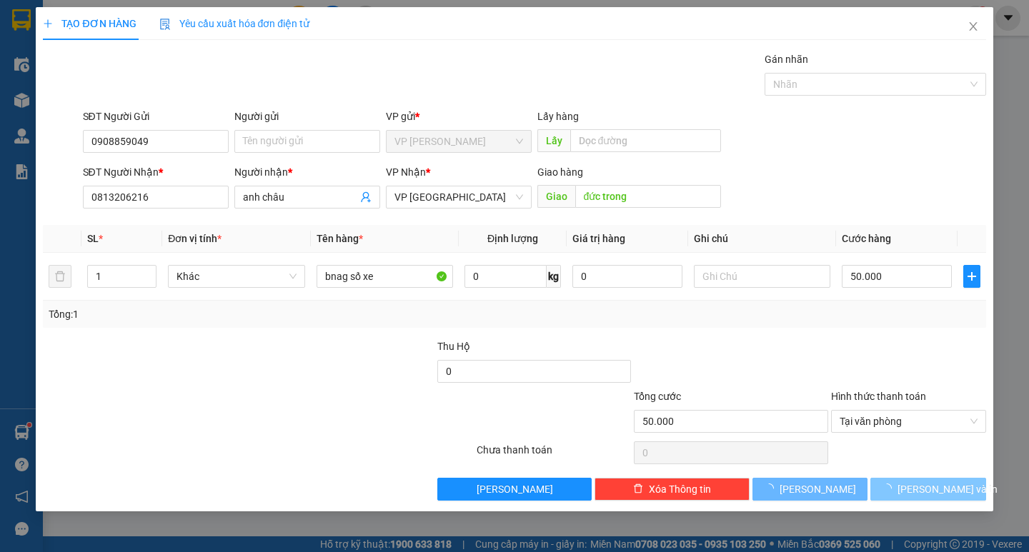
click at [894, 478] on button "[PERSON_NAME] và In" at bounding box center [928, 489] width 115 height 23
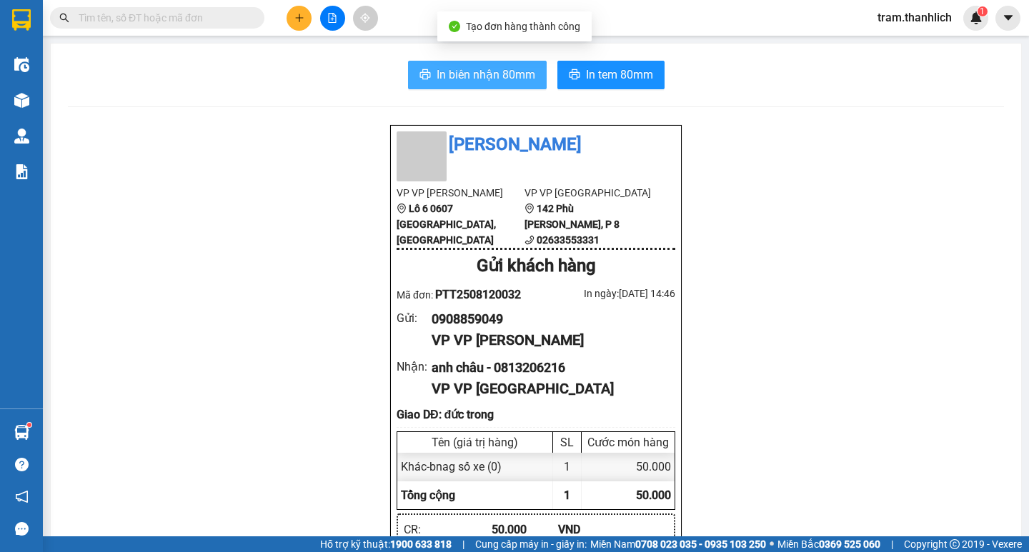
click at [440, 81] on span "In biên nhận 80mm" at bounding box center [486, 75] width 99 height 18
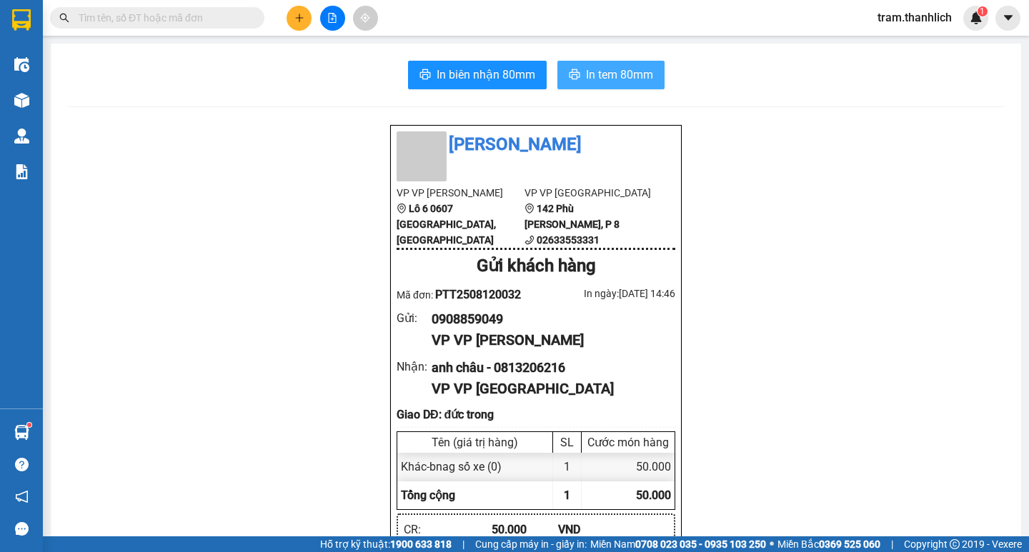
click at [604, 80] on span "In tem 80mm" at bounding box center [619, 75] width 67 height 18
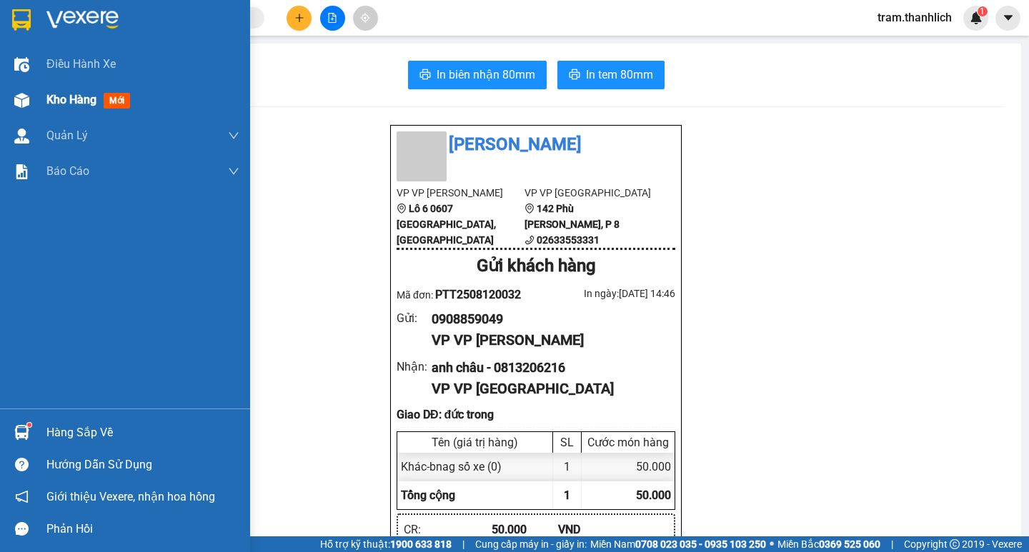
click at [46, 104] on span "Kho hàng" at bounding box center [71, 100] width 50 height 14
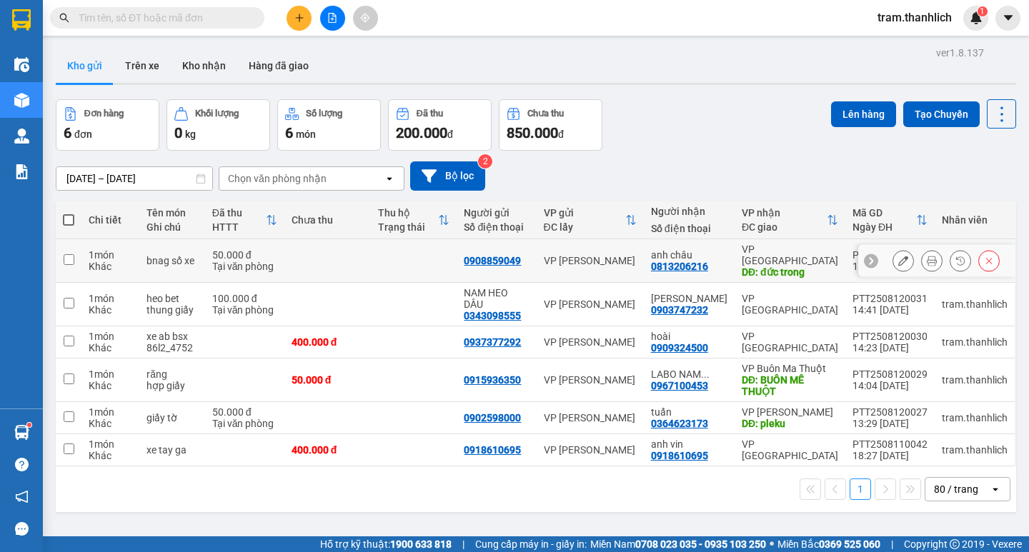
click at [901, 249] on button at bounding box center [903, 261] width 20 height 25
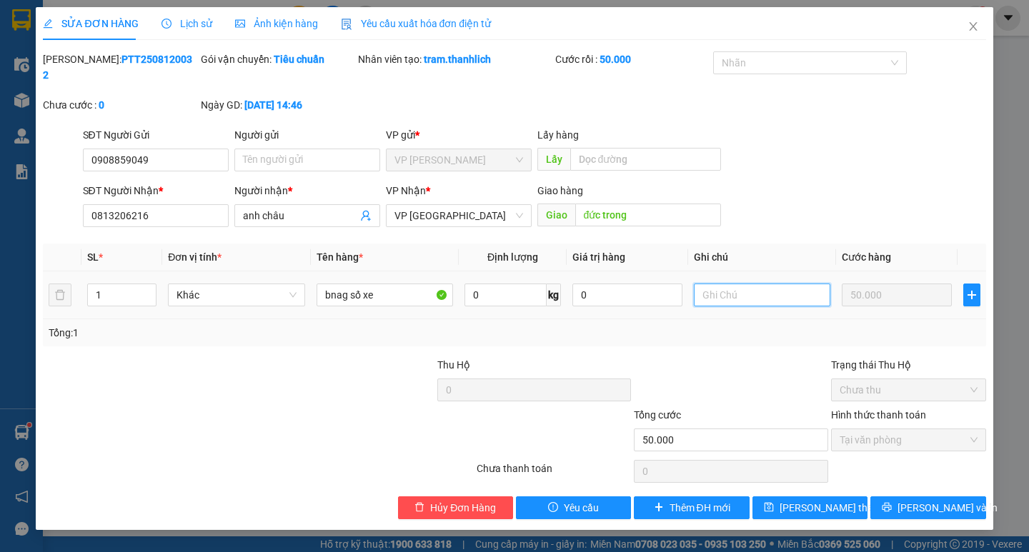
click at [771, 284] on input "text" at bounding box center [762, 295] width 137 height 23
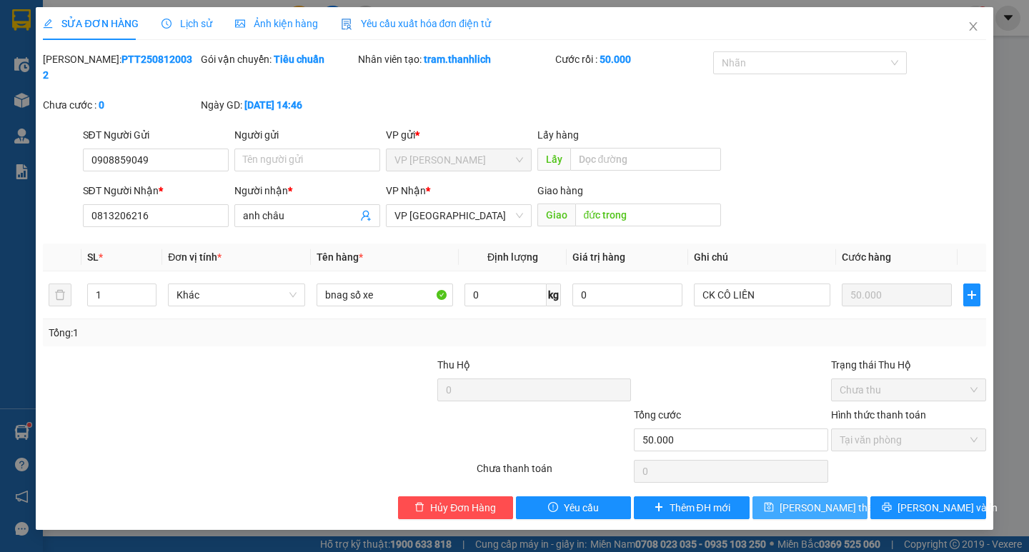
click at [841, 500] on span "[PERSON_NAME] thay đổi" at bounding box center [837, 508] width 114 height 16
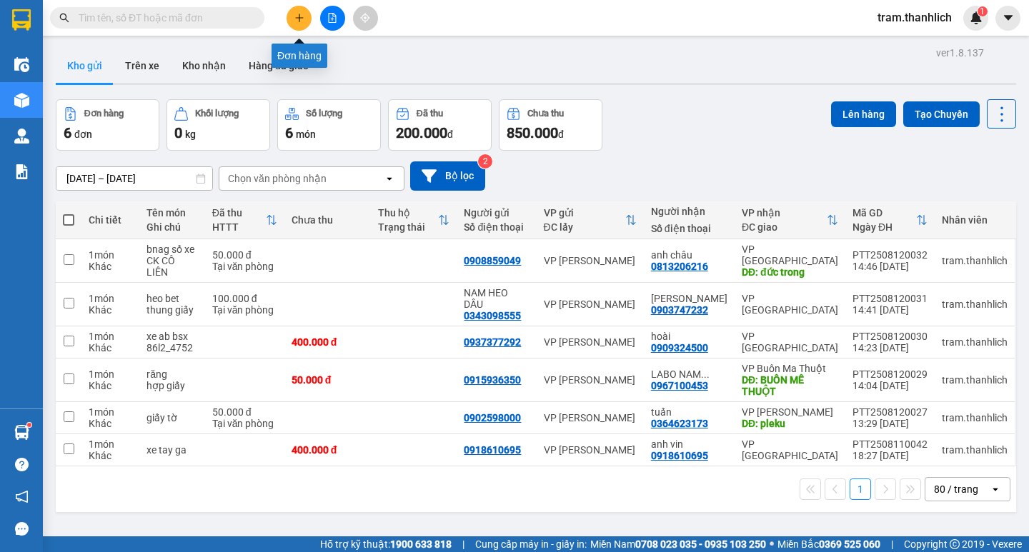
click at [306, 21] on button at bounding box center [299, 18] width 25 height 25
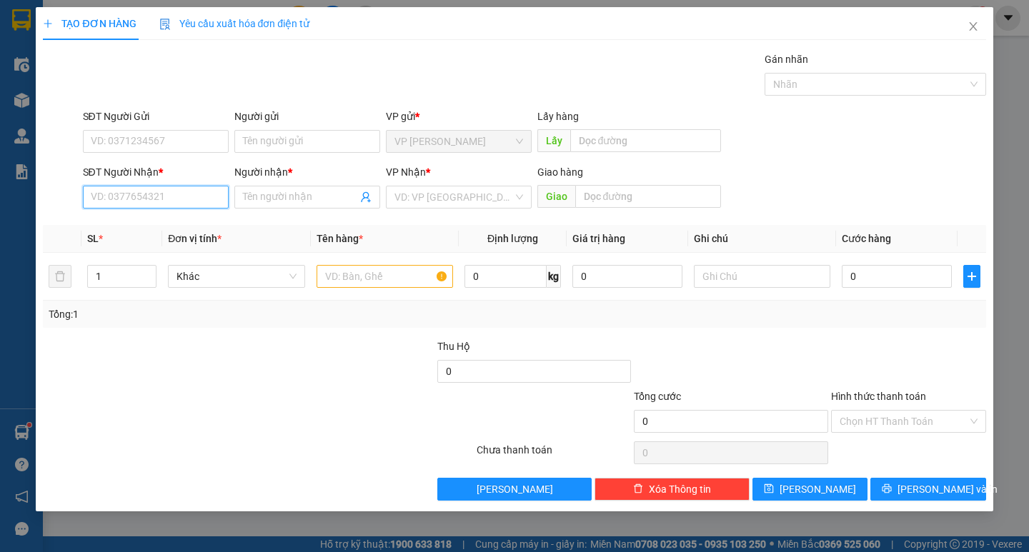
click at [159, 188] on input "SĐT Người Nhận *" at bounding box center [156, 197] width 146 height 23
click at [154, 228] on div "0977428024 - chị thu" at bounding box center [155, 226] width 129 height 16
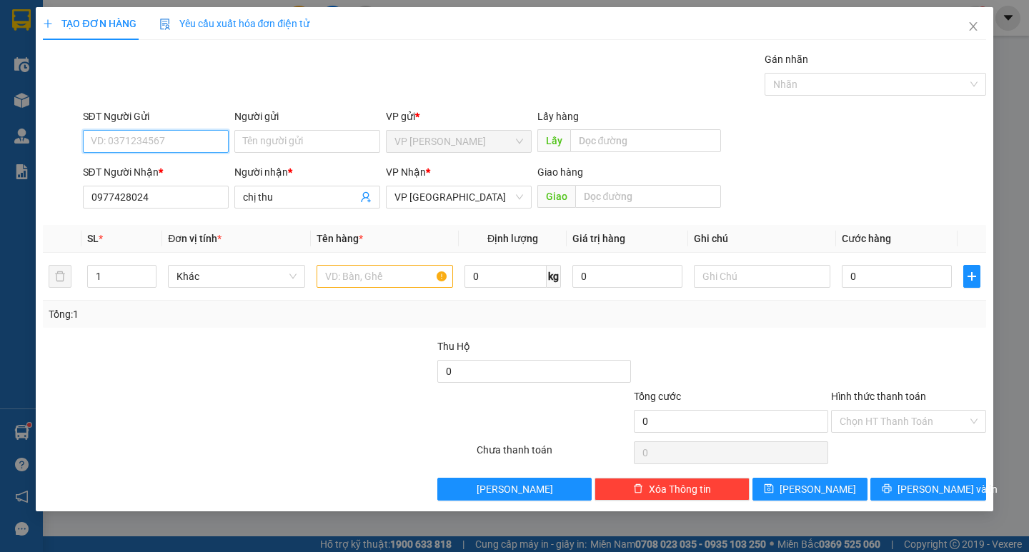
click at [174, 137] on input "SĐT Người Gửi" at bounding box center [156, 141] width 146 height 23
click at [169, 176] on div "0988378949" at bounding box center [155, 170] width 129 height 16
click at [106, 279] on input "1" at bounding box center [122, 276] width 68 height 21
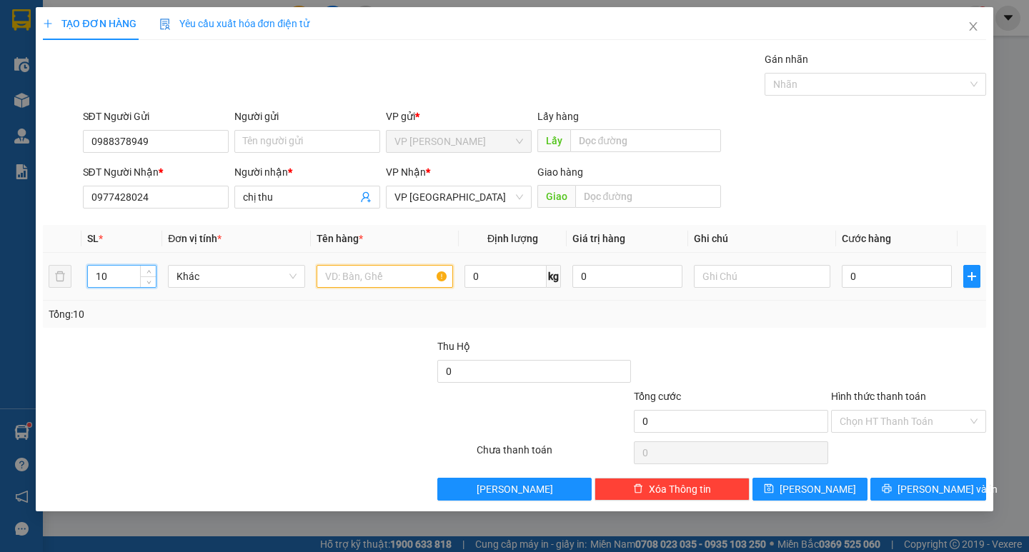
click at [351, 276] on input "text" at bounding box center [385, 276] width 137 height 23
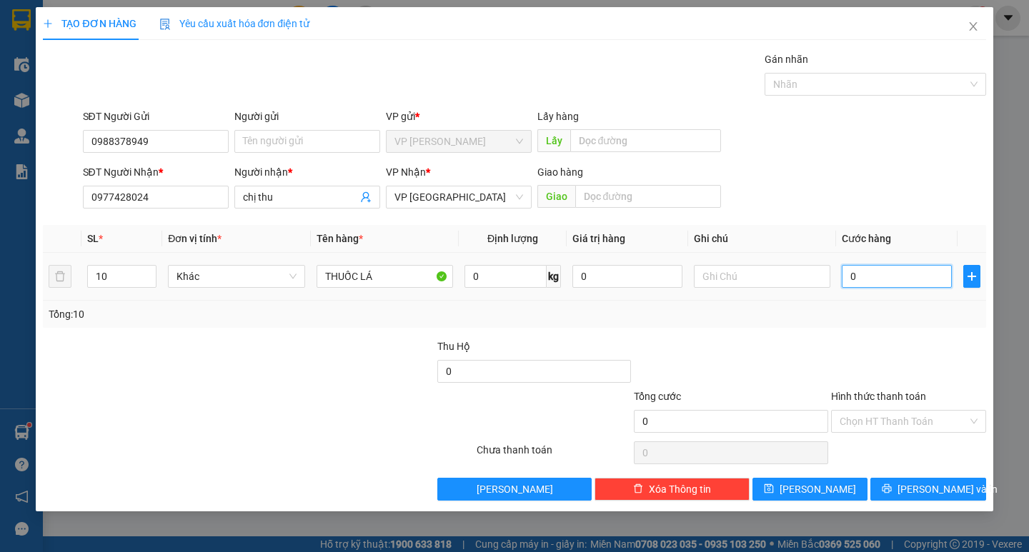
click at [912, 282] on input "0" at bounding box center [897, 276] width 110 height 23
click at [761, 284] on input "text" at bounding box center [762, 276] width 137 height 23
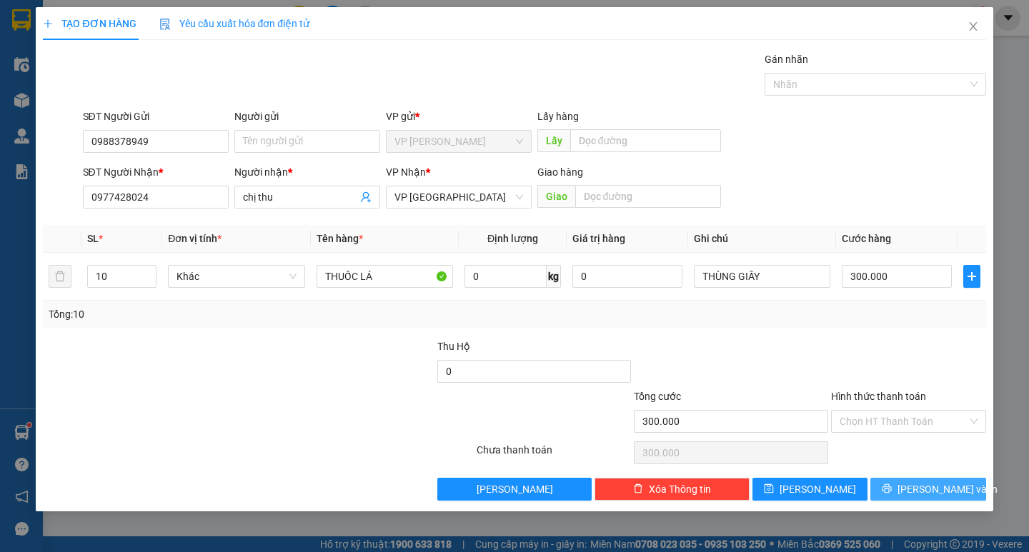
click at [934, 492] on span "[PERSON_NAME] và In" at bounding box center [948, 490] width 100 height 16
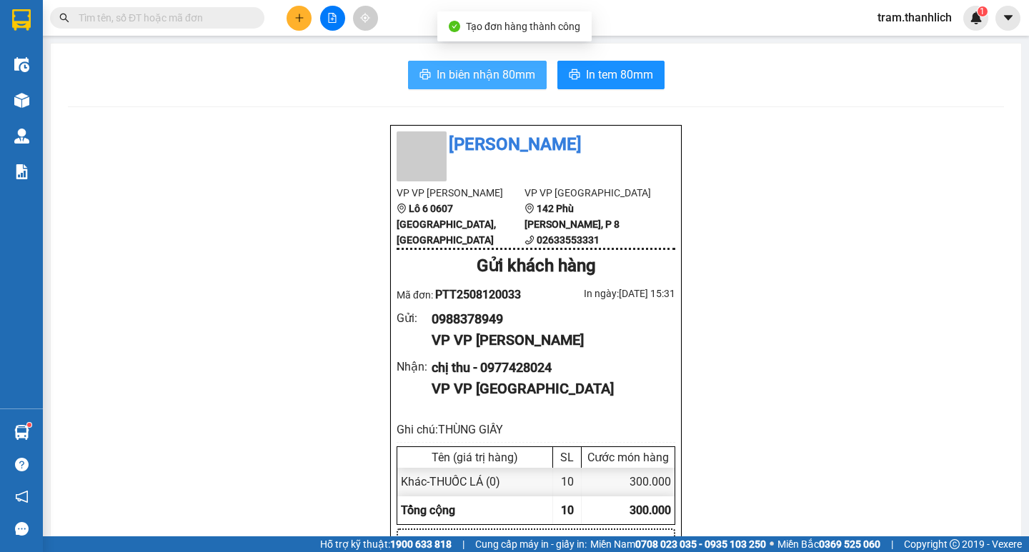
click at [514, 71] on span "In biên nhận 80mm" at bounding box center [486, 75] width 99 height 18
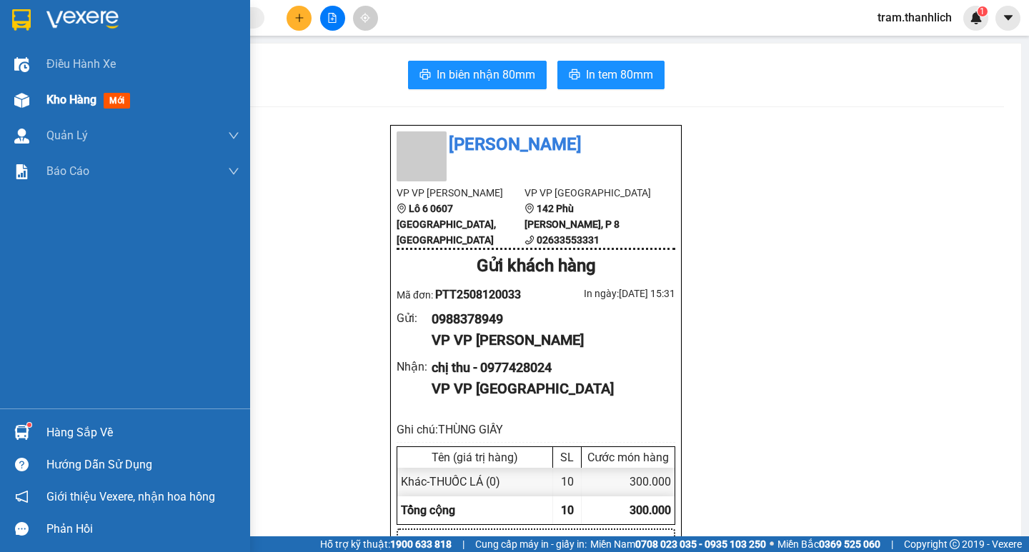
click at [53, 109] on div "Kho hàng mới" at bounding box center [90, 100] width 89 height 18
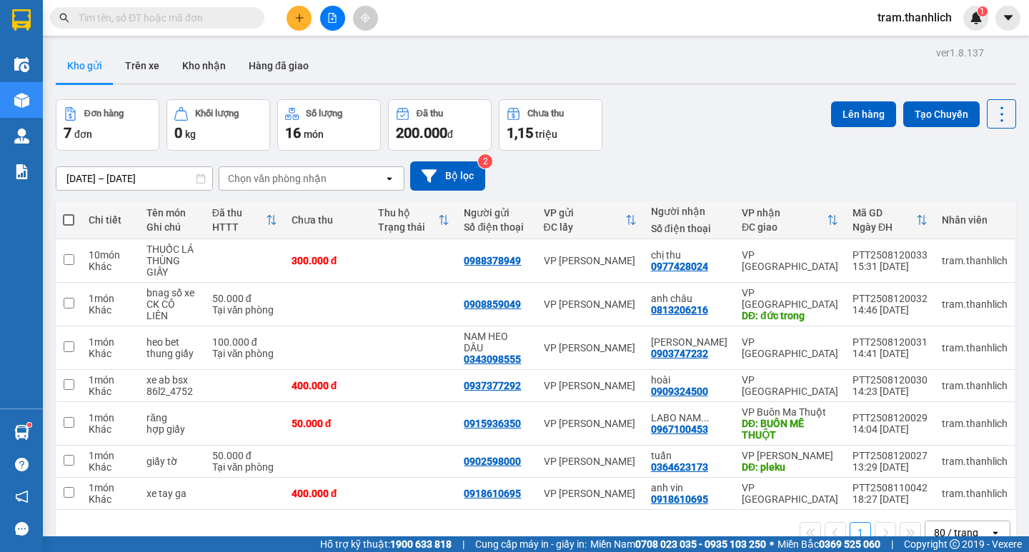
click at [307, 28] on button at bounding box center [299, 18] width 25 height 25
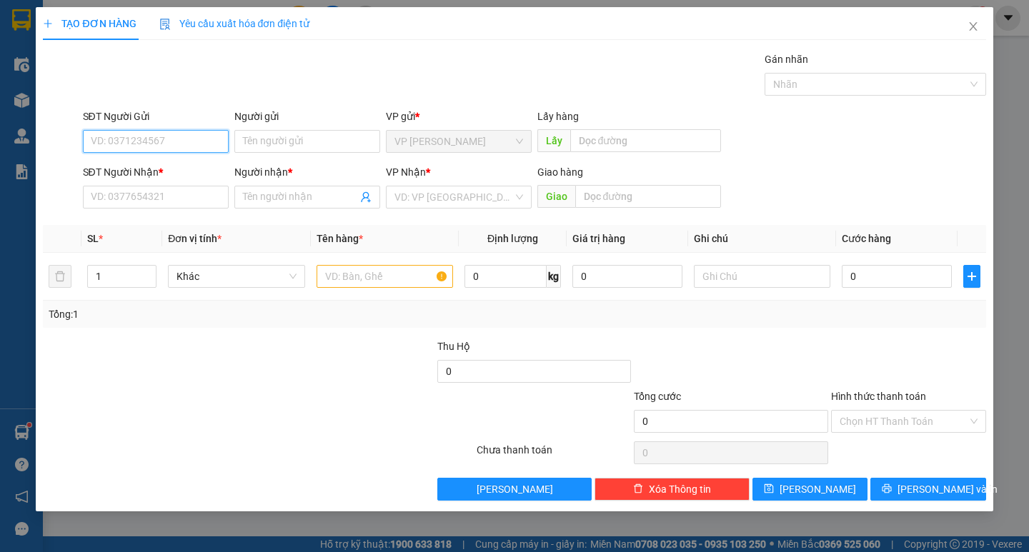
click at [112, 140] on input "SĐT Người Gửi" at bounding box center [156, 141] width 146 height 23
click at [123, 162] on div "0394117596" at bounding box center [155, 170] width 129 height 16
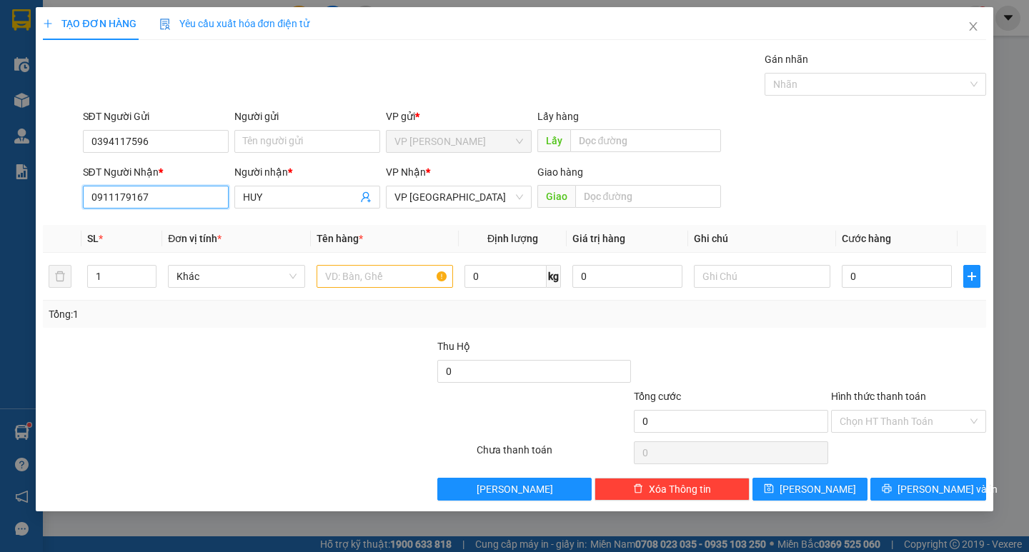
click at [208, 198] on input "0911179167" at bounding box center [156, 197] width 146 height 23
click at [210, 196] on input "0911179167" at bounding box center [156, 197] width 146 height 23
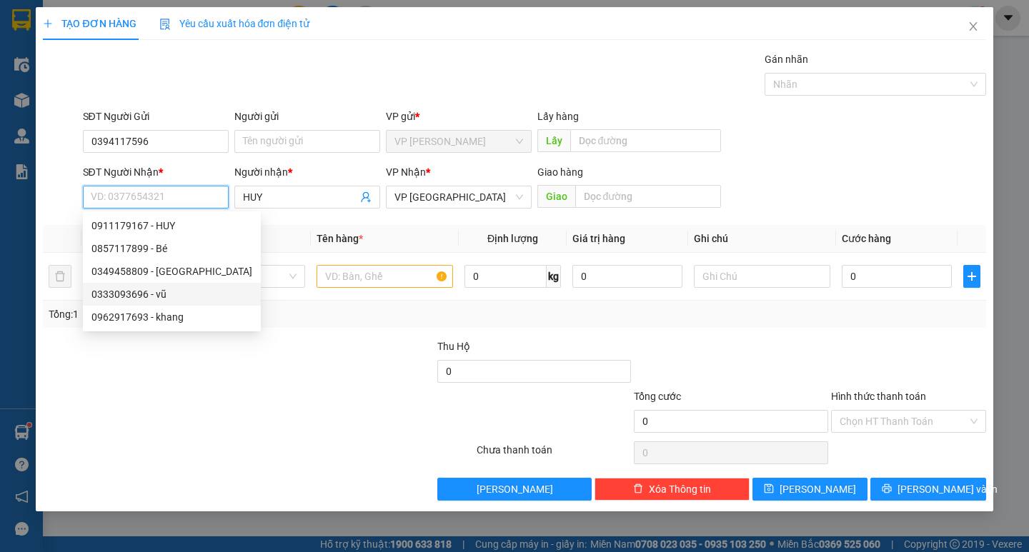
click at [137, 292] on div "0333093696 - vũ" at bounding box center [171, 295] width 161 height 16
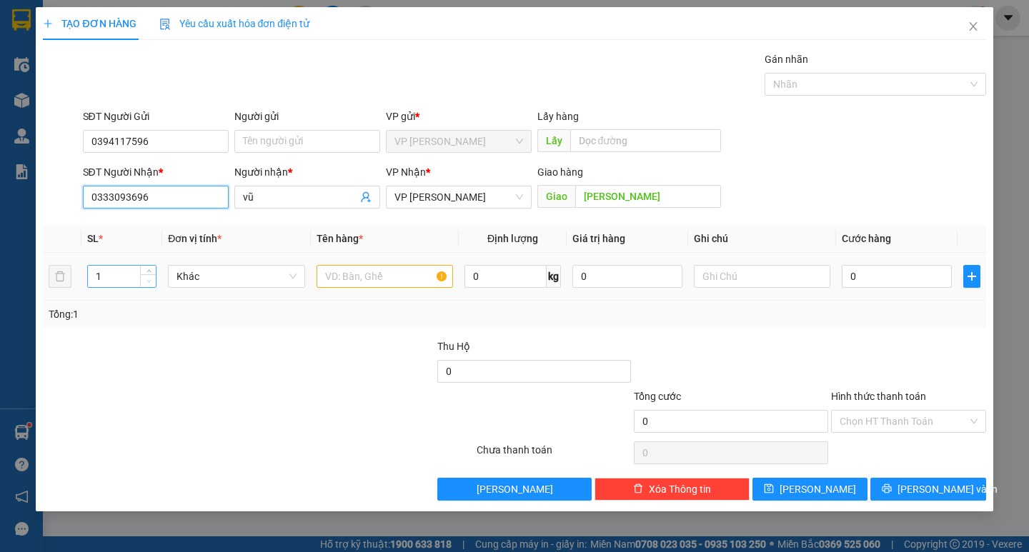
click at [144, 276] on span "Decrease Value" at bounding box center [148, 280] width 16 height 13
click at [147, 275] on span "up" at bounding box center [148, 273] width 9 height 9
click at [382, 272] on input "text" at bounding box center [385, 276] width 137 height 23
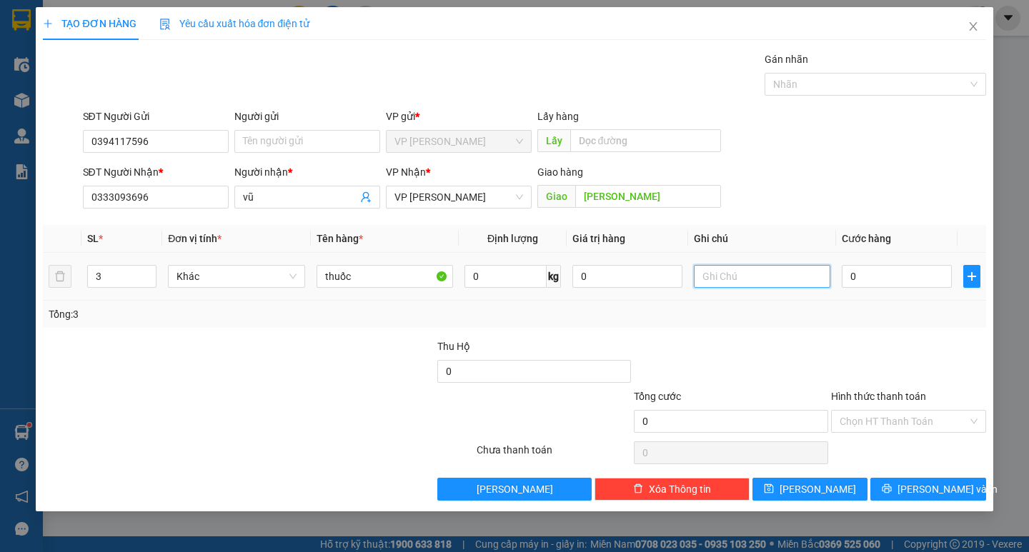
click at [703, 283] on input "text" at bounding box center [762, 276] width 137 height 23
click at [878, 277] on input "0" at bounding box center [897, 276] width 110 height 23
click at [887, 422] on input "Hình thức thanh toán" at bounding box center [904, 421] width 128 height 21
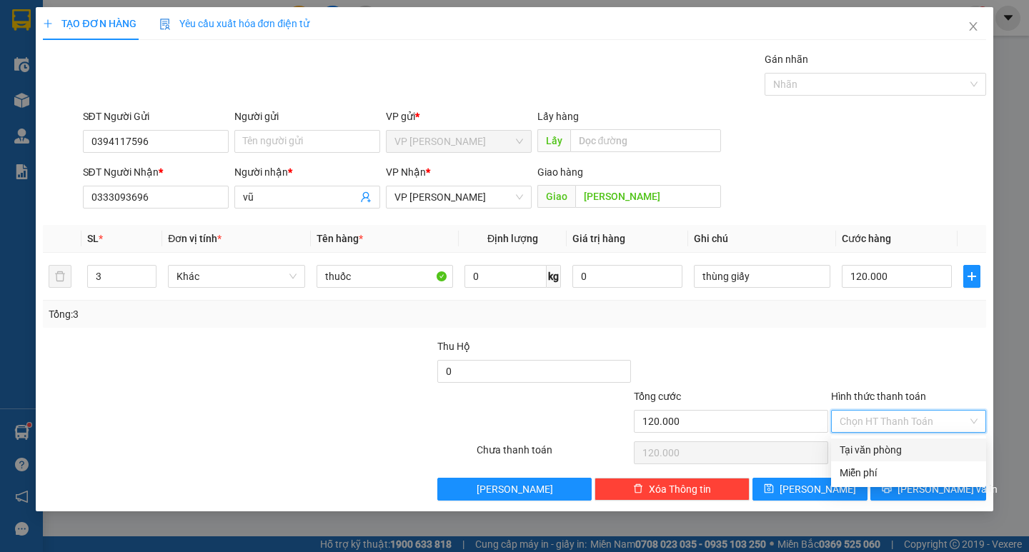
click at [892, 447] on div "Tại văn phòng" at bounding box center [909, 450] width 138 height 16
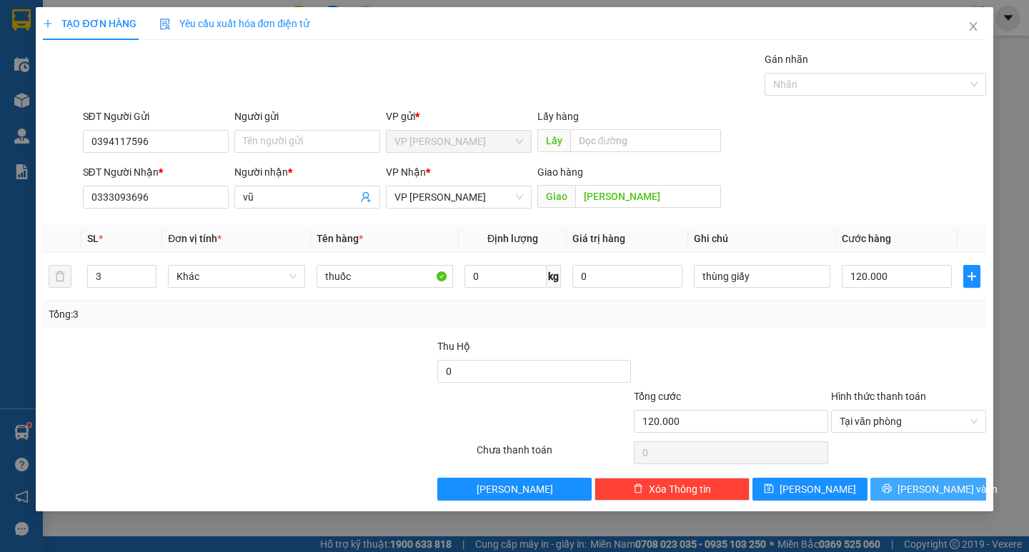
click at [892, 487] on icon "printer" at bounding box center [887, 489] width 9 height 9
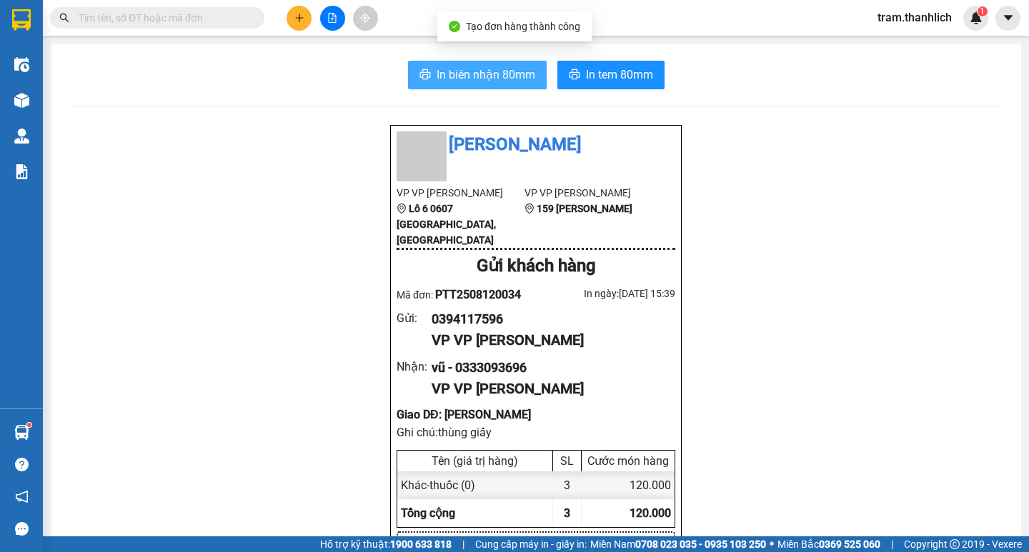
click at [467, 73] on span "In biên nhận 80mm" at bounding box center [486, 75] width 99 height 18
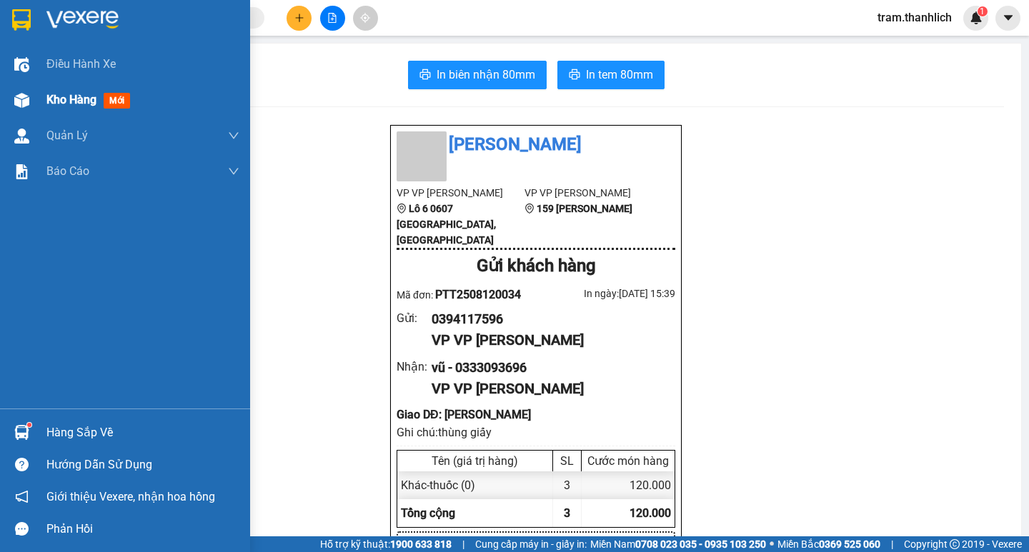
click at [73, 89] on div "Kho hàng mới" at bounding box center [142, 100] width 193 height 36
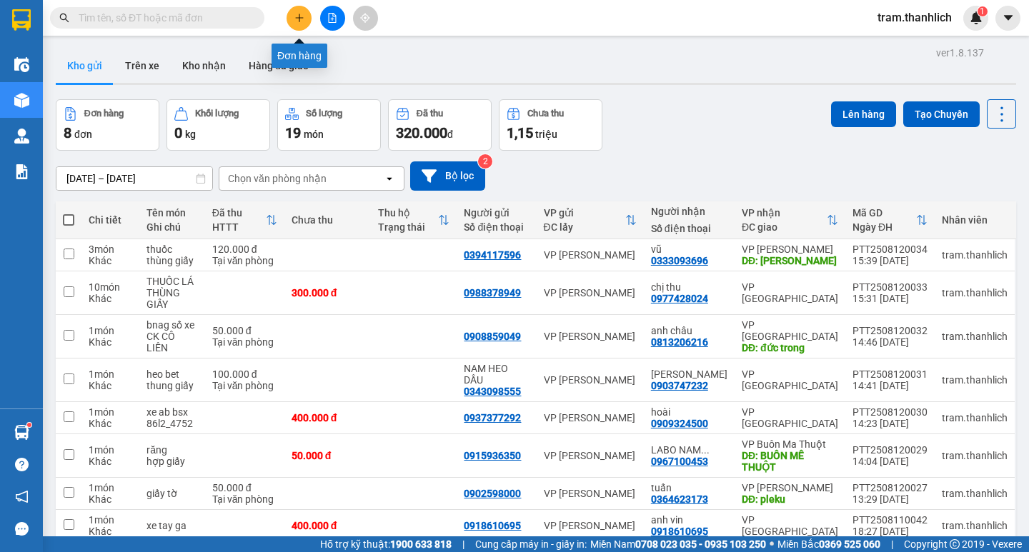
click at [297, 19] on icon "plus" at bounding box center [299, 18] width 10 height 10
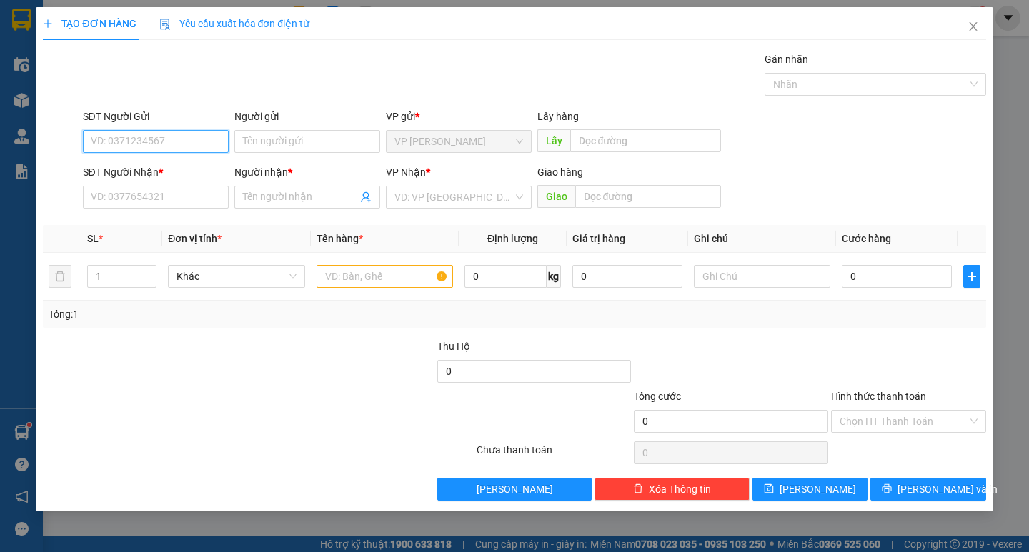
click at [112, 149] on input "SĐT Người Gửi" at bounding box center [156, 141] width 146 height 23
click at [119, 193] on input "SĐT Người Nhận *" at bounding box center [156, 197] width 146 height 23
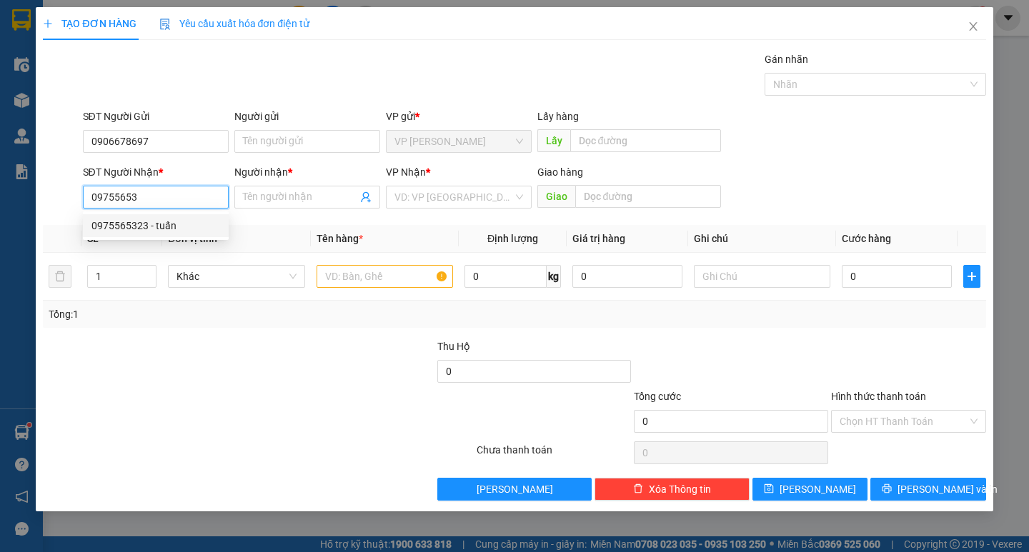
click at [172, 229] on div "0975565323 - tuấn" at bounding box center [155, 226] width 129 height 16
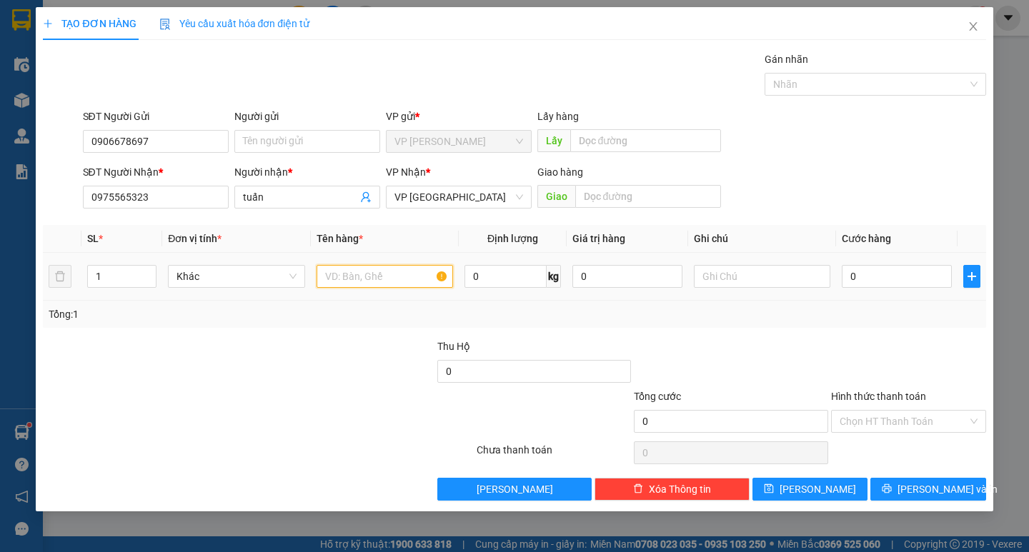
click at [337, 274] on input "text" at bounding box center [385, 276] width 137 height 23
click at [894, 279] on input "0" at bounding box center [897, 276] width 110 height 23
click at [906, 417] on input "Hình thức thanh toán" at bounding box center [904, 421] width 128 height 21
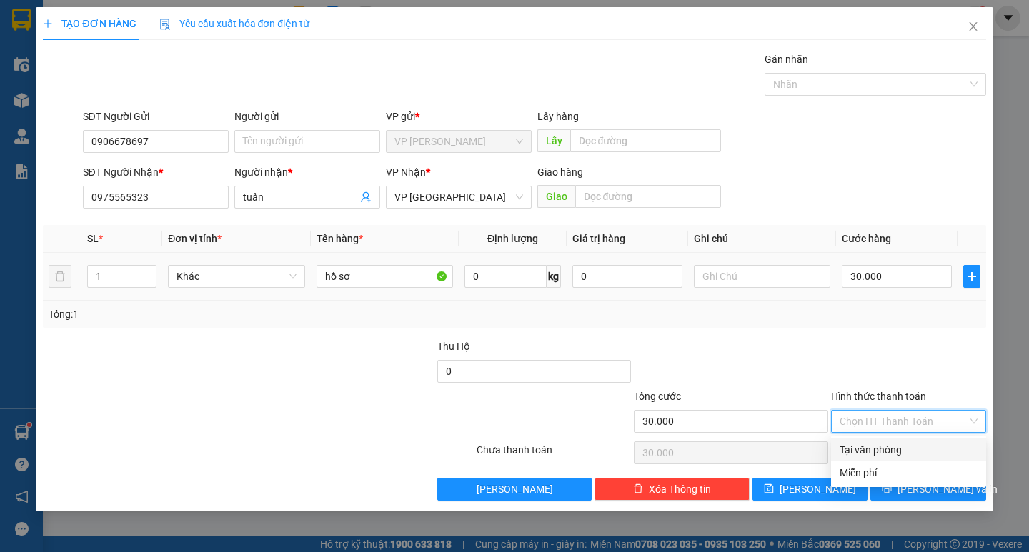
click at [751, 288] on div at bounding box center [762, 276] width 137 height 29
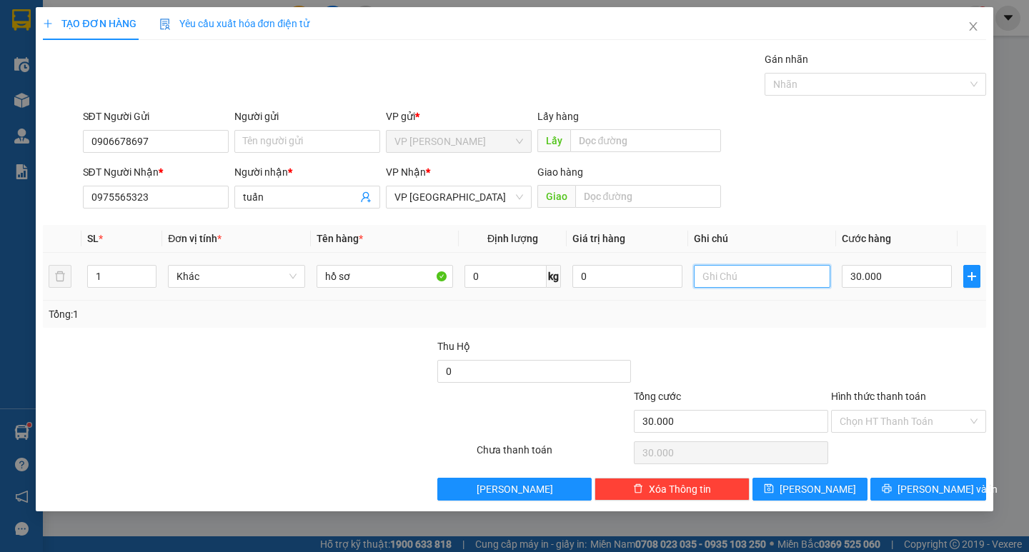
click at [749, 284] on input "text" at bounding box center [762, 276] width 137 height 23
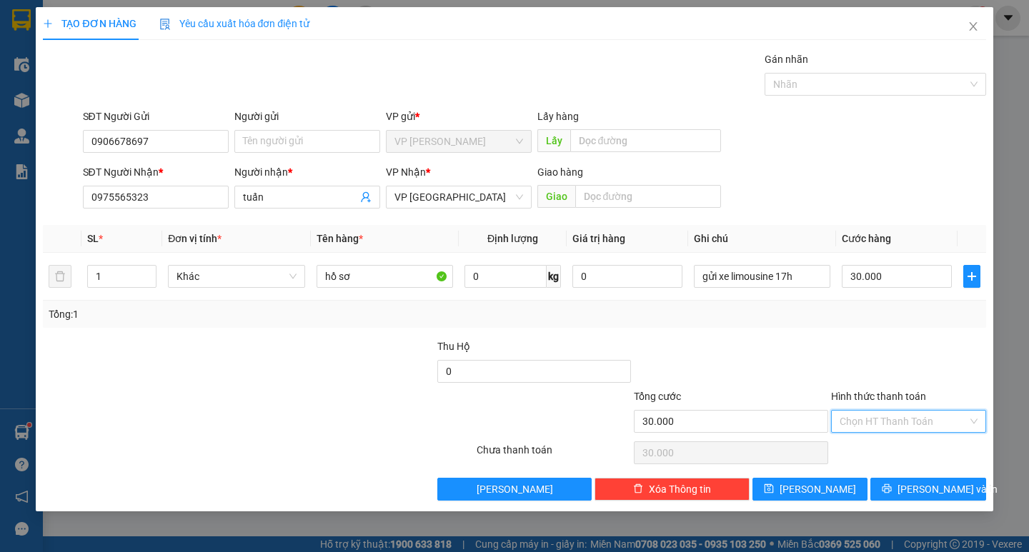
click at [897, 420] on input "Hình thức thanh toán" at bounding box center [904, 421] width 128 height 21
click at [893, 445] on div "Tại văn phòng" at bounding box center [909, 450] width 138 height 16
click at [892, 487] on icon "printer" at bounding box center [887, 489] width 10 height 10
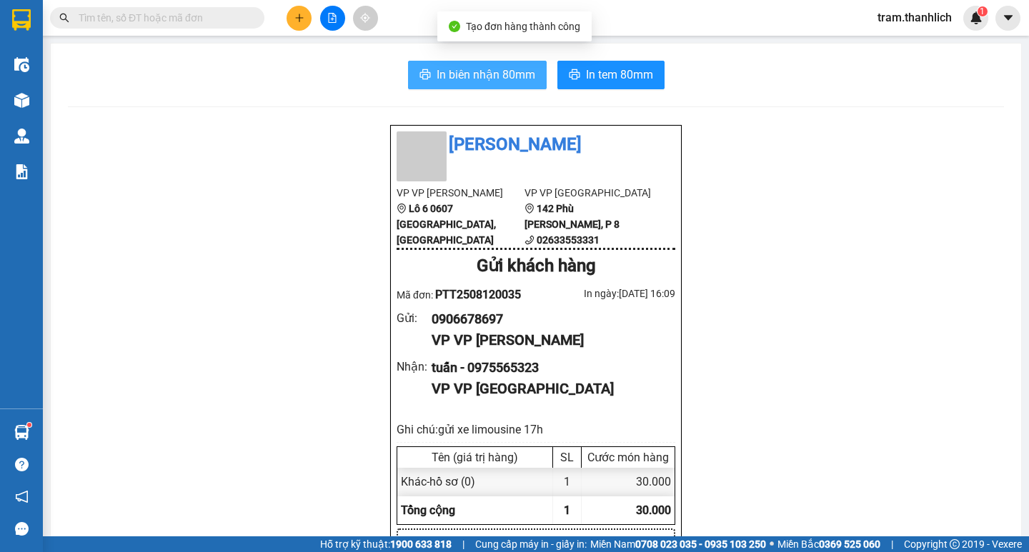
click at [493, 75] on span "In biên nhận 80mm" at bounding box center [486, 75] width 99 height 18
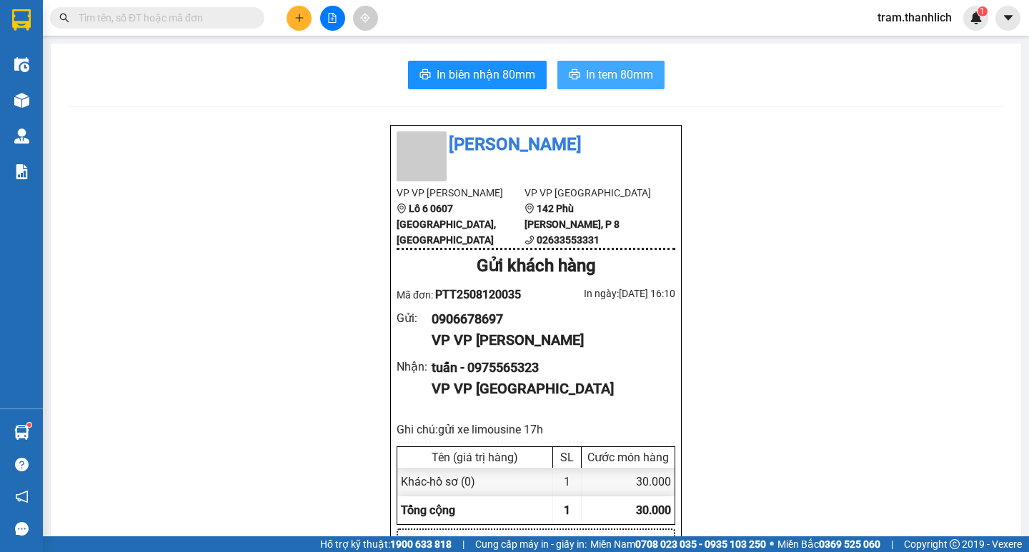
click at [615, 61] on button "In tem 80mm" at bounding box center [611, 75] width 107 height 29
click at [171, 7] on span at bounding box center [157, 17] width 214 height 21
click at [172, 14] on input "text" at bounding box center [163, 18] width 169 height 16
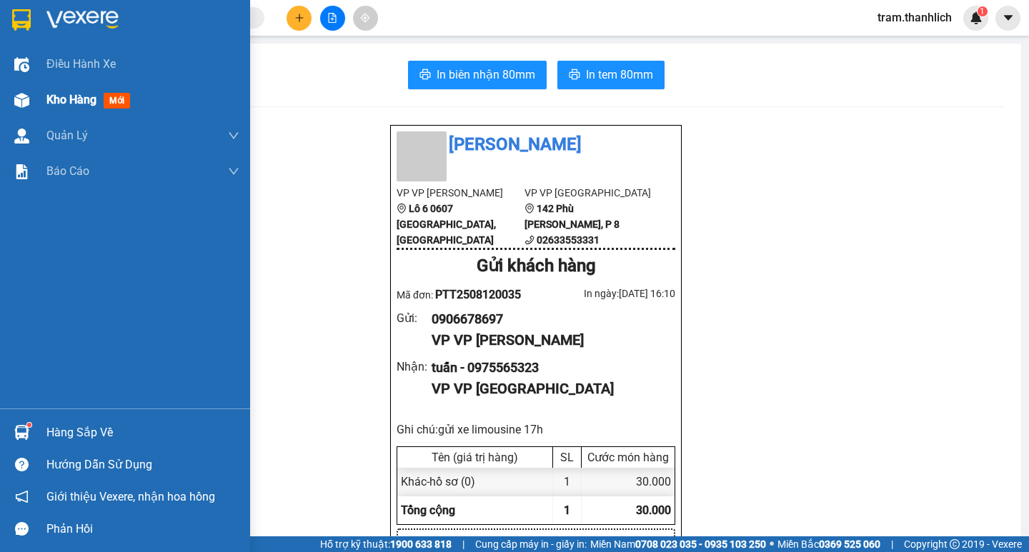
click at [64, 99] on span "Kho hàng" at bounding box center [71, 100] width 50 height 14
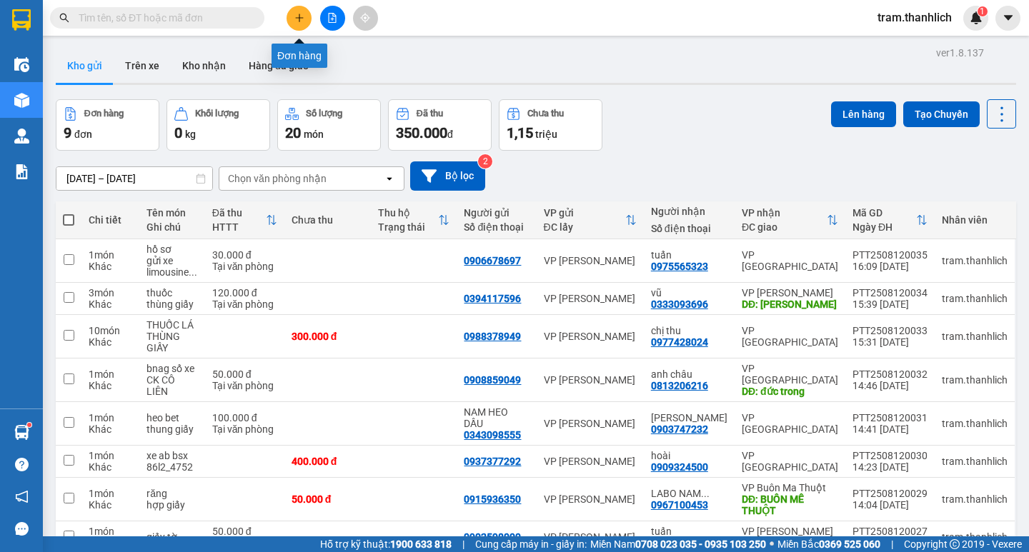
click at [304, 22] on icon "plus" at bounding box center [299, 18] width 10 height 10
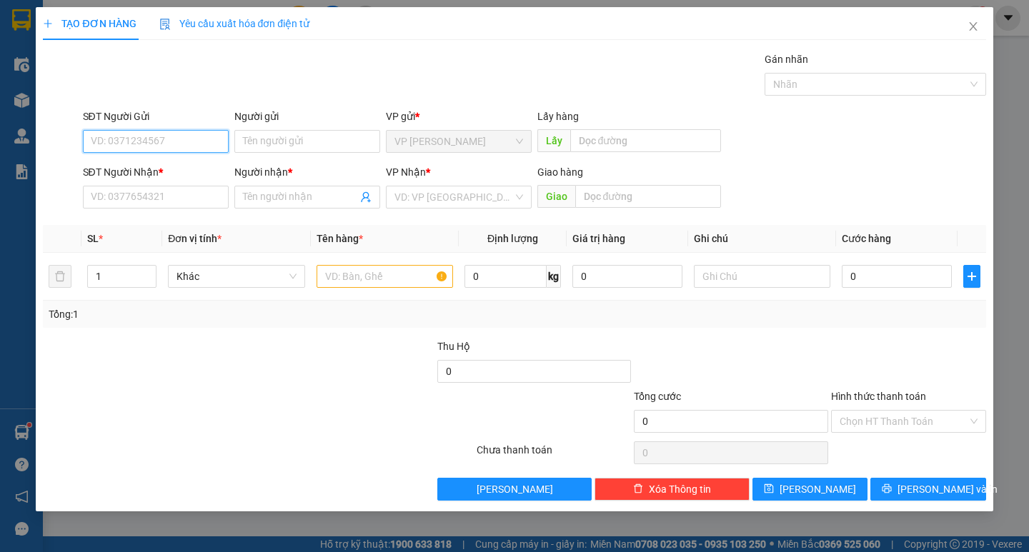
click at [152, 137] on input "SĐT Người Gửi" at bounding box center [156, 141] width 146 height 23
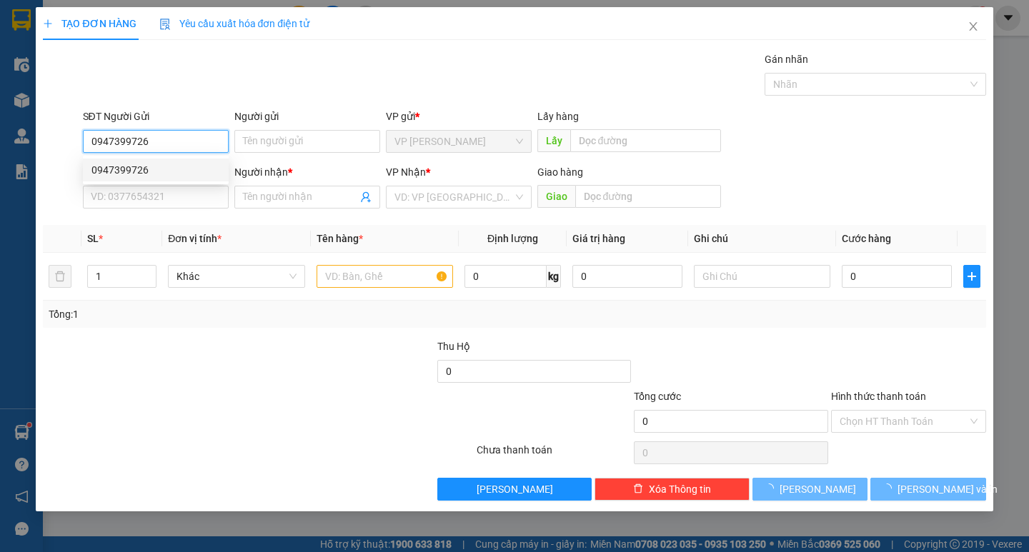
click at [147, 168] on div "0947399726" at bounding box center [155, 170] width 129 height 16
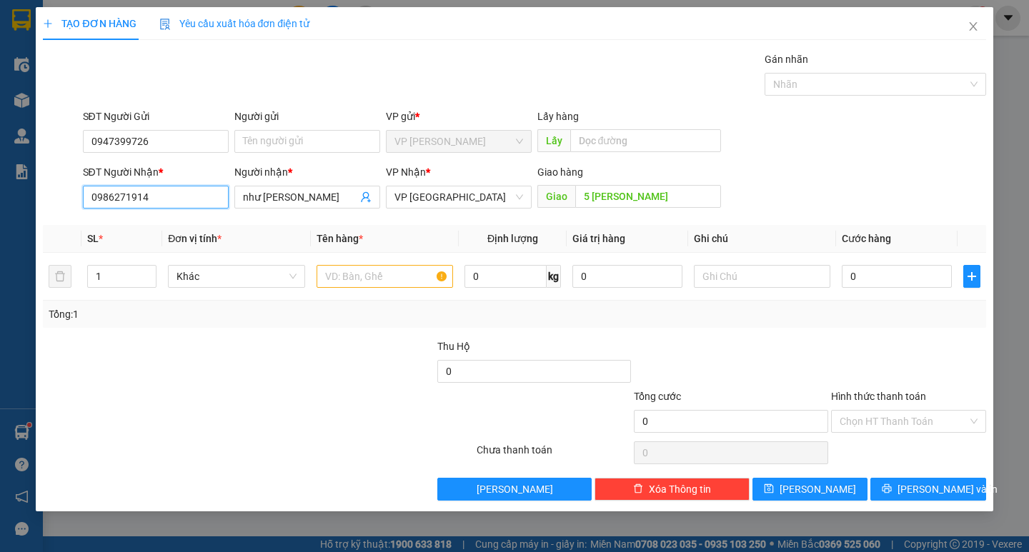
click at [220, 194] on input "0986271914" at bounding box center [156, 197] width 146 height 23
click at [329, 202] on input "như [PERSON_NAME]" at bounding box center [300, 197] width 114 height 16
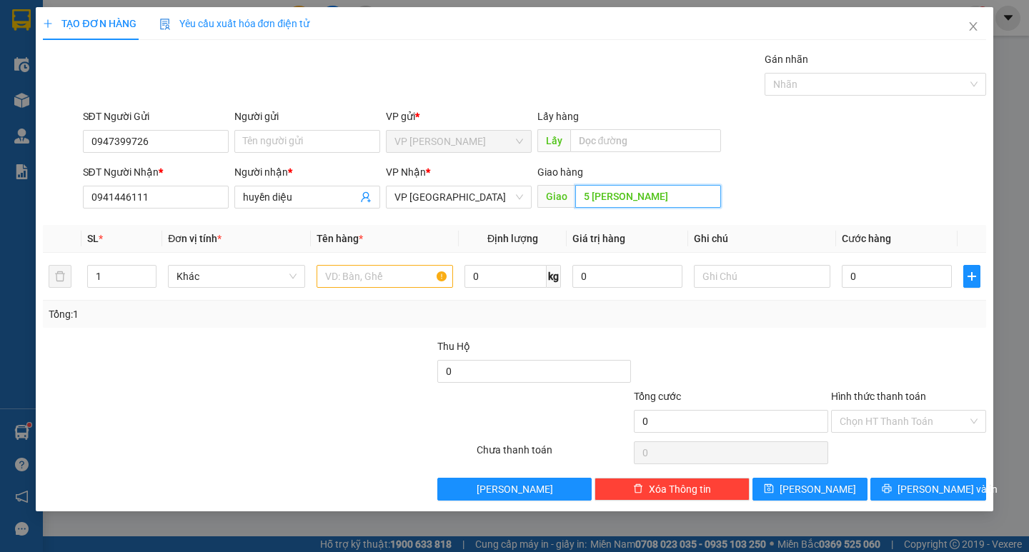
click at [683, 192] on input "5 [PERSON_NAME]" at bounding box center [648, 196] width 146 height 23
click at [387, 281] on input "text" at bounding box center [385, 276] width 137 height 23
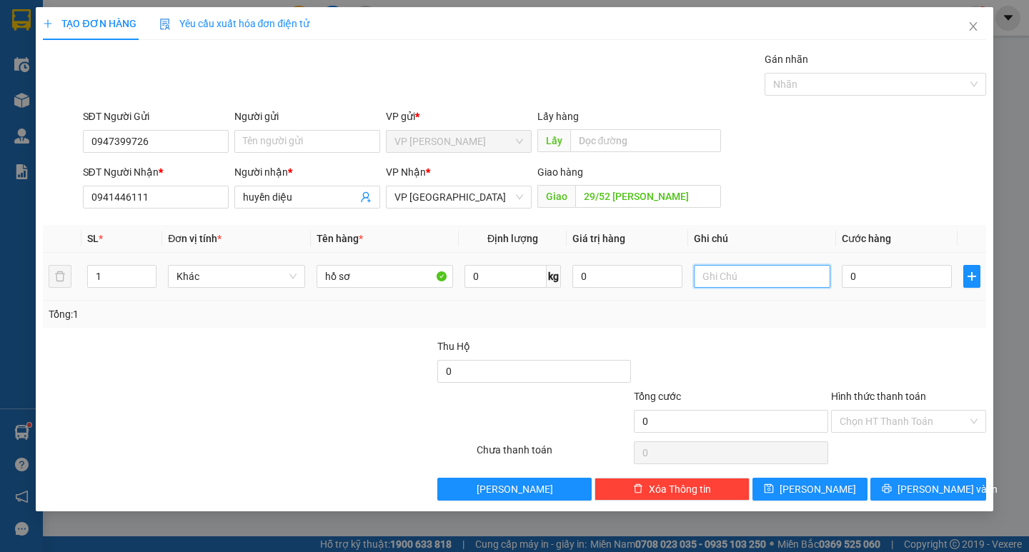
click at [804, 281] on input "text" at bounding box center [762, 276] width 137 height 23
click at [904, 285] on input "0" at bounding box center [897, 276] width 110 height 23
click at [801, 351] on div at bounding box center [731, 364] width 197 height 50
click at [929, 421] on input "Hình thức thanh toán" at bounding box center [904, 421] width 128 height 21
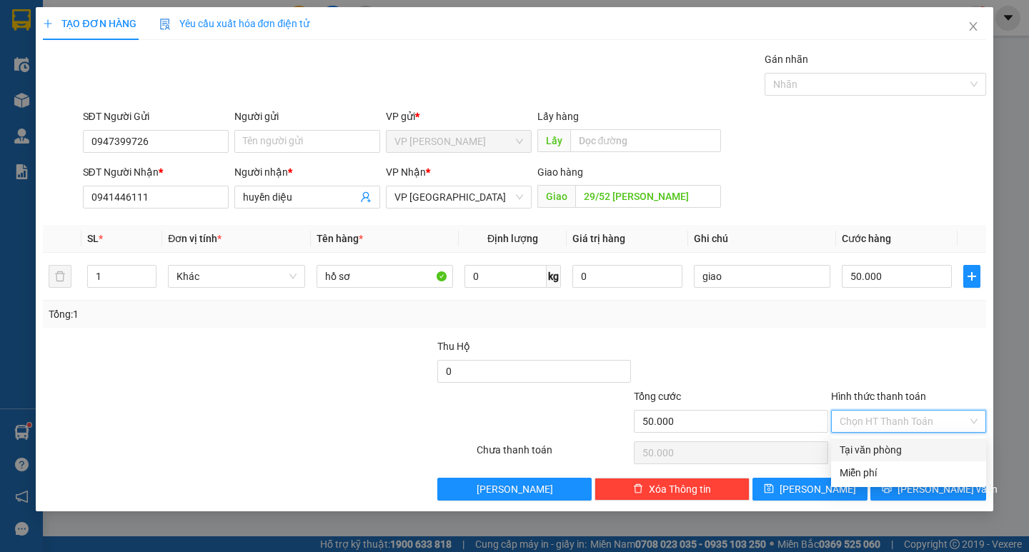
click at [914, 450] on div "Tại văn phòng" at bounding box center [909, 450] width 138 height 16
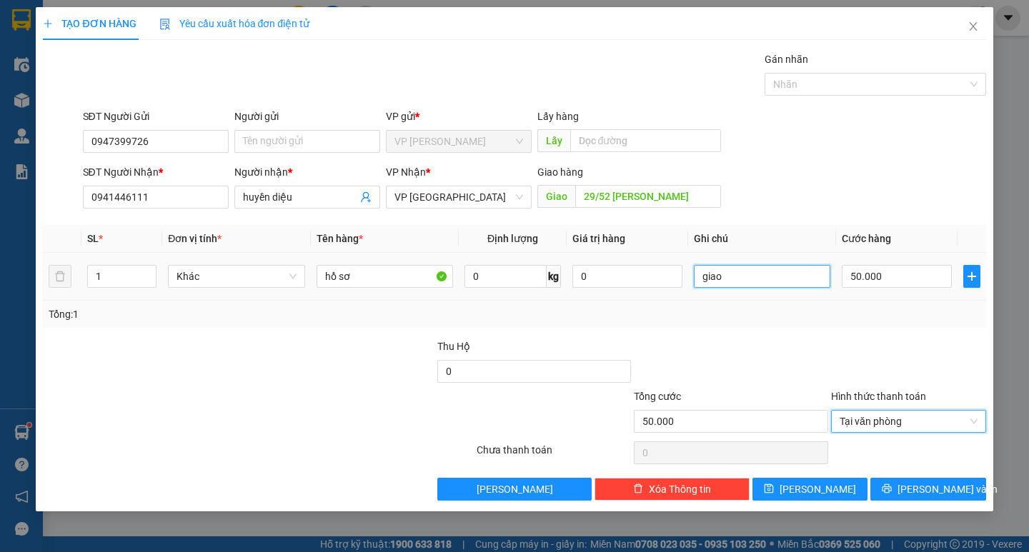
click at [778, 272] on input "giao" at bounding box center [762, 276] width 137 height 23
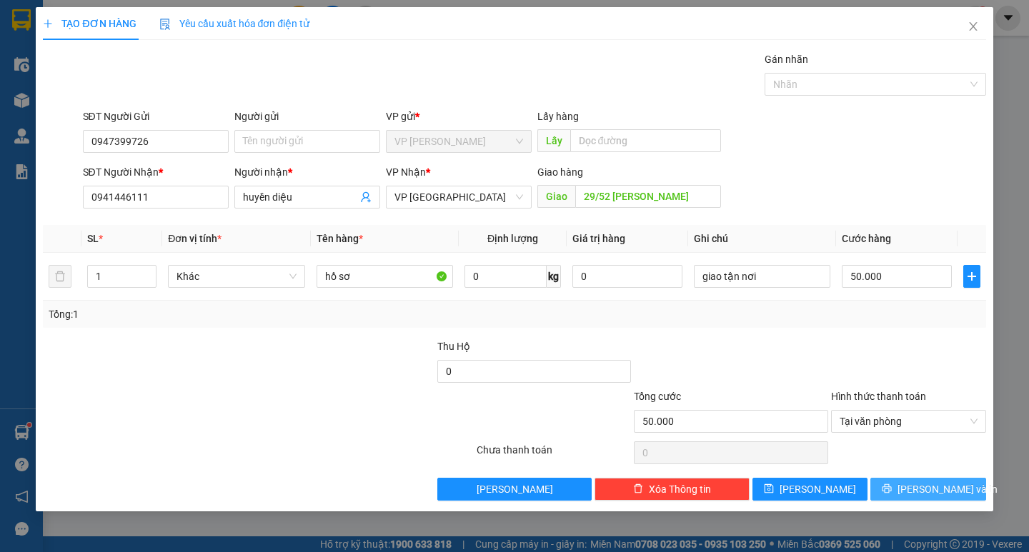
click at [919, 491] on span "[PERSON_NAME] và In" at bounding box center [948, 490] width 100 height 16
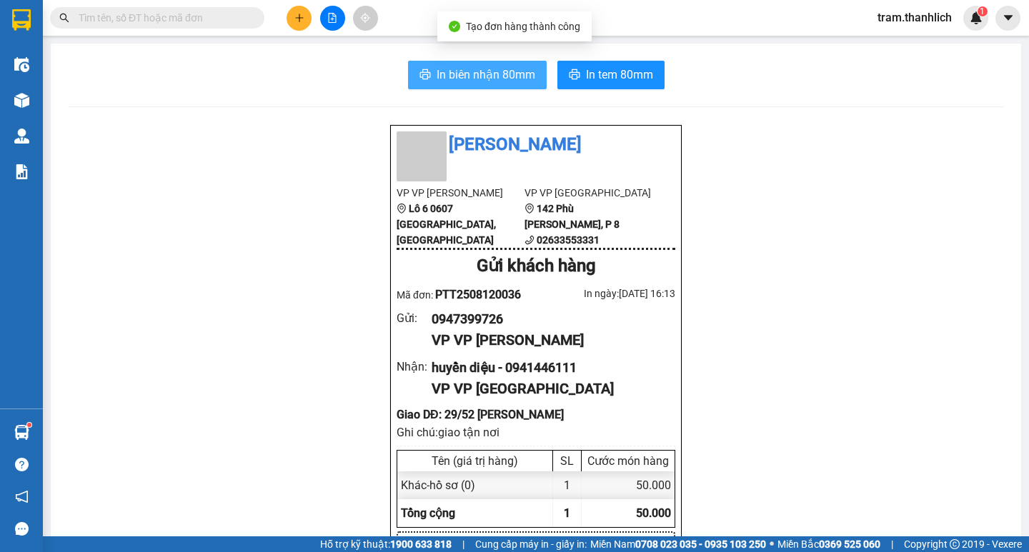
click at [470, 64] on button "In biên nhận 80mm" at bounding box center [477, 75] width 139 height 29
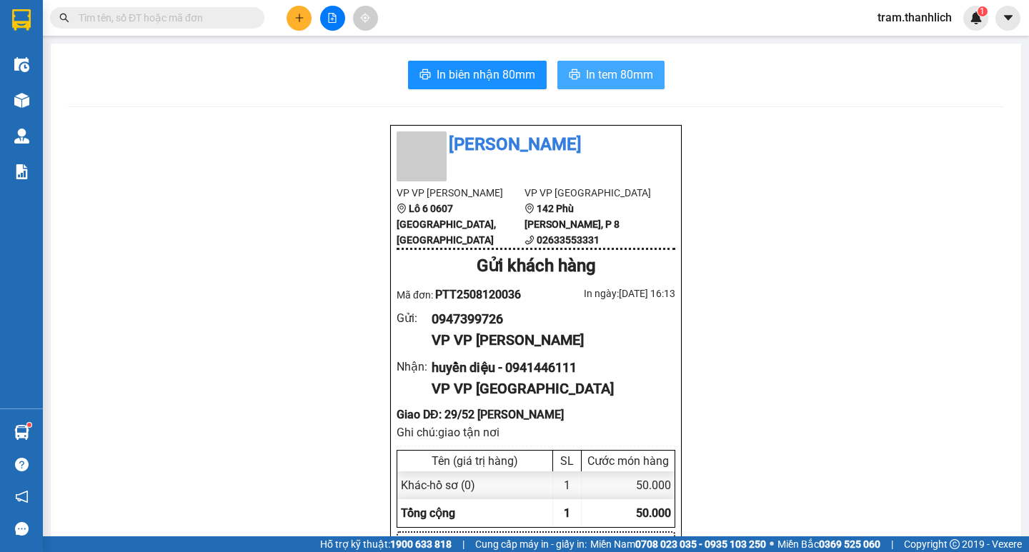
click at [641, 80] on span "In tem 80mm" at bounding box center [619, 75] width 67 height 18
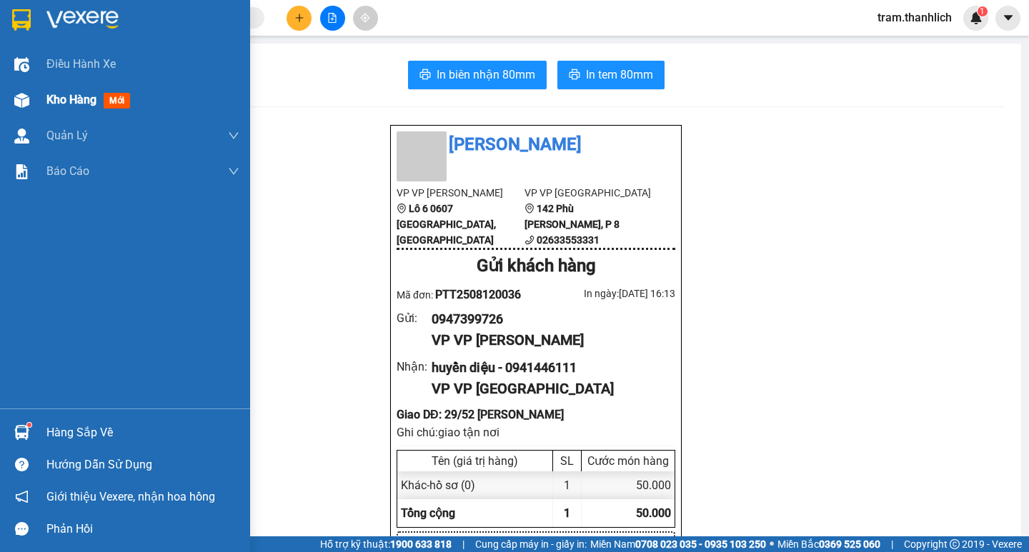
click at [72, 91] on div "Kho hàng mới" at bounding box center [90, 100] width 89 height 18
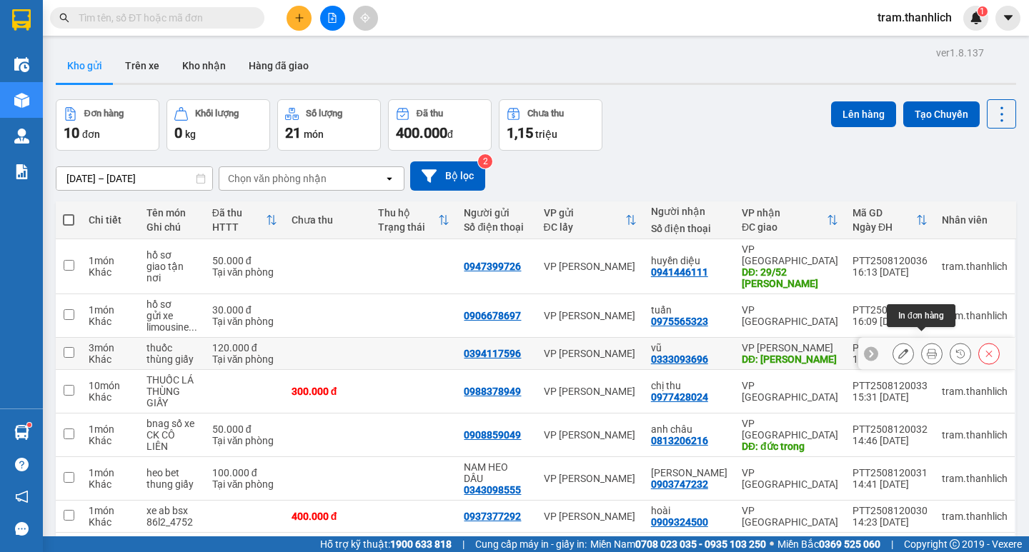
click at [928, 342] on button at bounding box center [932, 354] width 20 height 25
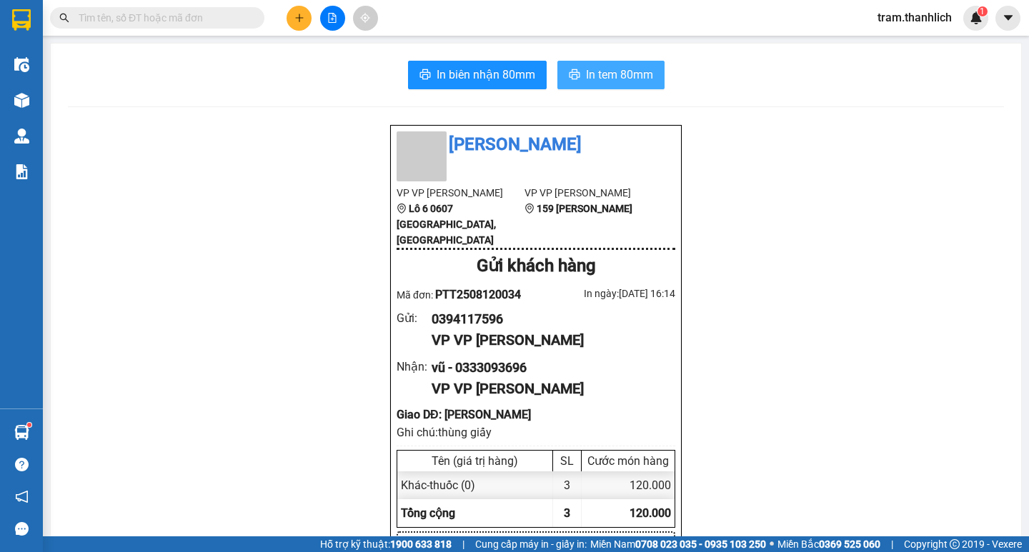
click at [618, 72] on span "In tem 80mm" at bounding box center [619, 75] width 67 height 18
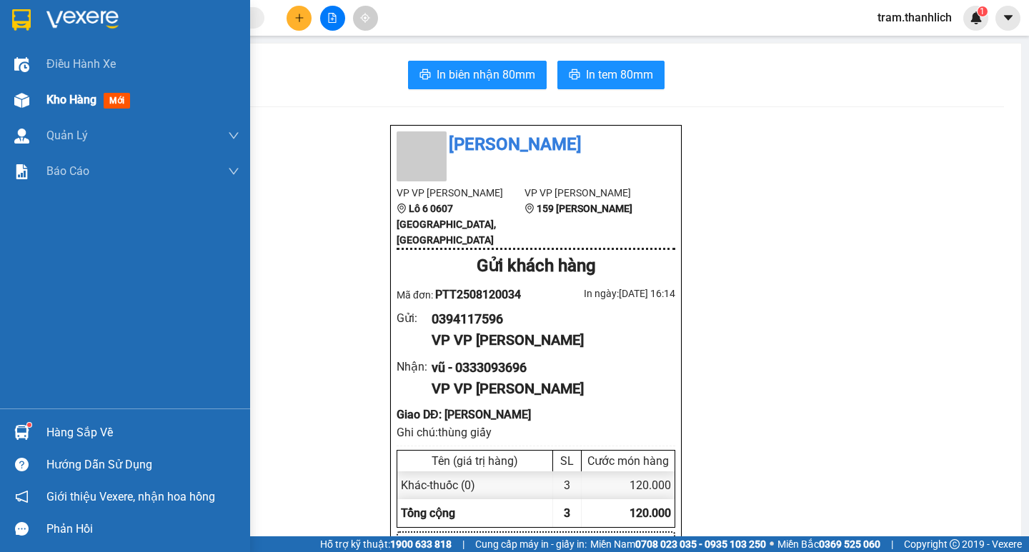
click at [67, 99] on span "Kho hàng" at bounding box center [71, 100] width 50 height 14
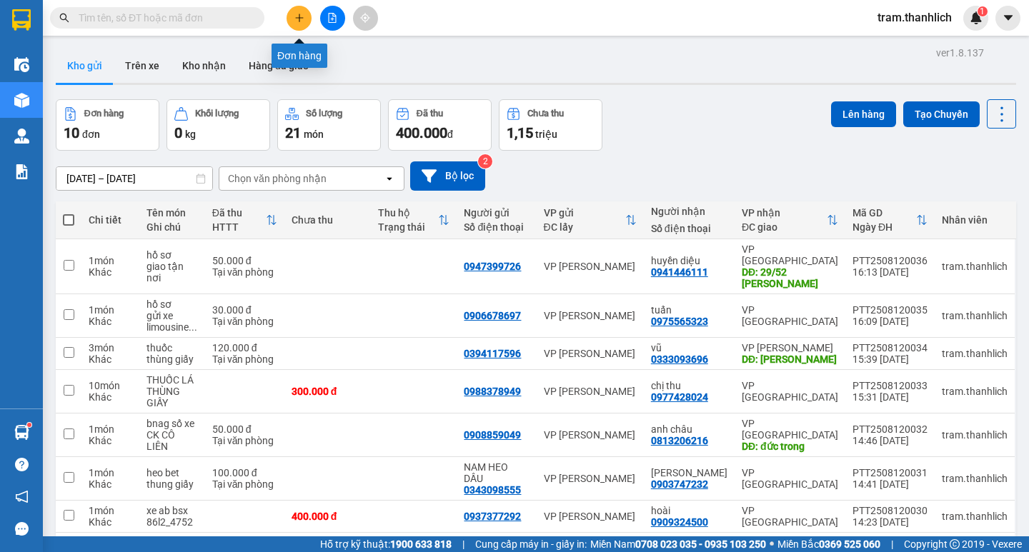
click at [302, 14] on icon "plus" at bounding box center [299, 18] width 10 height 10
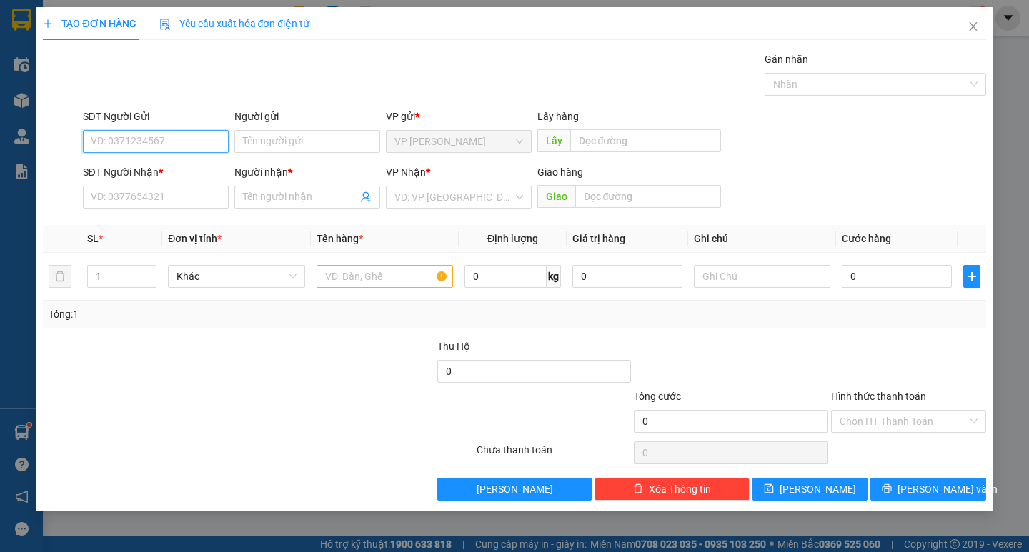
click at [140, 140] on input "SĐT Người Gửi" at bounding box center [156, 141] width 146 height 23
click at [142, 194] on input "SĐT Người Nhận *" at bounding box center [156, 197] width 146 height 23
click at [284, 200] on input "Người nhận *" at bounding box center [300, 197] width 114 height 16
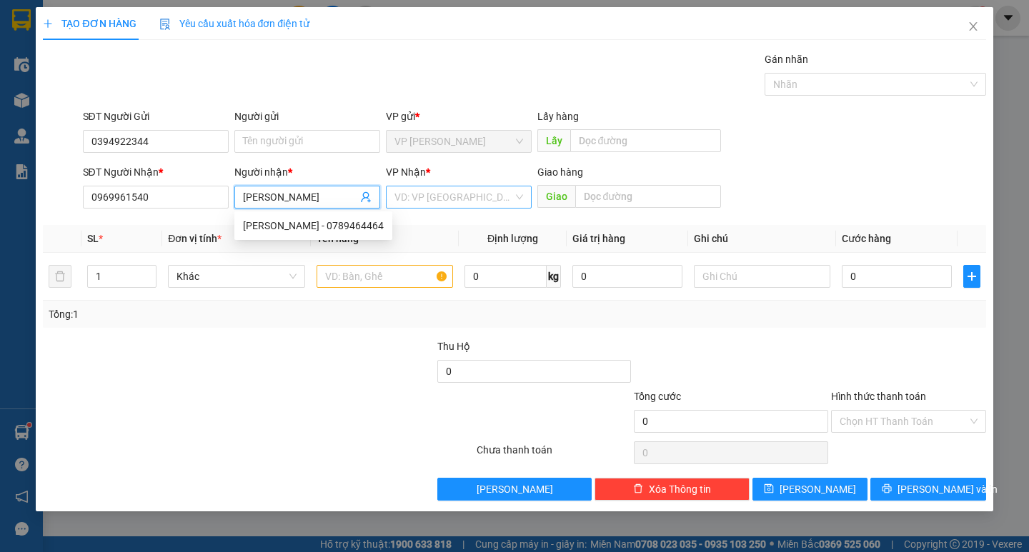
click at [441, 199] on input "search" at bounding box center [454, 197] width 119 height 21
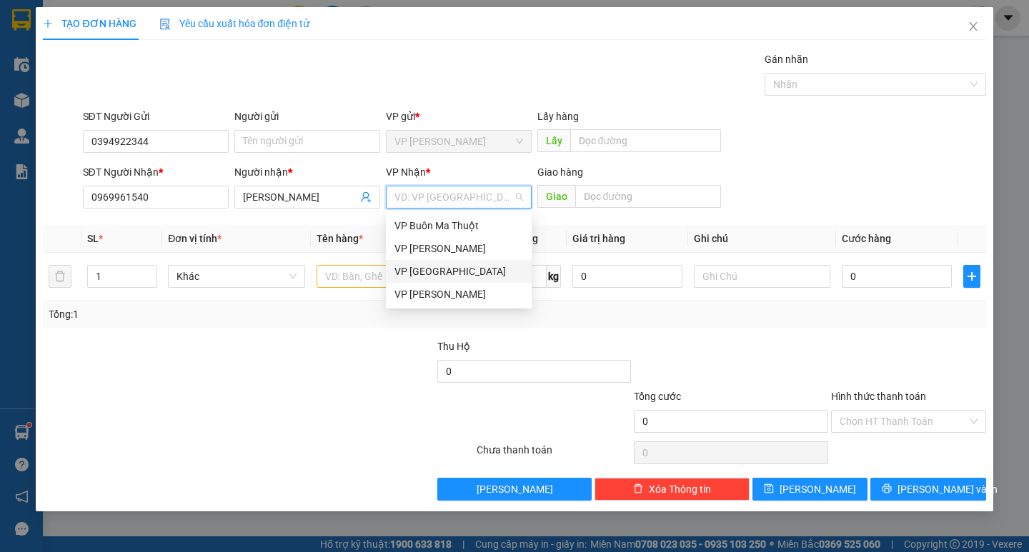
click at [450, 264] on div "VP [GEOGRAPHIC_DATA]" at bounding box center [459, 272] width 129 height 16
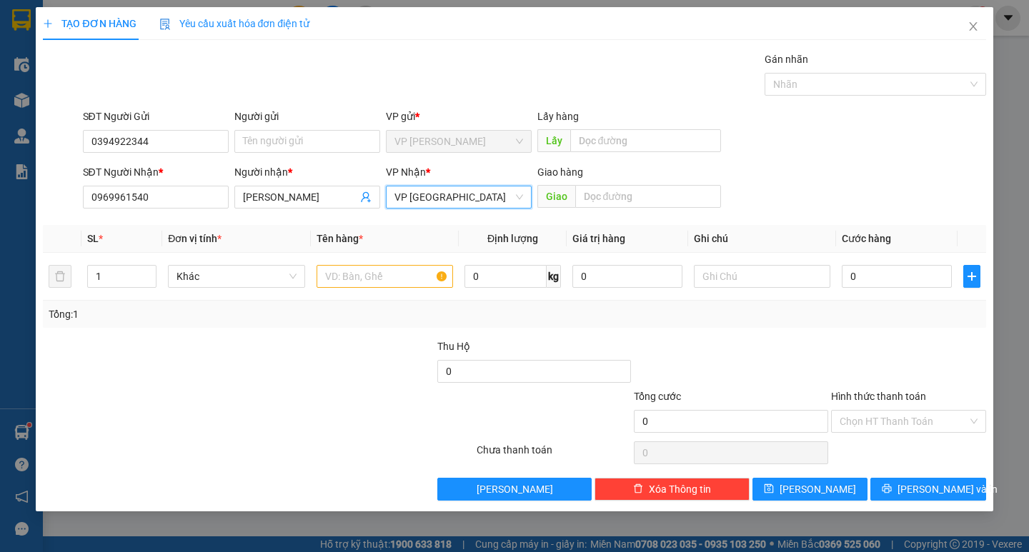
click at [797, 164] on div "SĐT Người Nhận * 0969961540 Người nhận * tường vân VP Nhận * VP Đà Lạt VP Đà Lạ…" at bounding box center [534, 189] width 909 height 50
click at [403, 277] on input "text" at bounding box center [385, 276] width 137 height 23
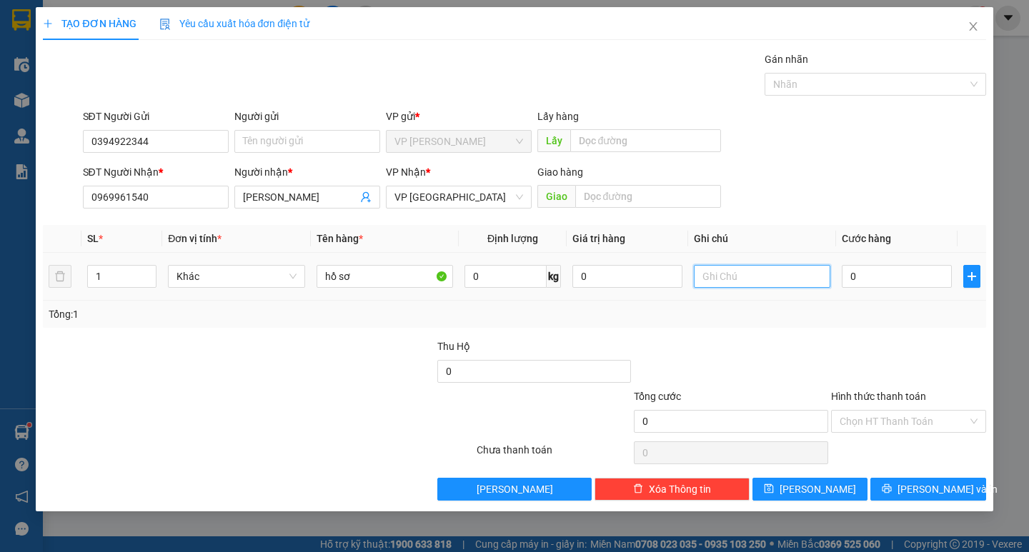
click at [757, 267] on input "text" at bounding box center [762, 276] width 137 height 23
click at [902, 280] on input "0" at bounding box center [897, 276] width 110 height 23
click at [737, 273] on input "text" at bounding box center [762, 276] width 137 height 23
click at [912, 410] on div "Chọn HT Thanh Toán" at bounding box center [908, 421] width 155 height 23
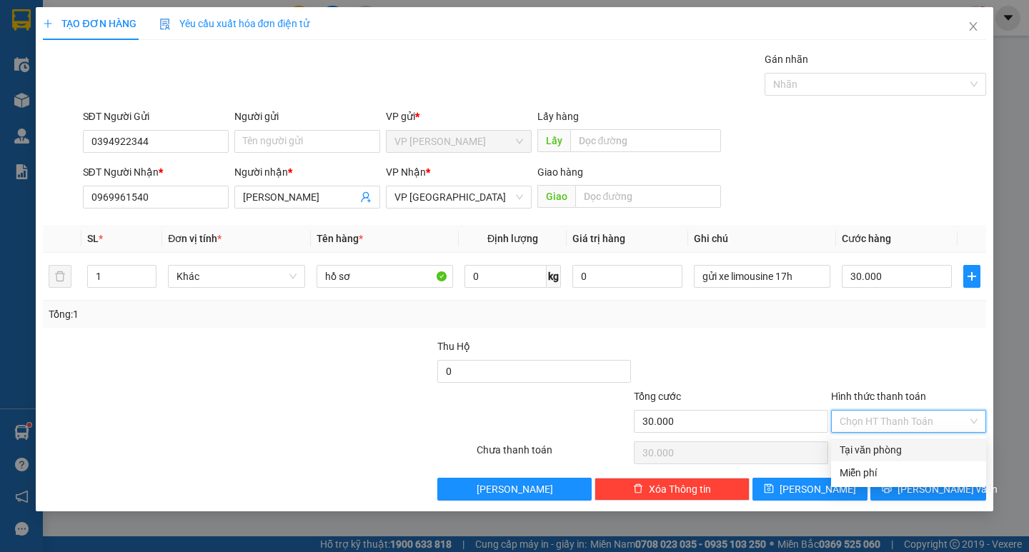
click at [909, 451] on div "Tại văn phòng" at bounding box center [909, 450] width 138 height 16
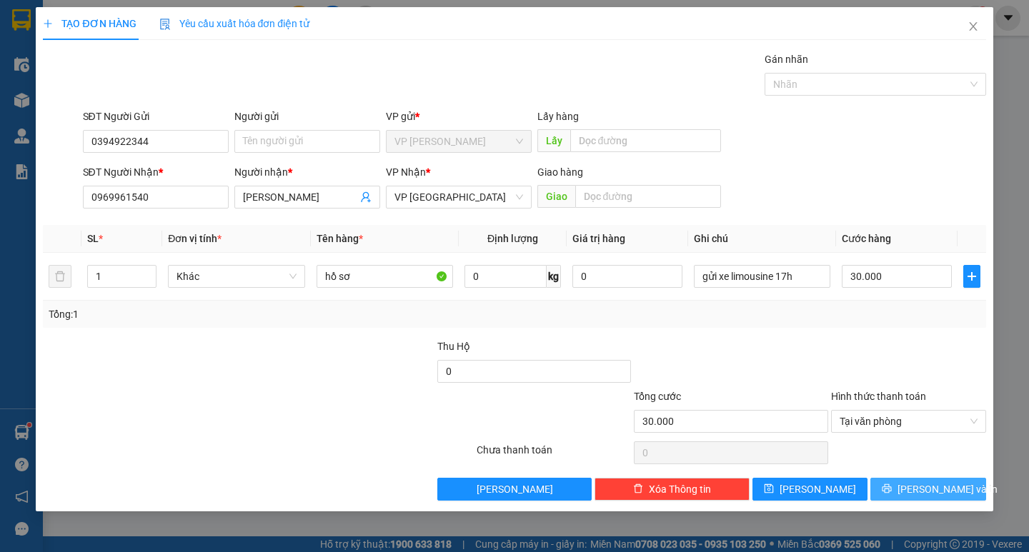
click at [931, 485] on span "[PERSON_NAME] và In" at bounding box center [948, 490] width 100 height 16
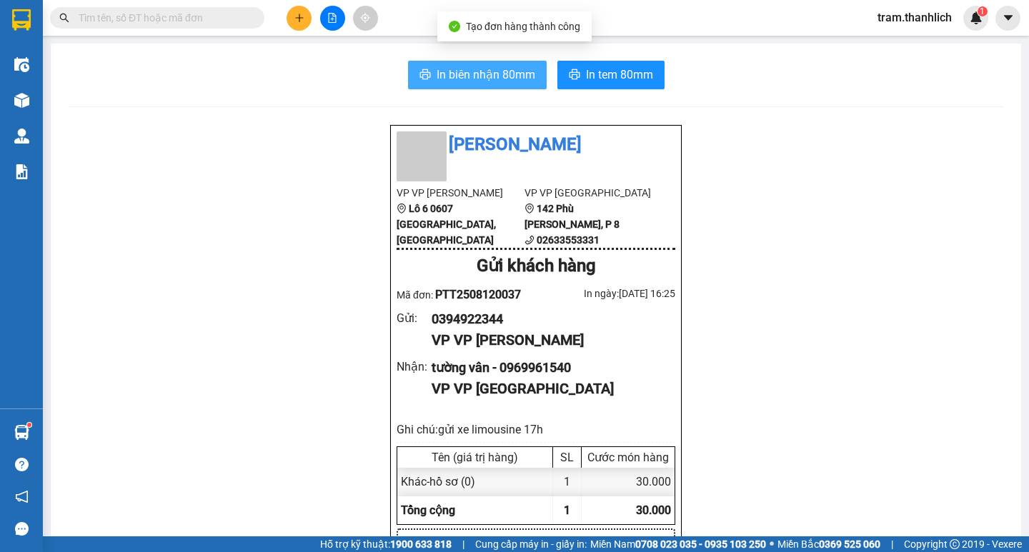
click at [469, 85] on button "In biên nhận 80mm" at bounding box center [477, 75] width 139 height 29
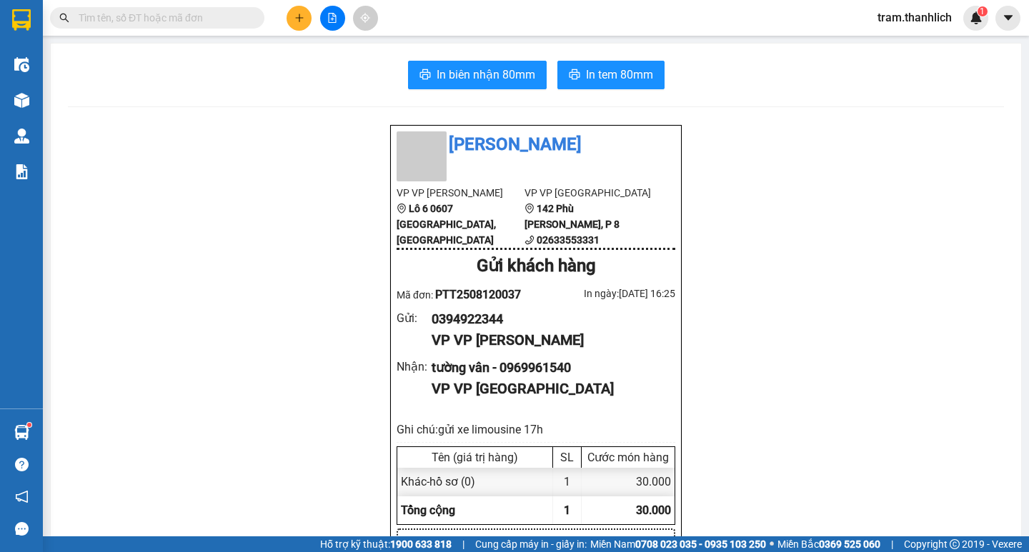
scroll to position [84, 0]
click at [301, 22] on icon "plus" at bounding box center [299, 18] width 10 height 10
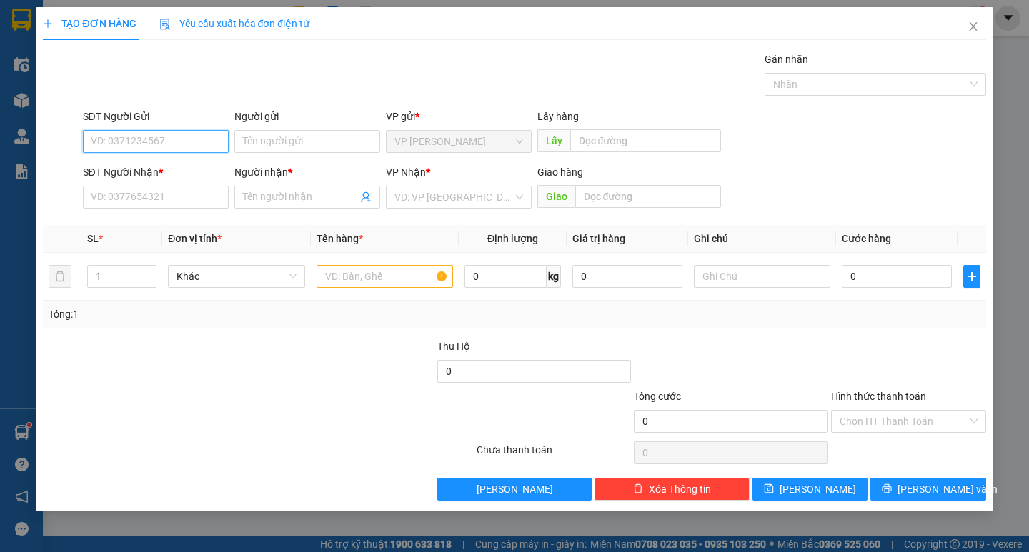
click at [147, 148] on input "SĐT Người Gửi" at bounding box center [156, 141] width 146 height 23
click at [148, 182] on div "0968158169 0968158169" at bounding box center [156, 170] width 146 height 29
drag, startPoint x: 162, startPoint y: 137, endPoint x: 165, endPoint y: 144, distance: 7.7
click at [164, 137] on input "0968158" at bounding box center [156, 141] width 146 height 23
click at [173, 172] on div "0968158169" at bounding box center [155, 170] width 129 height 16
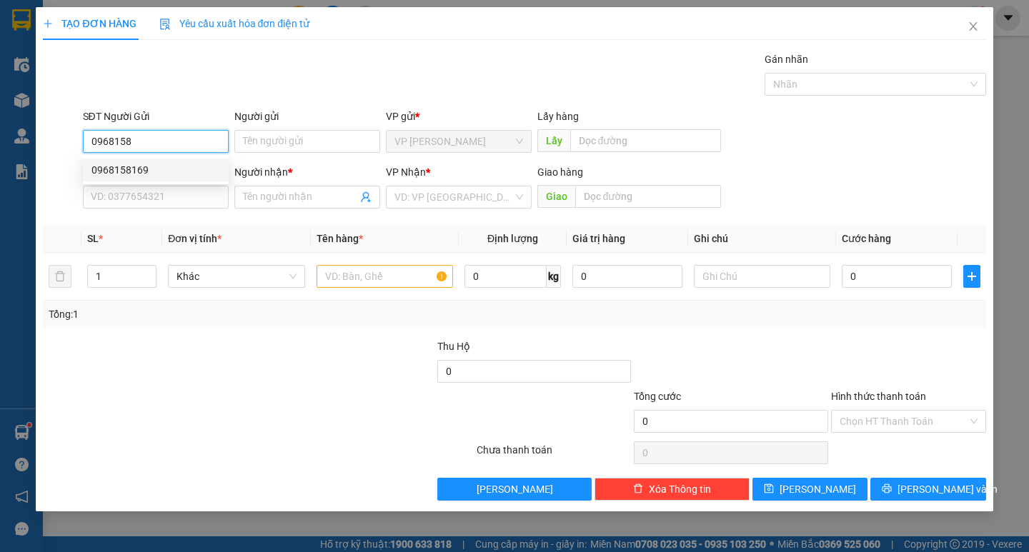
type input "0968158169"
type input "0933273279"
type input "ANH KHOA"
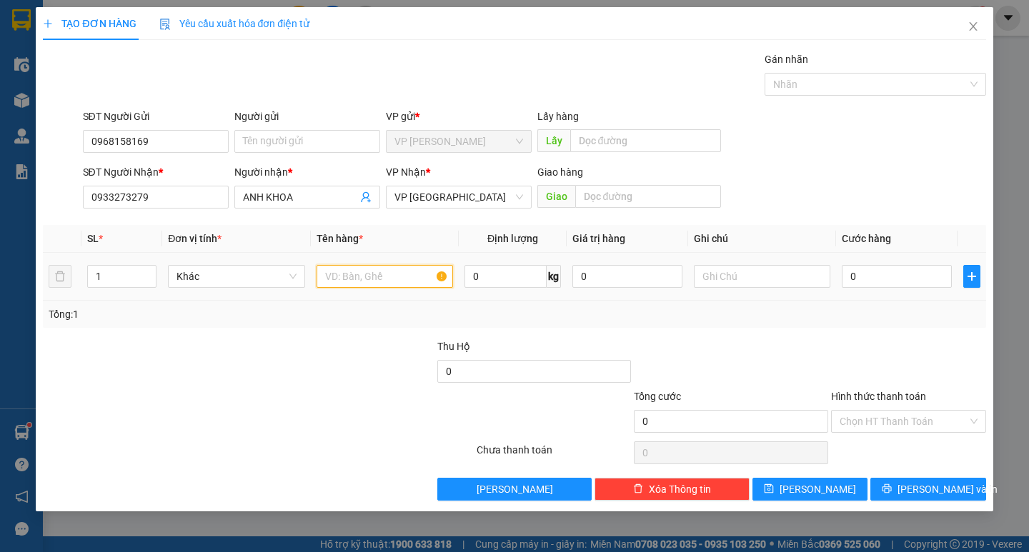
click at [348, 269] on input "text" at bounding box center [385, 276] width 137 height 23
type input "hồ sơ"
click at [691, 274] on td at bounding box center [762, 277] width 148 height 48
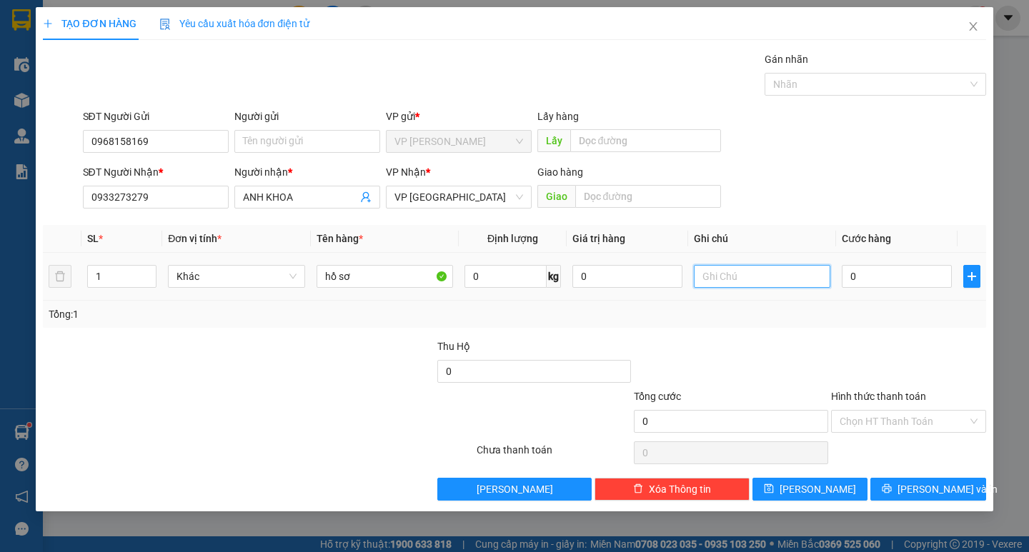
click at [751, 266] on input "text" at bounding box center [762, 276] width 137 height 23
type input "thùng giấy"
click at [872, 282] on input "0" at bounding box center [897, 276] width 110 height 23
type input "3"
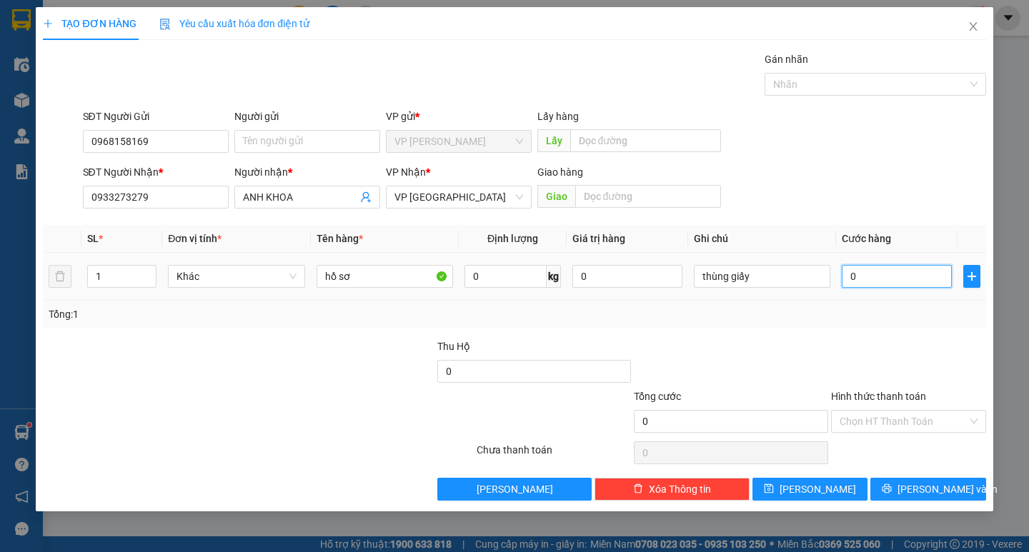
type input "3"
type input "30"
type input "300"
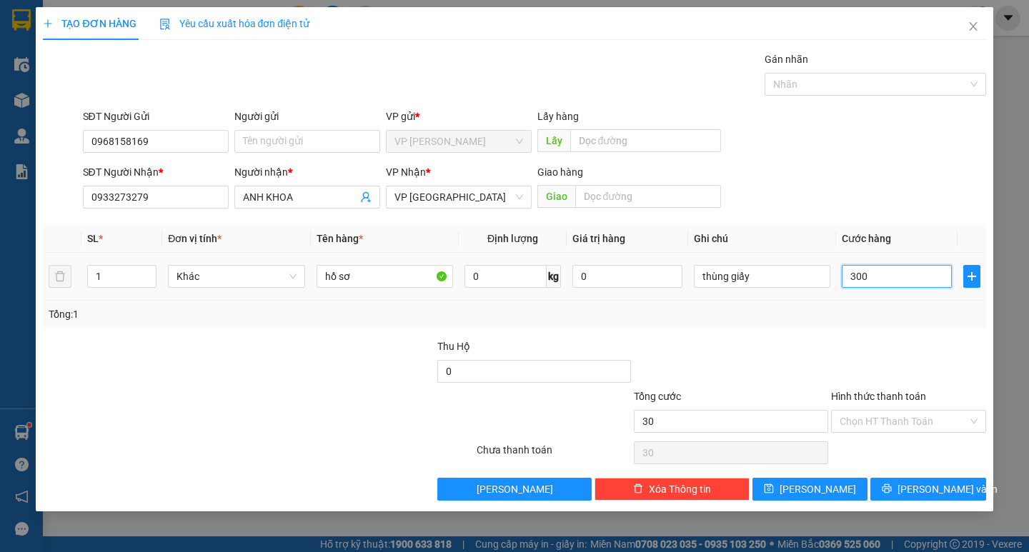
type input "300"
type input "3.000"
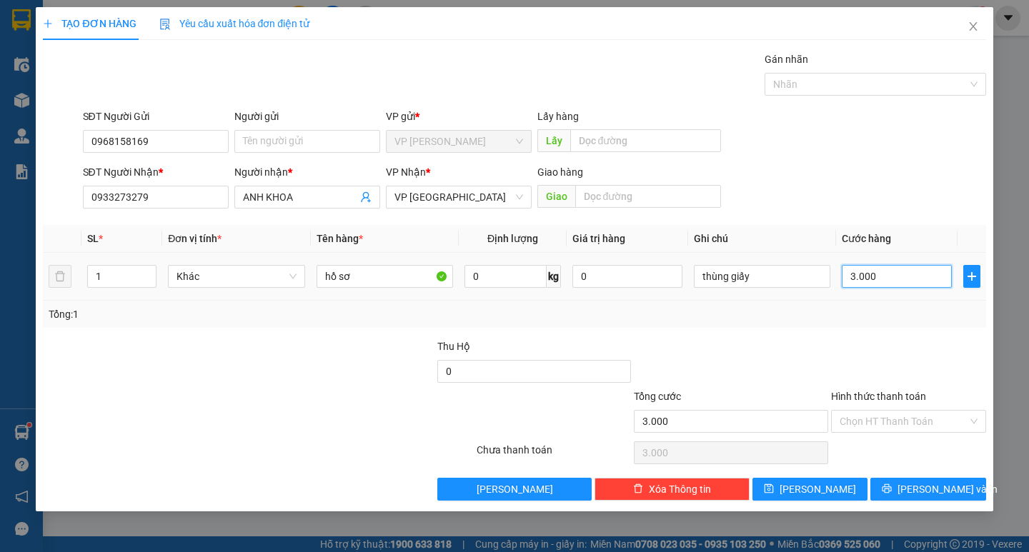
type input "30.000"
click at [936, 427] on input "Hình thức thanh toán" at bounding box center [904, 421] width 128 height 21
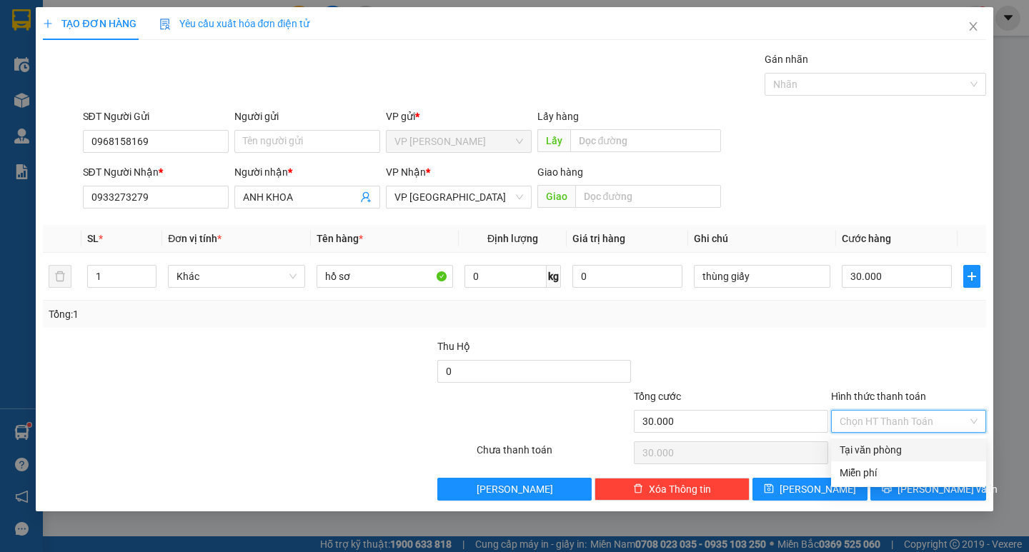
click at [914, 460] on div "Tại văn phòng" at bounding box center [908, 450] width 155 height 23
type input "0"
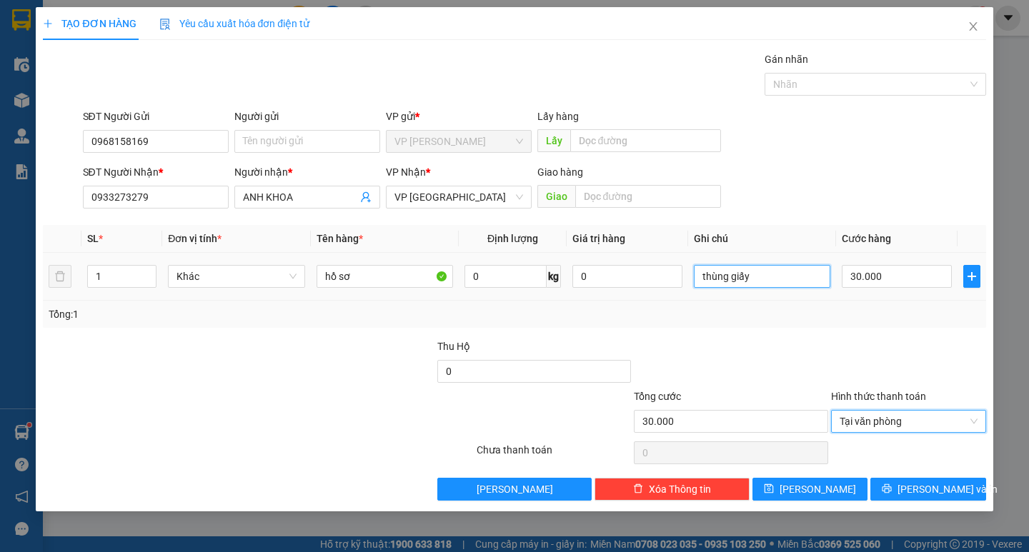
click at [808, 286] on input "thùng giấy" at bounding box center [762, 276] width 137 height 23
type input "thùng giấy (ck cô liên)"
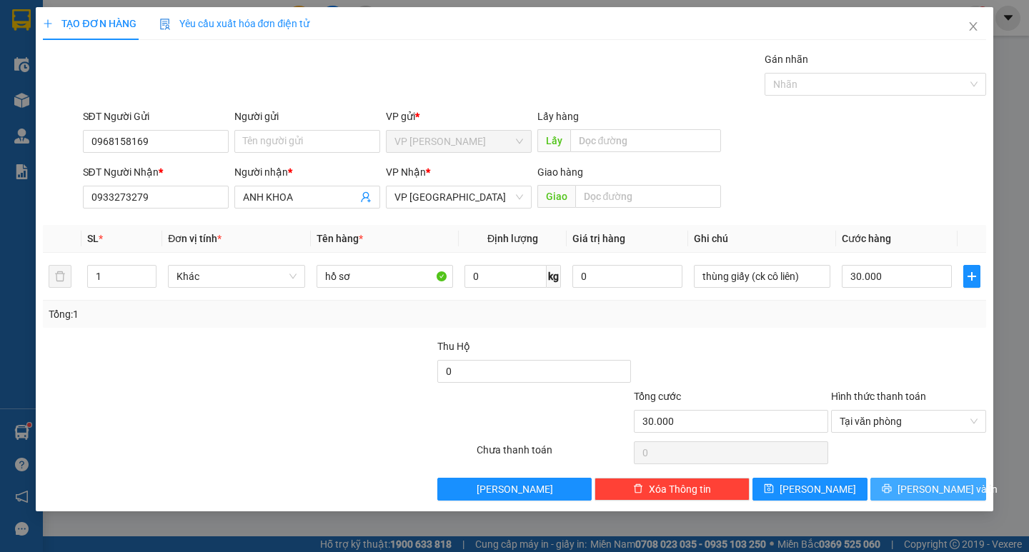
click at [922, 497] on span "[PERSON_NAME] và In" at bounding box center [948, 490] width 100 height 16
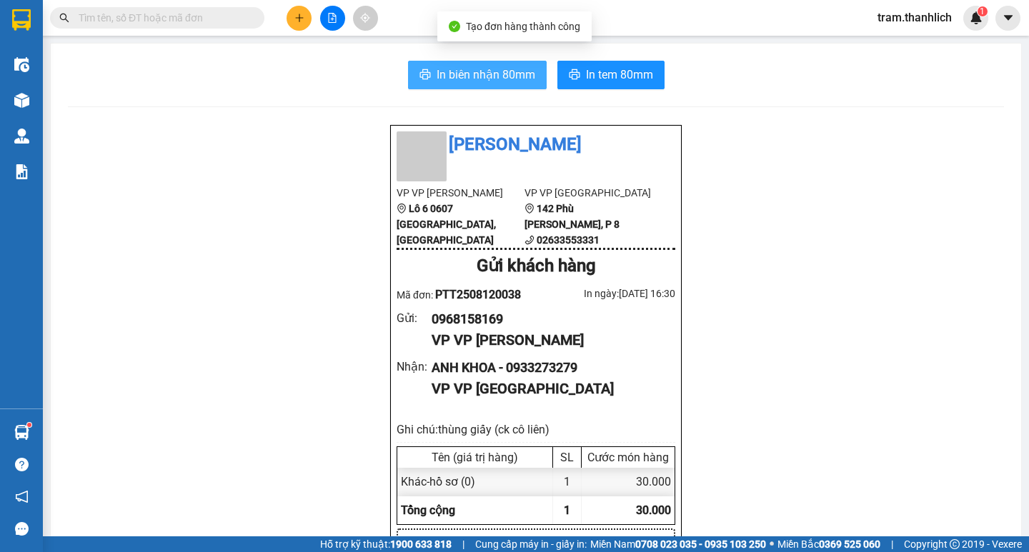
click at [492, 61] on button "In biên nhận 80mm" at bounding box center [477, 75] width 139 height 29
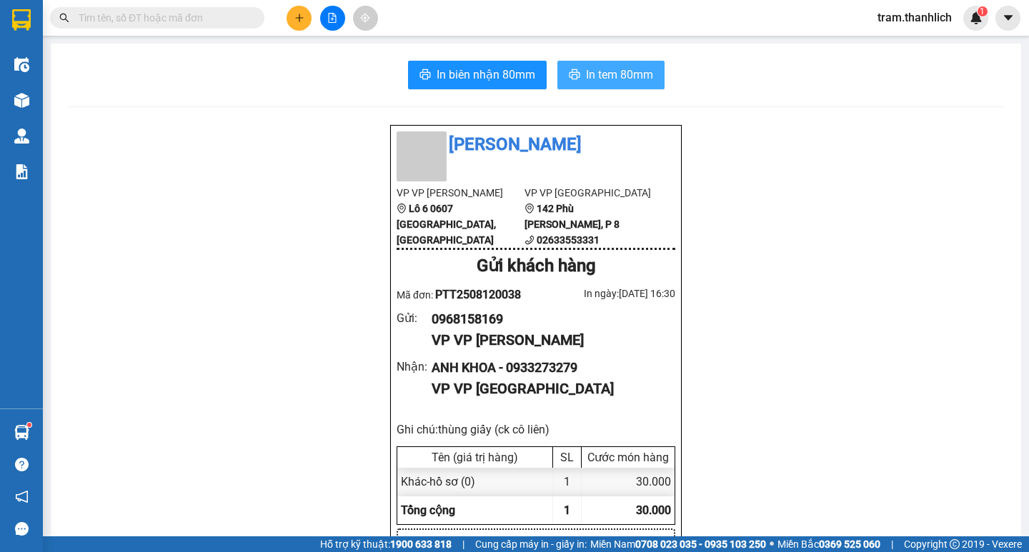
click at [613, 67] on span "In tem 80mm" at bounding box center [619, 75] width 67 height 18
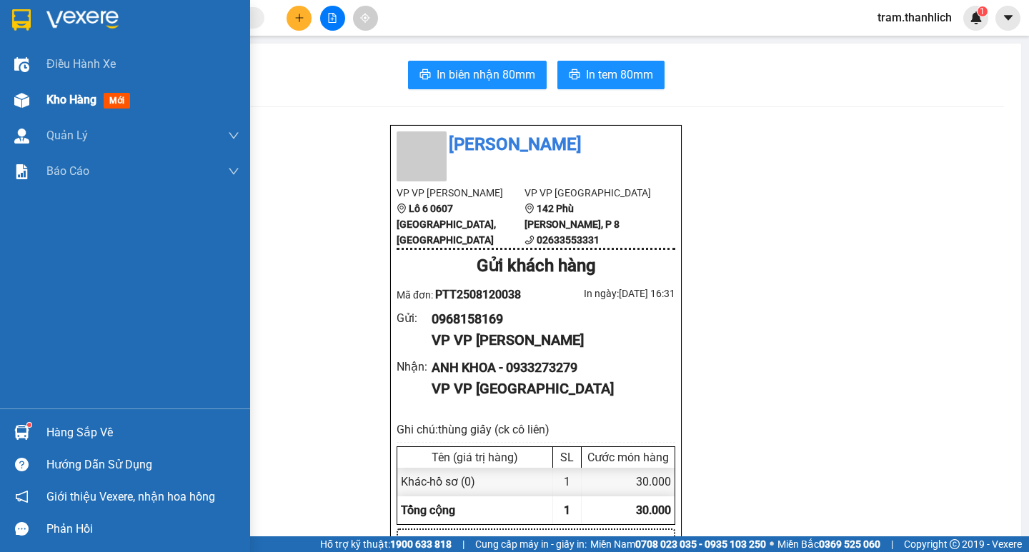
click at [61, 98] on span "Kho hàng" at bounding box center [71, 100] width 50 height 14
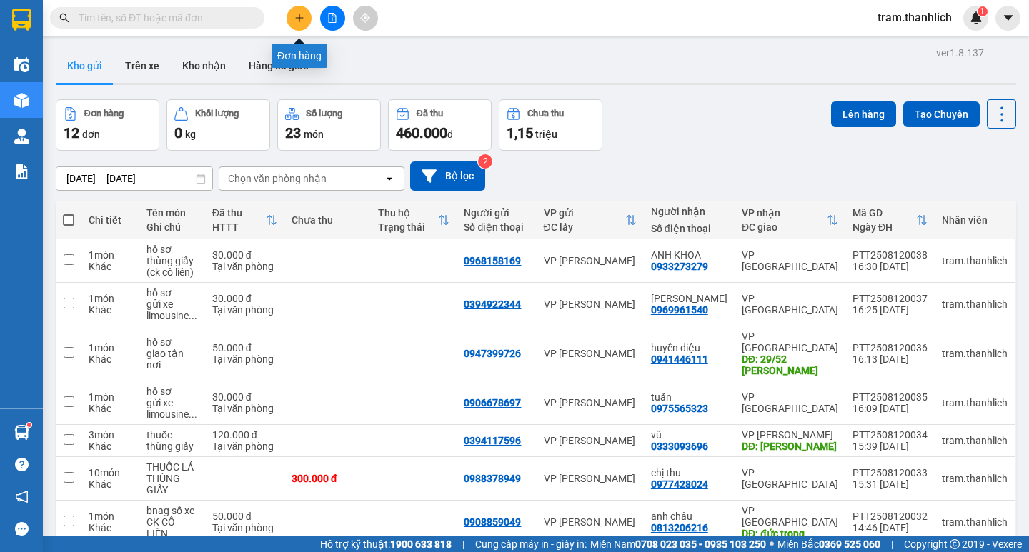
click at [303, 16] on icon "plus" at bounding box center [299, 18] width 10 height 10
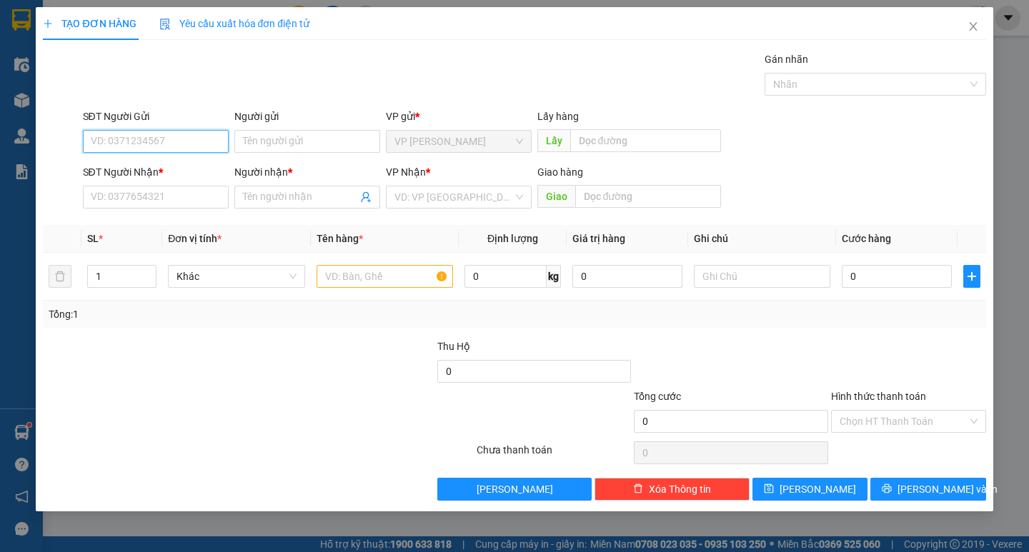
click at [182, 140] on input "SĐT Người Gửi" at bounding box center [156, 141] width 146 height 23
click at [115, 136] on input "SĐT Người Gửi" at bounding box center [156, 141] width 146 height 23
type input "0768640084"
click at [166, 190] on input "SĐT Người Nhận *" at bounding box center [156, 197] width 146 height 23
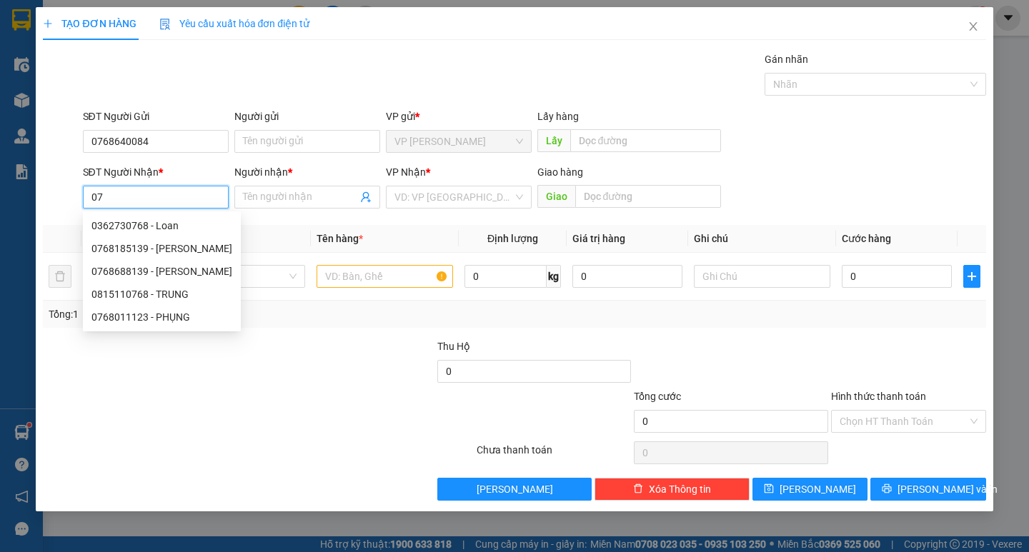
type input "0"
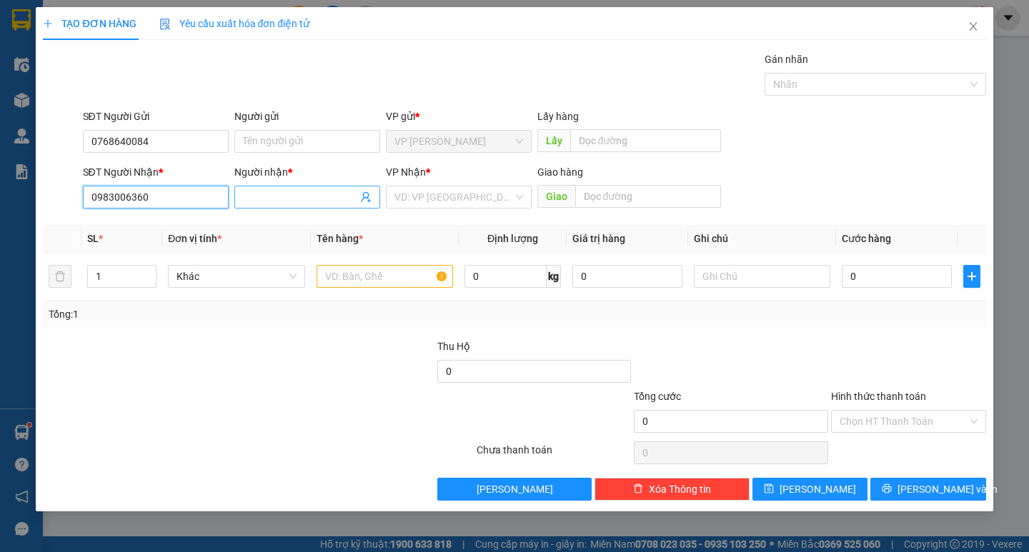
type input "0983006360"
click at [254, 192] on input "Người nhận *" at bounding box center [300, 197] width 114 height 16
type input "thành tài"
click at [467, 192] on input "search" at bounding box center [454, 197] width 119 height 21
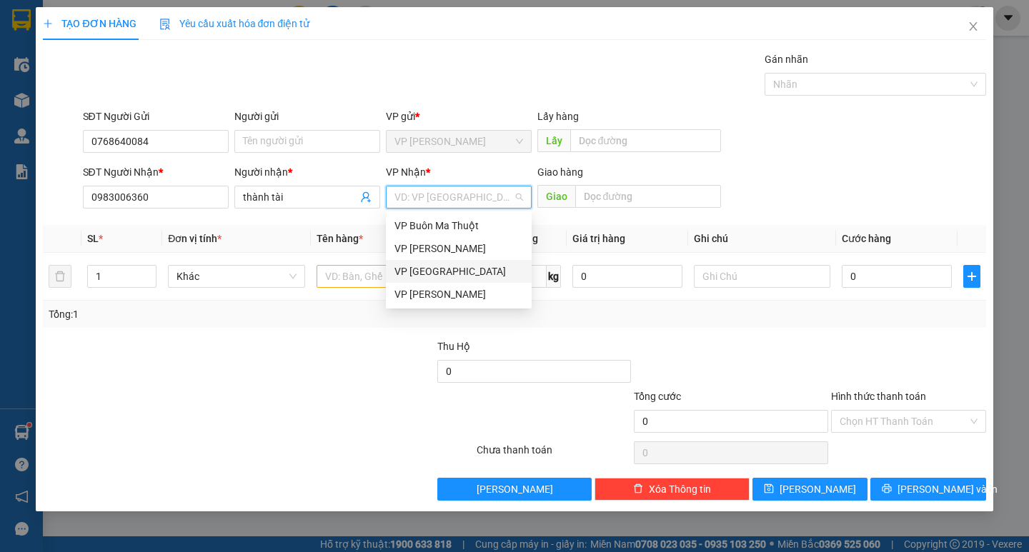
click at [451, 276] on div "VP [GEOGRAPHIC_DATA]" at bounding box center [459, 272] width 129 height 16
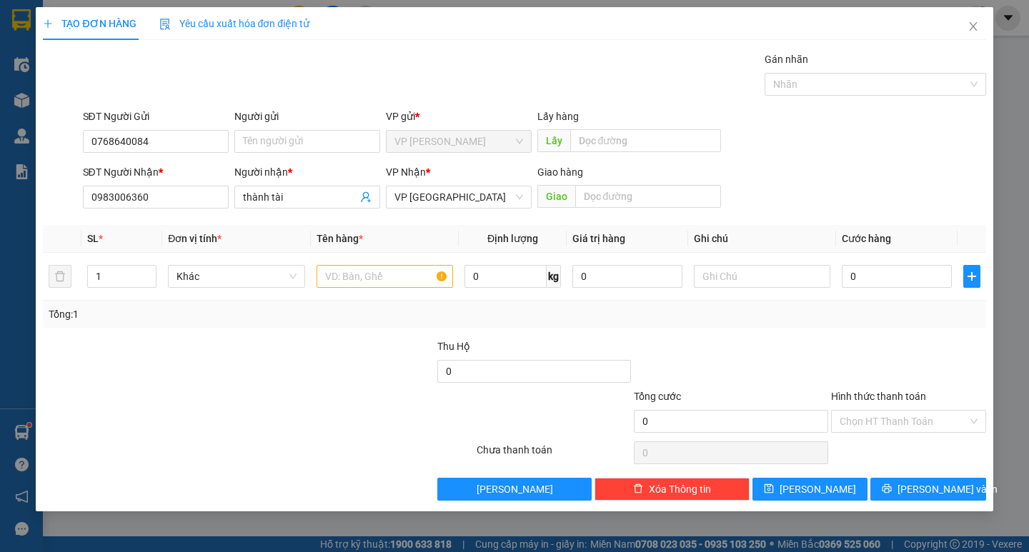
drag, startPoint x: 813, startPoint y: 177, endPoint x: 575, endPoint y: 262, distance: 253.0
click at [812, 178] on div "SĐT Người Nhận * 0983006360 Người nhận * thành tài VP Nhận * VP Đà Lạt Giao hàn…" at bounding box center [534, 189] width 909 height 50
click at [416, 284] on input "text" at bounding box center [385, 276] width 137 height 23
type input "hồ sơ"
click at [855, 281] on input "0" at bounding box center [897, 276] width 110 height 23
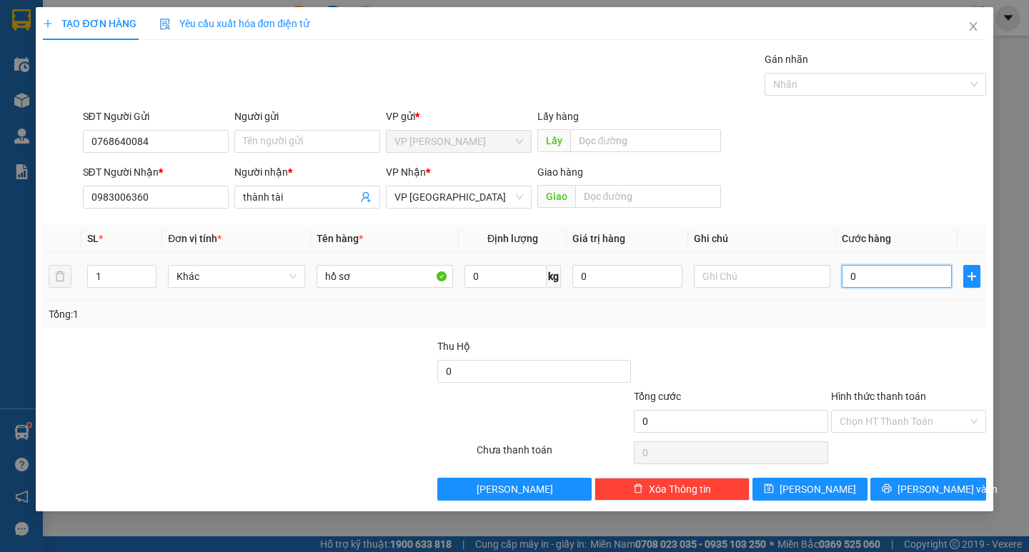
type input "3"
type input "30"
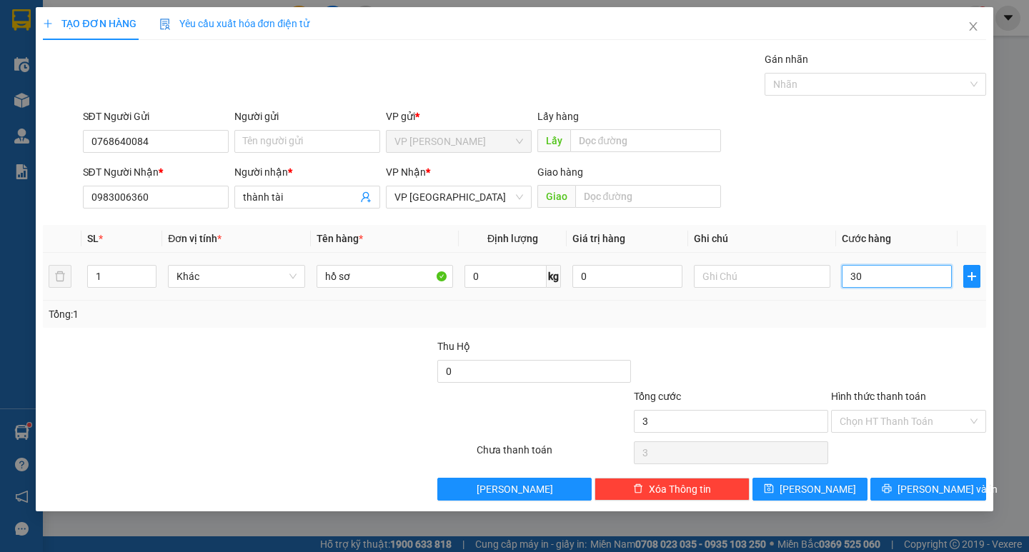
type input "30"
type input "300"
type input "3.000"
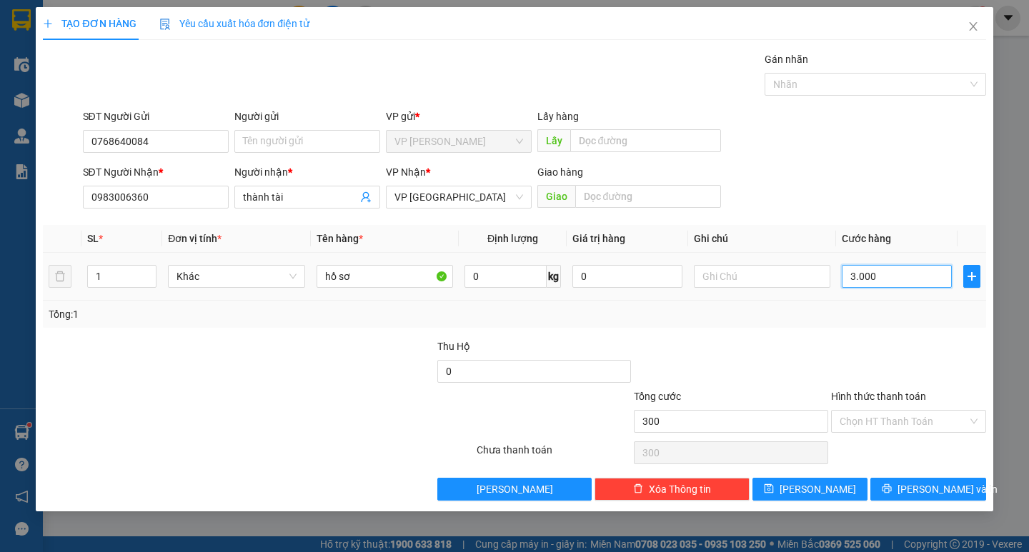
type input "3.000"
type input "30.000"
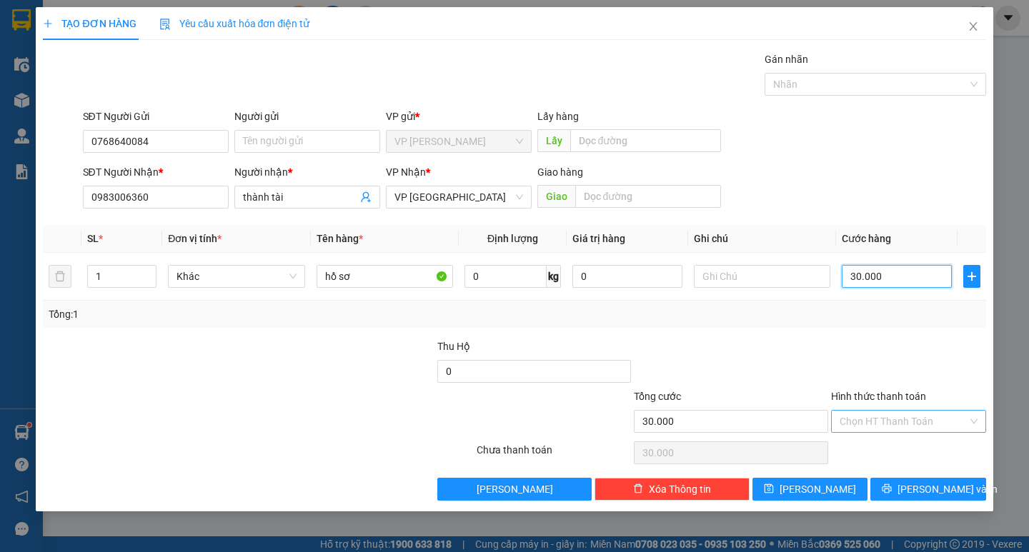
type input "30.000"
click at [908, 418] on input "Hình thức thanh toán" at bounding box center [904, 421] width 128 height 21
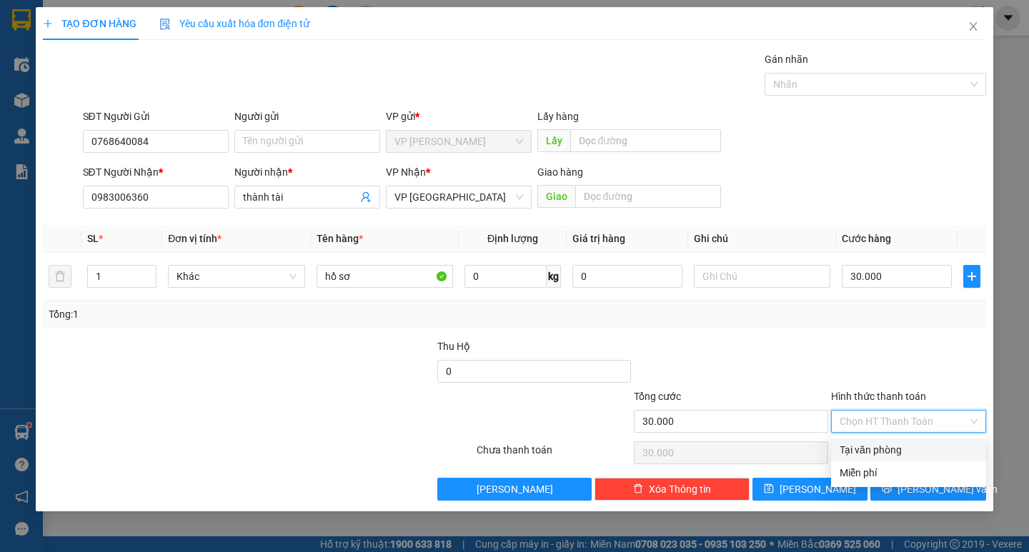
click at [901, 452] on div "Tại văn phòng" at bounding box center [909, 450] width 138 height 16
type input "0"
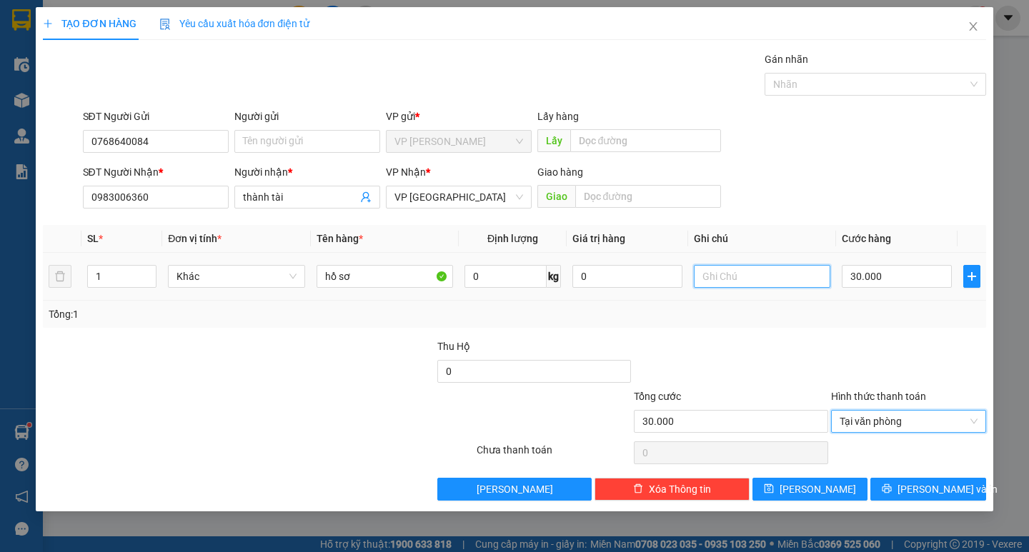
click at [758, 283] on input "text" at bounding box center [762, 276] width 137 height 23
type input "g"
type input "ck cô liên"
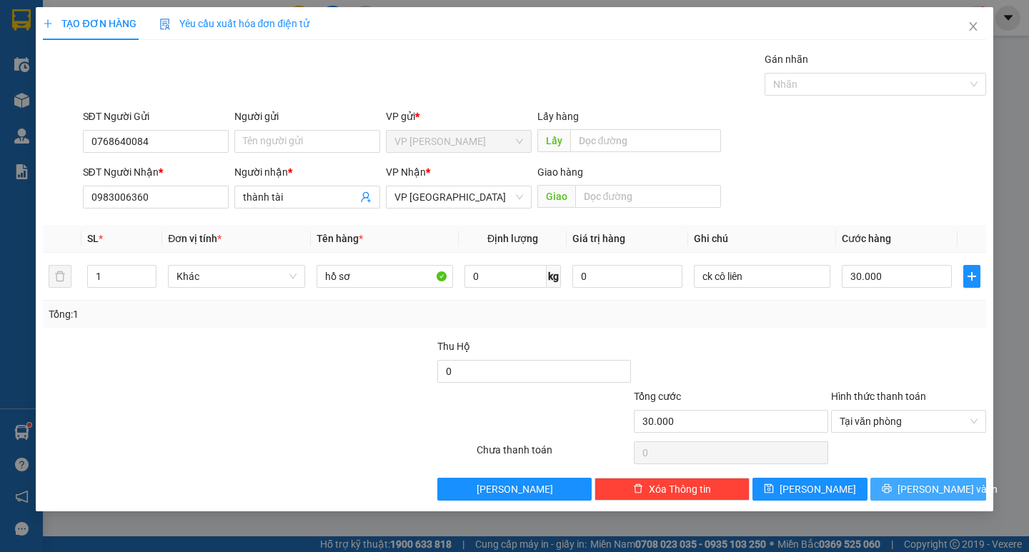
click at [918, 487] on span "[PERSON_NAME] và In" at bounding box center [948, 490] width 100 height 16
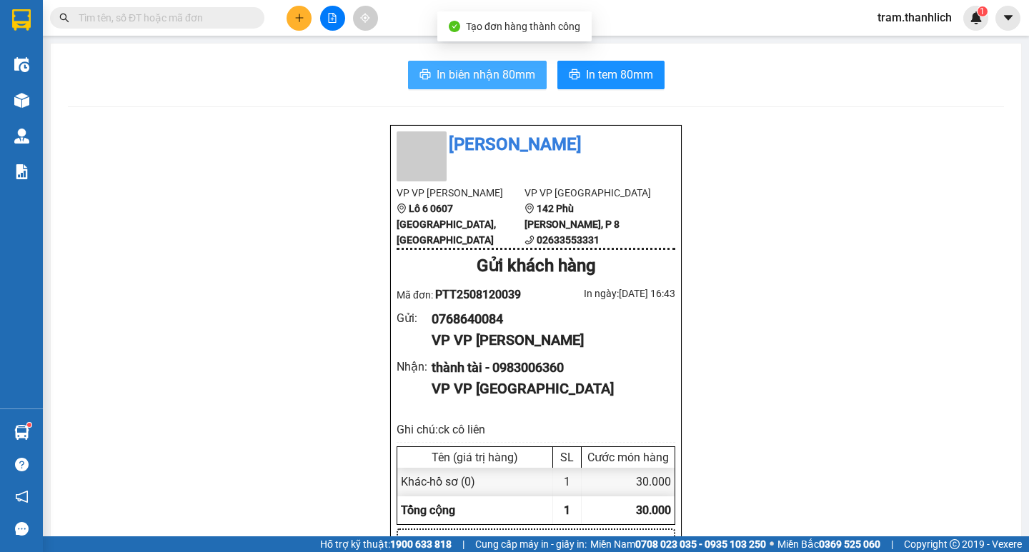
click at [482, 81] on span "In biên nhận 80mm" at bounding box center [486, 75] width 99 height 18
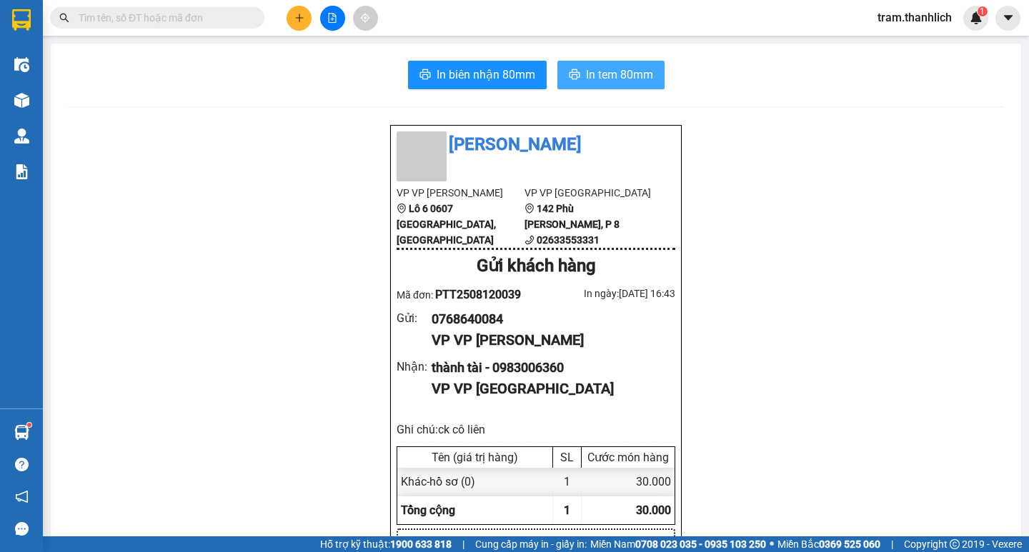
click at [613, 71] on span "In tem 80mm" at bounding box center [619, 75] width 67 height 18
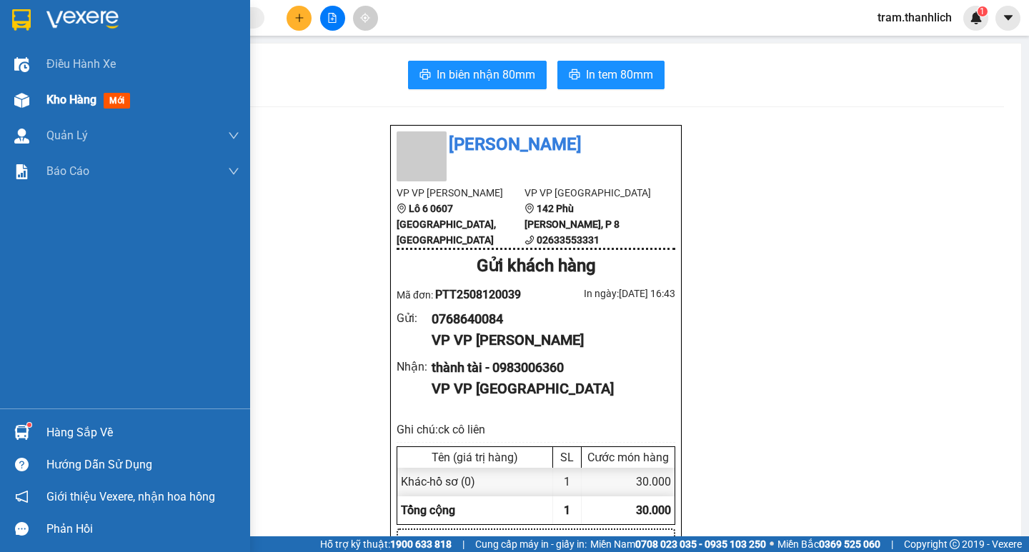
click at [23, 113] on div "Kho hàng mới" at bounding box center [125, 100] width 250 height 36
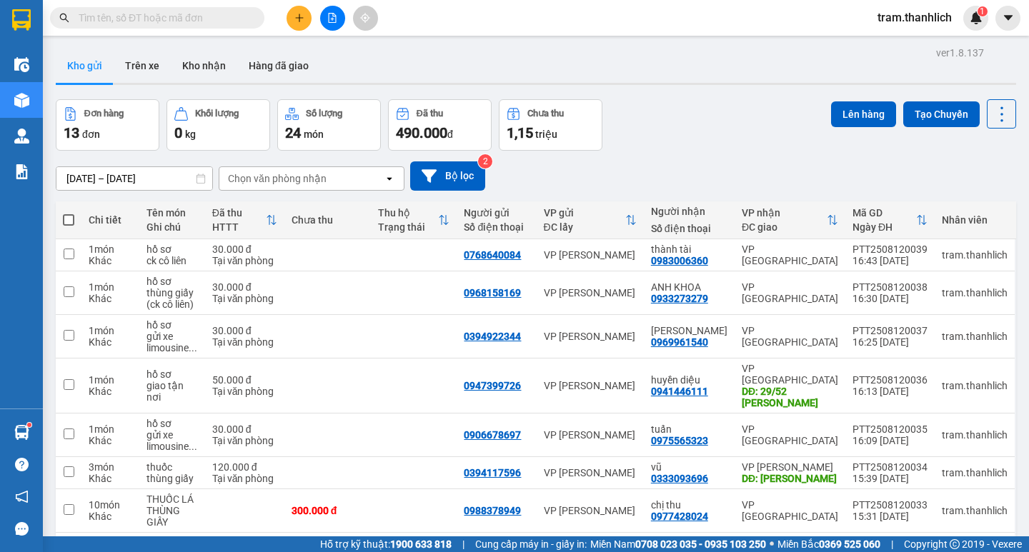
click at [119, 16] on input "text" at bounding box center [163, 18] width 169 height 16
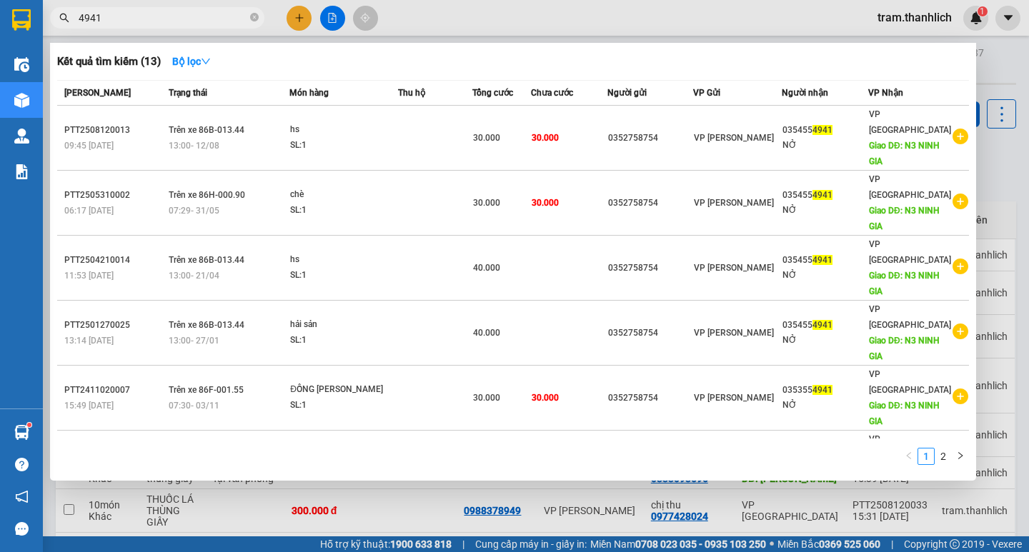
type input "4941"
click at [254, 16] on icon "close-circle" at bounding box center [254, 17] width 9 height 9
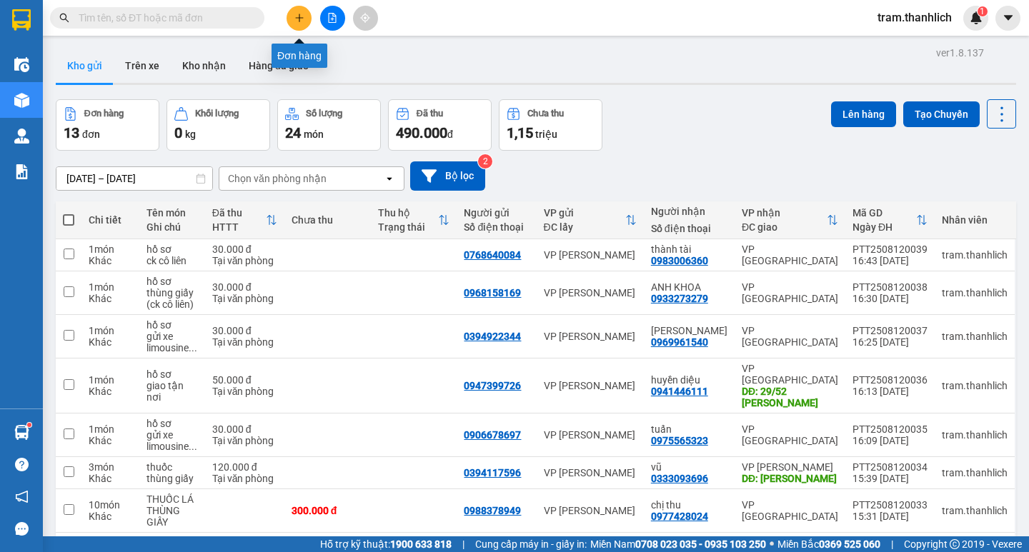
click at [298, 17] on icon "plus" at bounding box center [299, 18] width 10 height 10
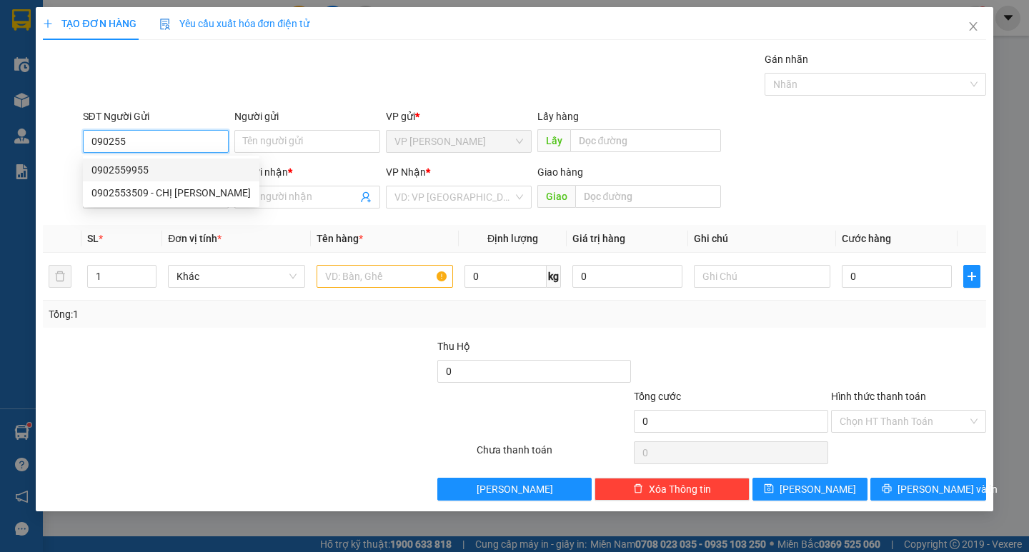
click at [112, 169] on div "0902559955" at bounding box center [170, 170] width 159 height 16
type input "0902559955"
type input "0988361777"
type input "HẢI"
type input "PHI NOM"
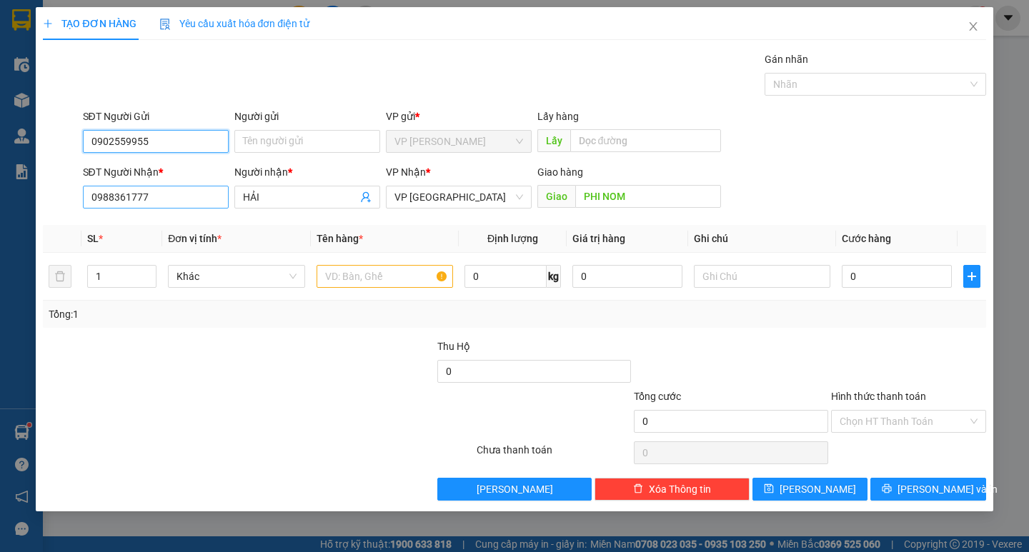
type input "0902559955"
click at [217, 202] on input "0988361777" at bounding box center [156, 197] width 146 height 23
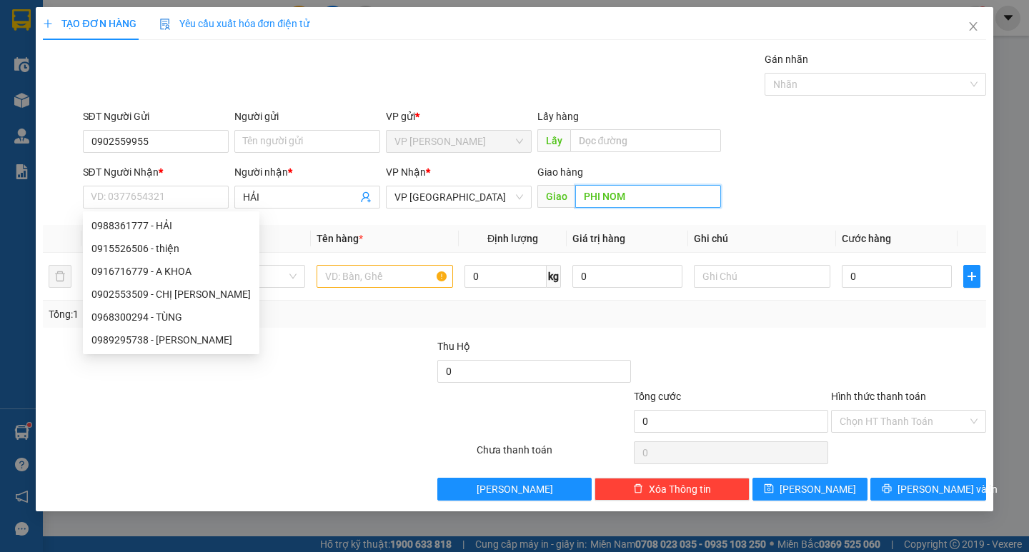
click at [668, 192] on input "PHI NOM" at bounding box center [648, 196] width 146 height 23
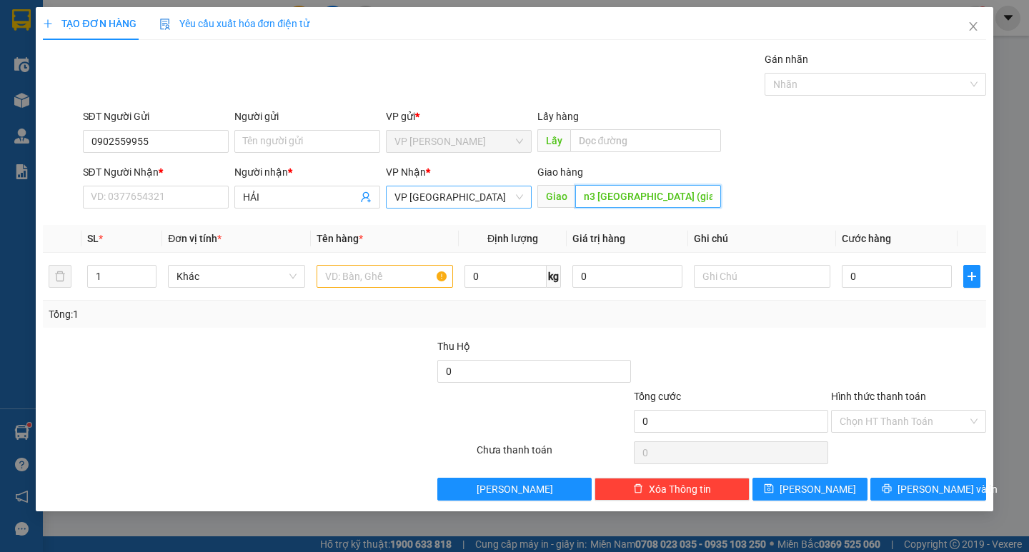
click at [395, 202] on span "VP [GEOGRAPHIC_DATA]" at bounding box center [459, 197] width 129 height 21
type input "n3 phú mỹ (gia lai)"
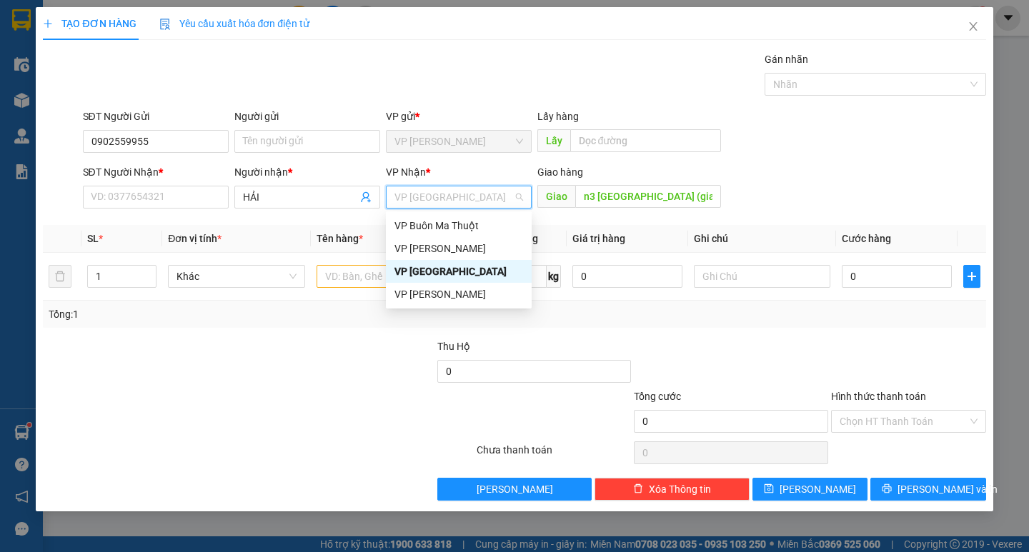
click at [438, 196] on span "VP [GEOGRAPHIC_DATA]" at bounding box center [459, 197] width 129 height 21
click at [429, 247] on div "VP [PERSON_NAME]" at bounding box center [459, 249] width 129 height 16
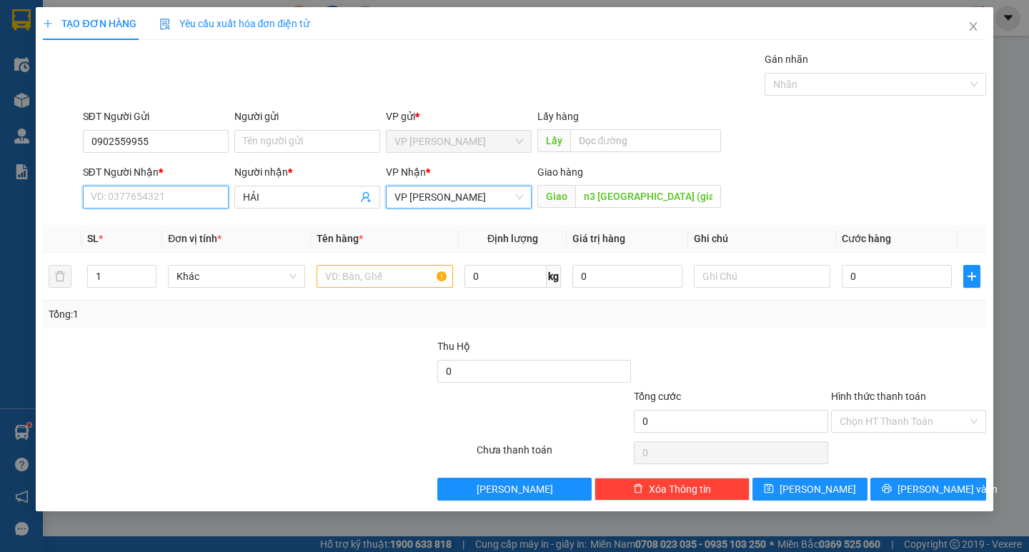
click at [184, 199] on input "SĐT Người Nhận *" at bounding box center [156, 197] width 146 height 23
type input "0988399767"
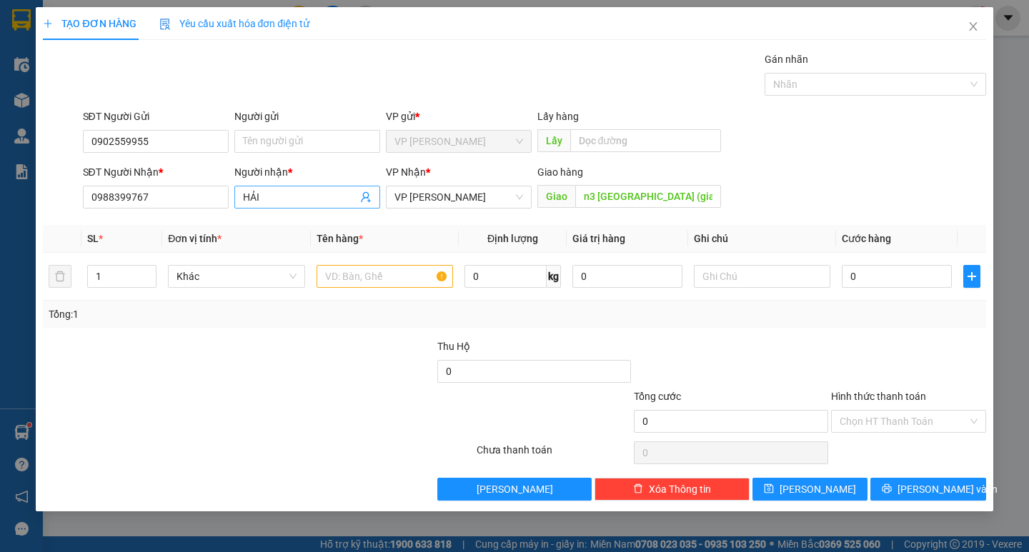
click at [293, 207] on span "HẢI" at bounding box center [307, 197] width 146 height 23
click at [294, 203] on input "HẢI" at bounding box center [300, 197] width 114 height 16
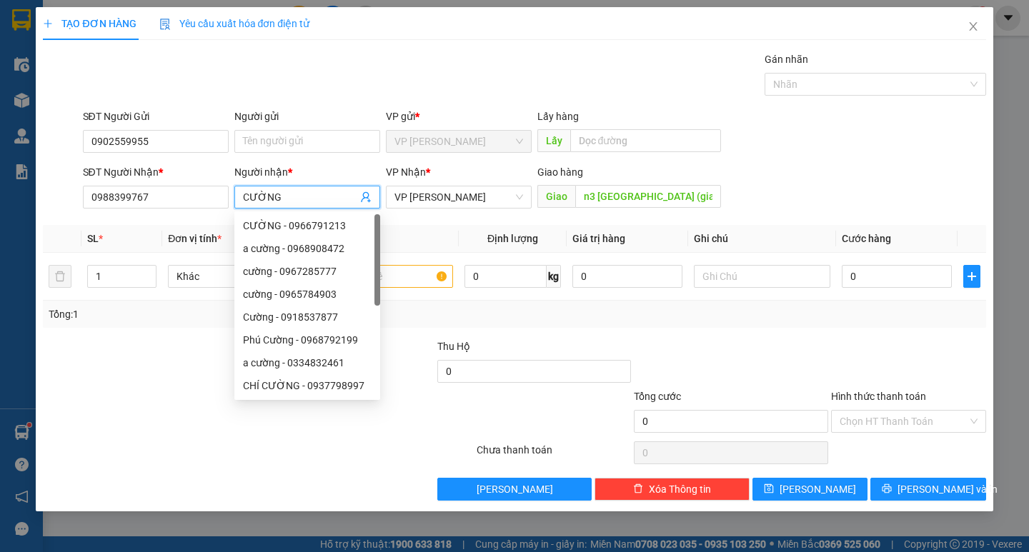
type input "CƯỜNG"
click at [796, 159] on form "SĐT Người Gửi 0902559955 Người gửi Tên người gửi VP gửi * VP Phan Thiết Lấy hàn…" at bounding box center [514, 162] width 943 height 106
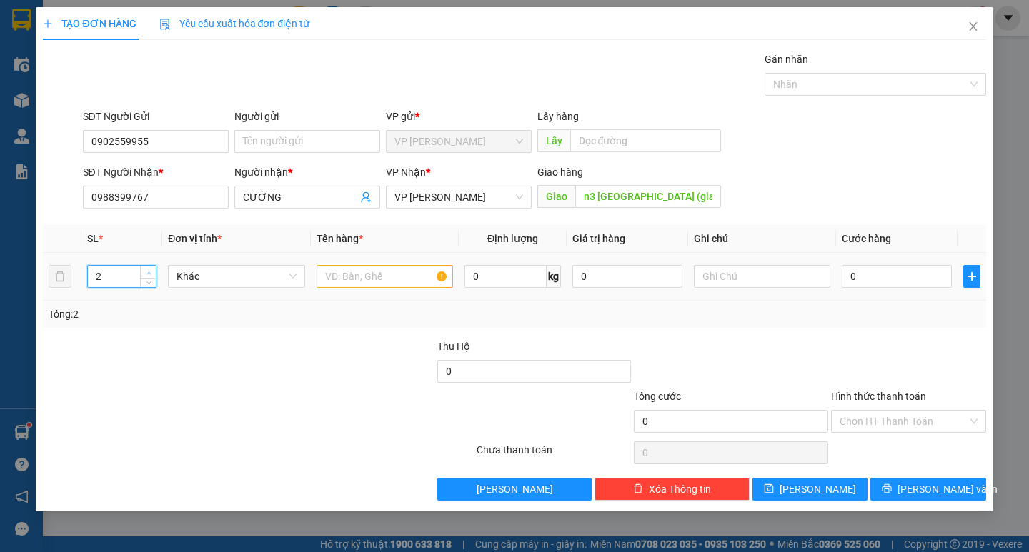
click at [152, 269] on span "up" at bounding box center [148, 273] width 9 height 9
type input "6"
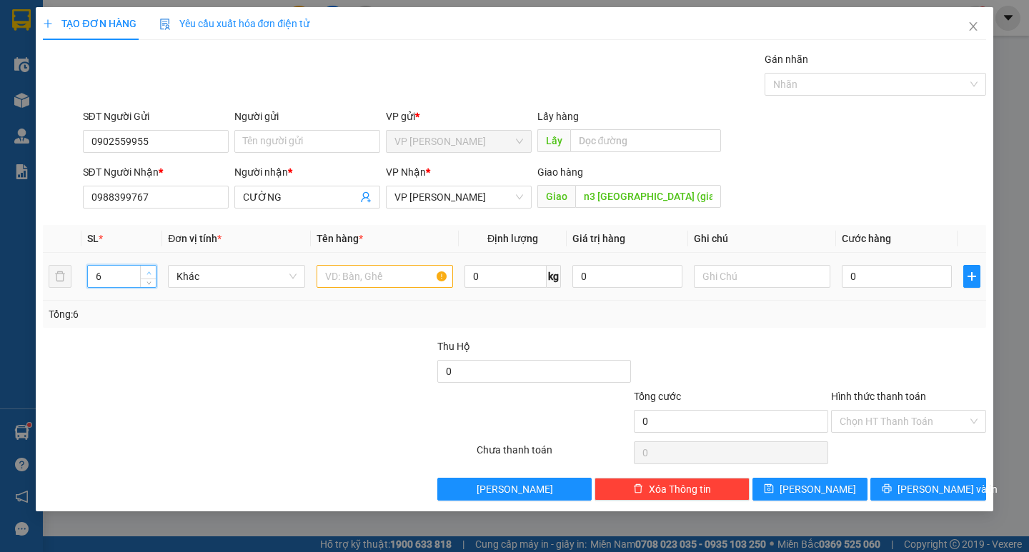
click at [152, 269] on span "up" at bounding box center [148, 273] width 9 height 9
click at [389, 281] on input "text" at bounding box center [385, 276] width 137 height 23
type input "NƯỚC TƯỚI"
click at [763, 283] on input "text" at bounding box center [762, 276] width 137 height 23
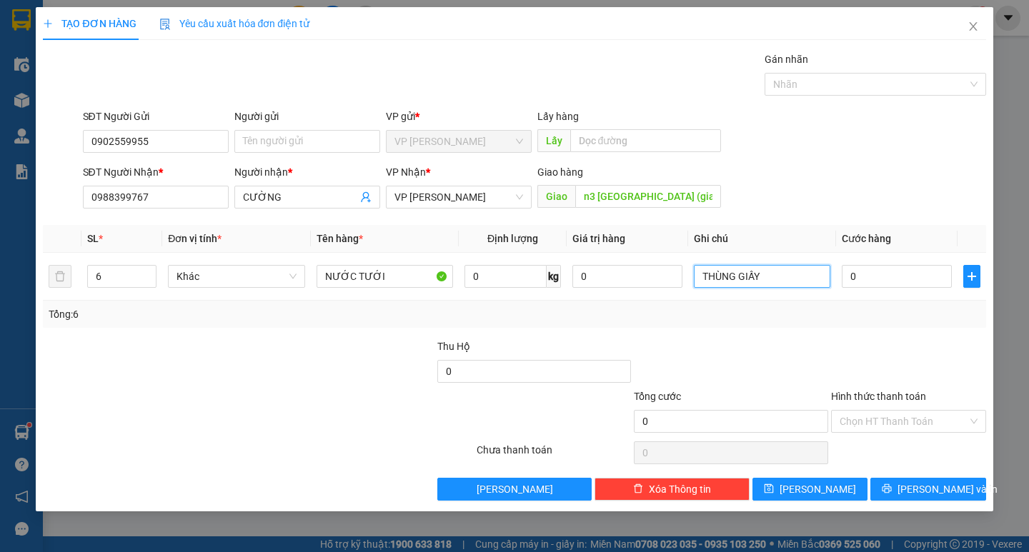
type input "THÙNG GIẤY"
click at [852, 273] on input "0" at bounding box center [897, 276] width 110 height 23
type input "3"
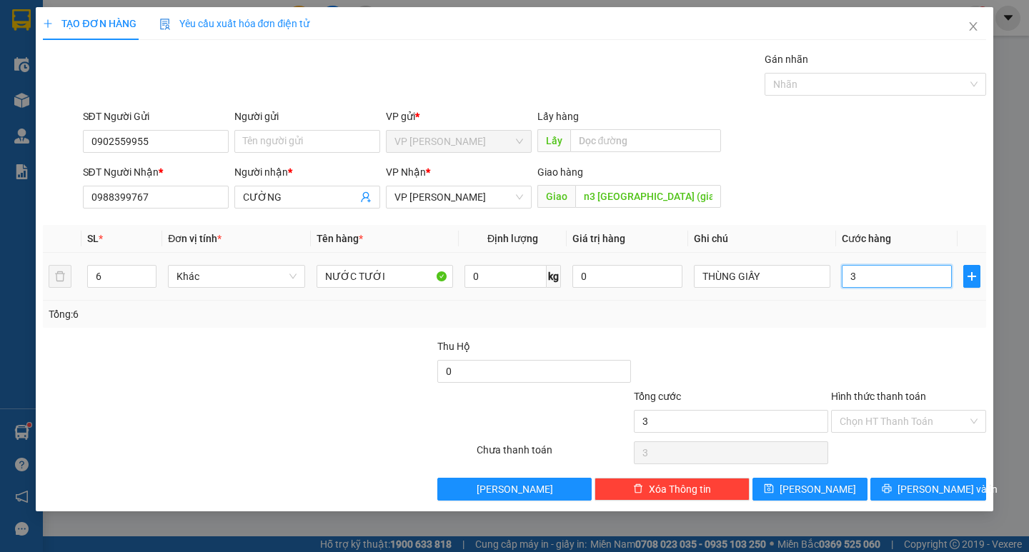
type input "30"
type input "300"
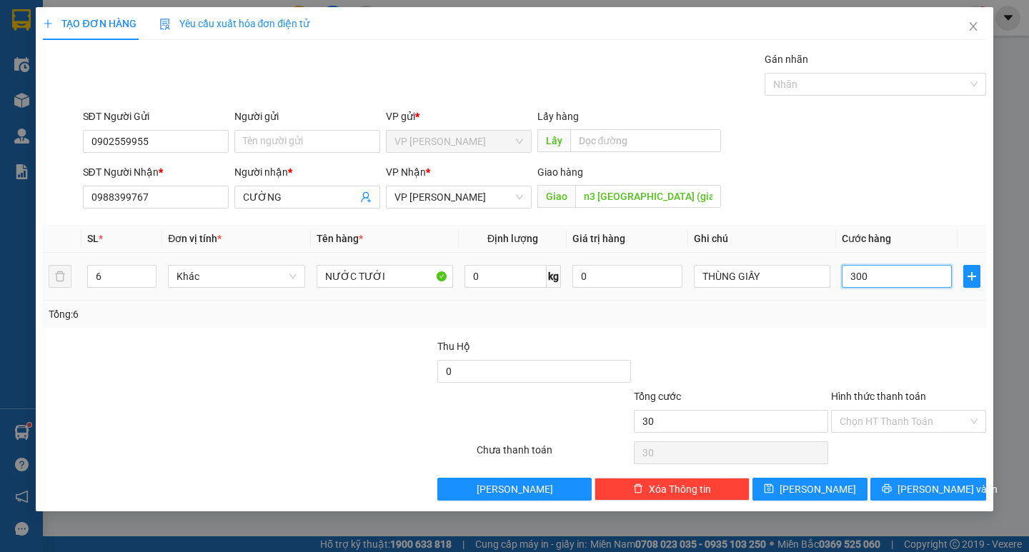
type input "300"
type input "3.000"
type input "30.000"
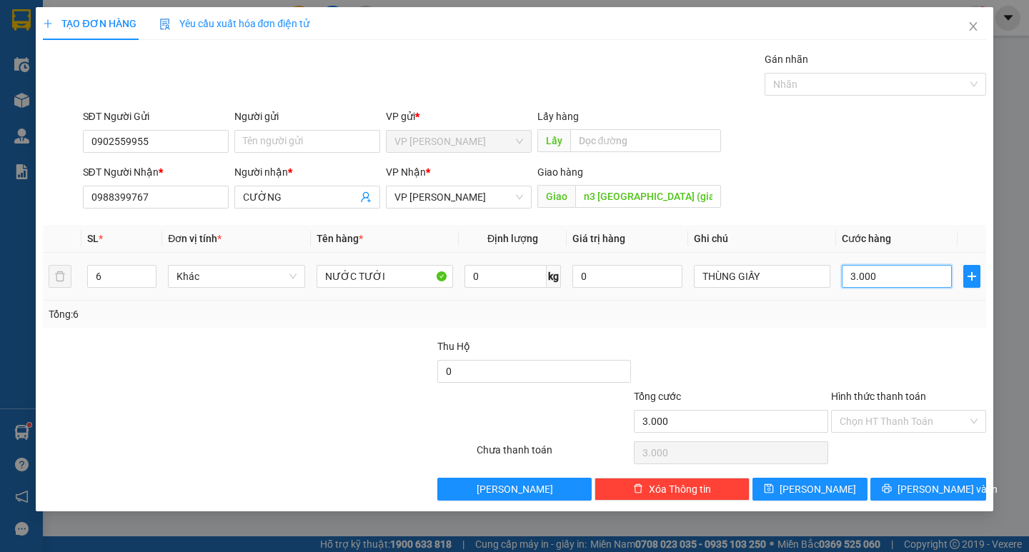
type input "30.000"
type input "300.000"
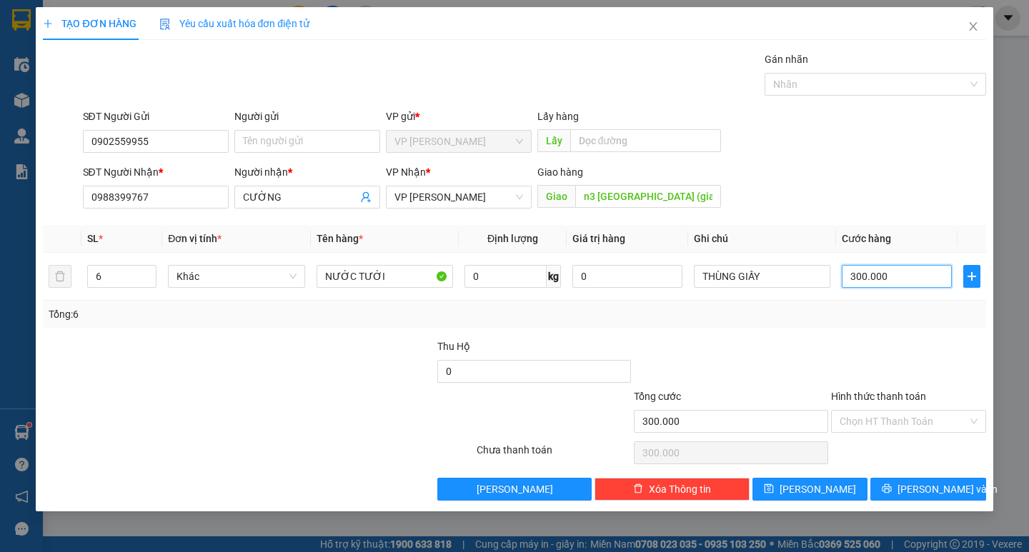
type input "300.000"
click at [963, 499] on button "[PERSON_NAME] và In" at bounding box center [928, 489] width 115 height 23
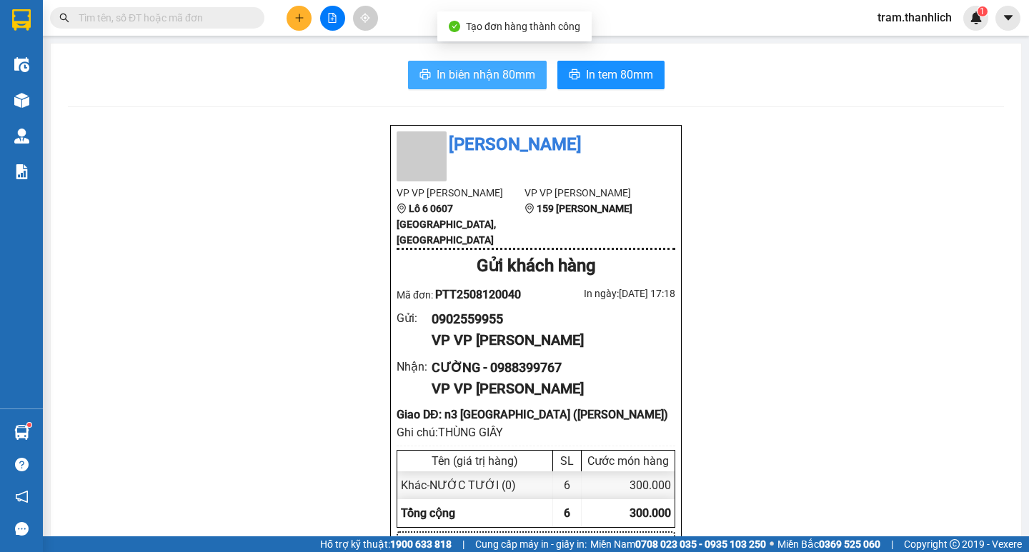
click at [453, 74] on span "In biên nhận 80mm" at bounding box center [486, 75] width 99 height 18
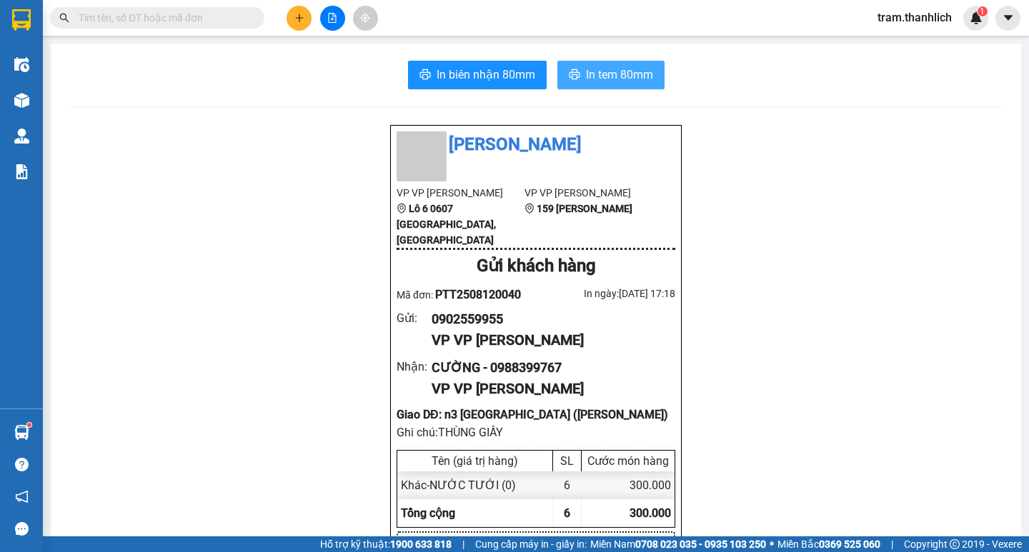
click at [643, 80] on span "In tem 80mm" at bounding box center [619, 75] width 67 height 18
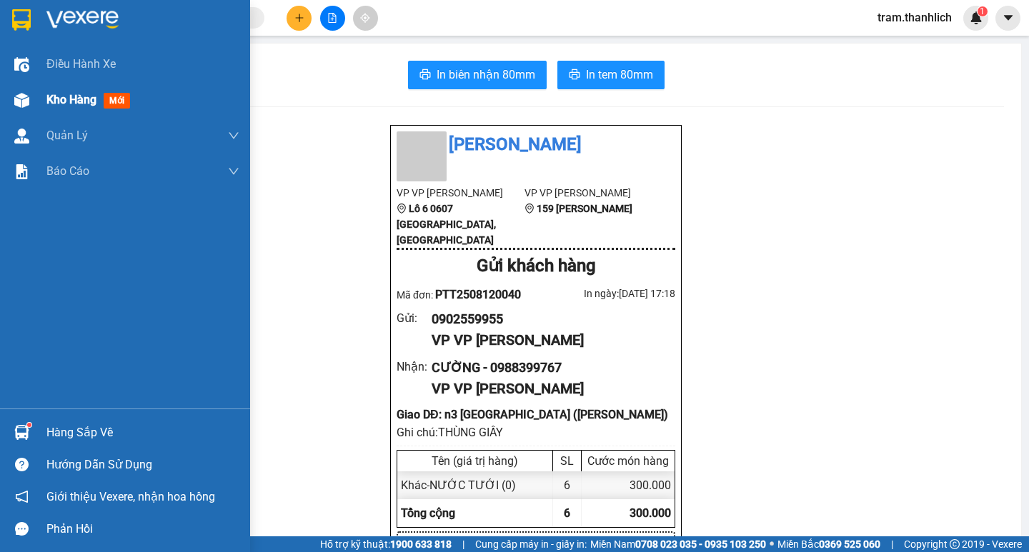
click at [31, 114] on div "Kho hàng mới" at bounding box center [125, 100] width 250 height 36
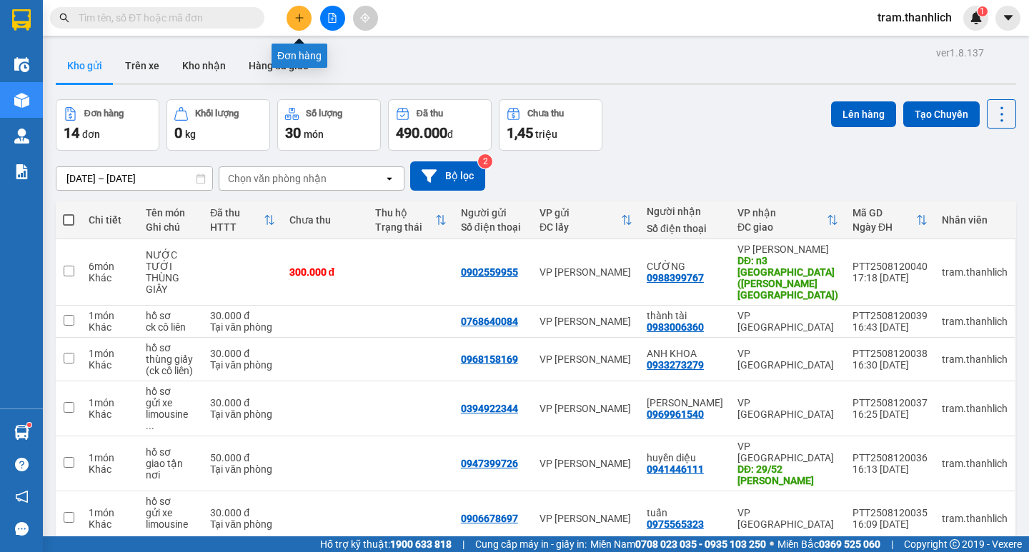
click at [304, 22] on icon "plus" at bounding box center [299, 18] width 10 height 10
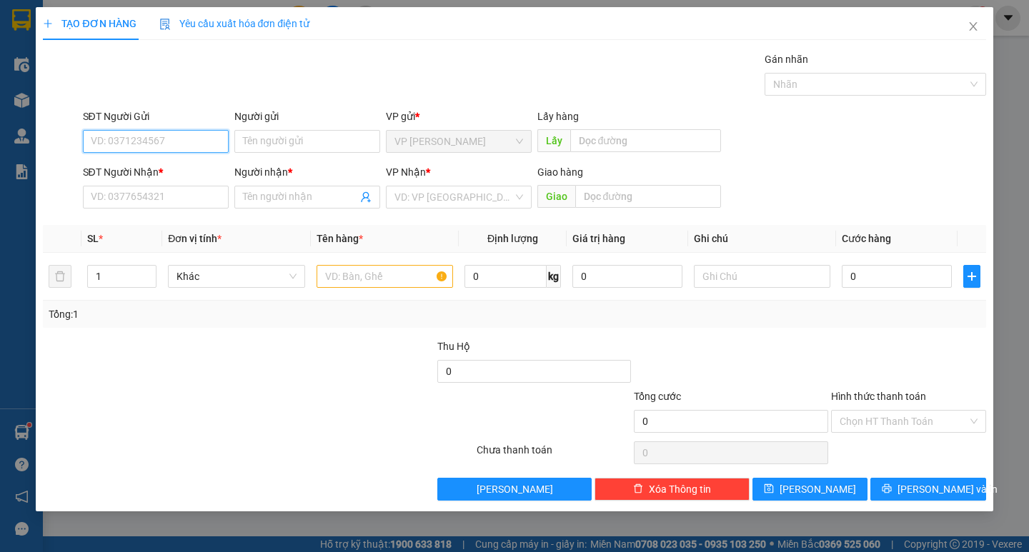
click at [115, 148] on input "SĐT Người Gửi" at bounding box center [156, 141] width 146 height 23
type input "0919003455"
click at [124, 168] on div "0919003455 - cước tinh sau" at bounding box center [155, 170] width 129 height 16
type input "cước tinh sau"
type input "0388888462"
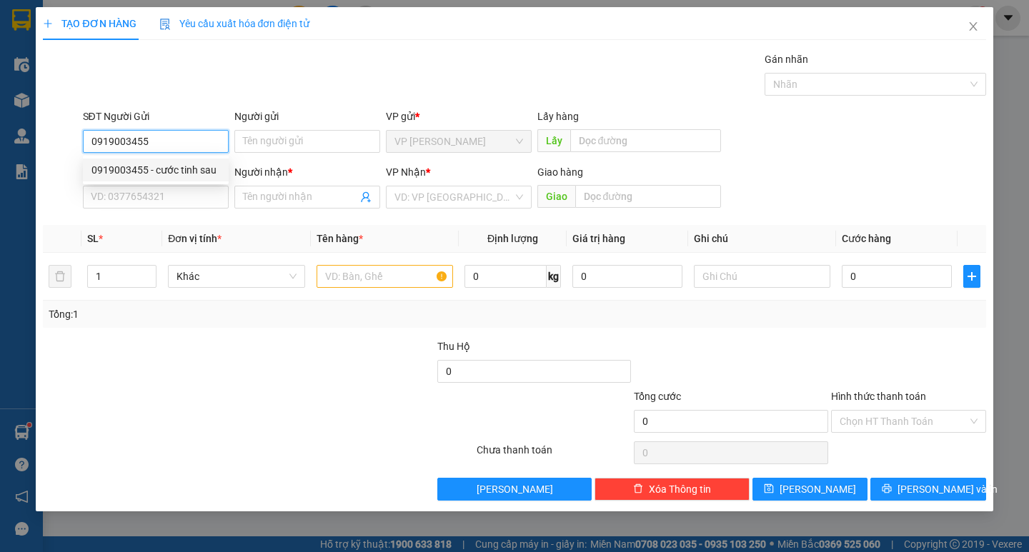
type input "anh long"
type input "0919003455"
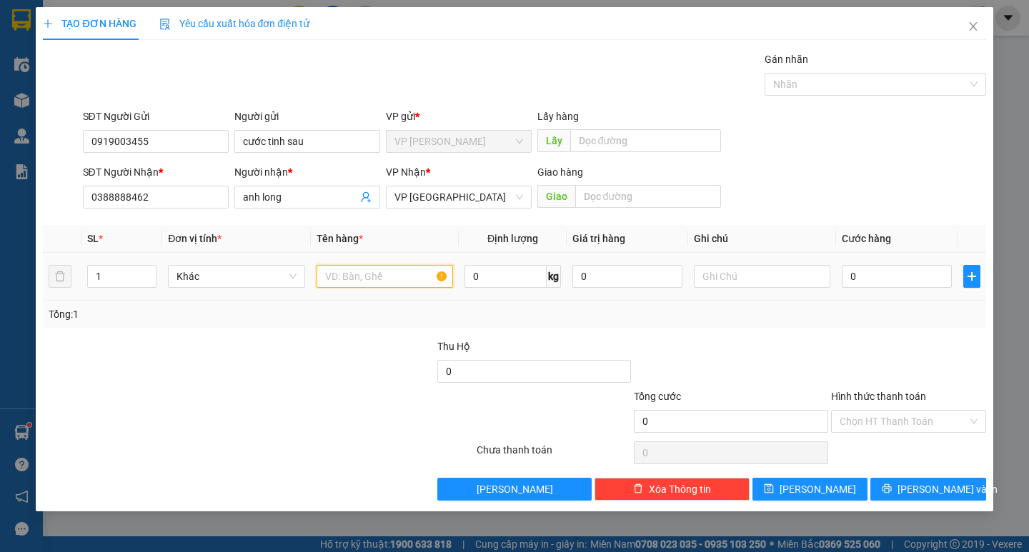
click at [388, 277] on input "text" at bounding box center [385, 276] width 137 height 23
type input "HỒ SƠ"
click at [881, 276] on input "0" at bounding box center [897, 276] width 110 height 23
type input "3"
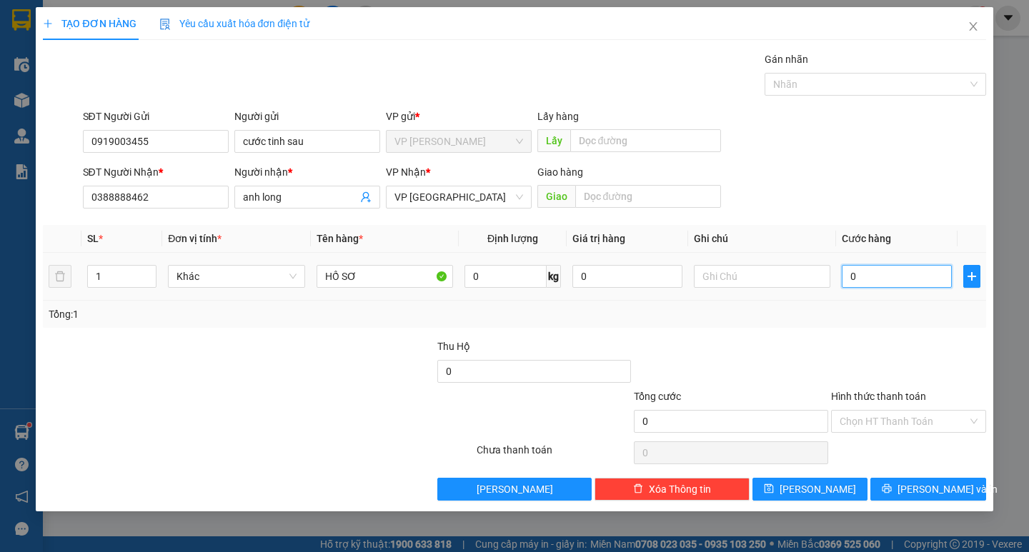
type input "3"
type input "30"
type input "300"
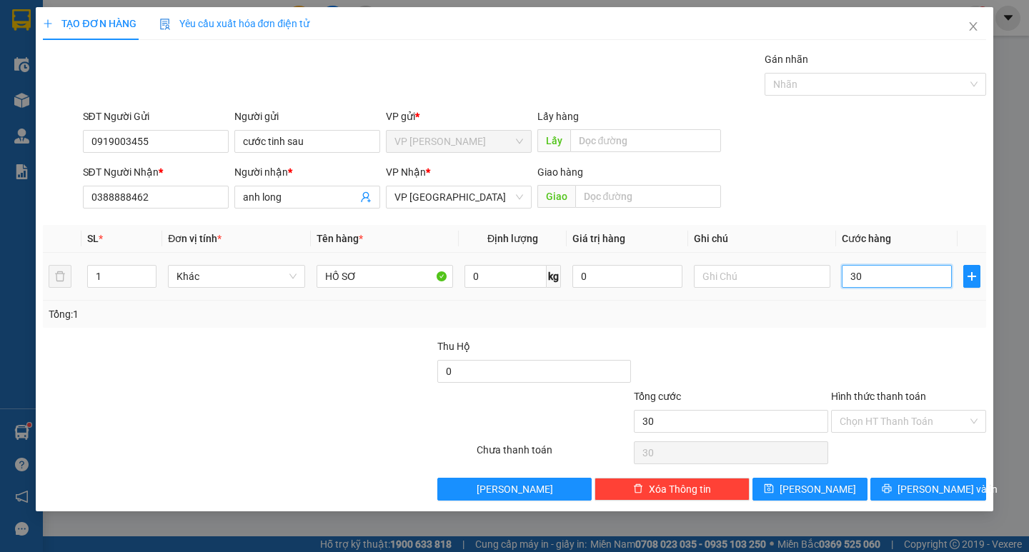
type input "300"
type input "3.000"
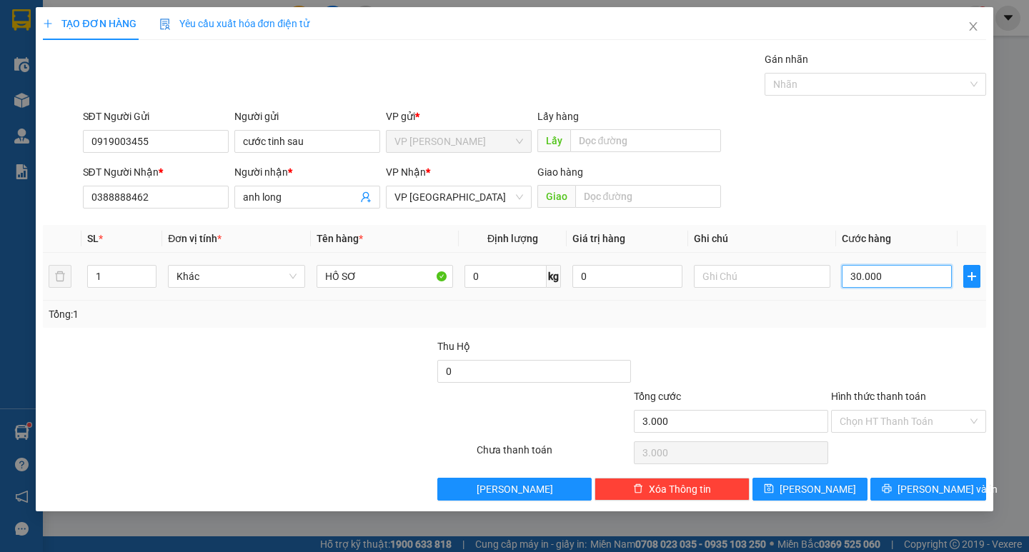
type input "300.000"
type input "30.000"
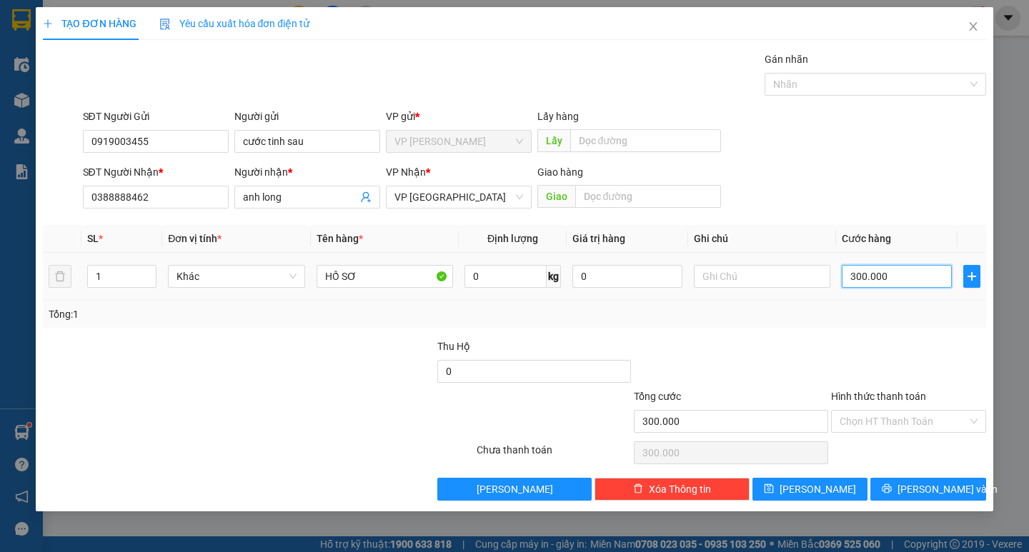
type input "30.000"
click at [791, 278] on input "text" at bounding box center [762, 276] width 137 height 23
type input "CÔNG NỢ"
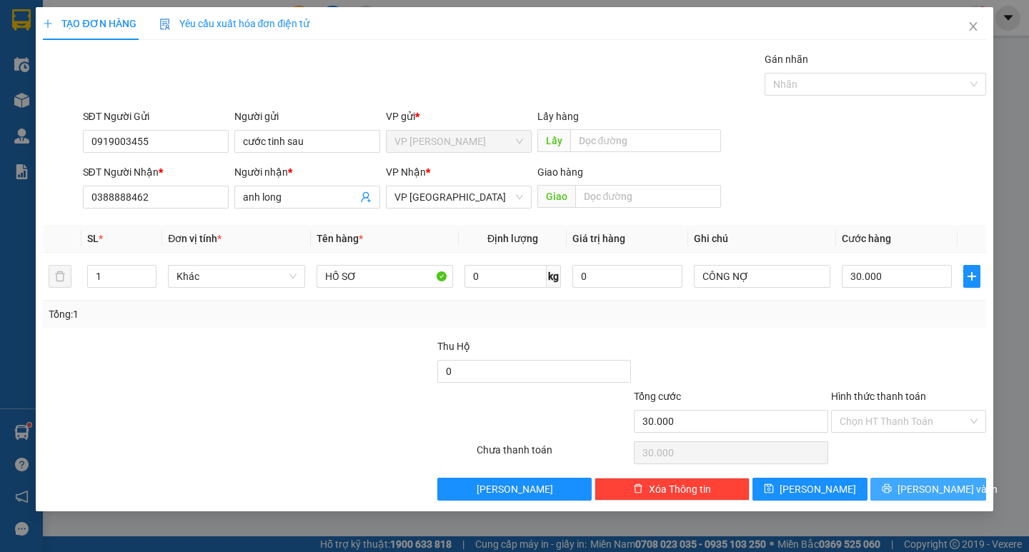
click at [958, 492] on button "[PERSON_NAME] và In" at bounding box center [928, 489] width 115 height 23
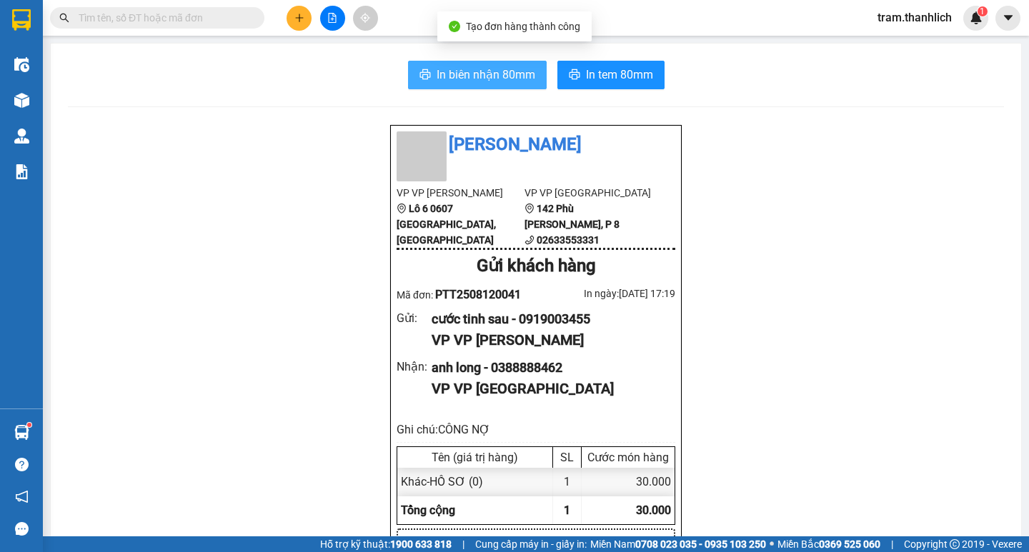
click at [509, 76] on span "In biên nhận 80mm" at bounding box center [486, 75] width 99 height 18
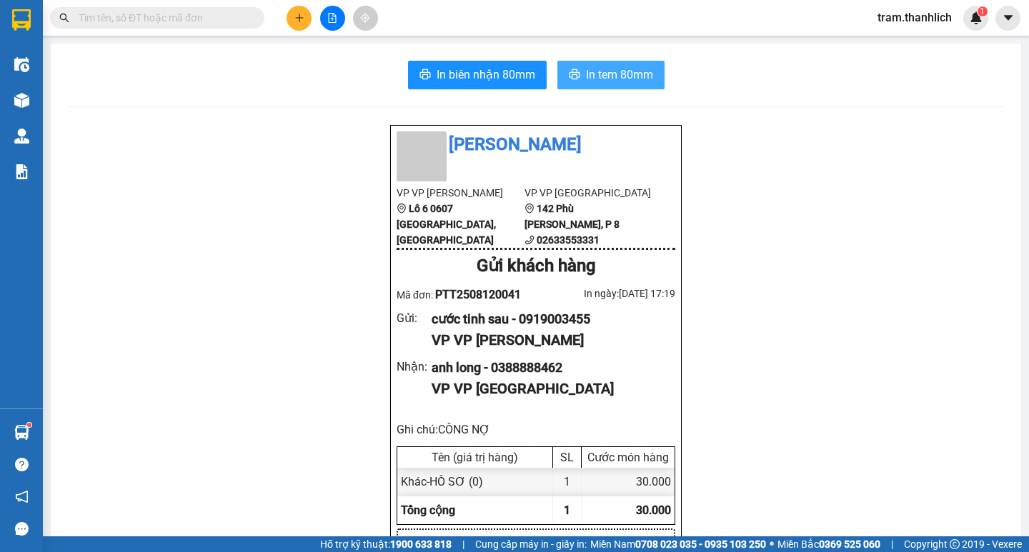
click at [635, 73] on span "In tem 80mm" at bounding box center [619, 75] width 67 height 18
click at [140, 11] on input "text" at bounding box center [163, 18] width 169 height 16
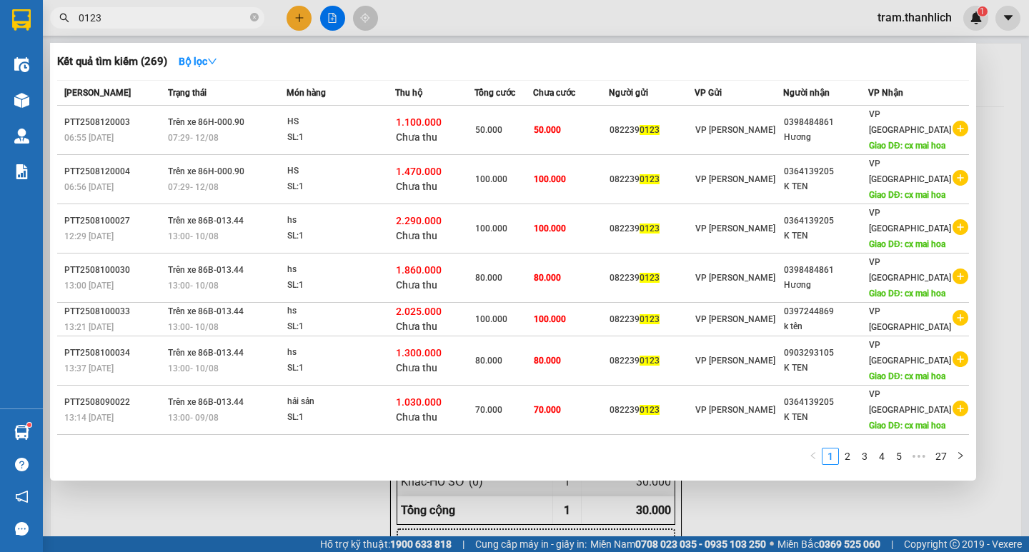
type input "0123"
click at [259, 22] on span "0123" at bounding box center [157, 17] width 214 height 21
click at [257, 18] on icon "close-circle" at bounding box center [254, 17] width 9 height 9
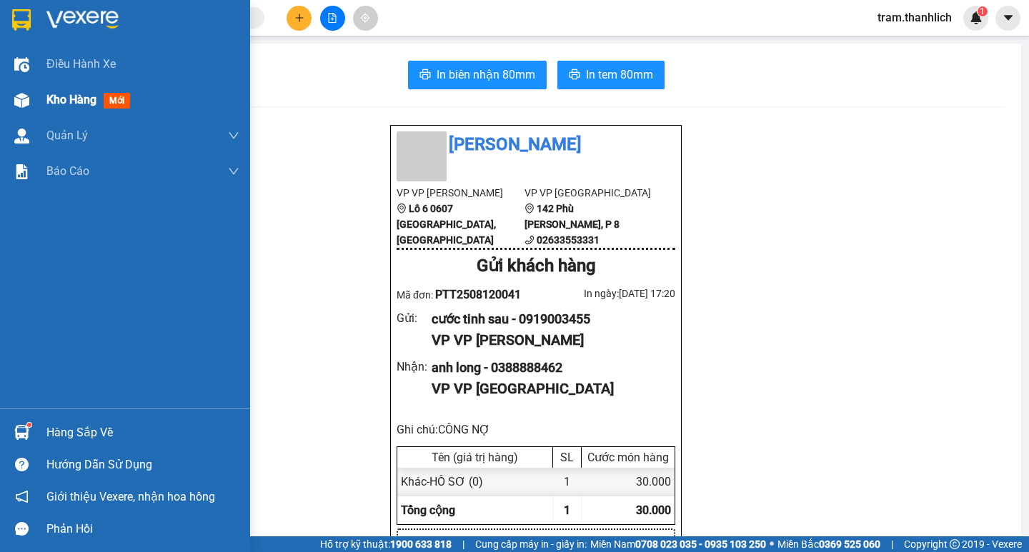
click at [61, 114] on div "Kho hàng mới" at bounding box center [142, 100] width 193 height 36
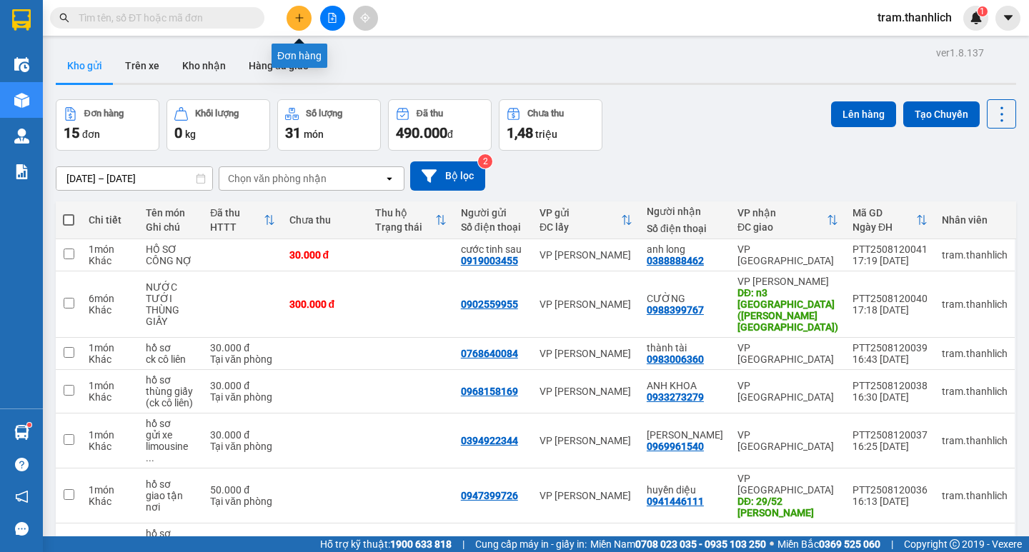
click at [307, 16] on button at bounding box center [299, 18] width 25 height 25
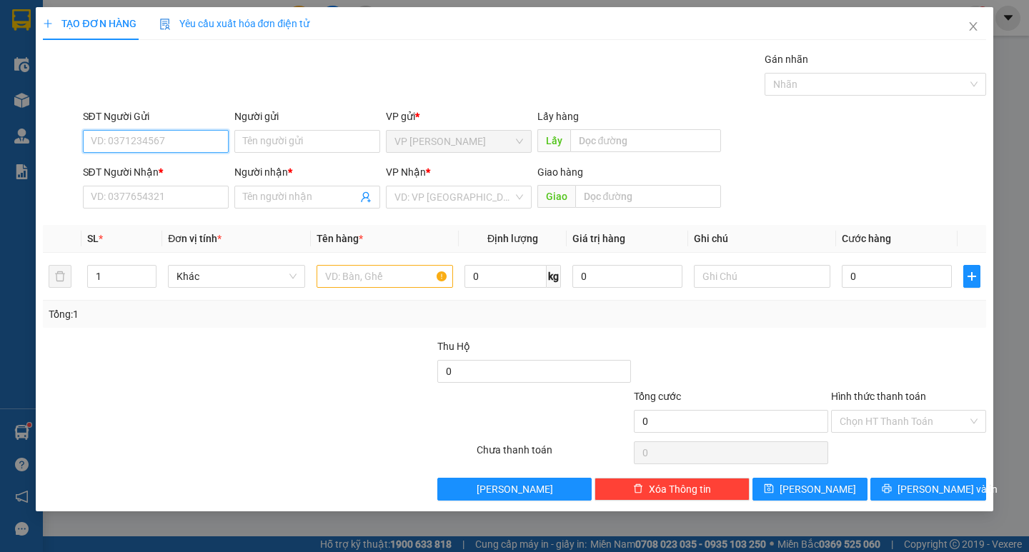
click at [134, 139] on input "SĐT Người Gửi" at bounding box center [156, 141] width 146 height 23
type input "0933565707"
click at [139, 196] on input "SĐT Người Nhận *" at bounding box center [156, 197] width 146 height 23
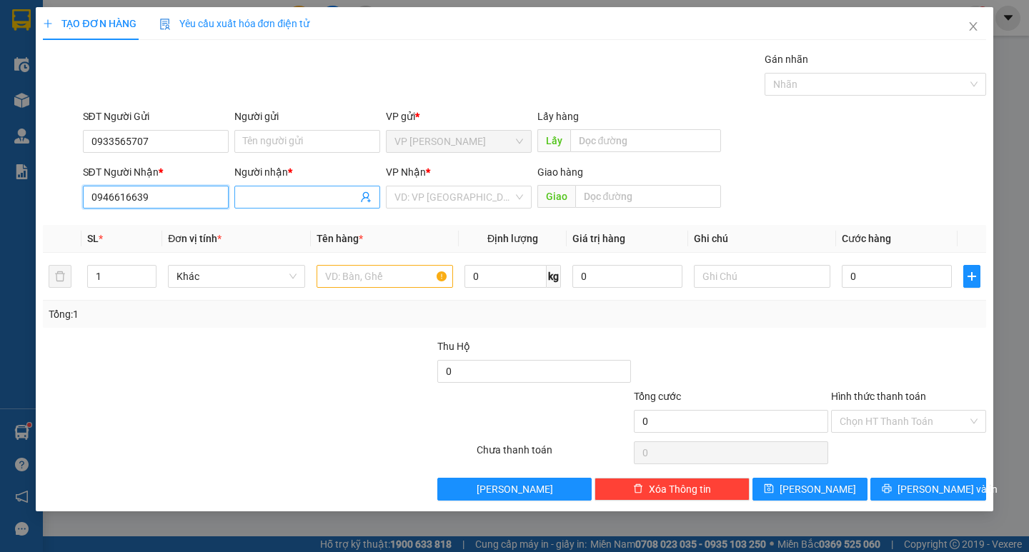
type input "0946616639"
click at [309, 193] on input "Người nhận *" at bounding box center [300, 197] width 114 height 16
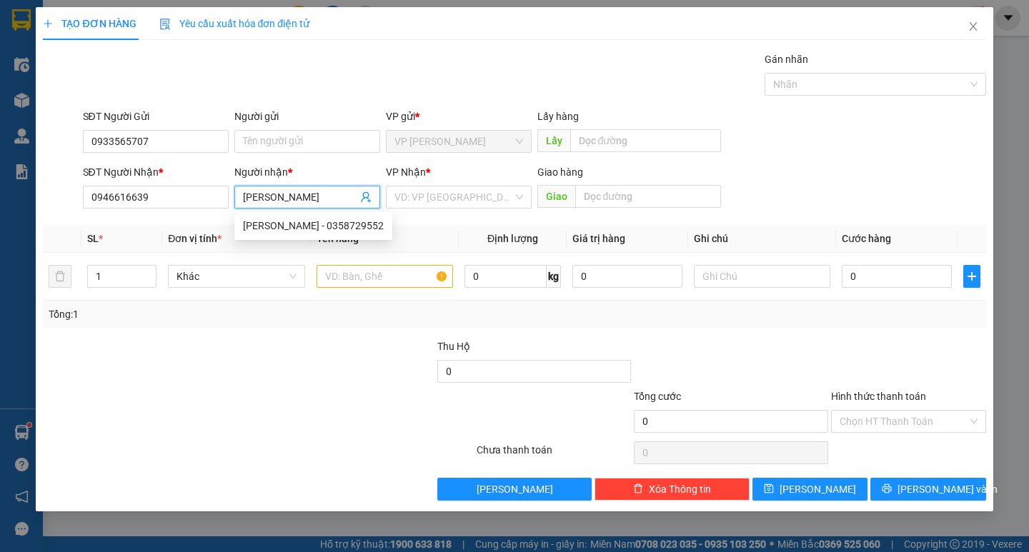
type input "ngọc dung"
click at [817, 190] on div "SĐT Người Nhận * 0946616639 Người nhận * ngọc dung VP Nhận * VD: VP Sài Gòn Gia…" at bounding box center [534, 189] width 909 height 50
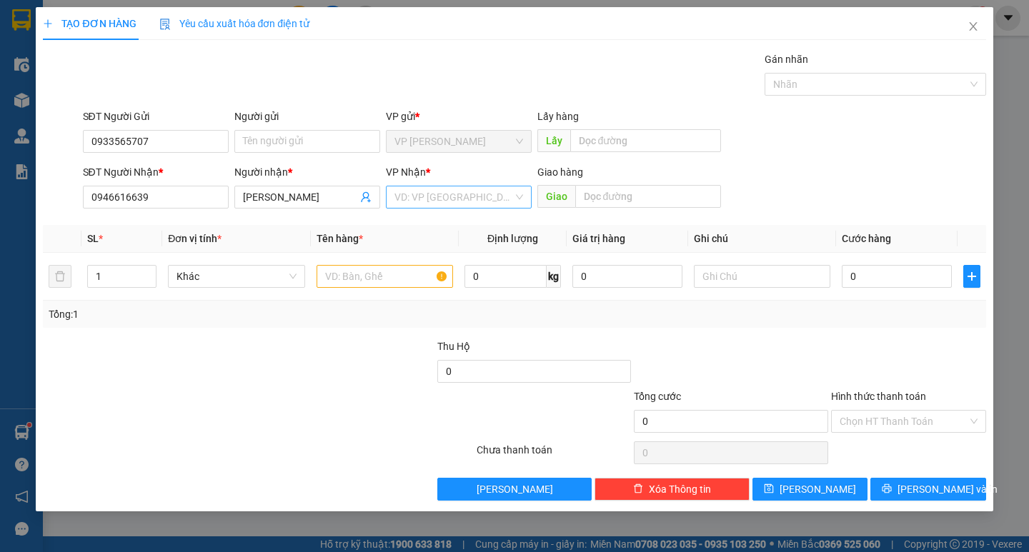
click at [465, 206] on input "search" at bounding box center [454, 197] width 119 height 21
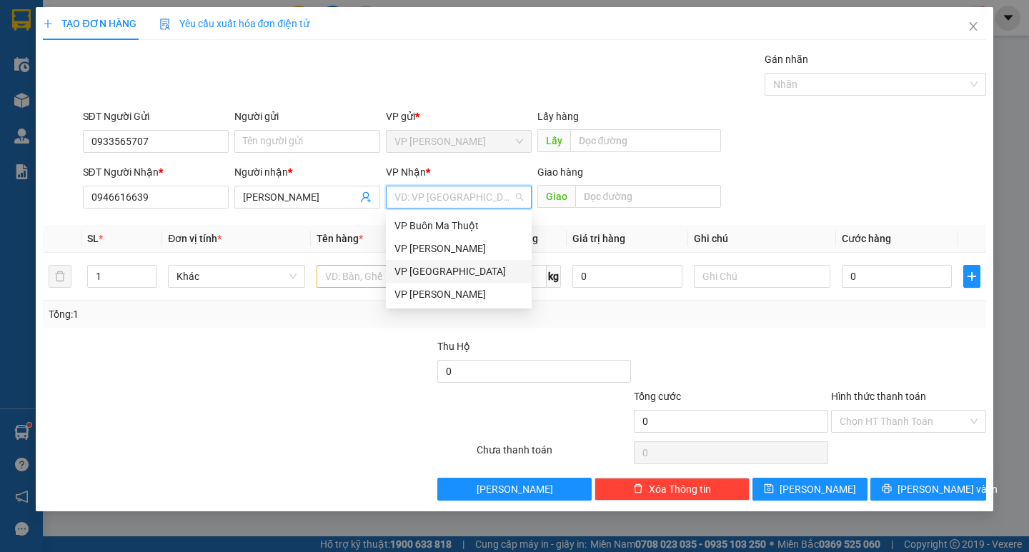
click at [435, 277] on div "VP [GEOGRAPHIC_DATA]" at bounding box center [459, 272] width 129 height 16
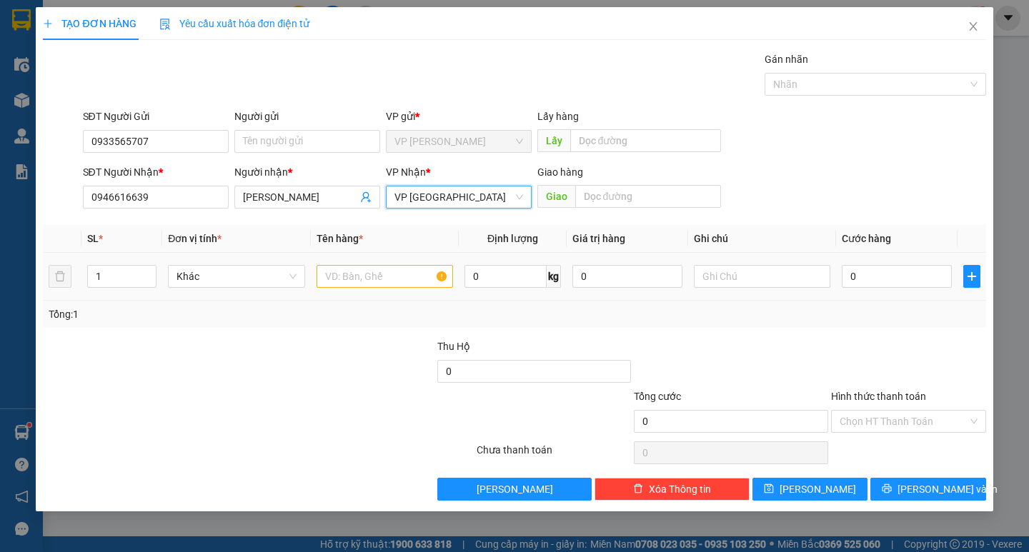
click at [851, 185] on div "SĐT Người Nhận * 0946616639 Người nhận * ngọc dung VP Nhận * VP Đà Lạt VP Đà Lạ…" at bounding box center [534, 189] width 909 height 50
click at [371, 289] on div at bounding box center [385, 276] width 137 height 29
click at [380, 275] on input "text" at bounding box center [385, 276] width 137 height 23
type input "hồ sơ"
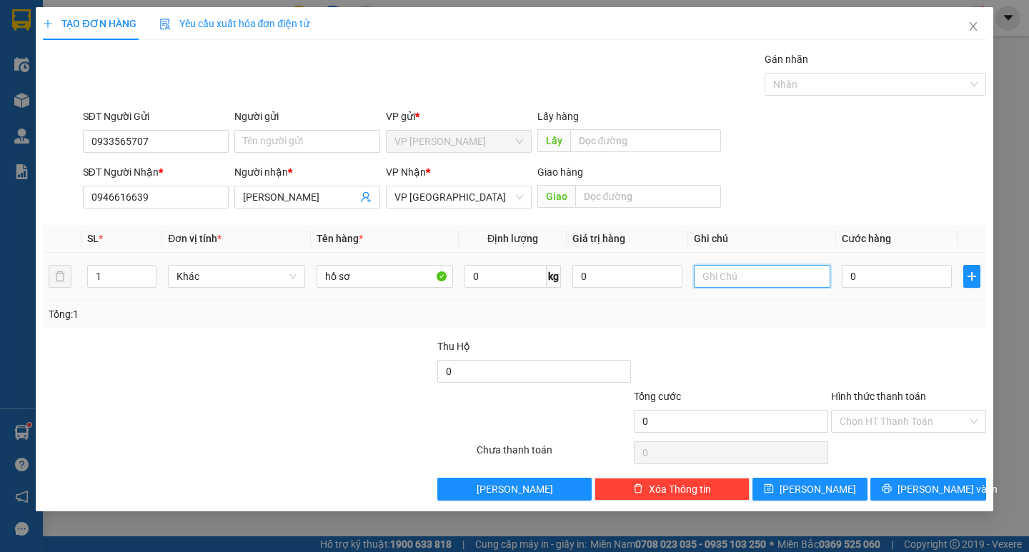
click at [756, 272] on input "text" at bounding box center [762, 276] width 137 height 23
click at [732, 282] on input "gừi xe 6h00" at bounding box center [762, 276] width 137 height 23
type input "gừi xe limousine 6h00"
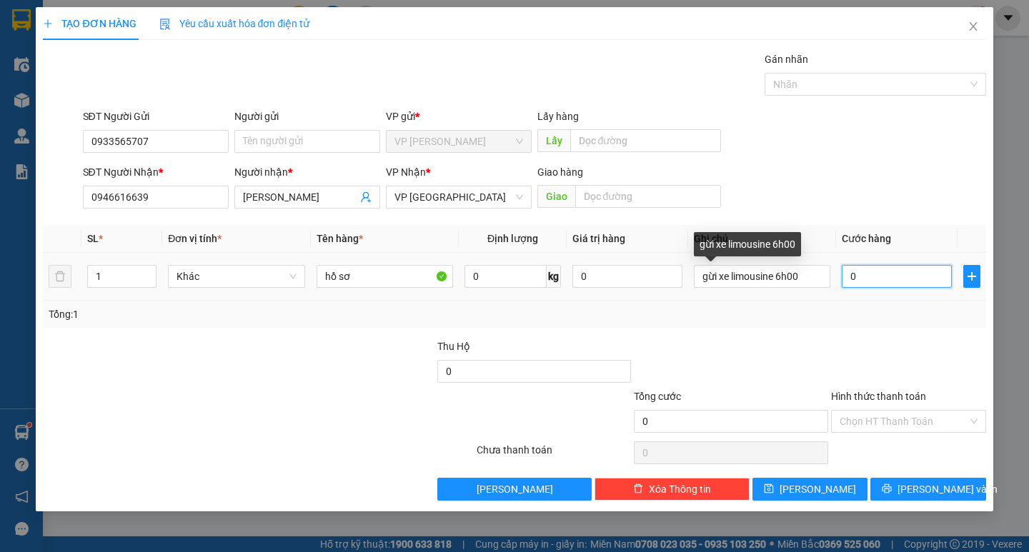
click at [908, 279] on input "0" at bounding box center [897, 276] width 110 height 23
type input "3"
type input "30"
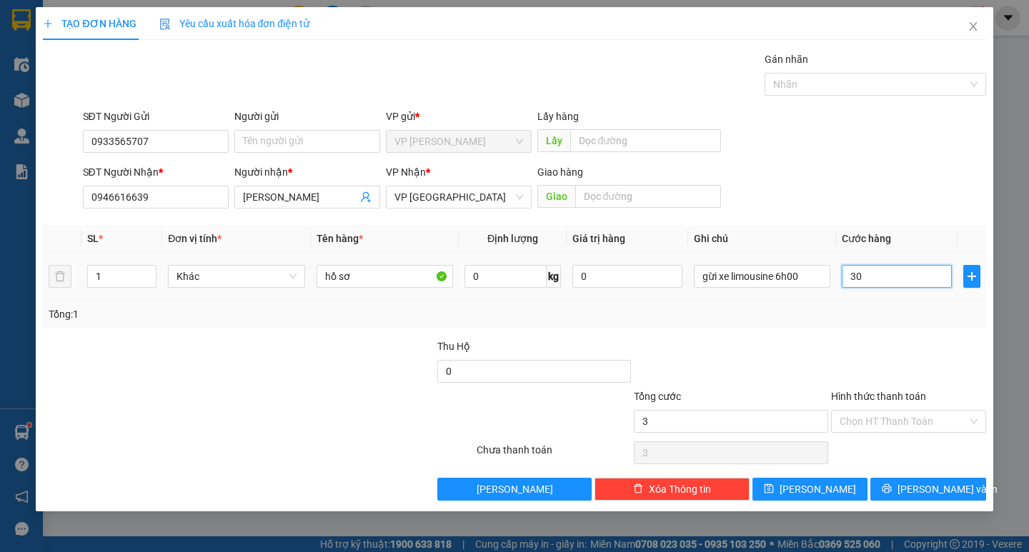
type input "30"
type input "300"
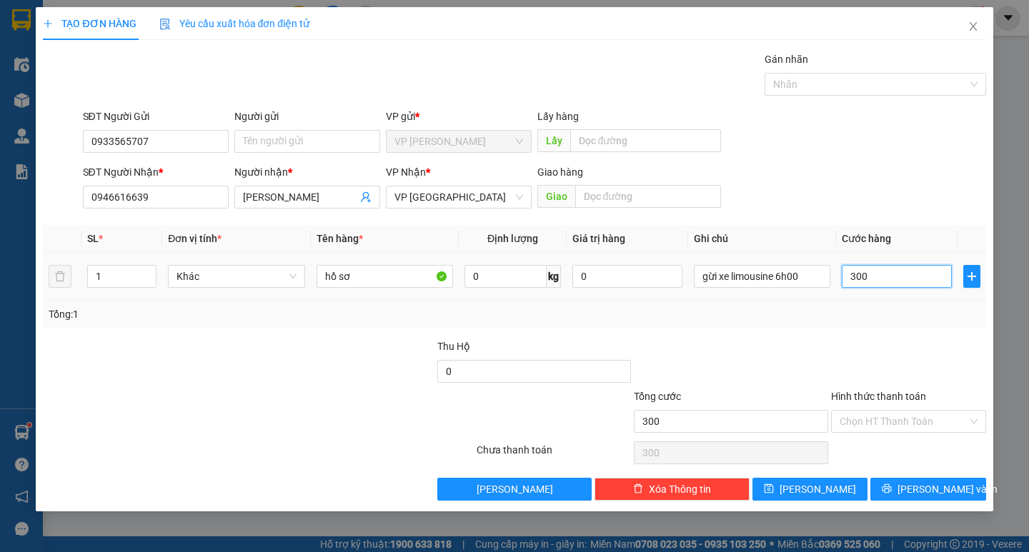
type input "3.000"
type input "30.000"
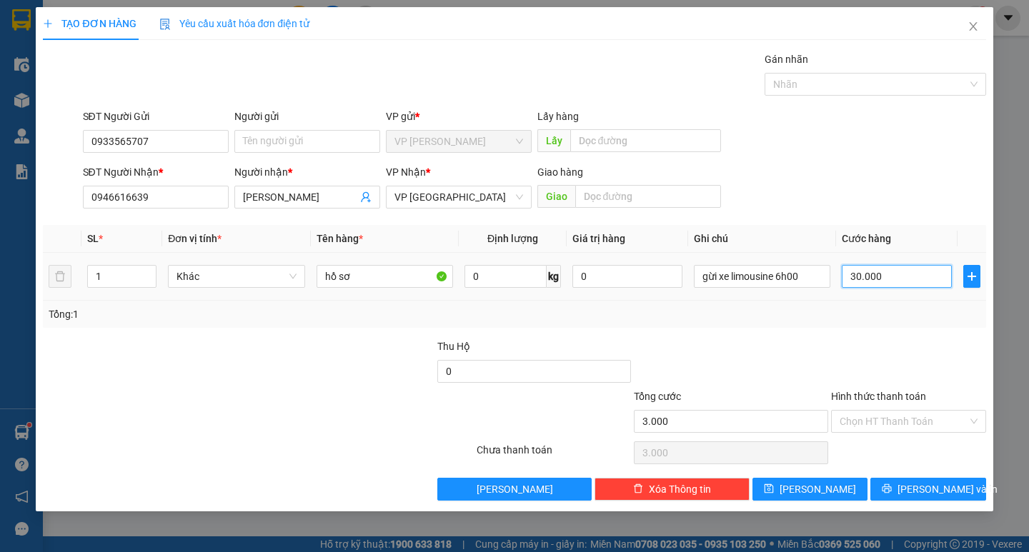
type input "30.000"
drag, startPoint x: 881, startPoint y: 420, endPoint x: 881, endPoint y: 442, distance: 22.9
click at [881, 420] on input "Hình thức thanh toán" at bounding box center [904, 421] width 128 height 21
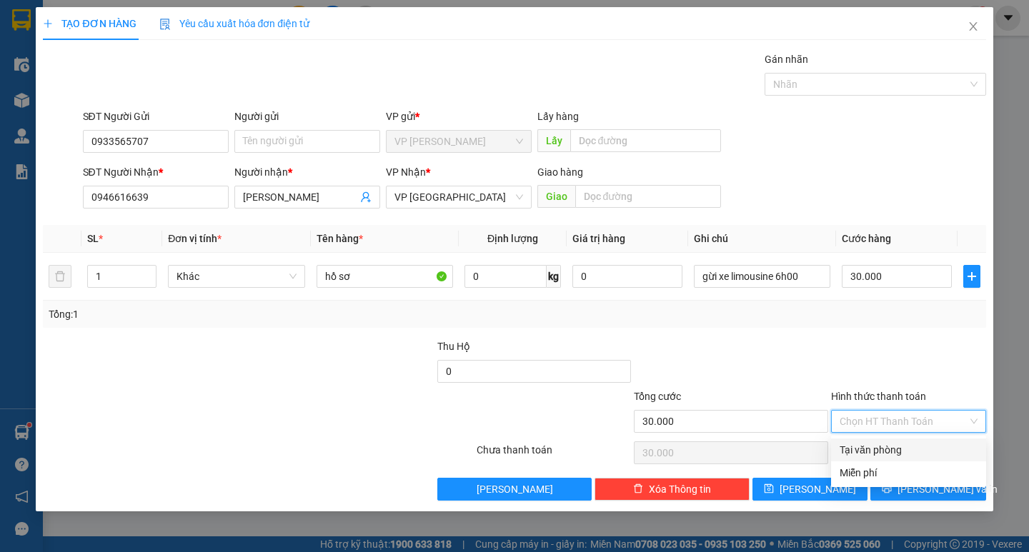
click at [881, 445] on div "Tại văn phòng" at bounding box center [909, 450] width 138 height 16
type input "0"
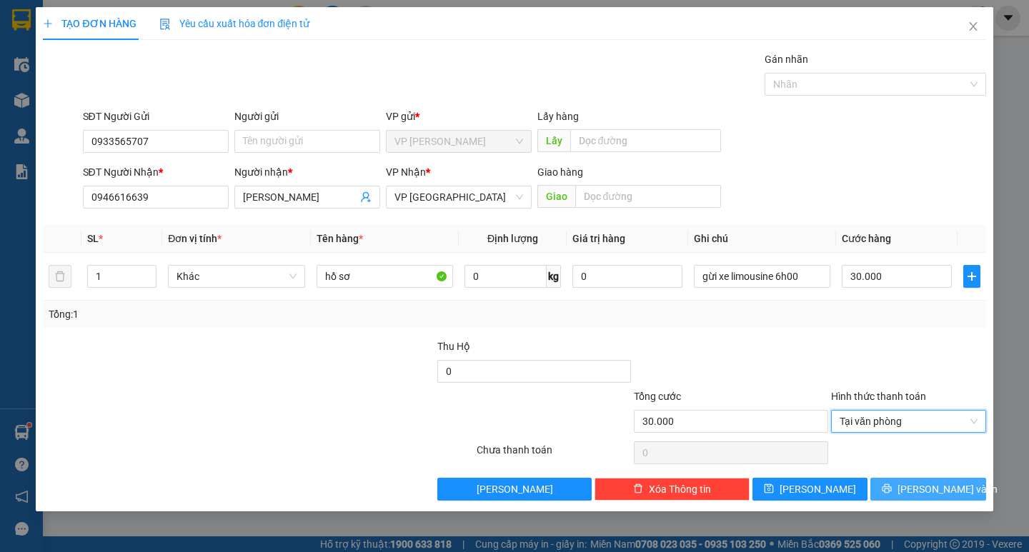
click at [906, 483] on button "[PERSON_NAME] và In" at bounding box center [928, 489] width 115 height 23
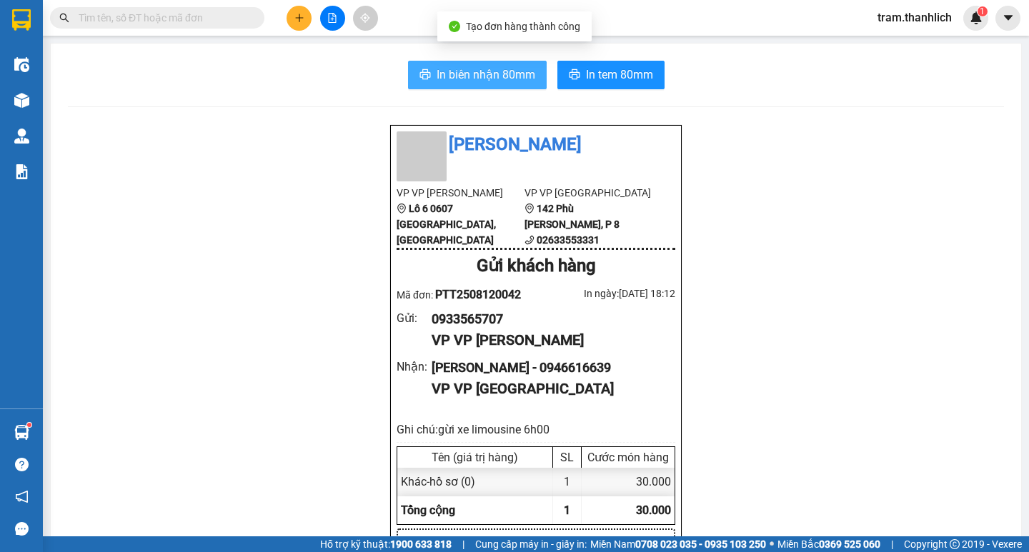
click at [474, 81] on span "In biên nhận 80mm" at bounding box center [486, 75] width 99 height 18
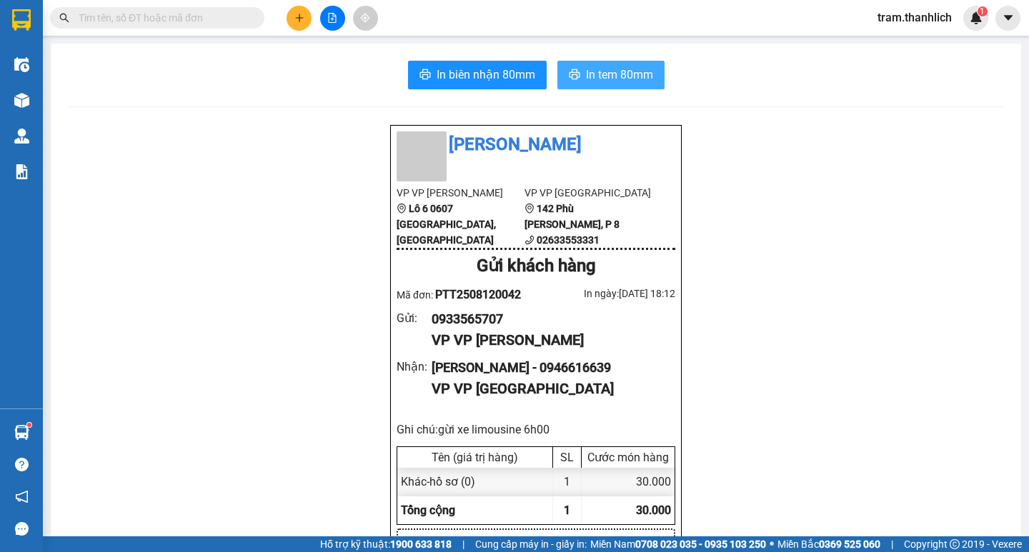
click at [639, 75] on span "In tem 80mm" at bounding box center [619, 75] width 67 height 18
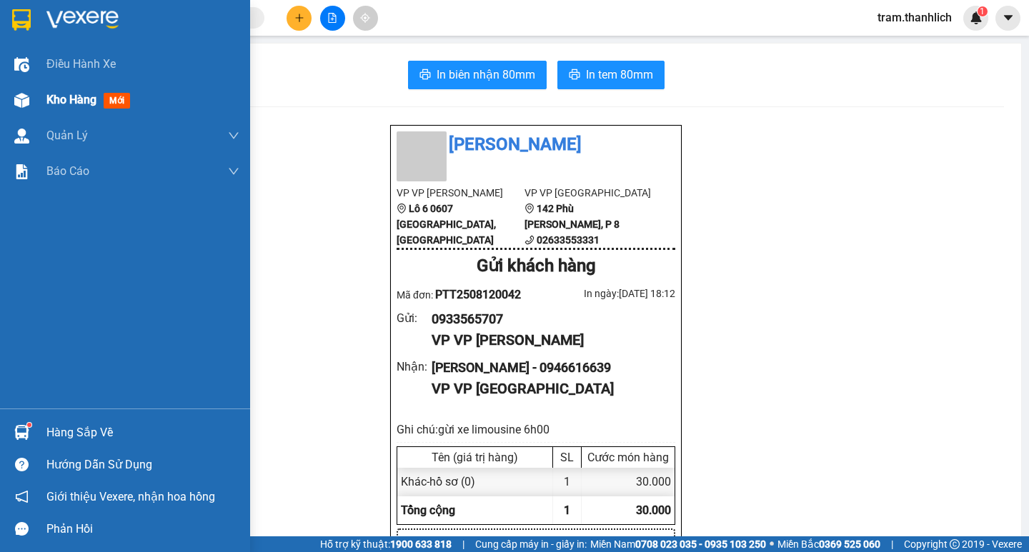
click at [35, 103] on div "Kho hàng mới" at bounding box center [125, 100] width 250 height 36
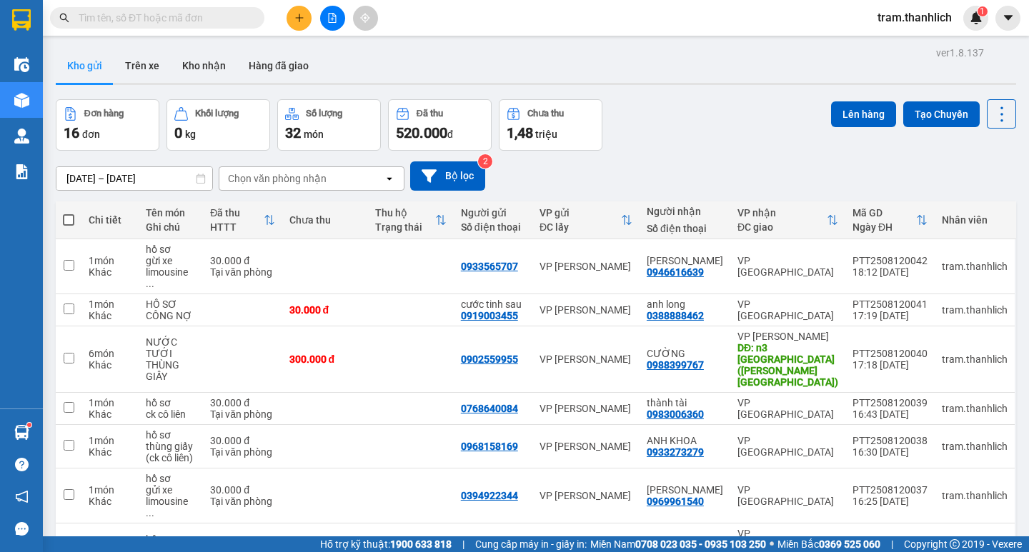
click at [289, 24] on button at bounding box center [299, 18] width 25 height 25
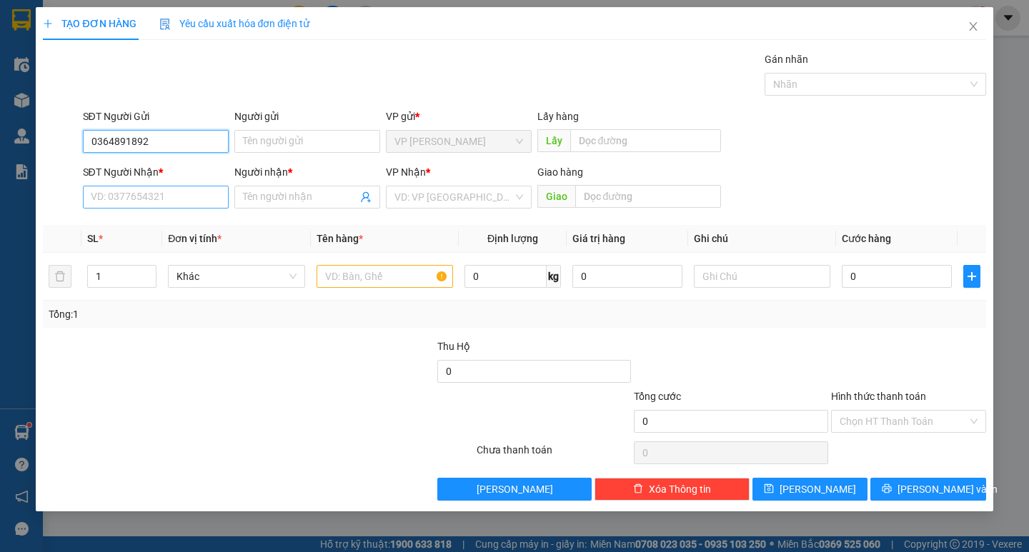
type input "0364891892"
click at [186, 203] on input "SĐT Người Nhận *" at bounding box center [156, 197] width 146 height 23
type input "0394402864"
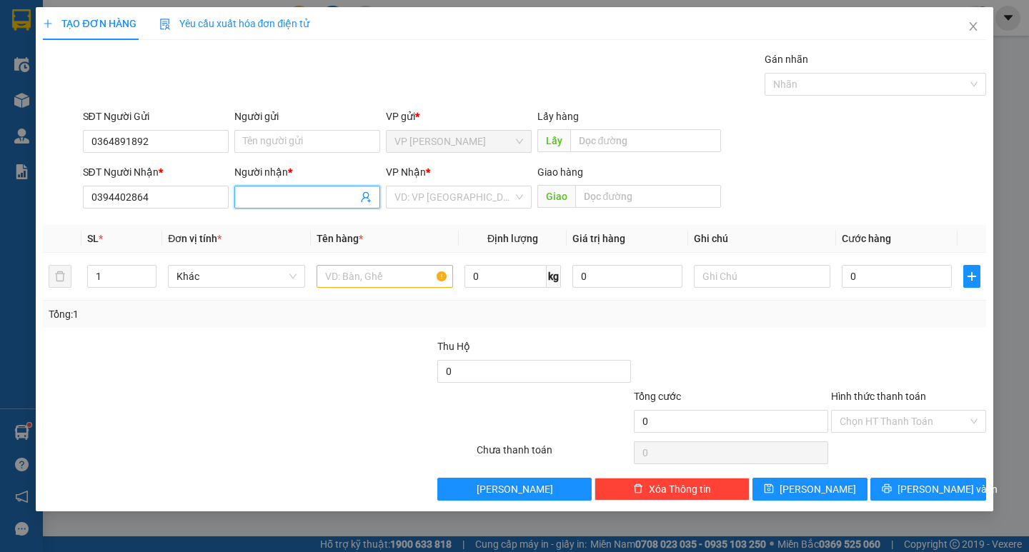
click at [304, 199] on input "Người nhận *" at bounding box center [300, 197] width 114 height 16
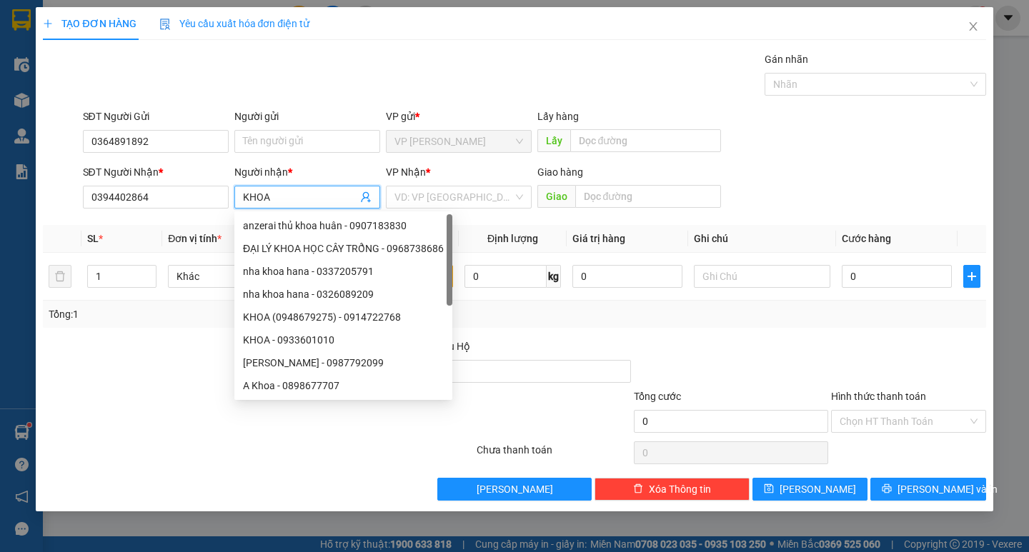
type input "KHOA"
click at [876, 170] on div "SĐT Người Nhận * 0394402864 Người nhận * KHOA VP Nhận * VD: VP Sài Gòn Giao hàn…" at bounding box center [534, 189] width 909 height 50
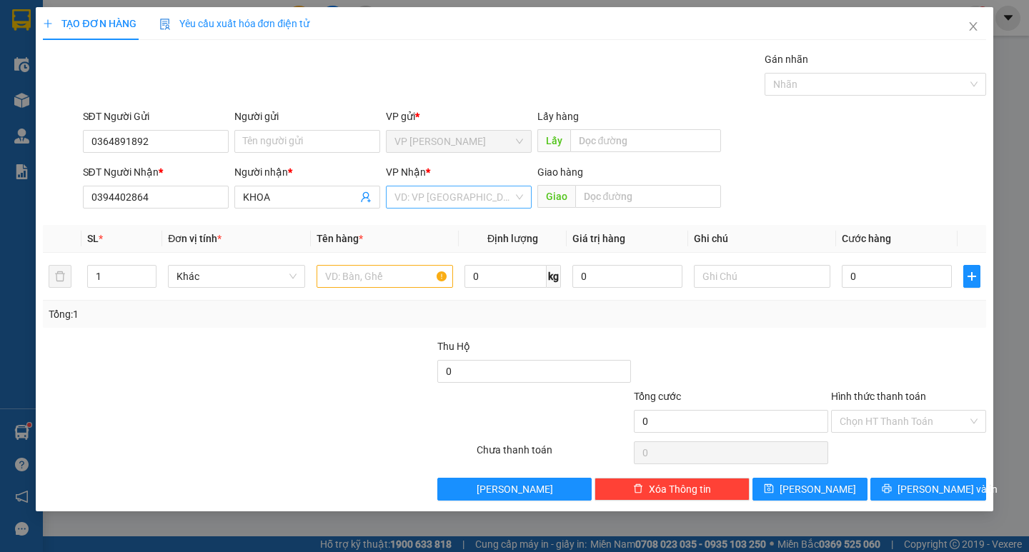
click at [457, 202] on input "search" at bounding box center [454, 197] width 119 height 21
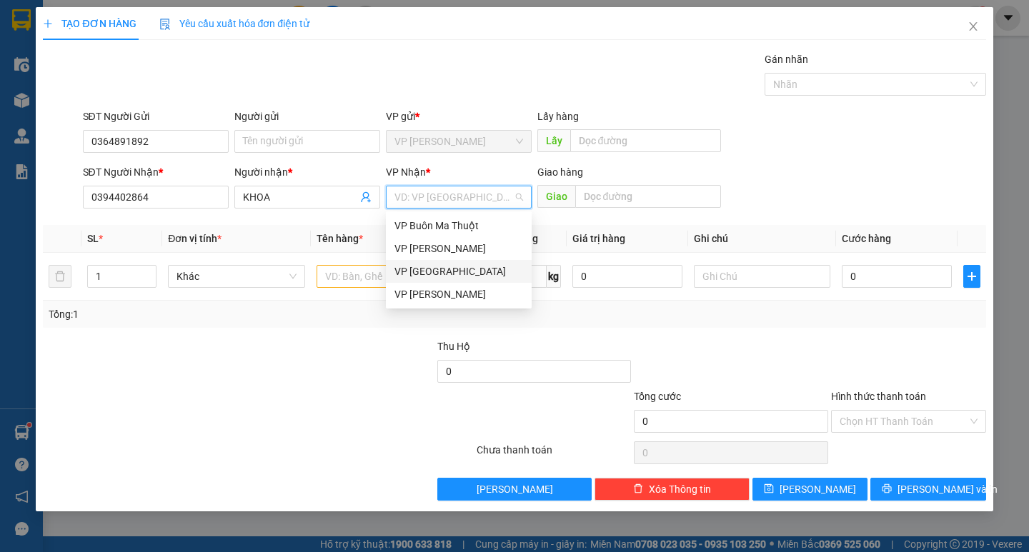
click at [443, 266] on div "VP [GEOGRAPHIC_DATA]" at bounding box center [459, 272] width 129 height 16
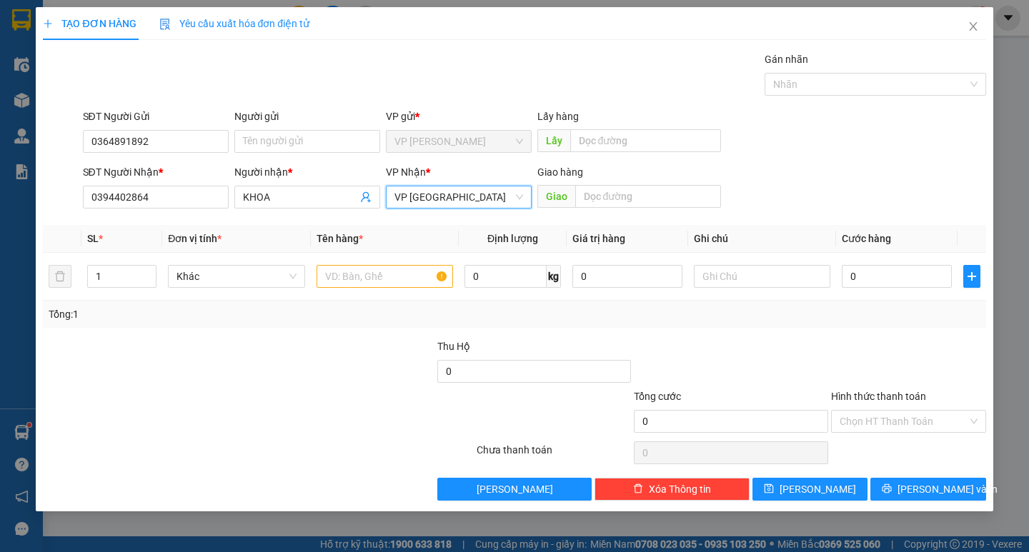
click at [833, 130] on div "SĐT Người Gửi 0364891892 Người gửi Tên người gửi VP gửi * VP Phan Thiết Lấy hàn…" at bounding box center [534, 134] width 909 height 50
click at [394, 280] on input "text" at bounding box center [385, 276] width 137 height 23
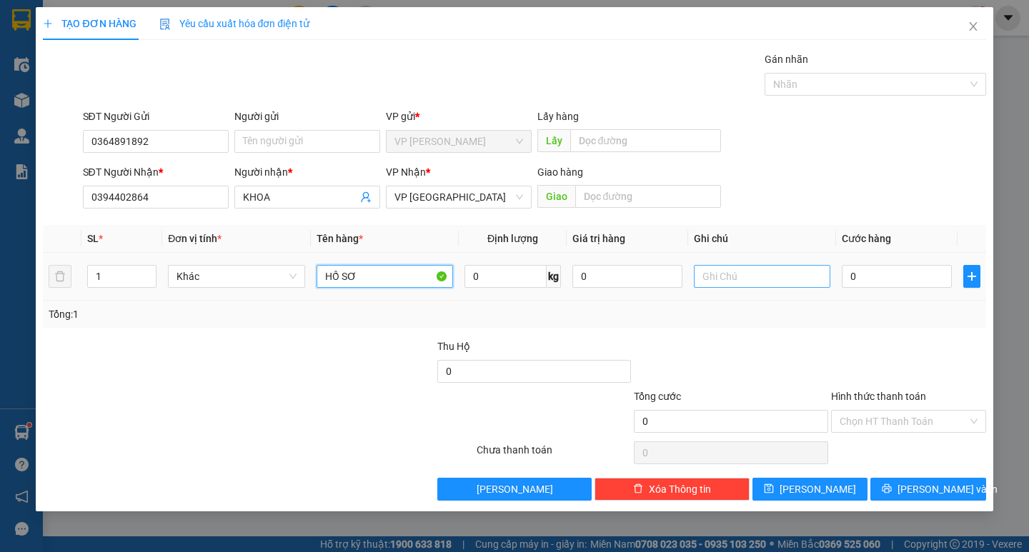
type input "HỒ SƠ"
click at [728, 279] on input "text" at bounding box center [762, 276] width 137 height 23
click at [888, 278] on input "0" at bounding box center [897, 276] width 110 height 23
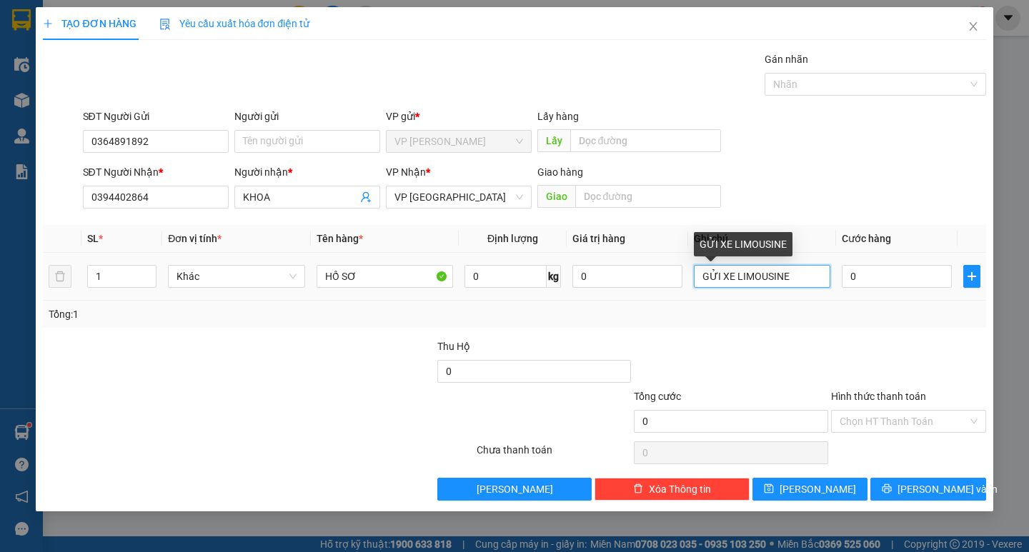
click at [801, 272] on input "GỬI XE LIMOUSINE" at bounding box center [762, 276] width 137 height 23
type input "GỬI XE LIMOUSINE 6H00"
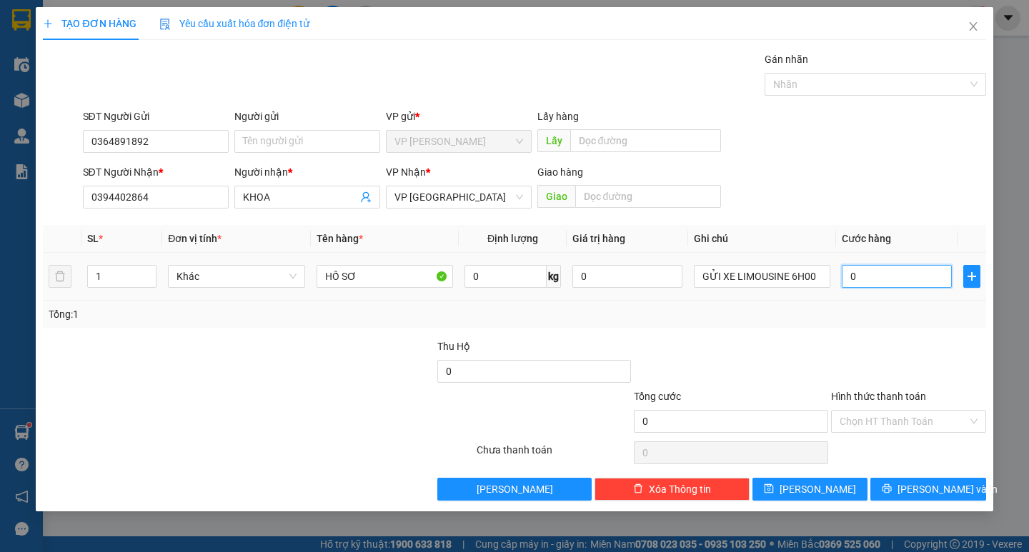
click at [888, 269] on input "0" at bounding box center [897, 276] width 110 height 23
type input "3"
type input "30"
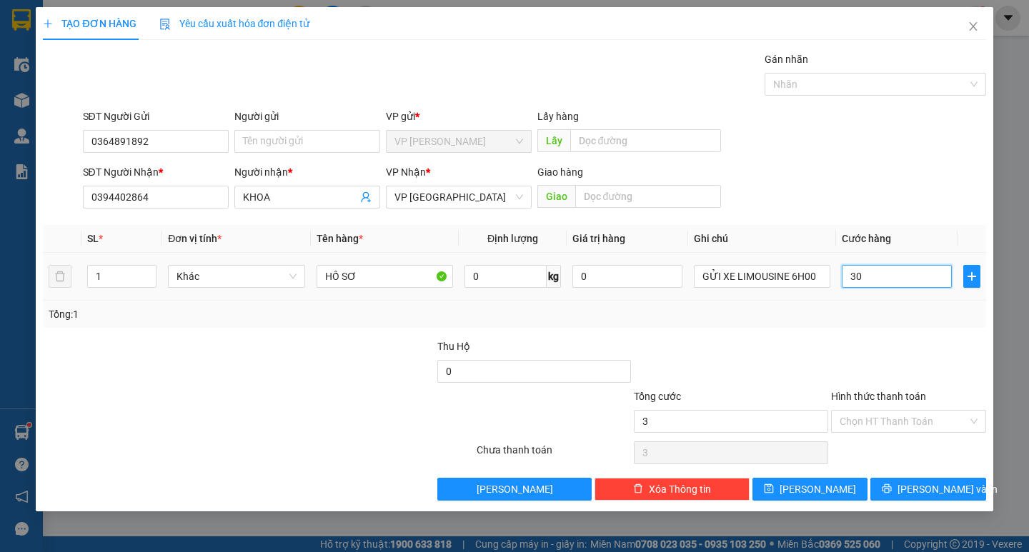
type input "30"
type input "300"
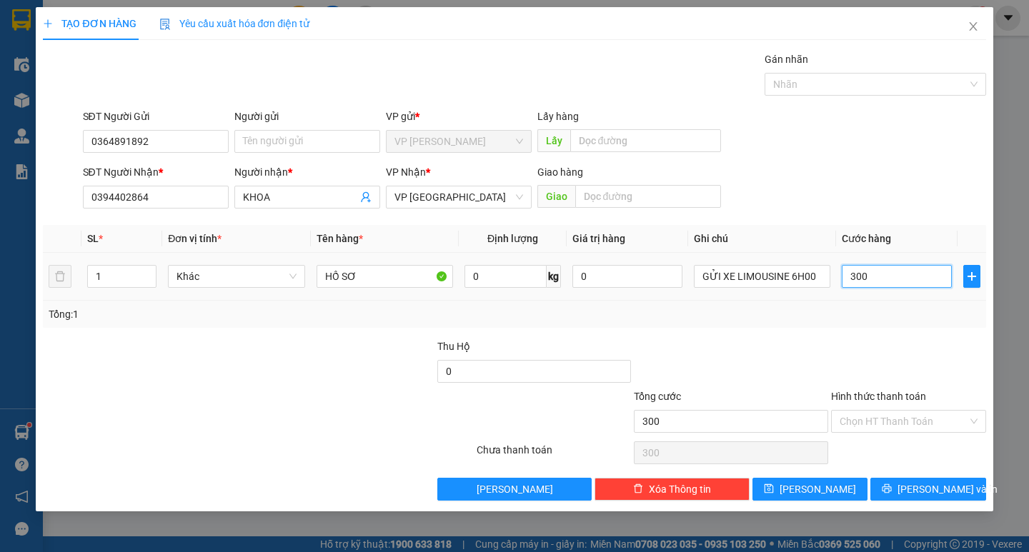
type input "3.000"
type input "30.000"
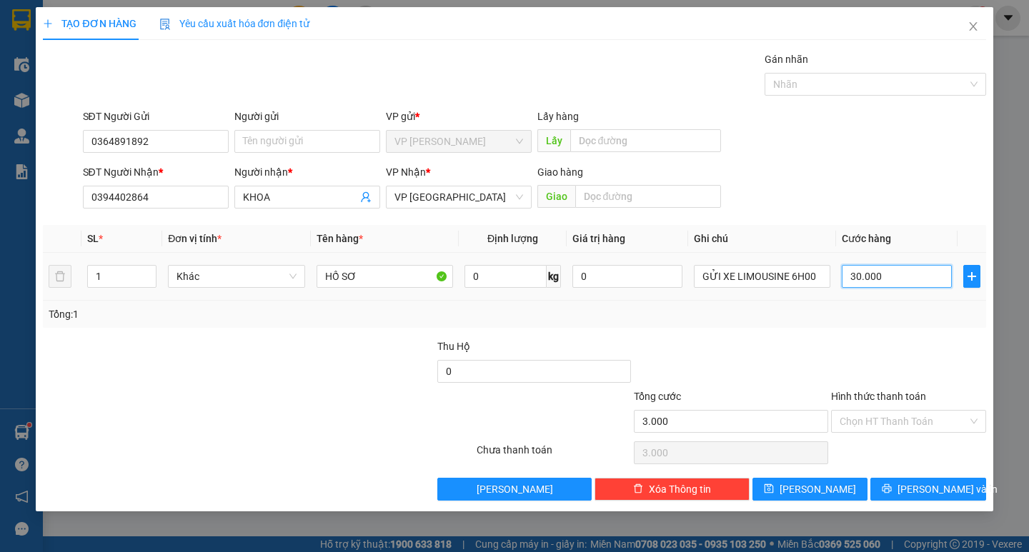
type input "30.000"
click at [879, 421] on input "Hình thức thanh toán" at bounding box center [904, 421] width 128 height 21
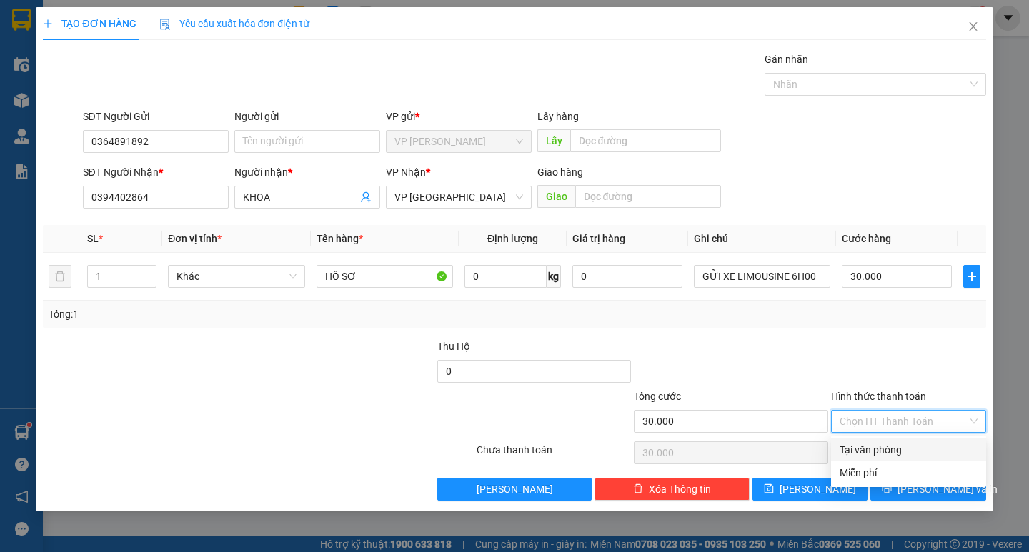
click at [896, 364] on div at bounding box center [909, 364] width 158 height 50
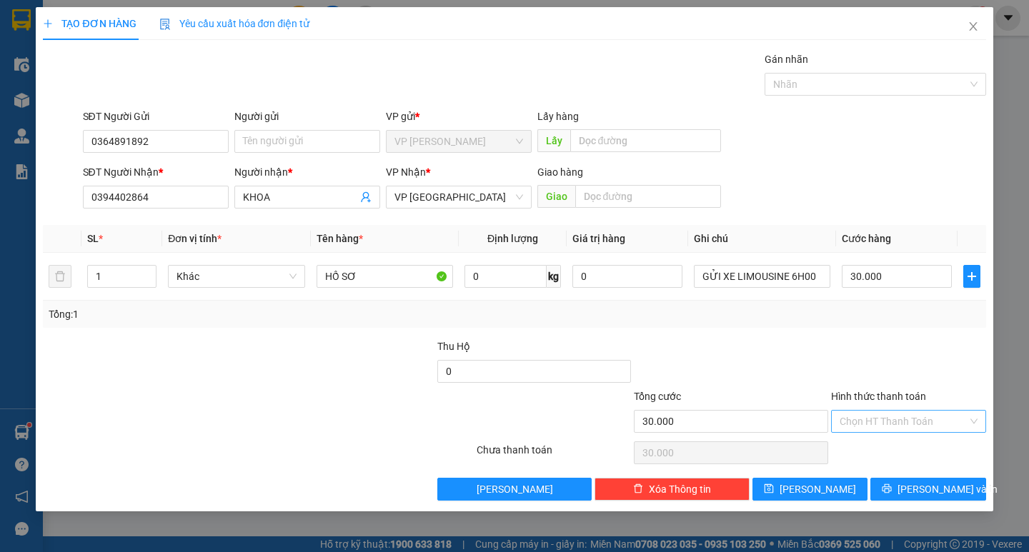
click at [893, 418] on input "Hình thức thanh toán" at bounding box center [904, 421] width 128 height 21
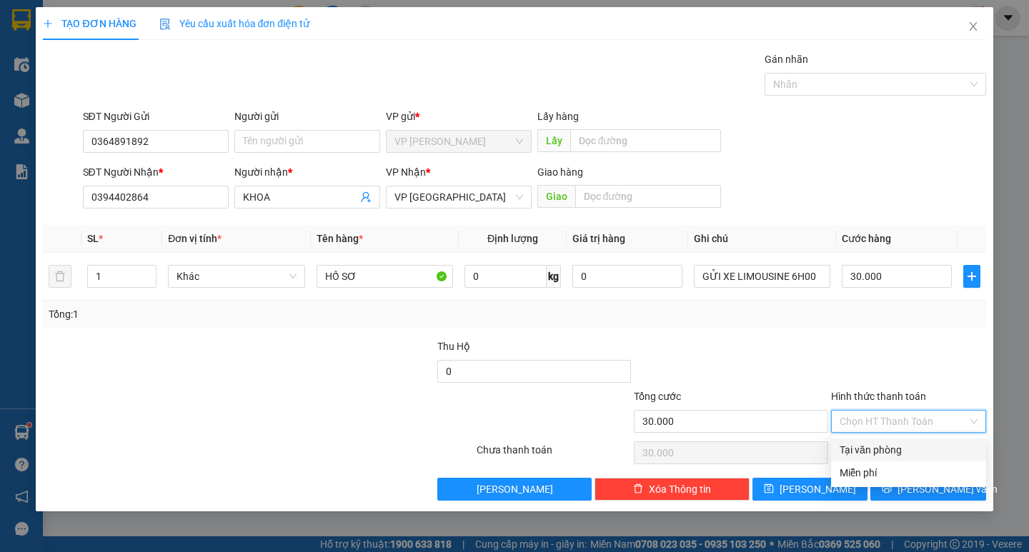
drag, startPoint x: 895, startPoint y: 442, endPoint x: 908, endPoint y: 466, distance: 27.5
click at [896, 444] on div "Tại văn phòng" at bounding box center [908, 450] width 155 height 23
type input "0"
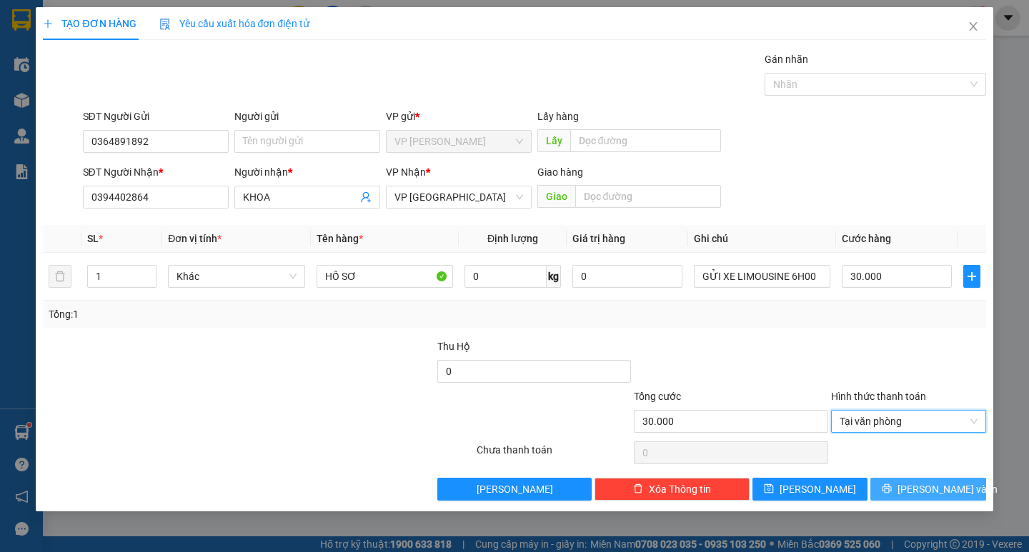
click at [921, 492] on span "[PERSON_NAME] và In" at bounding box center [948, 490] width 100 height 16
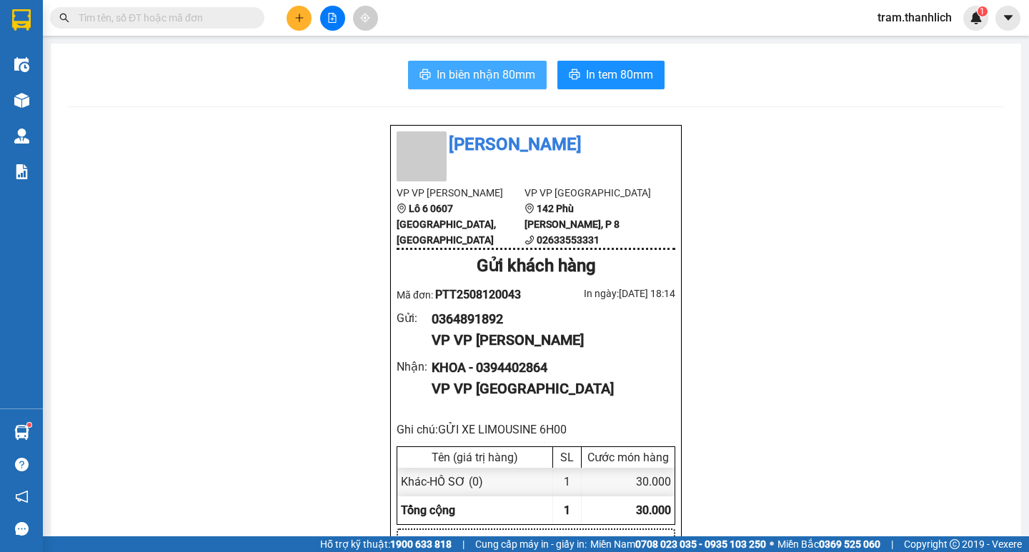
click at [457, 83] on span "In biên nhận 80mm" at bounding box center [486, 75] width 99 height 18
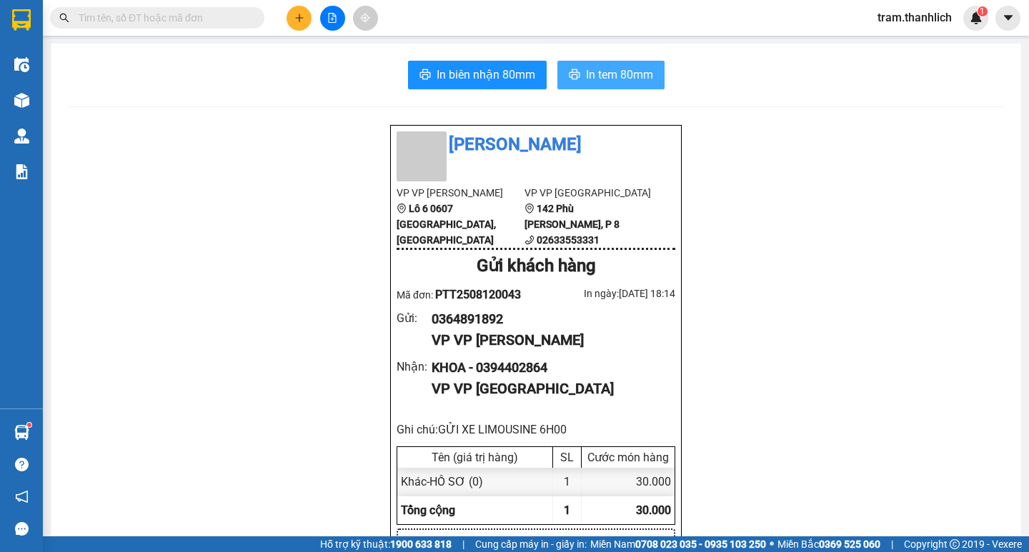
click at [629, 77] on span "In tem 80mm" at bounding box center [619, 75] width 67 height 18
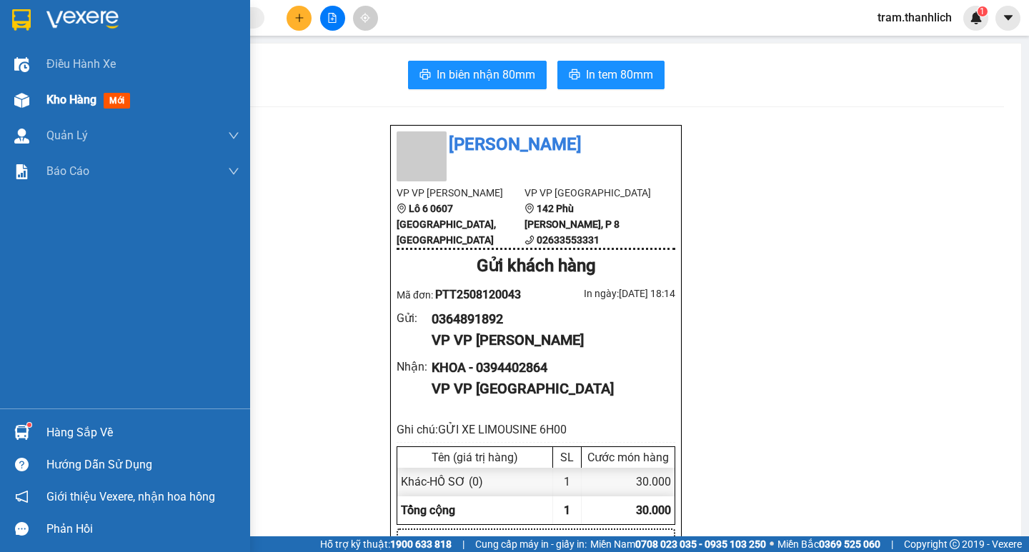
click at [41, 94] on div "Kho hàng mới" at bounding box center [125, 100] width 250 height 36
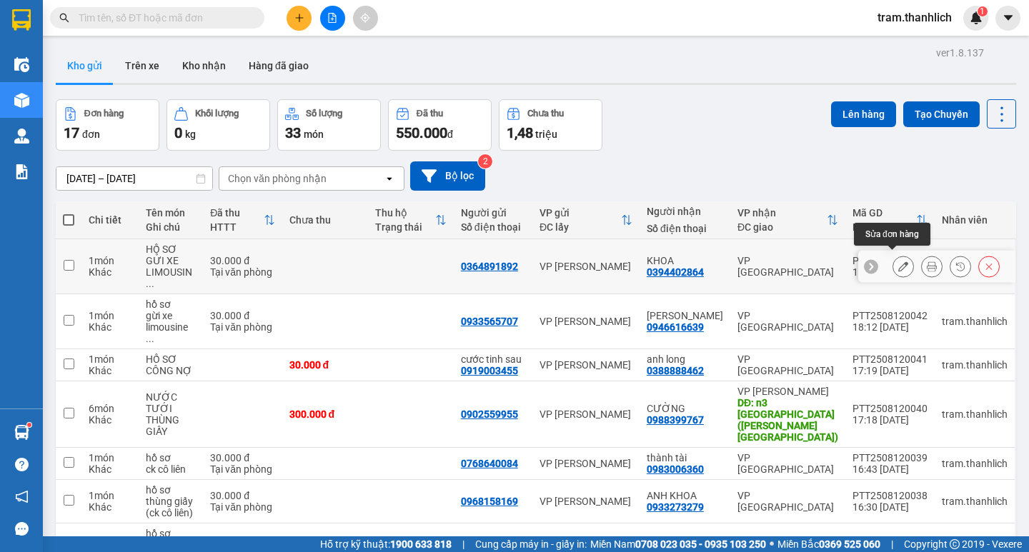
click at [898, 262] on icon at bounding box center [903, 267] width 10 height 10
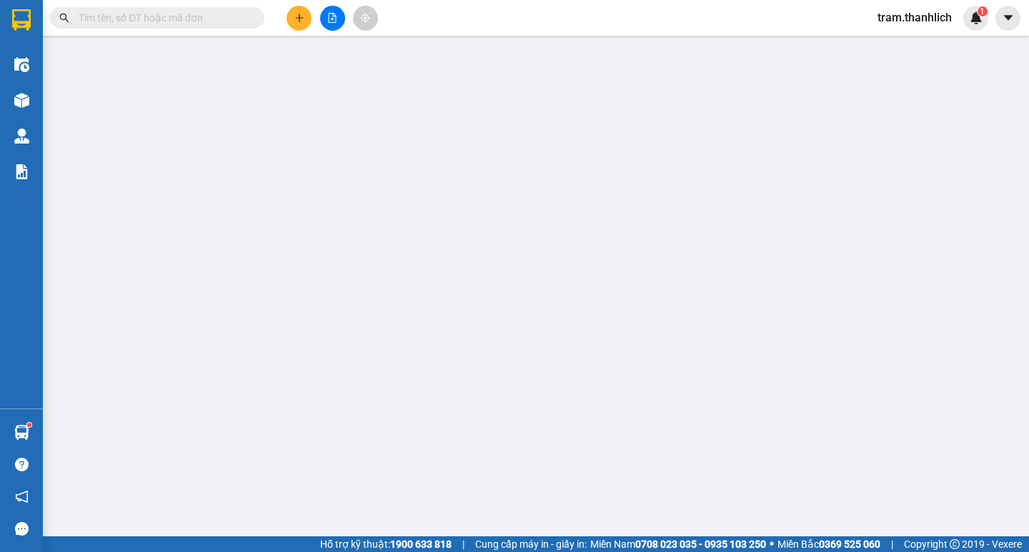
type input "0364891892"
type input "0394402864"
type input "30.000"
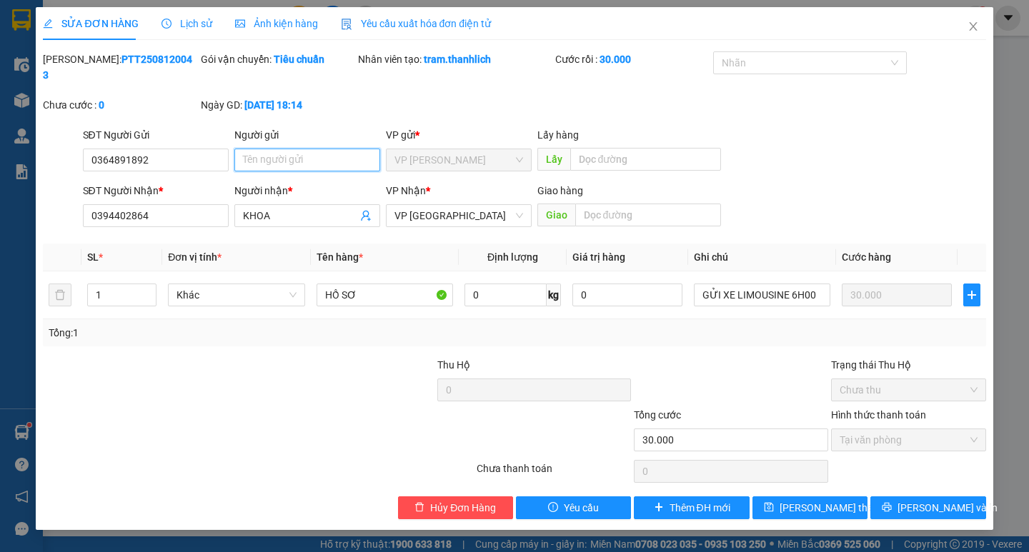
click at [290, 149] on input "Người gửi" at bounding box center [307, 160] width 146 height 23
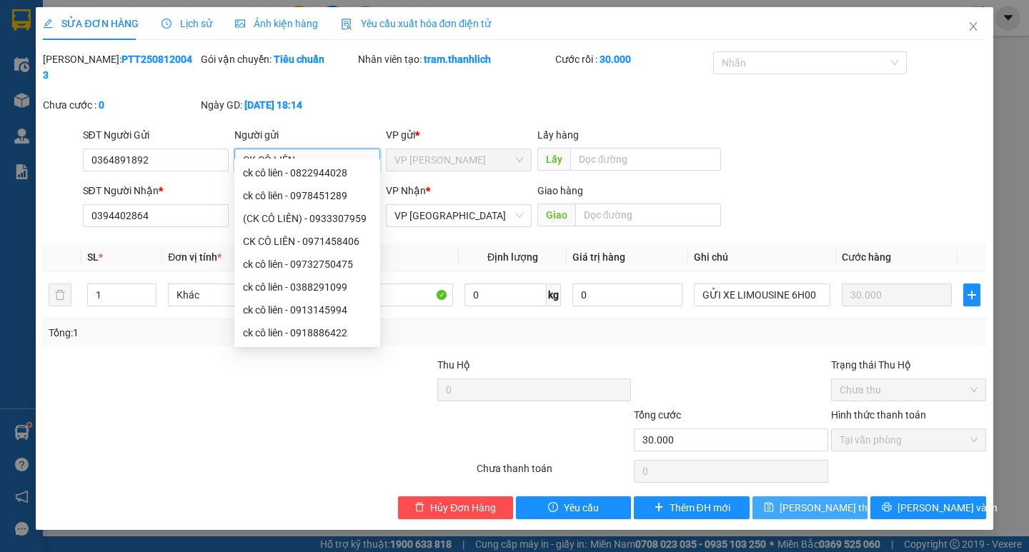
type input "CK CÔ LIÊN"
click at [828, 500] on span "[PERSON_NAME] thay đổi" at bounding box center [837, 508] width 114 height 16
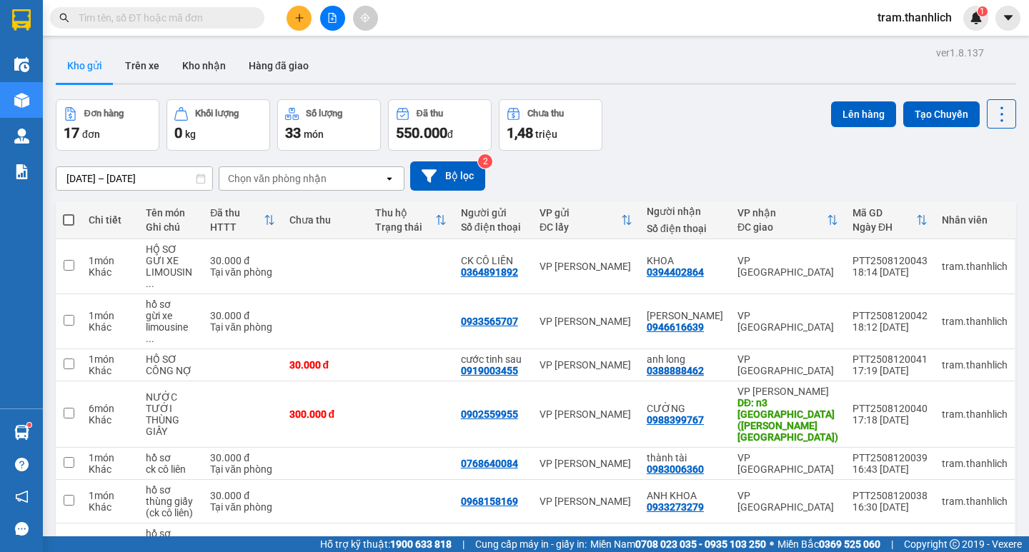
click at [306, 24] on button at bounding box center [299, 18] width 25 height 25
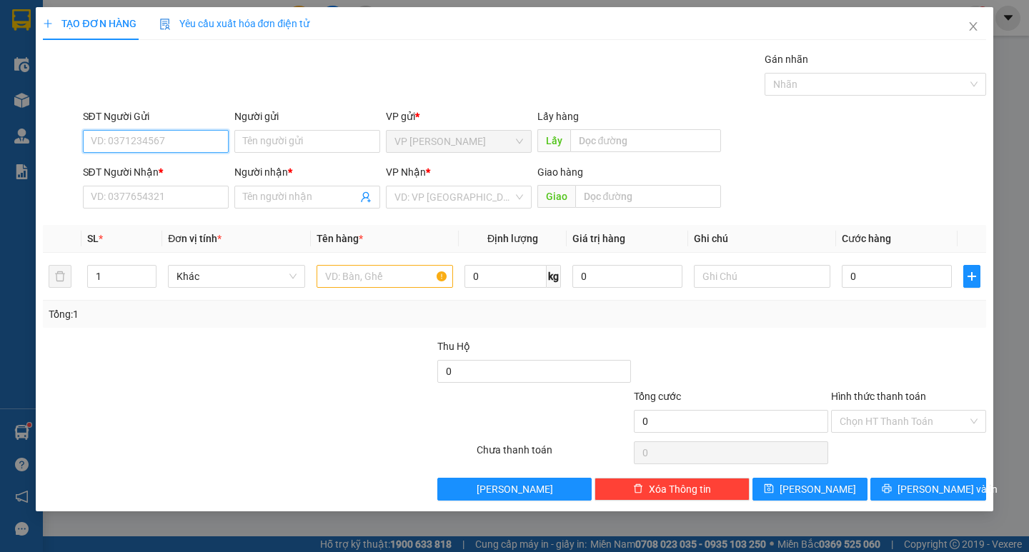
click at [109, 136] on input "SĐT Người Gửi" at bounding box center [156, 141] width 146 height 23
click at [124, 168] on div "0918985737" at bounding box center [155, 170] width 129 height 16
type input "0918985737"
type input "0919216526"
type input "TÙNG"
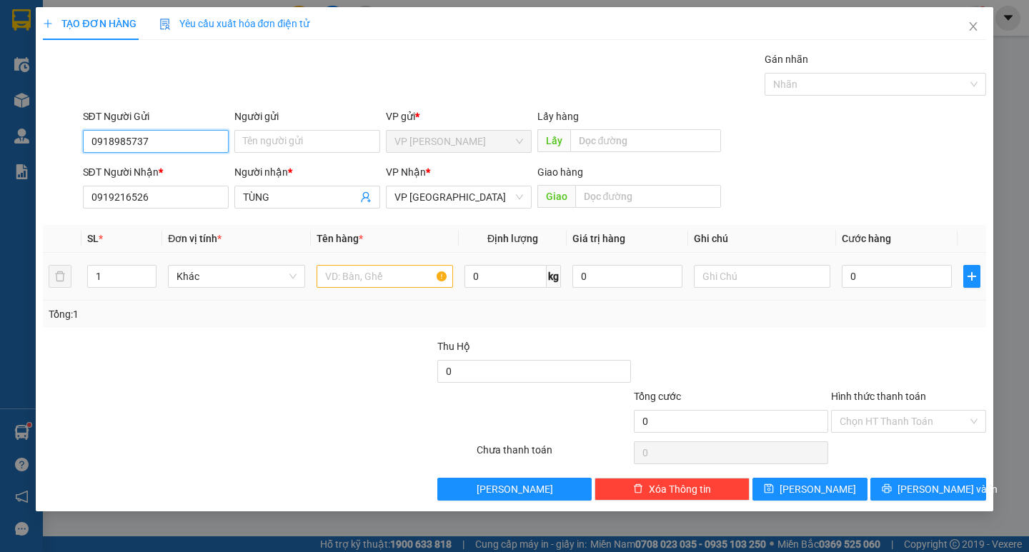
type input "0918985737"
click at [350, 272] on input "text" at bounding box center [385, 276] width 137 height 23
type input "D"
type input "ĐỒ GIA DỤNG"
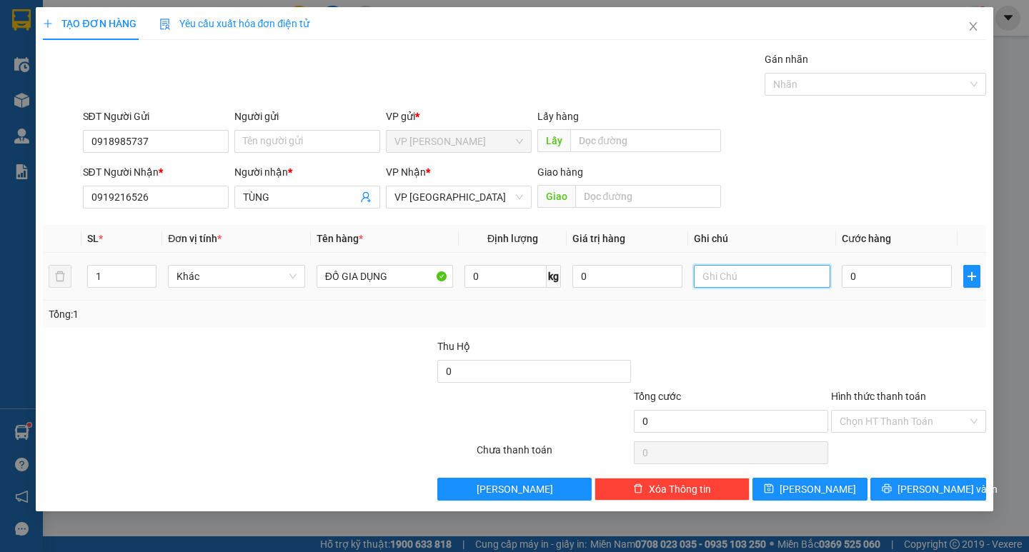
click at [715, 267] on input "text" at bounding box center [762, 276] width 137 height 23
click at [745, 274] on input "THUN G2 XỐP" at bounding box center [762, 276] width 137 height 23
type input "THÙNG XỐP"
click at [883, 273] on input "0" at bounding box center [897, 276] width 110 height 23
type input "4"
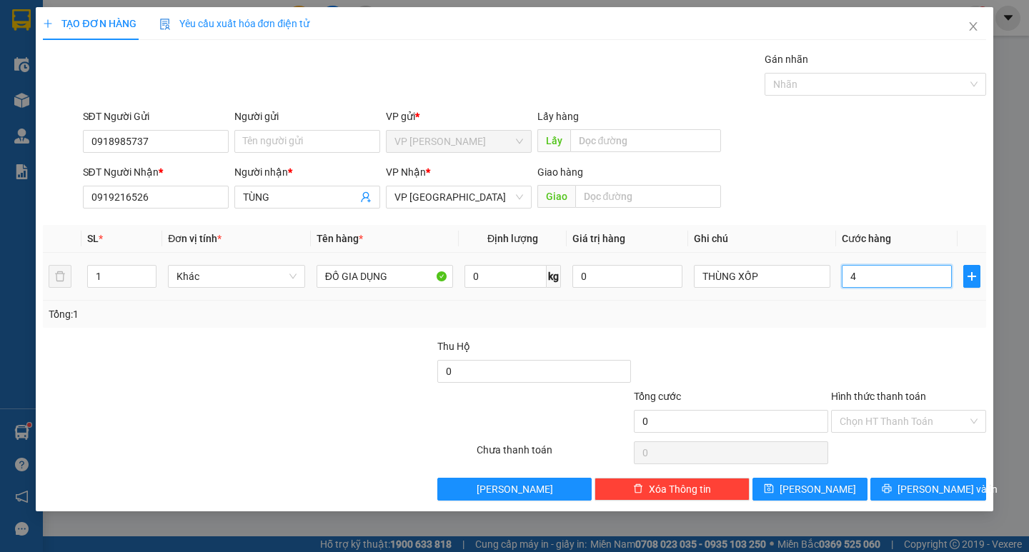
type input "4"
type input "40"
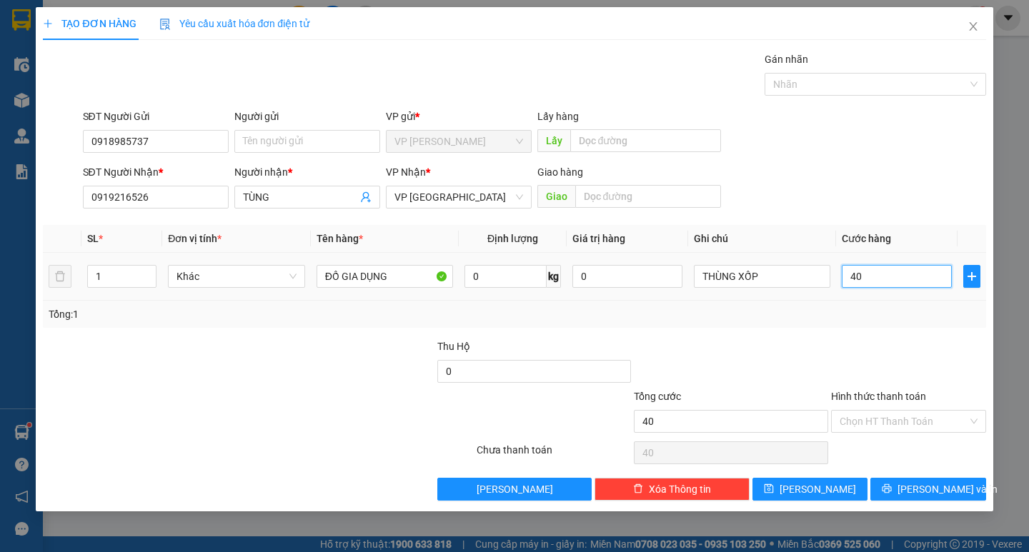
type input "400"
type input "4.000"
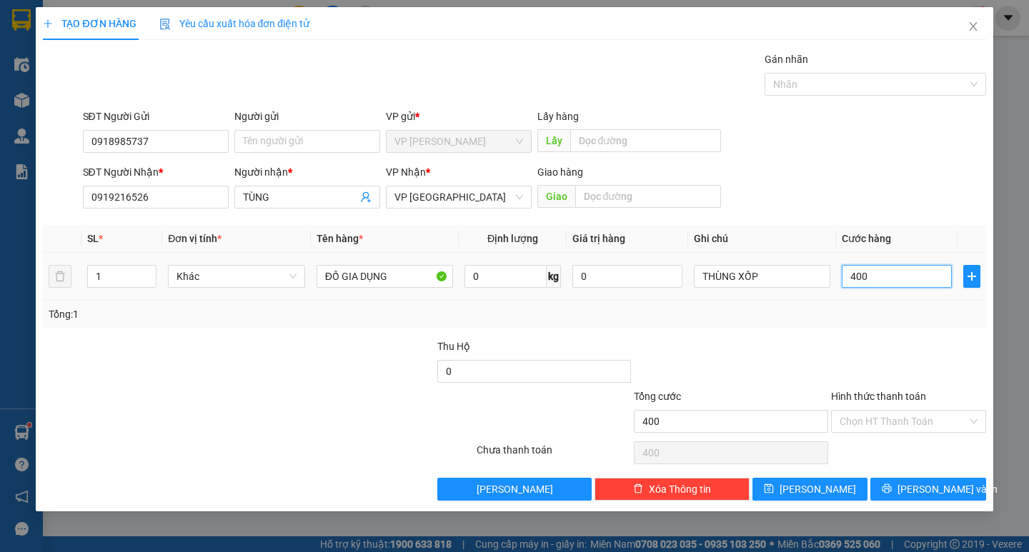
type input "4.000"
type input "40.000"
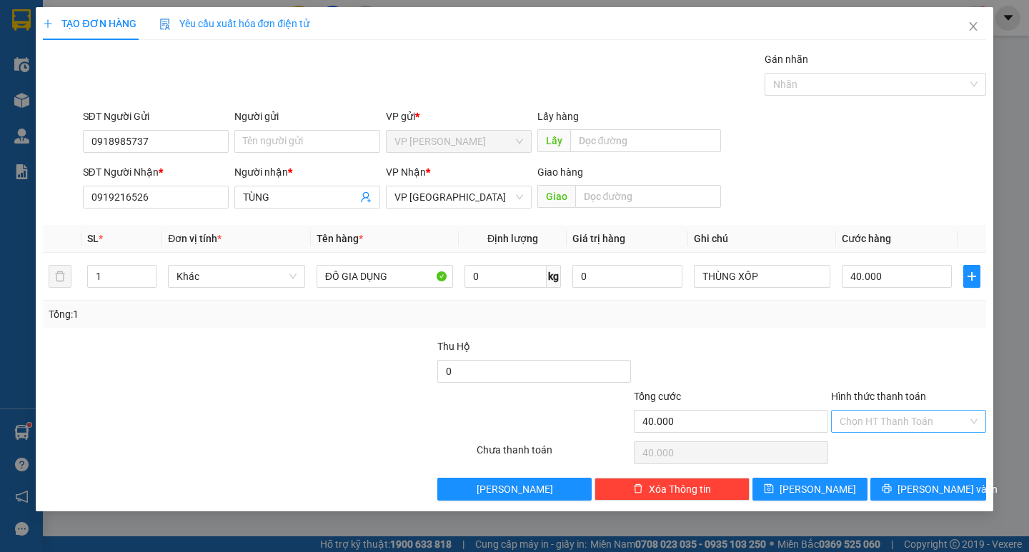
click at [890, 424] on input "Hình thức thanh toán" at bounding box center [904, 421] width 128 height 21
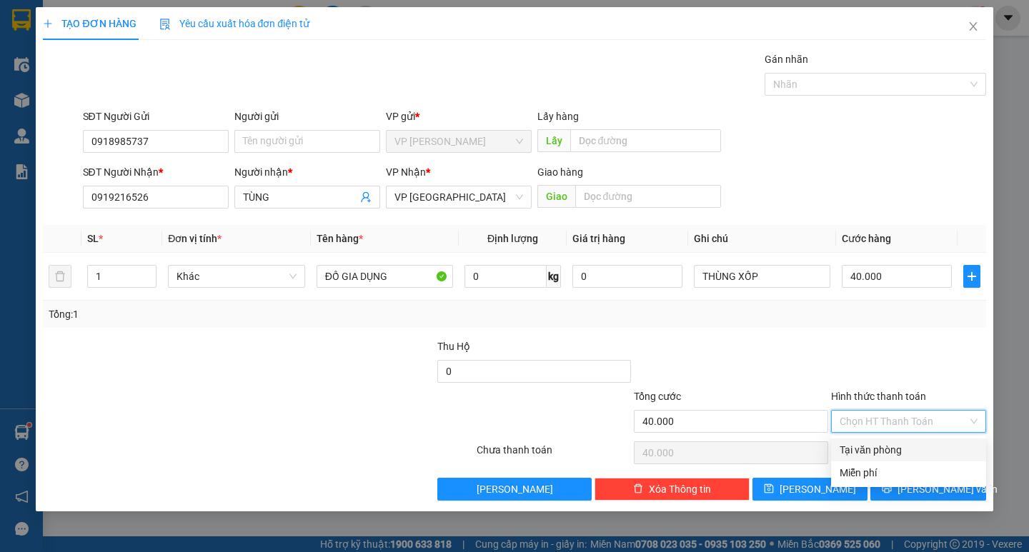
click at [890, 451] on div "Tại văn phòng" at bounding box center [909, 450] width 138 height 16
type input "0"
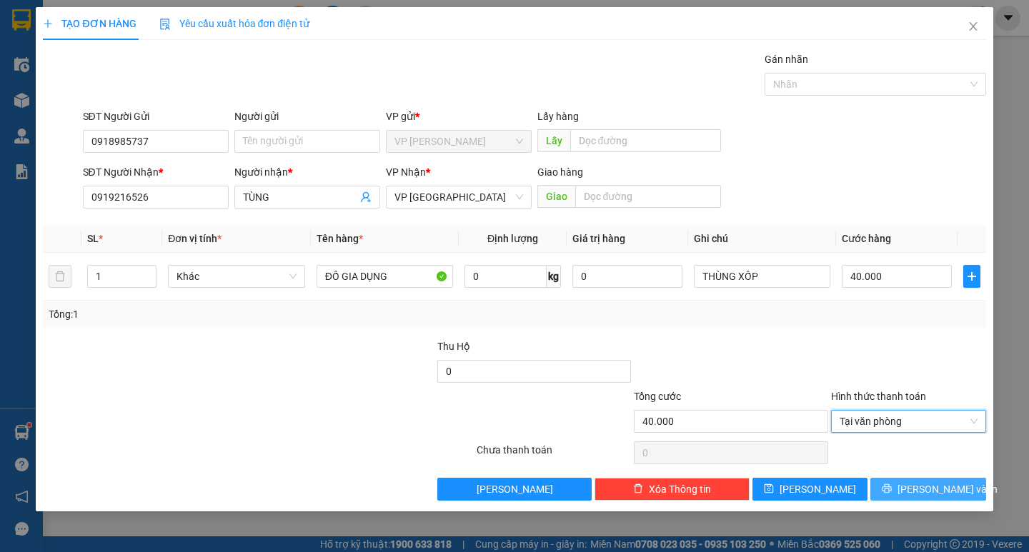
click at [892, 485] on icon "printer" at bounding box center [887, 489] width 9 height 9
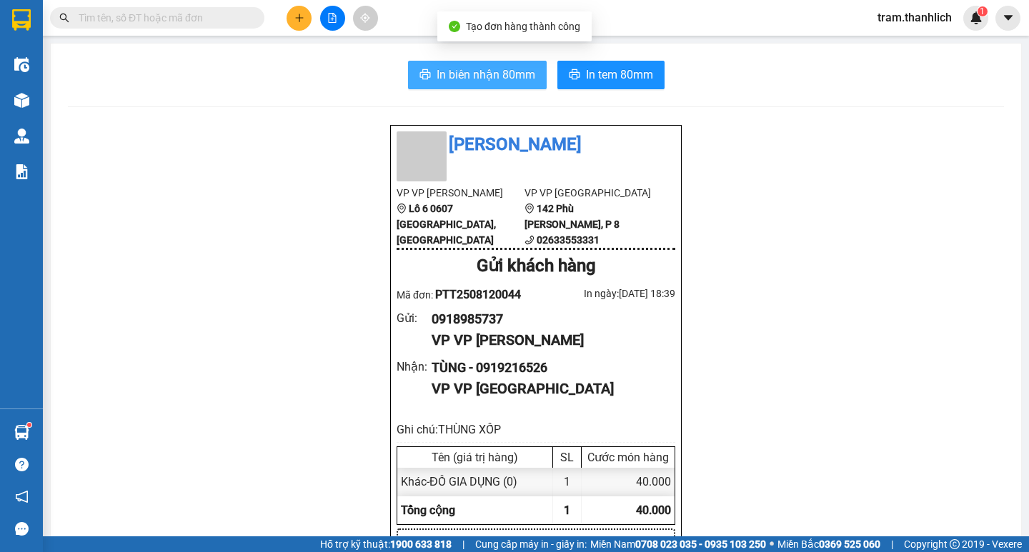
click at [493, 64] on button "In biên nhận 80mm" at bounding box center [477, 75] width 139 height 29
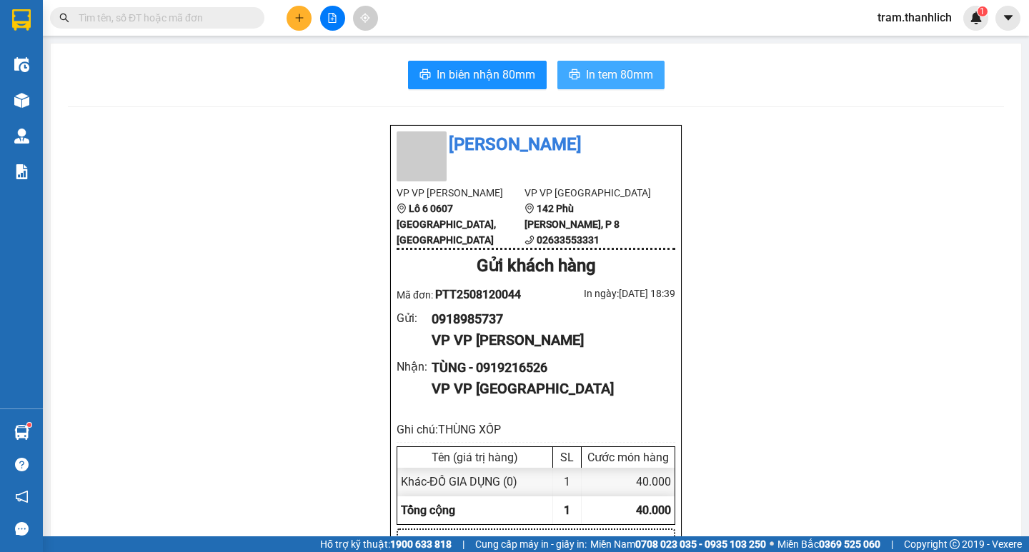
click at [631, 74] on span "In tem 80mm" at bounding box center [619, 75] width 67 height 18
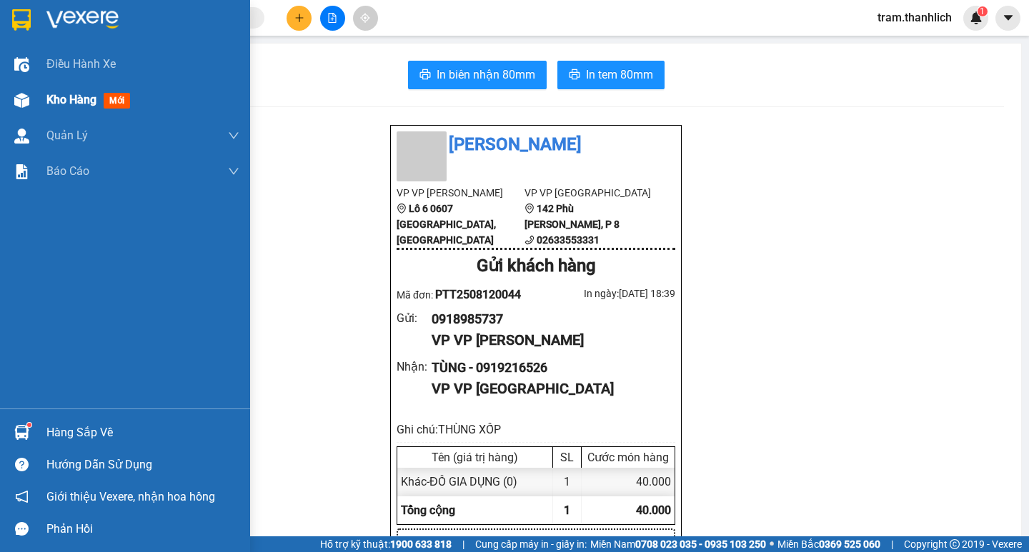
click at [47, 94] on span "Kho hàng" at bounding box center [71, 100] width 50 height 14
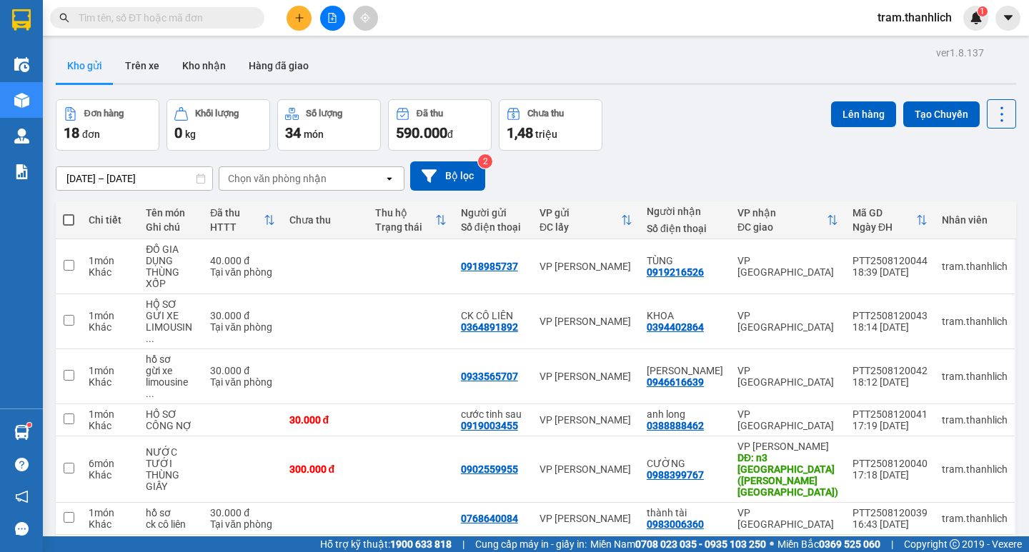
click at [290, 21] on button at bounding box center [299, 18] width 25 height 25
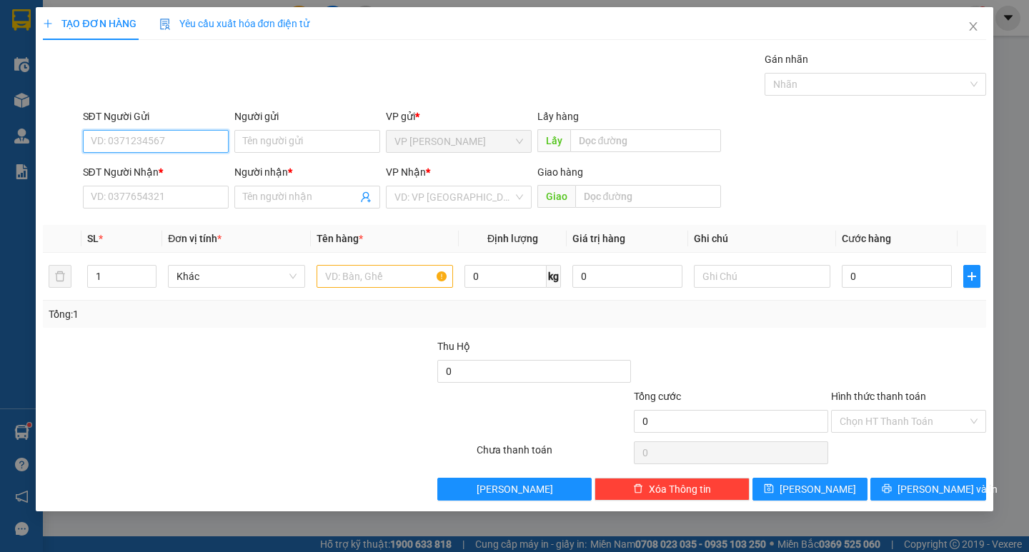
click at [149, 131] on input "SĐT Người Gửi" at bounding box center [156, 141] width 146 height 23
click at [147, 174] on div "0947343686" at bounding box center [155, 170] width 129 height 16
type input "0947343686"
type input "0918925209"
type input "LIÊN"
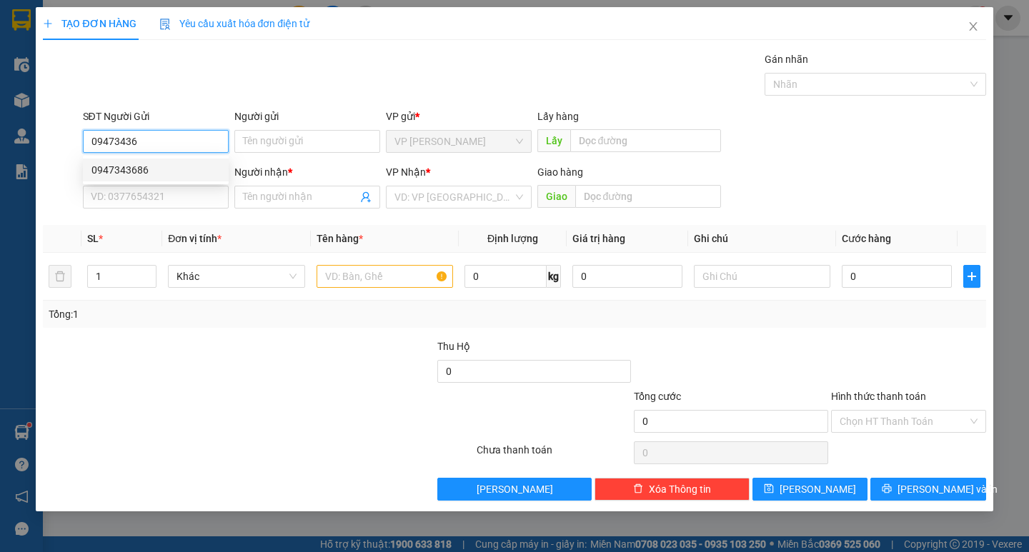
type input "N3 ĐẠI NINH"
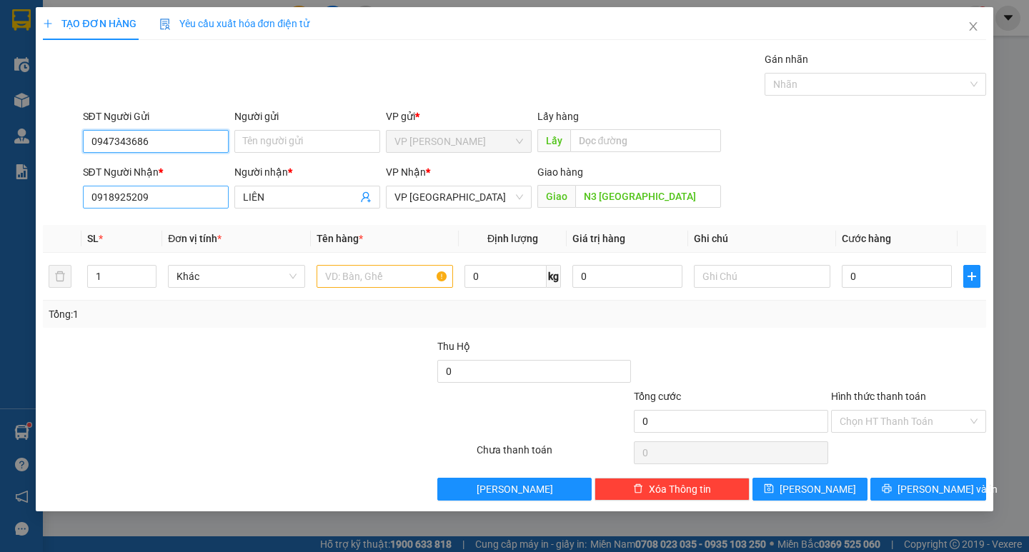
type input "0947343686"
click at [177, 186] on input "0918925209" at bounding box center [156, 197] width 146 height 23
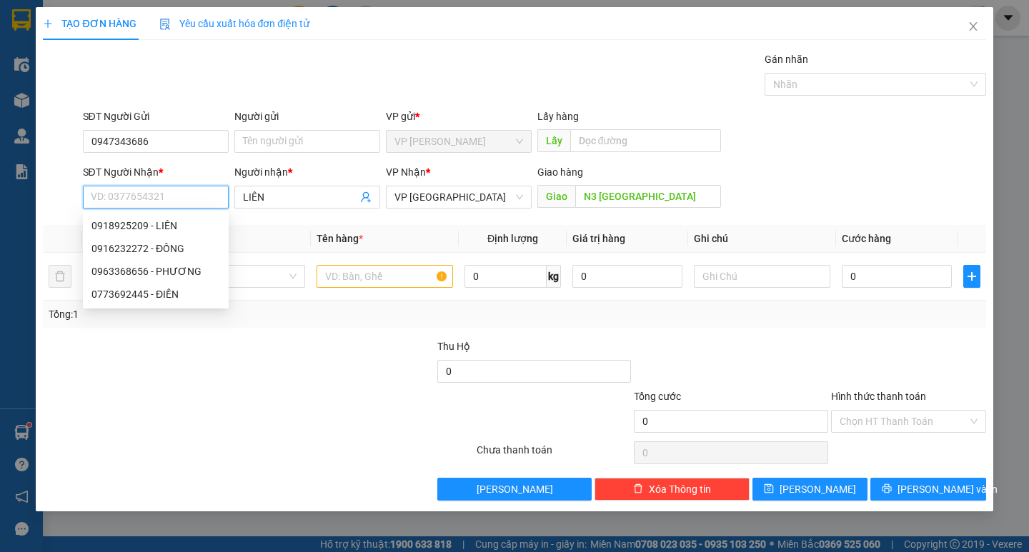
click at [177, 187] on input "SĐT Người Nhận *" at bounding box center [156, 197] width 146 height 23
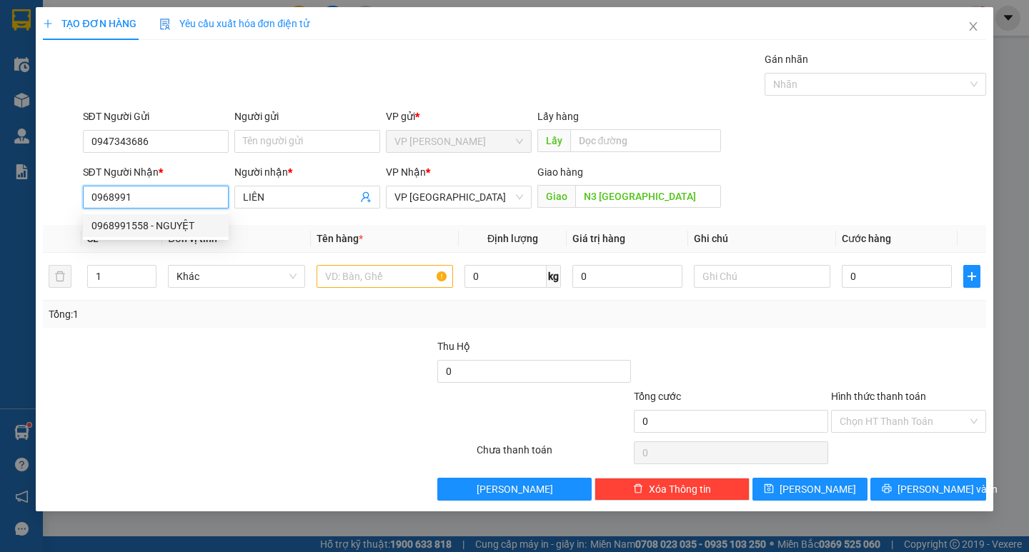
click at [132, 224] on div "0968991558 - NGUYỆT" at bounding box center [155, 226] width 129 height 16
type input "0968991558"
type input "NGUYỆT"
type input "NINH GIA"
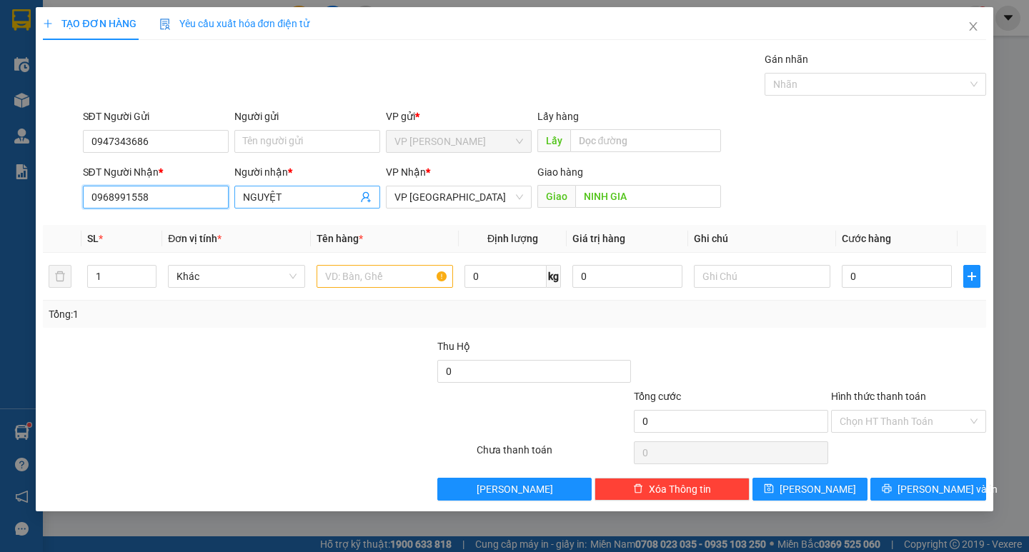
type input "0968991558"
click at [243, 199] on input "NGUYỆT" at bounding box center [300, 197] width 114 height 16
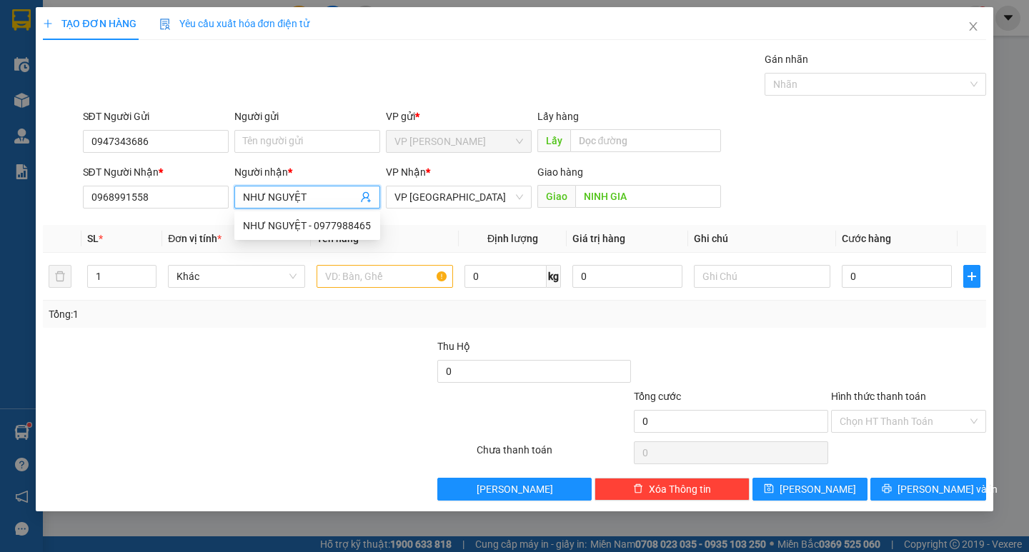
type input "NHƯ NGUYỆT"
click at [858, 173] on div "SĐT Người Nhận * 0968991558 Người nhận * NHƯ NGUYỆT VP Nhận * VP Đà Lạt Giao hà…" at bounding box center [534, 189] width 909 height 50
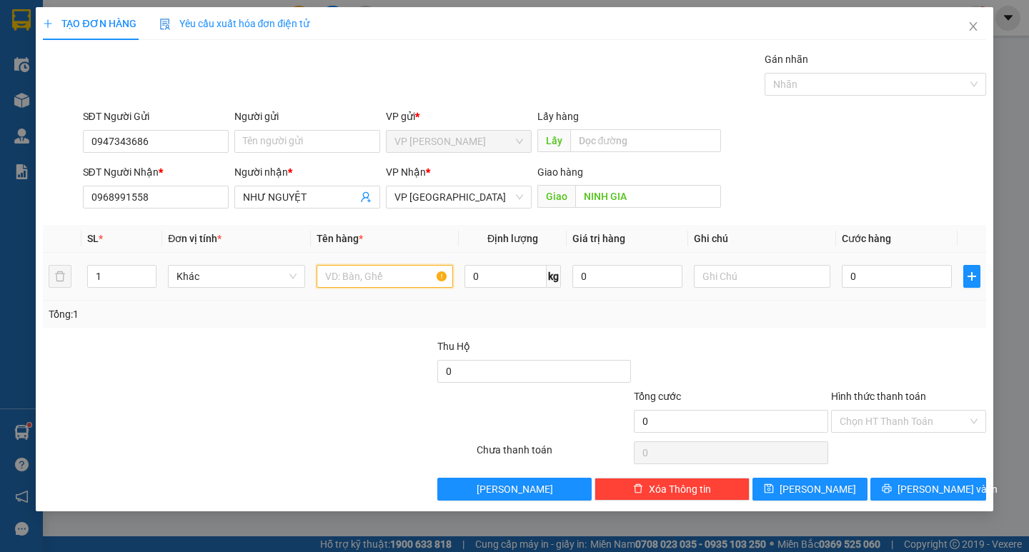
click at [370, 281] on input "text" at bounding box center [385, 276] width 137 height 23
type input "LEN"
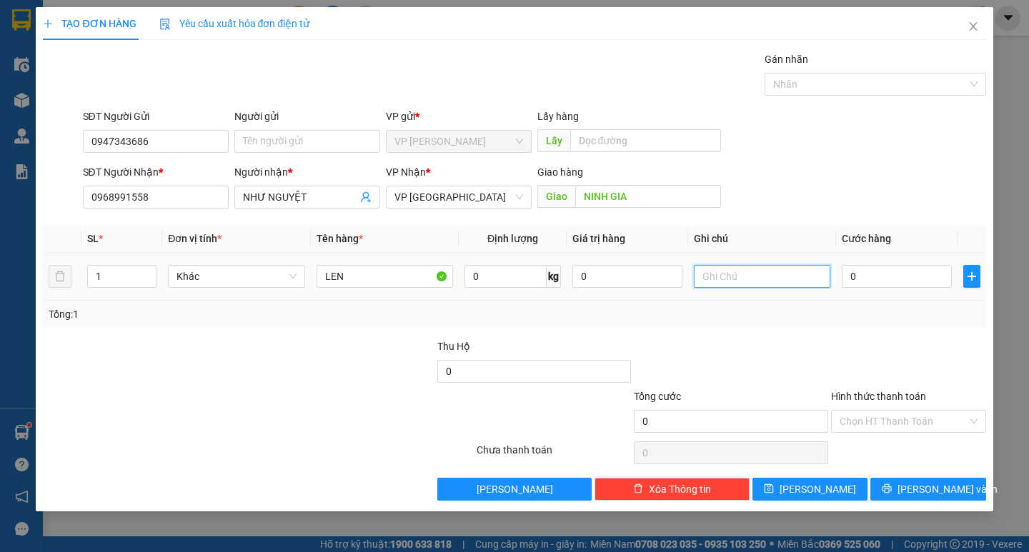
click at [725, 278] on input "text" at bounding box center [762, 276] width 137 height 23
type input "V"
type input "BỊ NHỎ"
click at [861, 269] on input "0" at bounding box center [897, 276] width 110 height 23
type input "3"
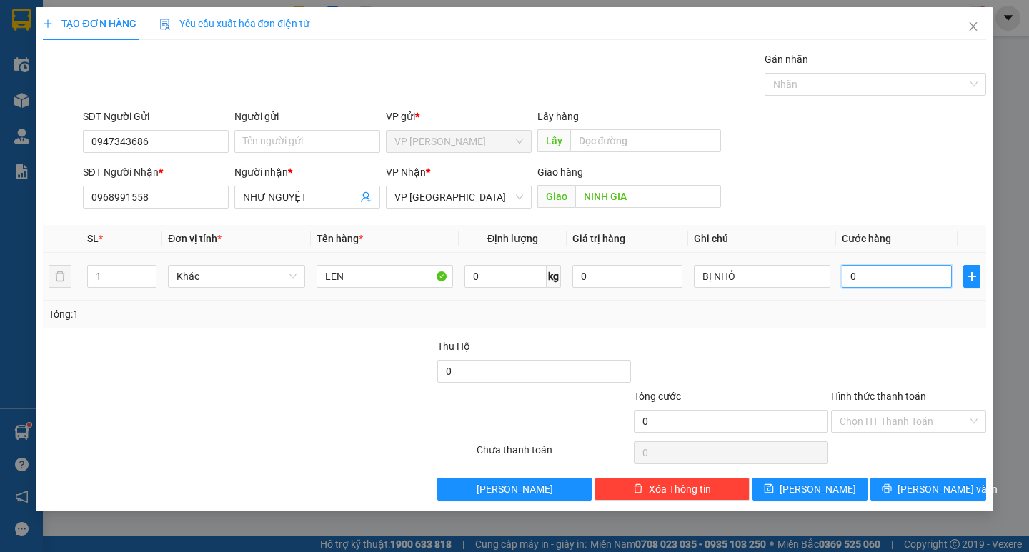
type input "3"
type input "30"
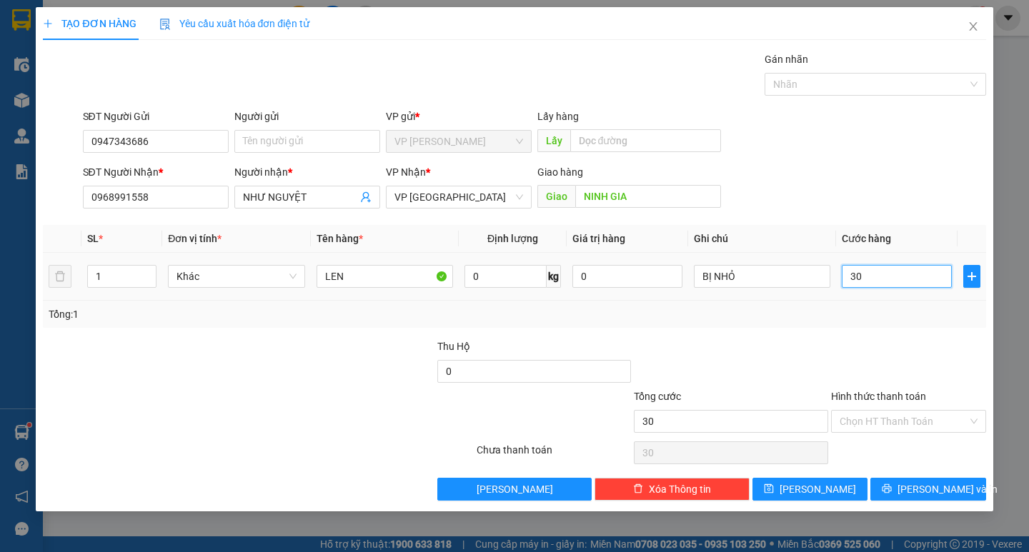
type input "300"
click at [924, 493] on span "[PERSON_NAME] và In" at bounding box center [948, 490] width 100 height 16
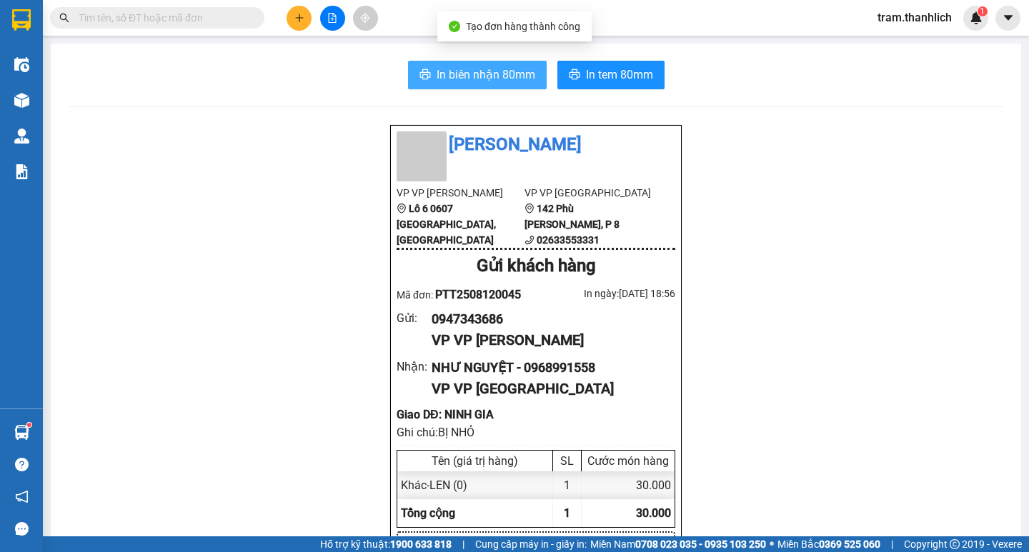
click at [501, 67] on span "In biên nhận 80mm" at bounding box center [486, 75] width 99 height 18
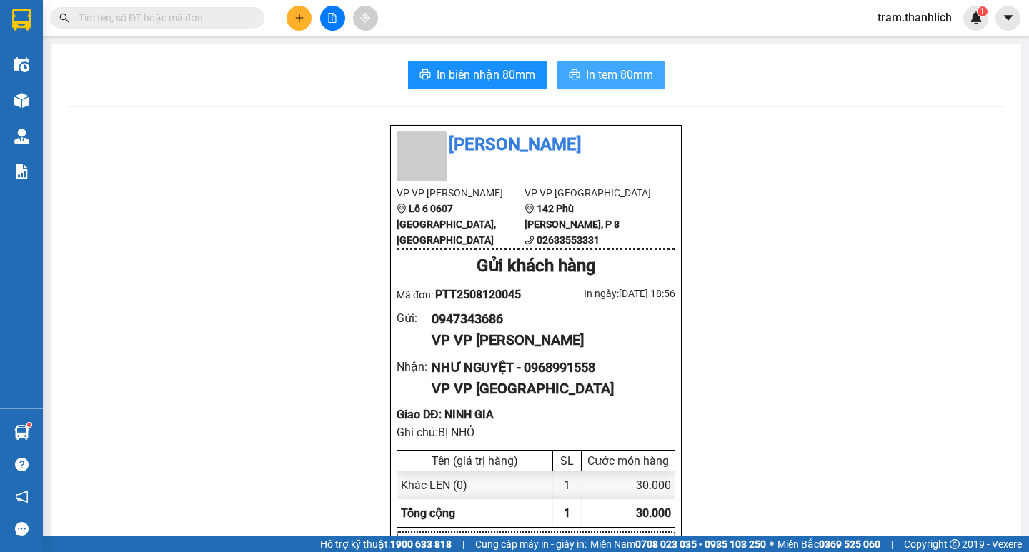
click at [608, 87] on button "In tem 80mm" at bounding box center [611, 75] width 107 height 29
